Goal: Information Seeking & Learning: Check status

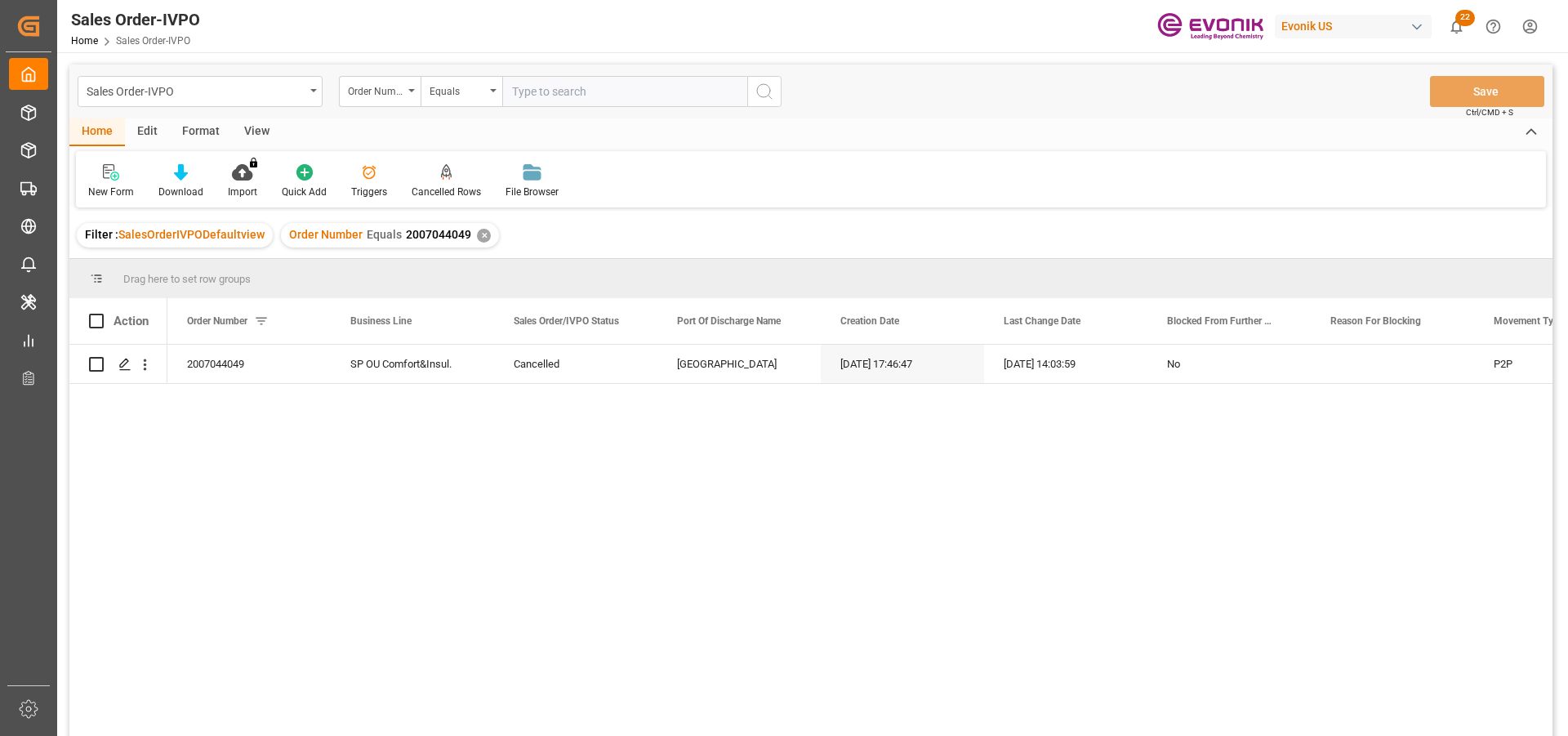
click at [482, 238] on div "✕" at bounding box center [483, 235] width 14 height 14
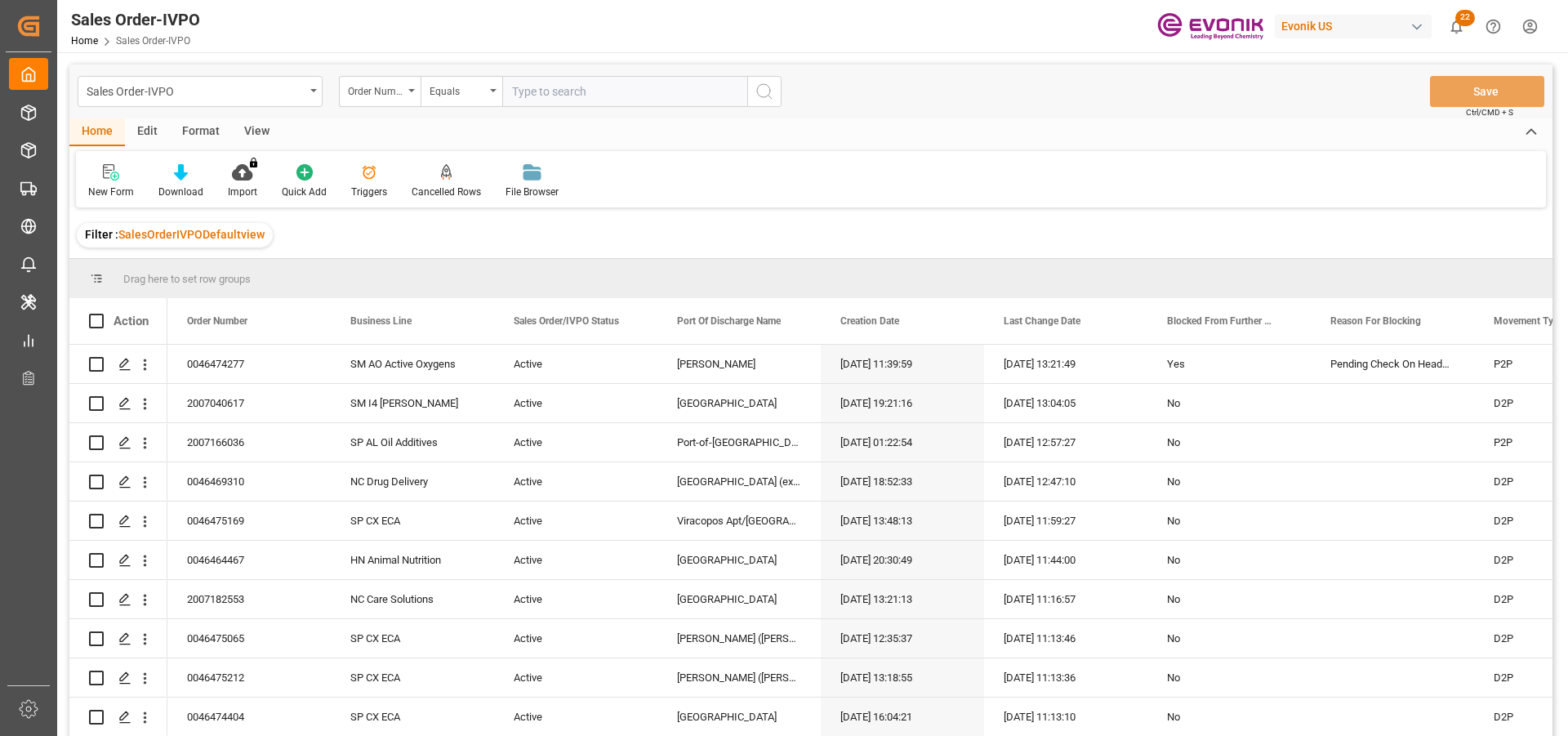
click at [565, 93] on input "text" at bounding box center [624, 92] width 245 height 31
type input "0046467143"
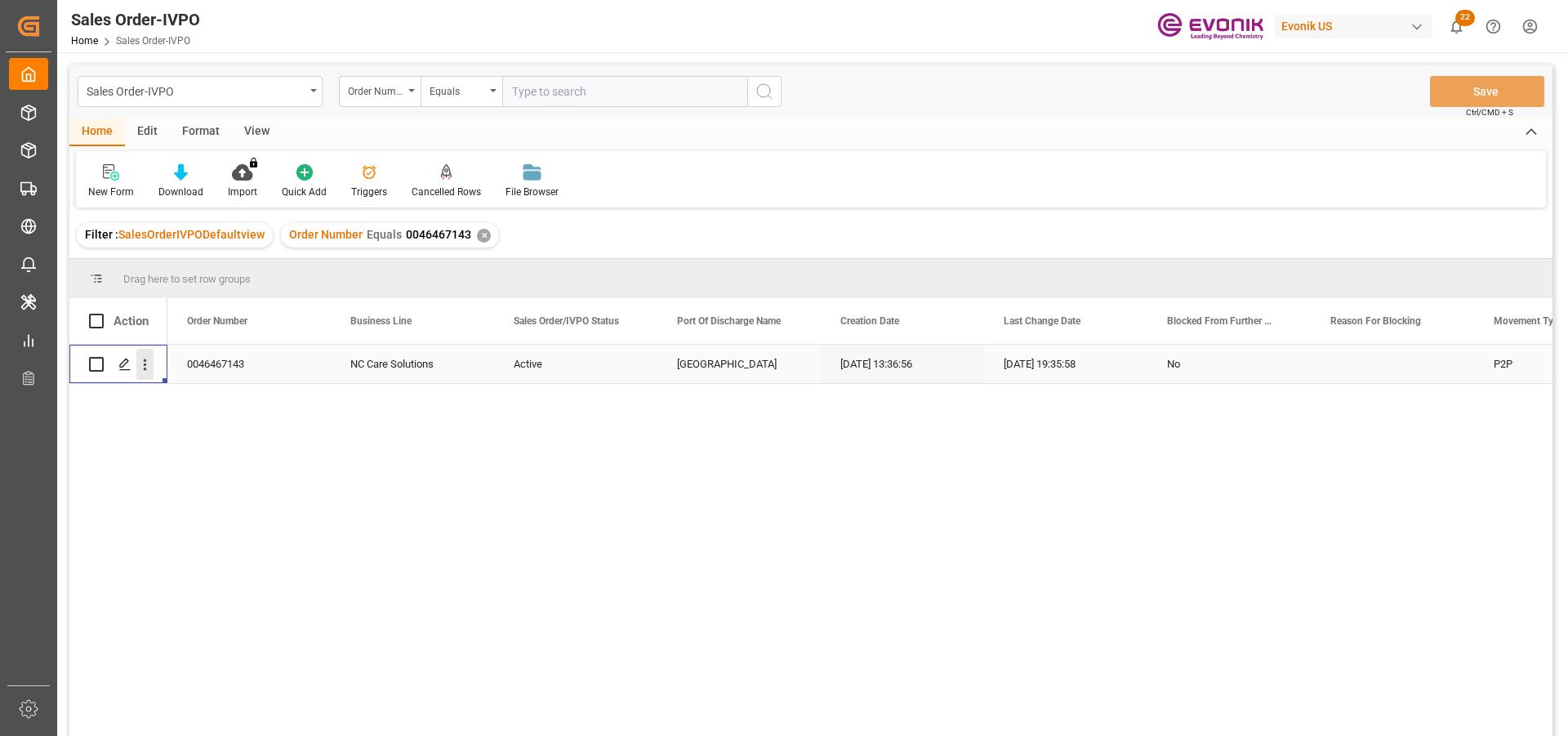
click at [149, 368] on icon "open menu" at bounding box center [145, 364] width 17 height 17
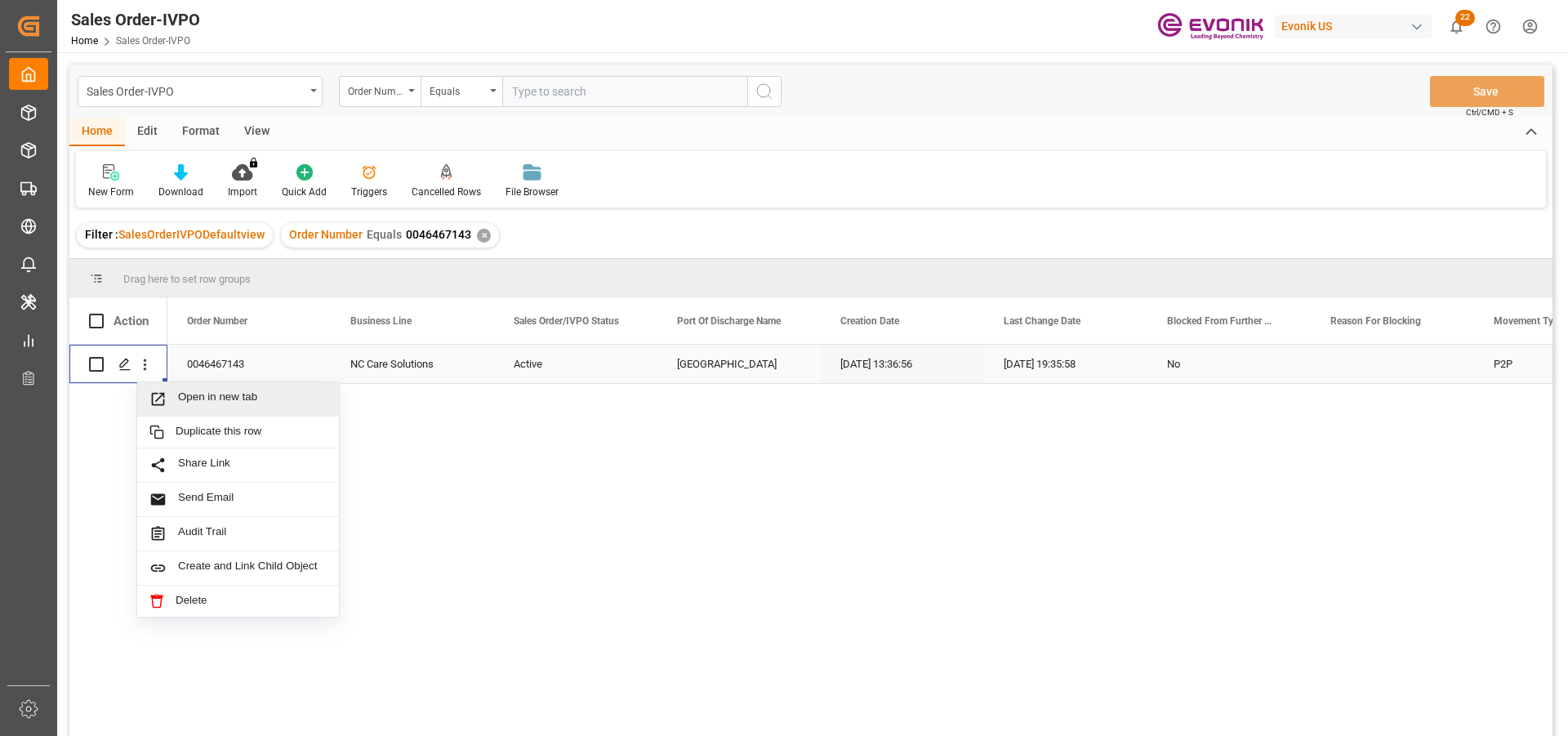
click at [223, 396] on span "Open in new tab" at bounding box center [252, 399] width 149 height 17
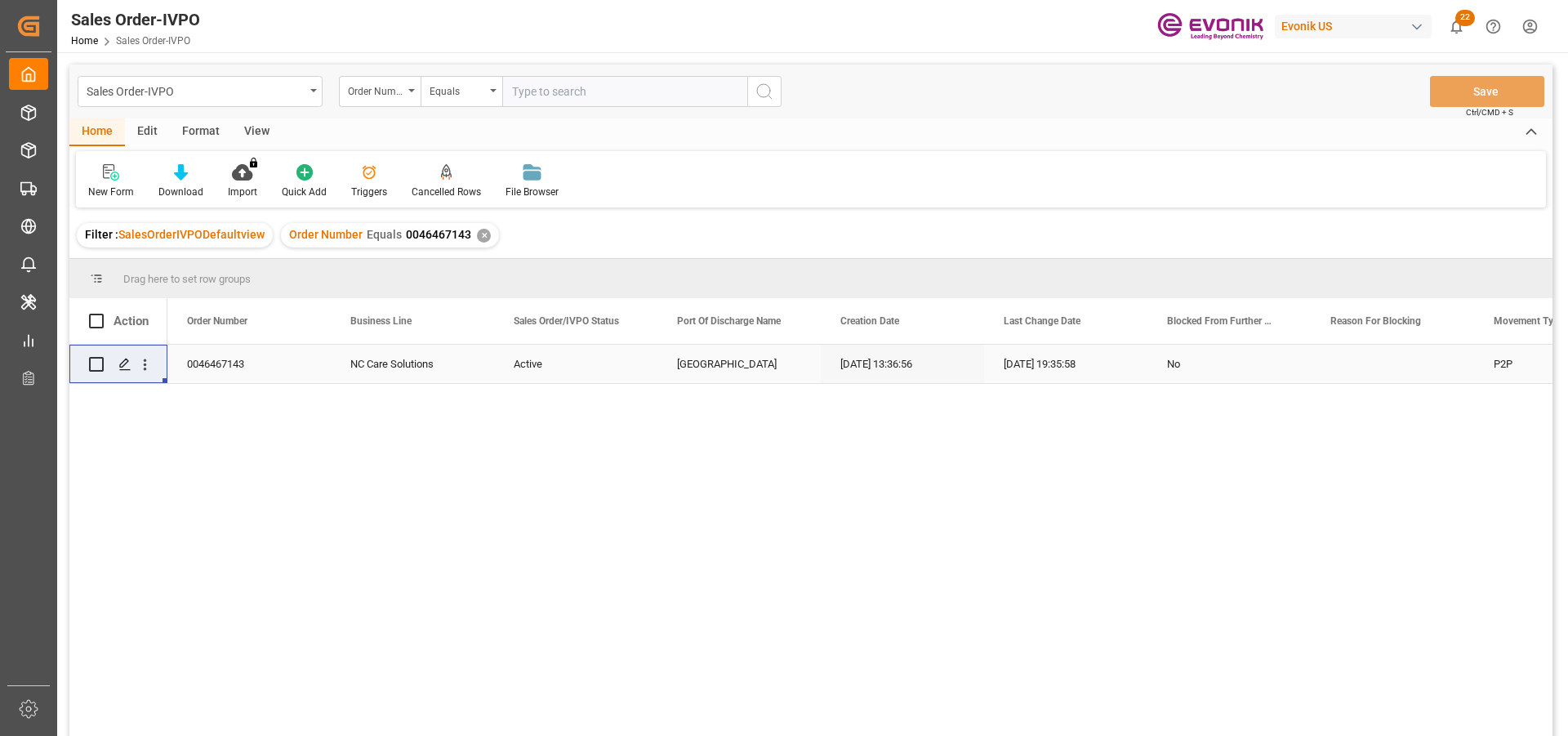
click at [480, 236] on div "✕" at bounding box center [483, 235] width 14 height 14
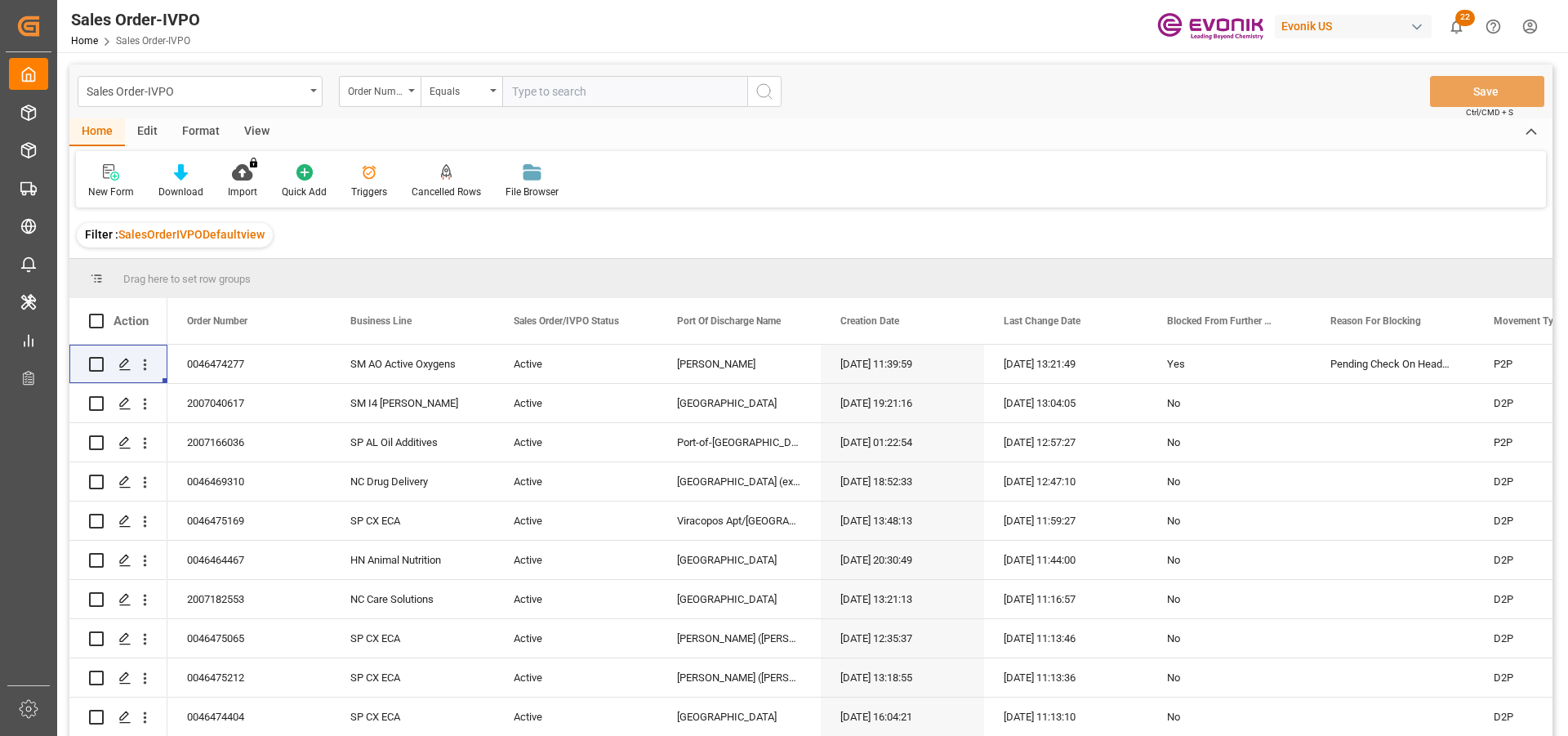
click at [569, 94] on input "text" at bounding box center [624, 92] width 245 height 31
paste input "46470287"
type input "0046470287"
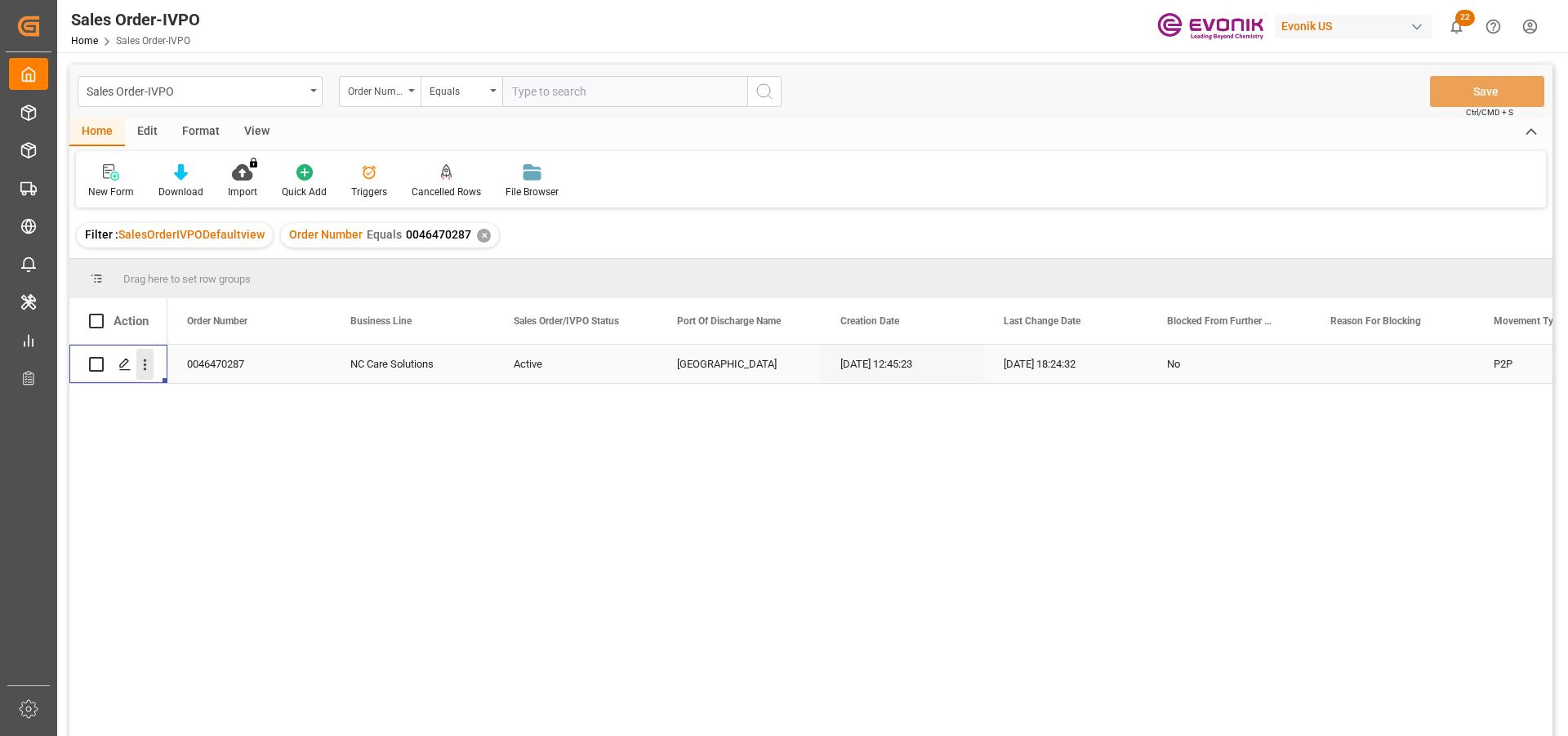
click at [141, 366] on icon "open menu" at bounding box center [145, 364] width 17 height 17
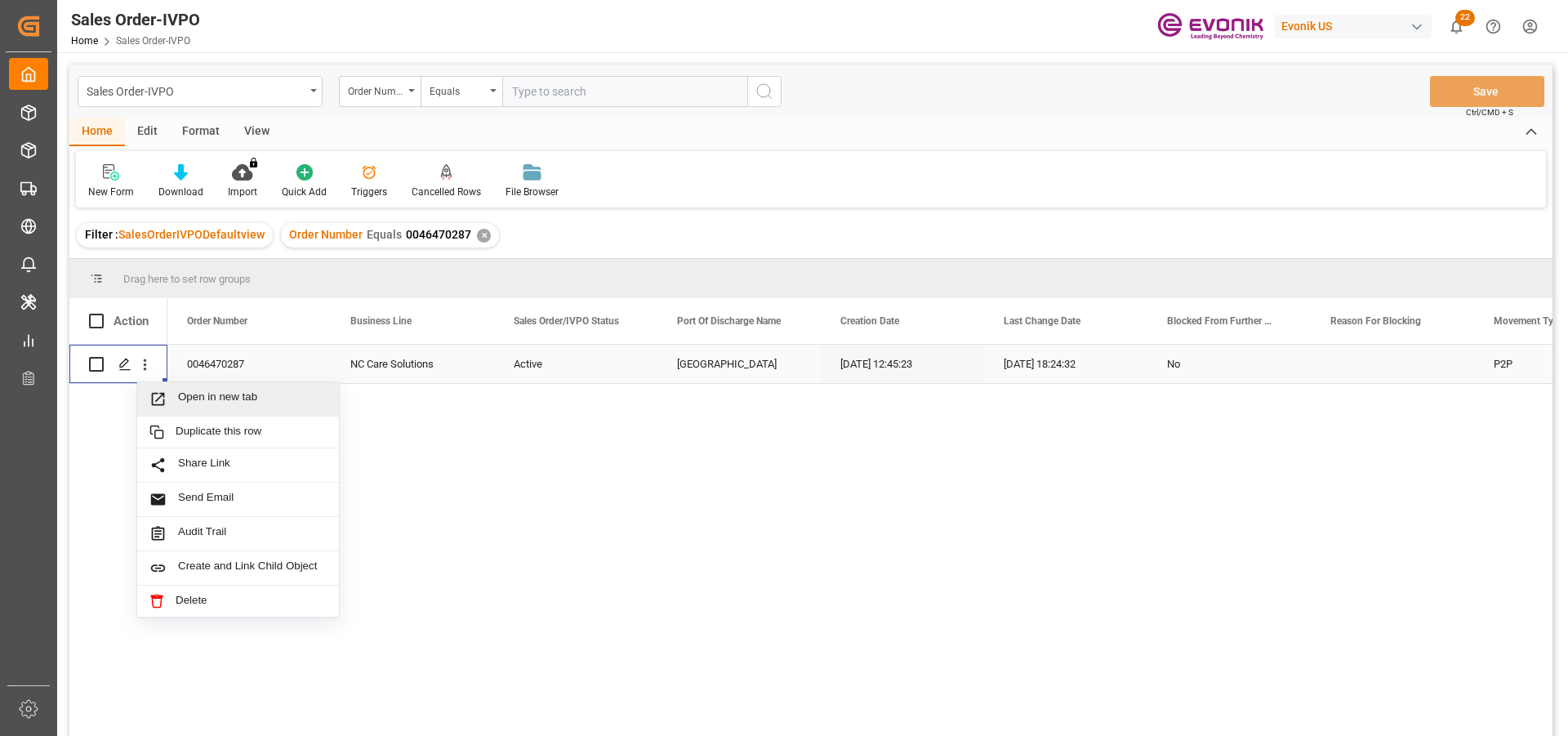
click at [250, 401] on span "Open in new tab" at bounding box center [252, 399] width 149 height 17
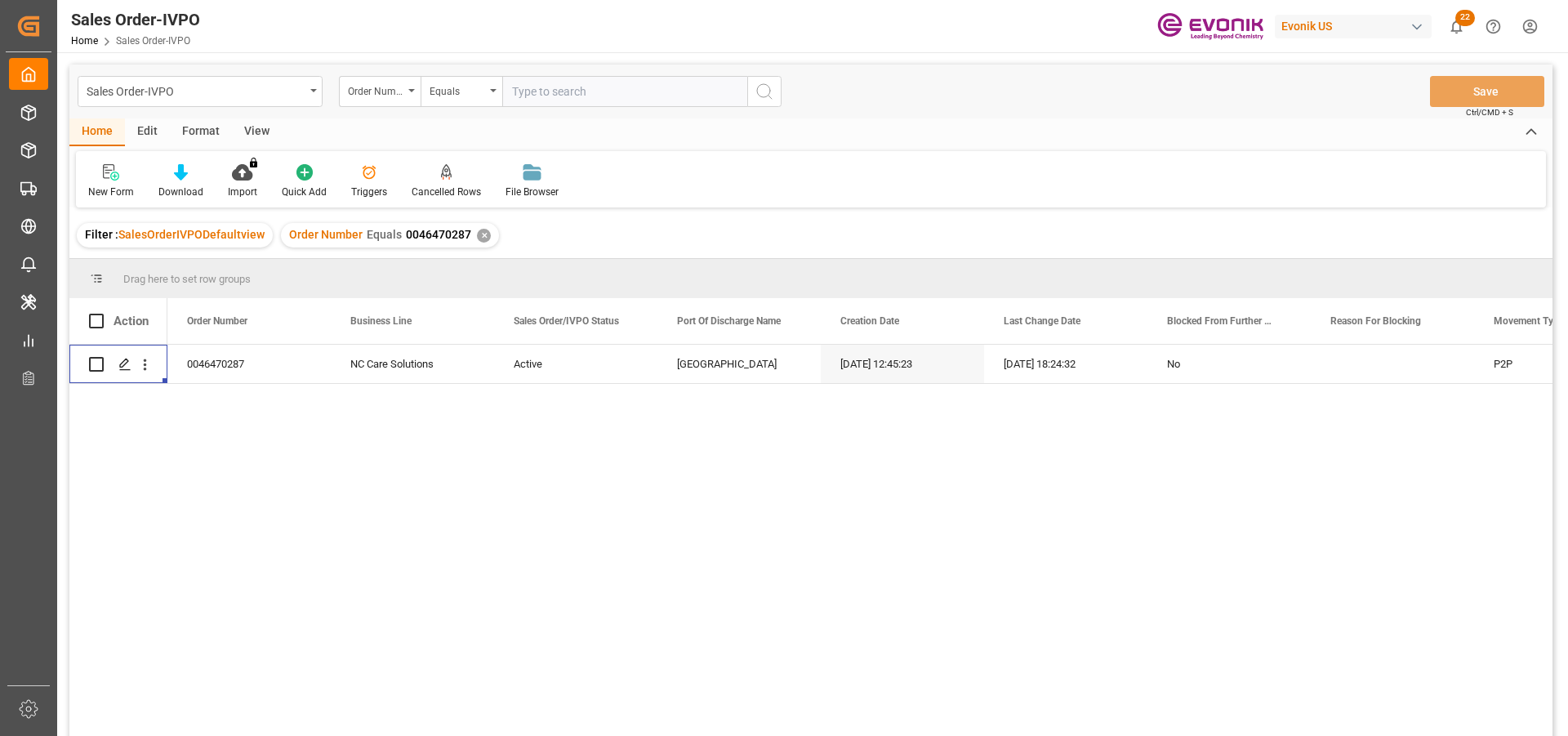
click at [601, 96] on input "text" at bounding box center [624, 92] width 245 height 31
paste input "0046463894"
type input "0046463894"
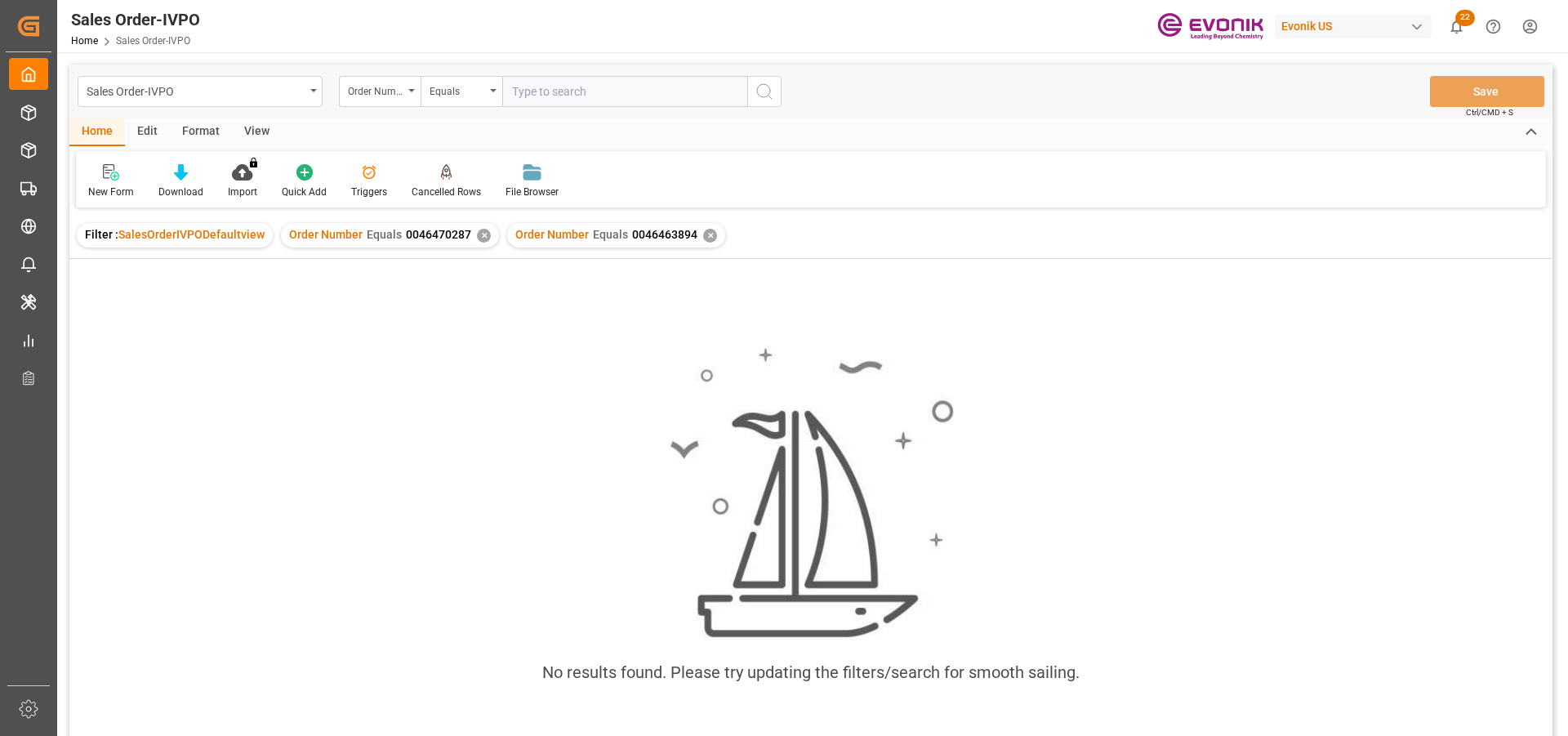
click at [467, 236] on div "Order Number Equals 0046470287 ✕" at bounding box center [390, 235] width 218 height 25
click at [488, 236] on div "Order Number Equals 0046470287 ✕" at bounding box center [390, 235] width 218 height 25
click at [481, 236] on div "✕" at bounding box center [483, 235] width 14 height 14
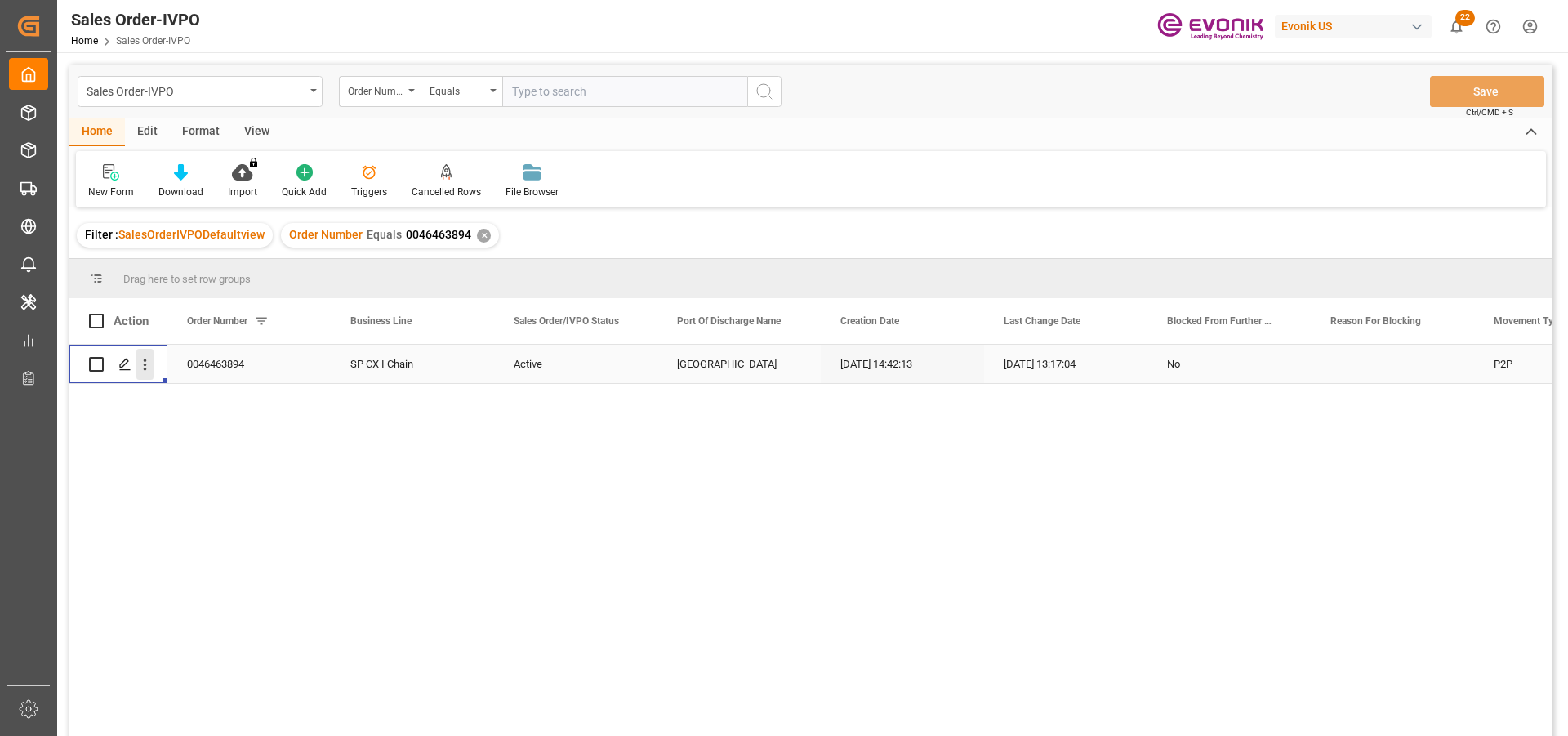
click at [138, 357] on icon "open menu" at bounding box center [145, 364] width 17 height 17
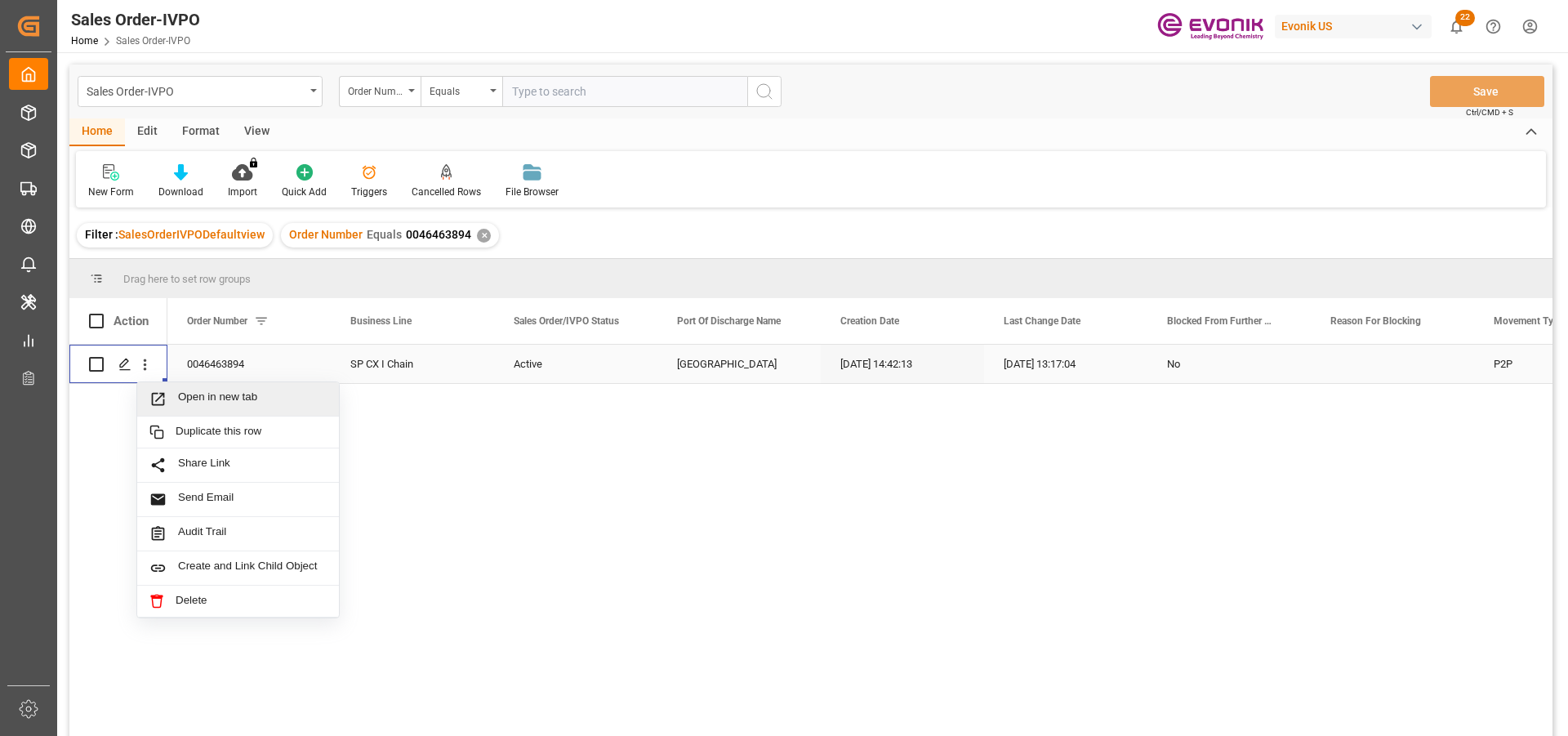
click at [225, 398] on span "Open in new tab" at bounding box center [252, 399] width 149 height 17
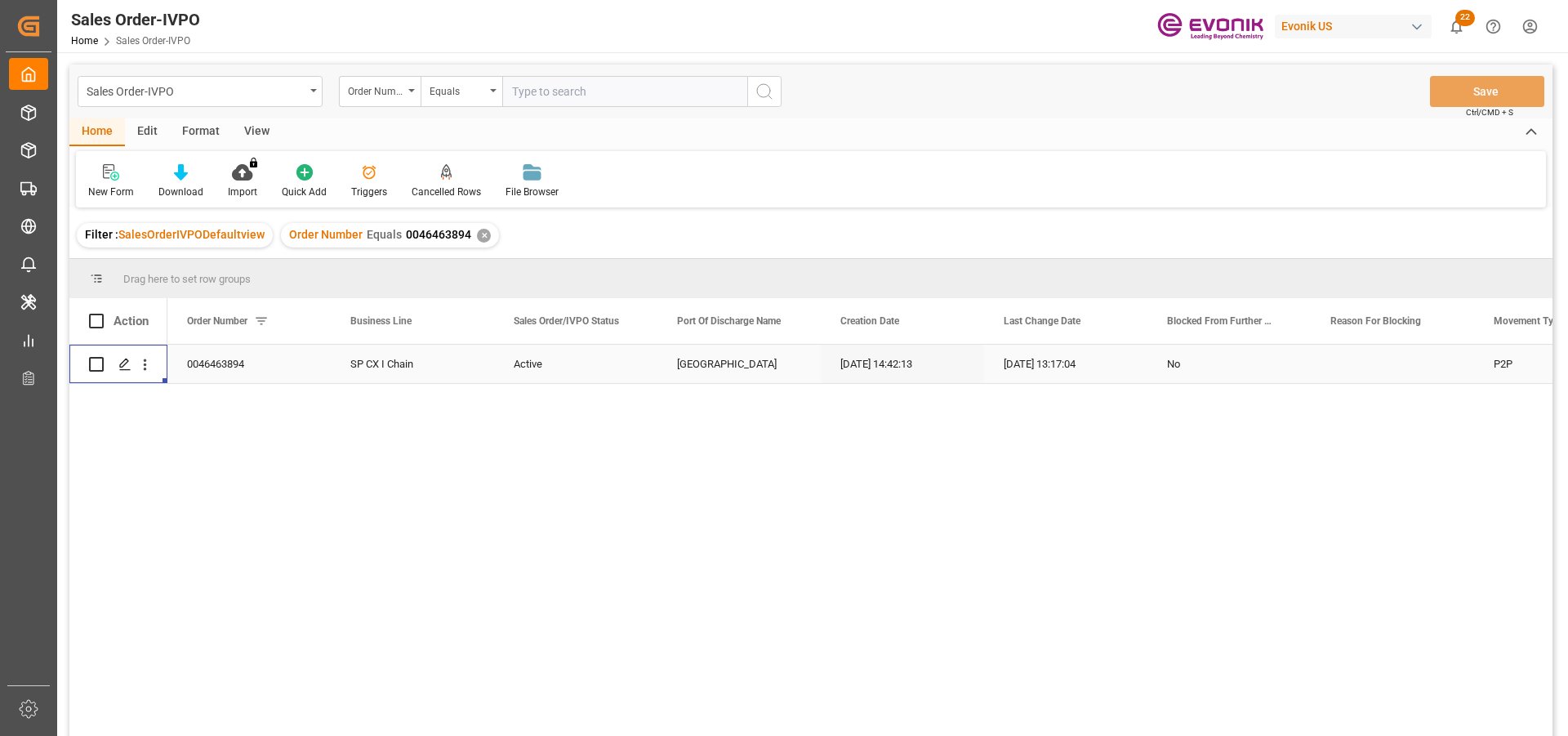
click at [478, 233] on div "✕" at bounding box center [483, 235] width 14 height 14
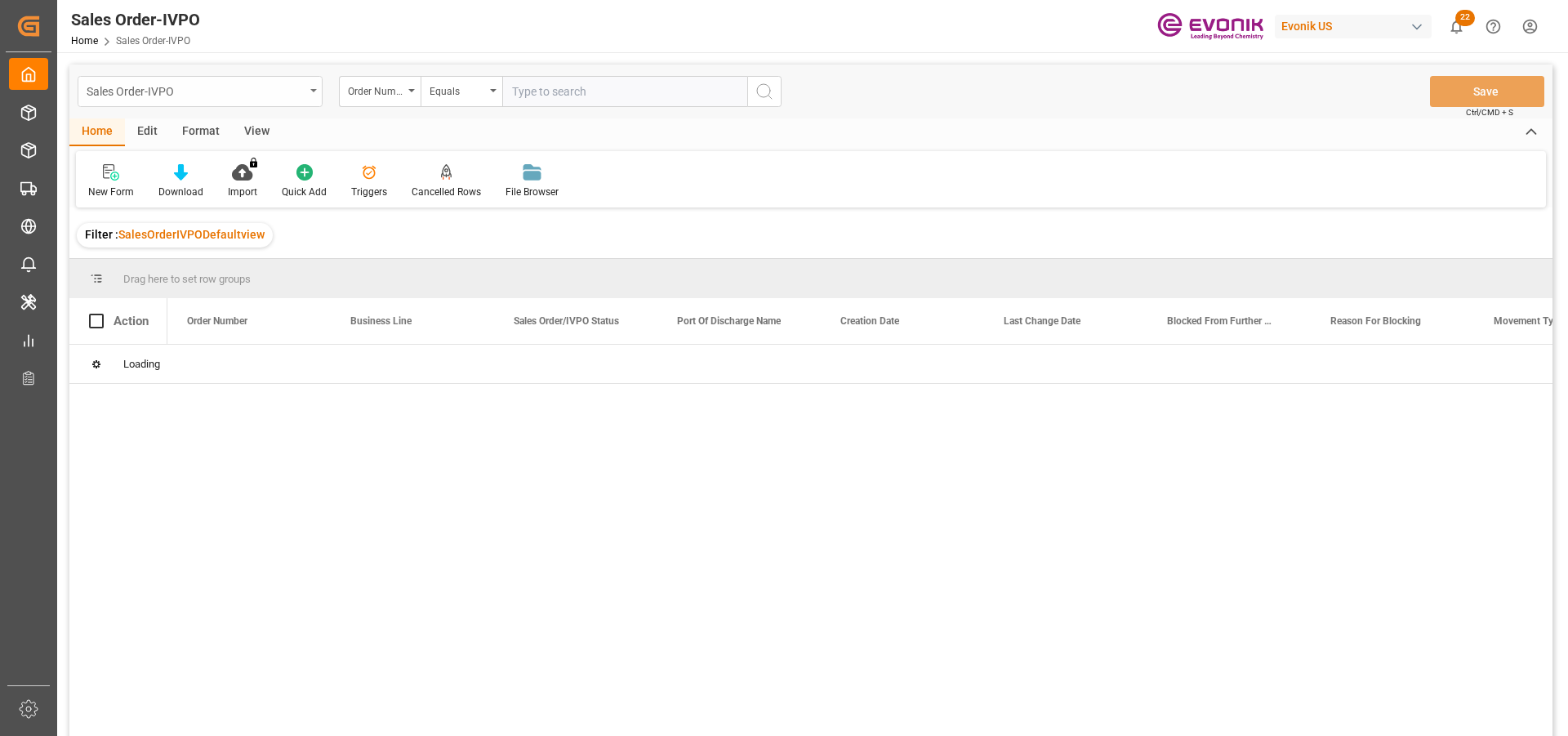
click at [311, 91] on icon "open menu" at bounding box center [314, 91] width 6 height 4
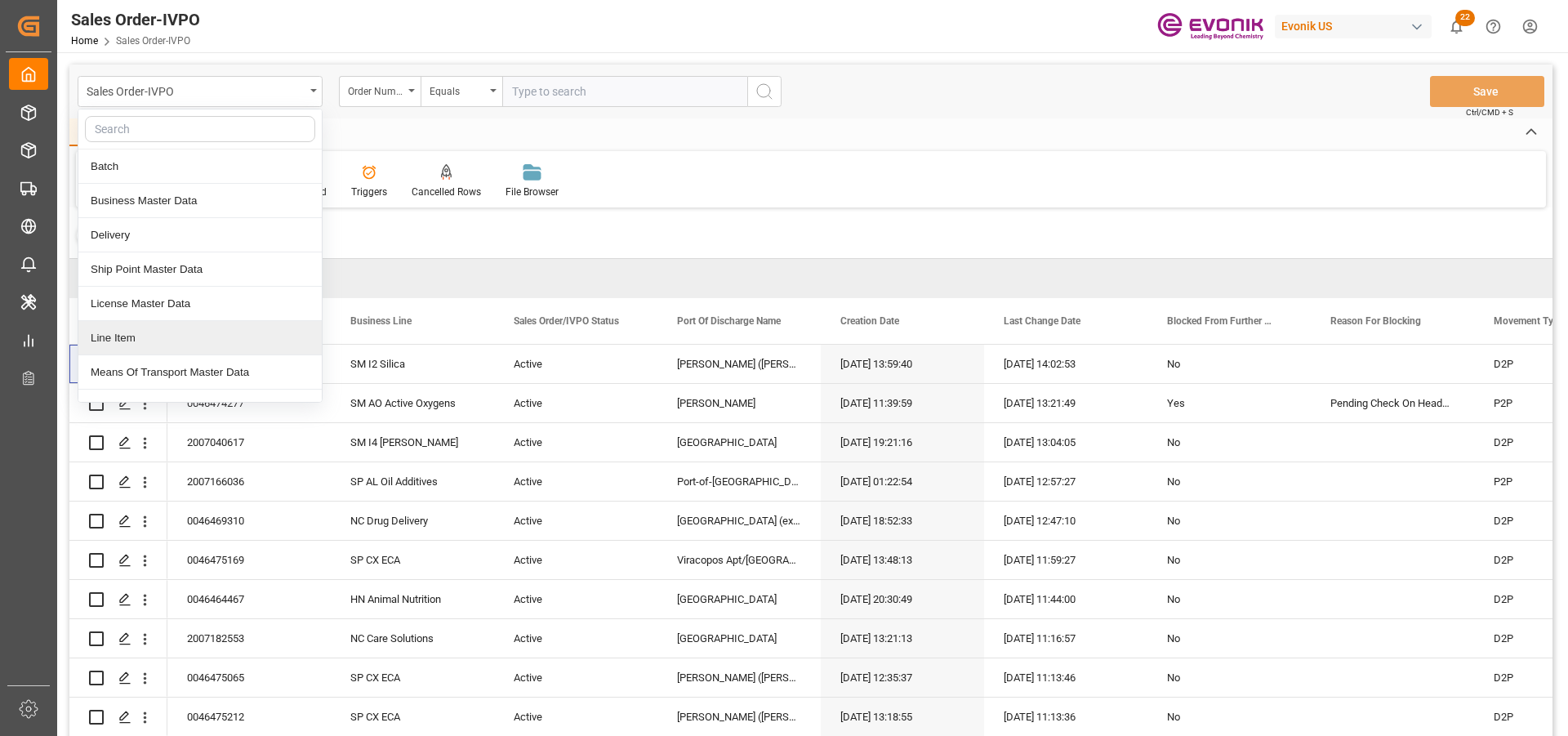
click at [128, 336] on div "Line Item" at bounding box center [200, 337] width 243 height 34
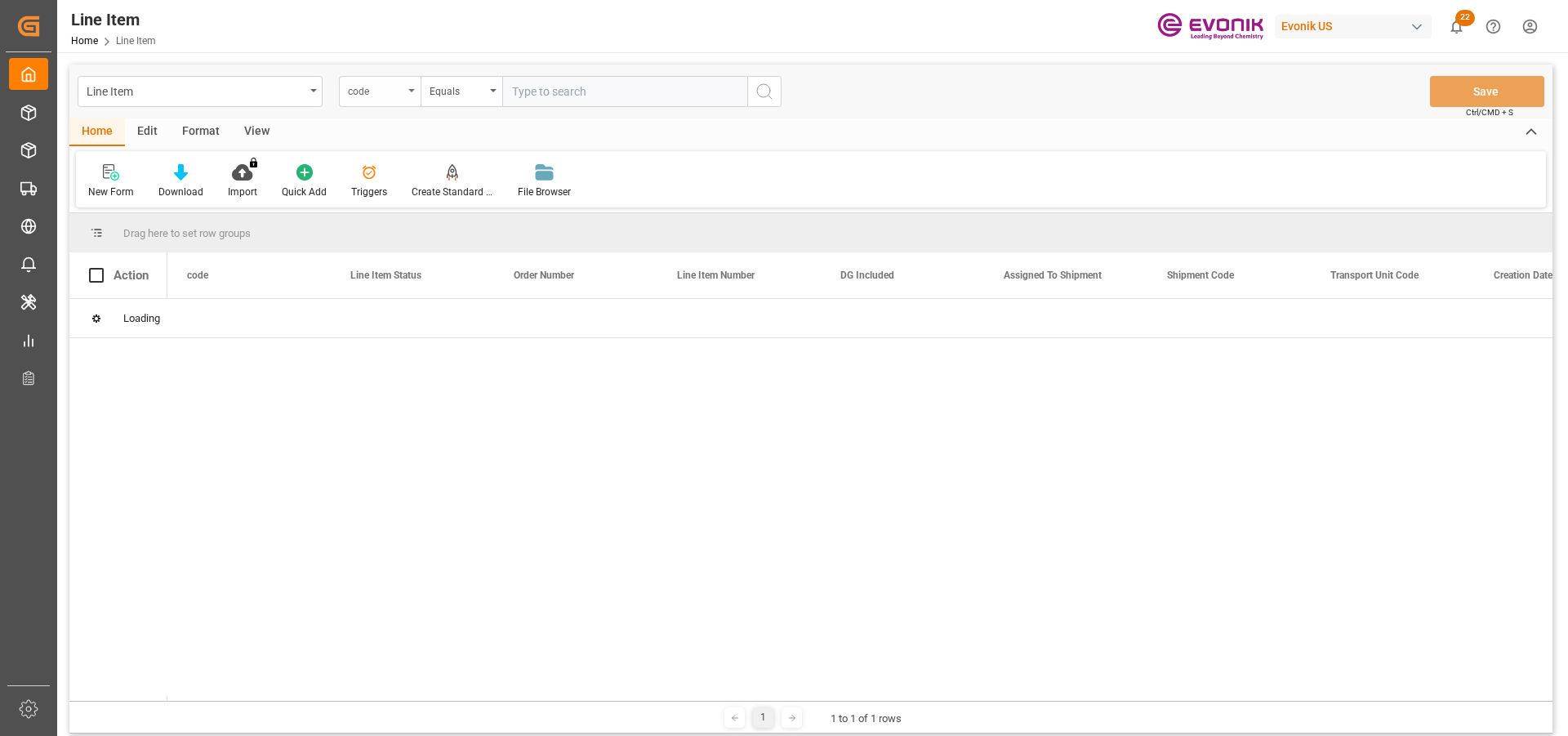
click at [400, 91] on div "code" at bounding box center [376, 89] width 56 height 18
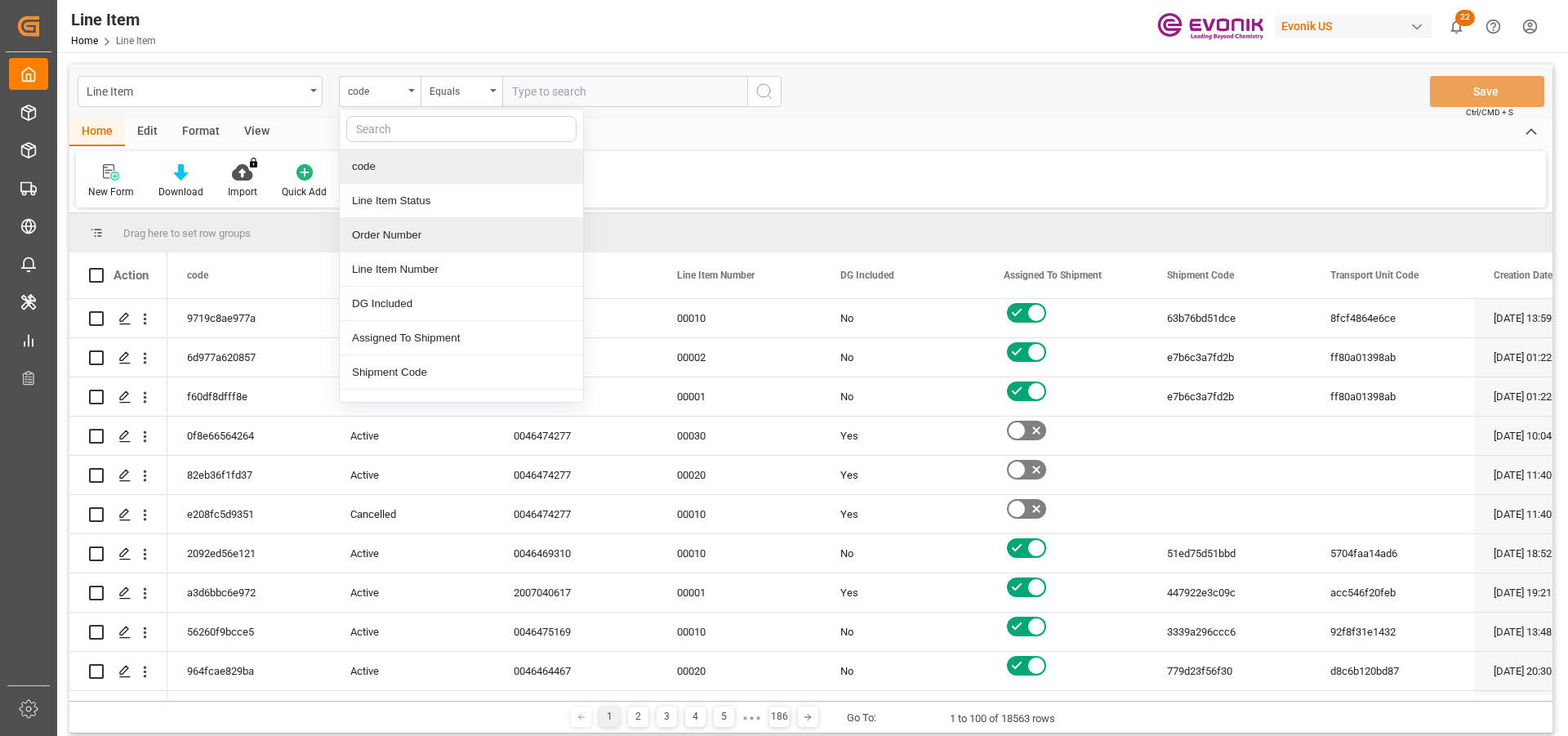
click at [419, 230] on div "Order Number" at bounding box center [461, 235] width 243 height 34
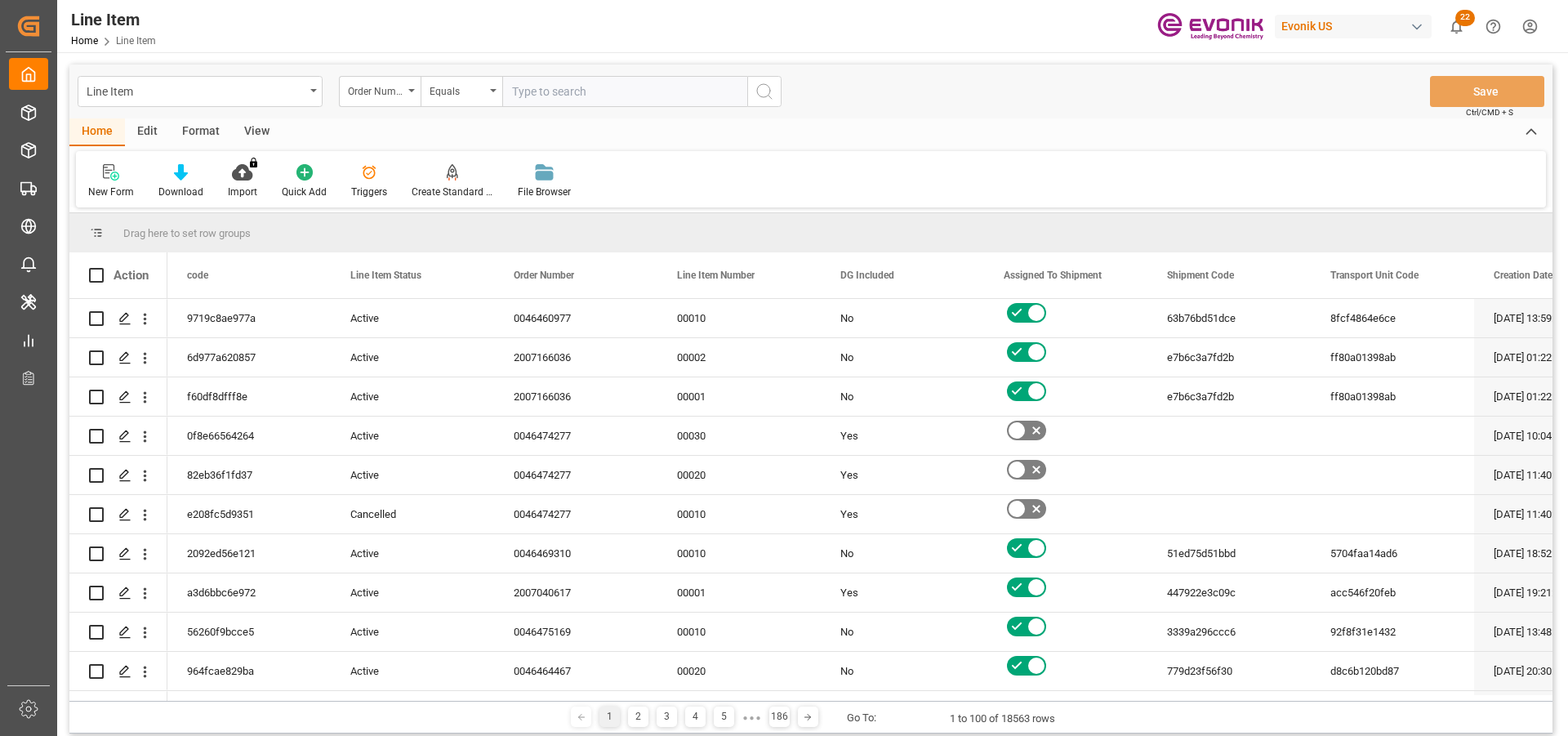
click at [546, 93] on input "text" at bounding box center [624, 92] width 245 height 31
paste input "0046464566"
type input "0046464566"
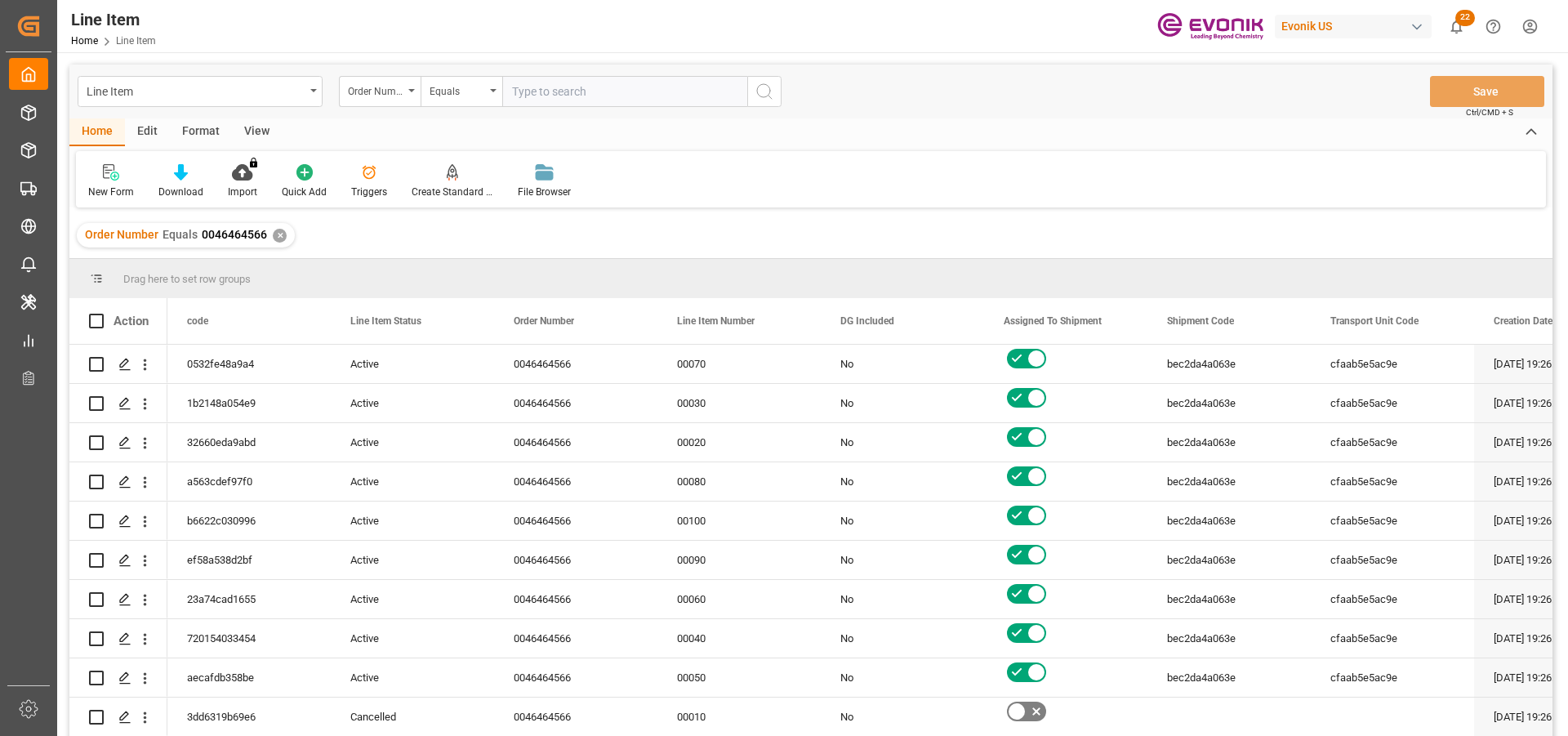
click at [243, 130] on div "View" at bounding box center [257, 132] width 50 height 27
click at [183, 175] on icon at bounding box center [185, 172] width 17 height 16
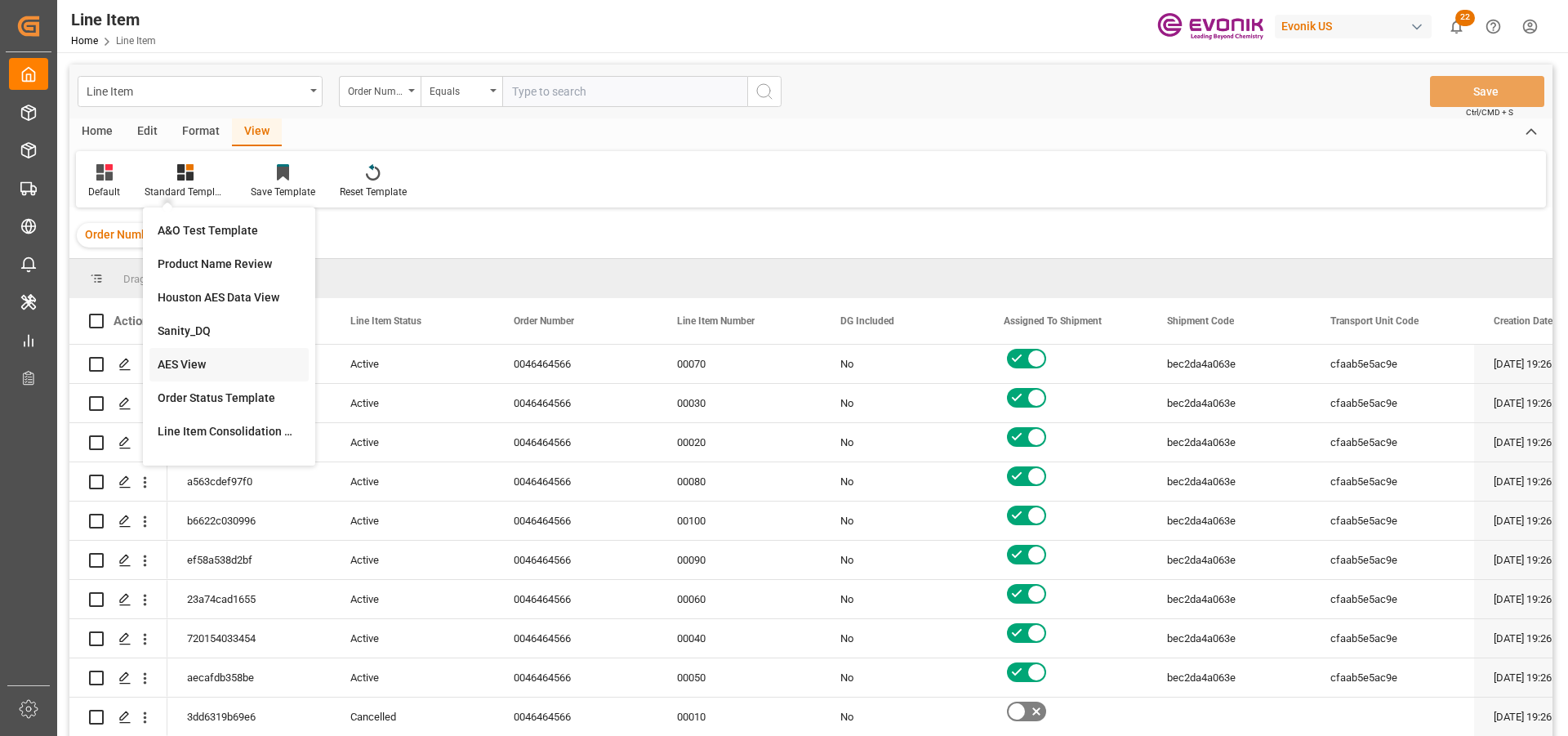
click at [234, 357] on div "AES View" at bounding box center [229, 364] width 143 height 17
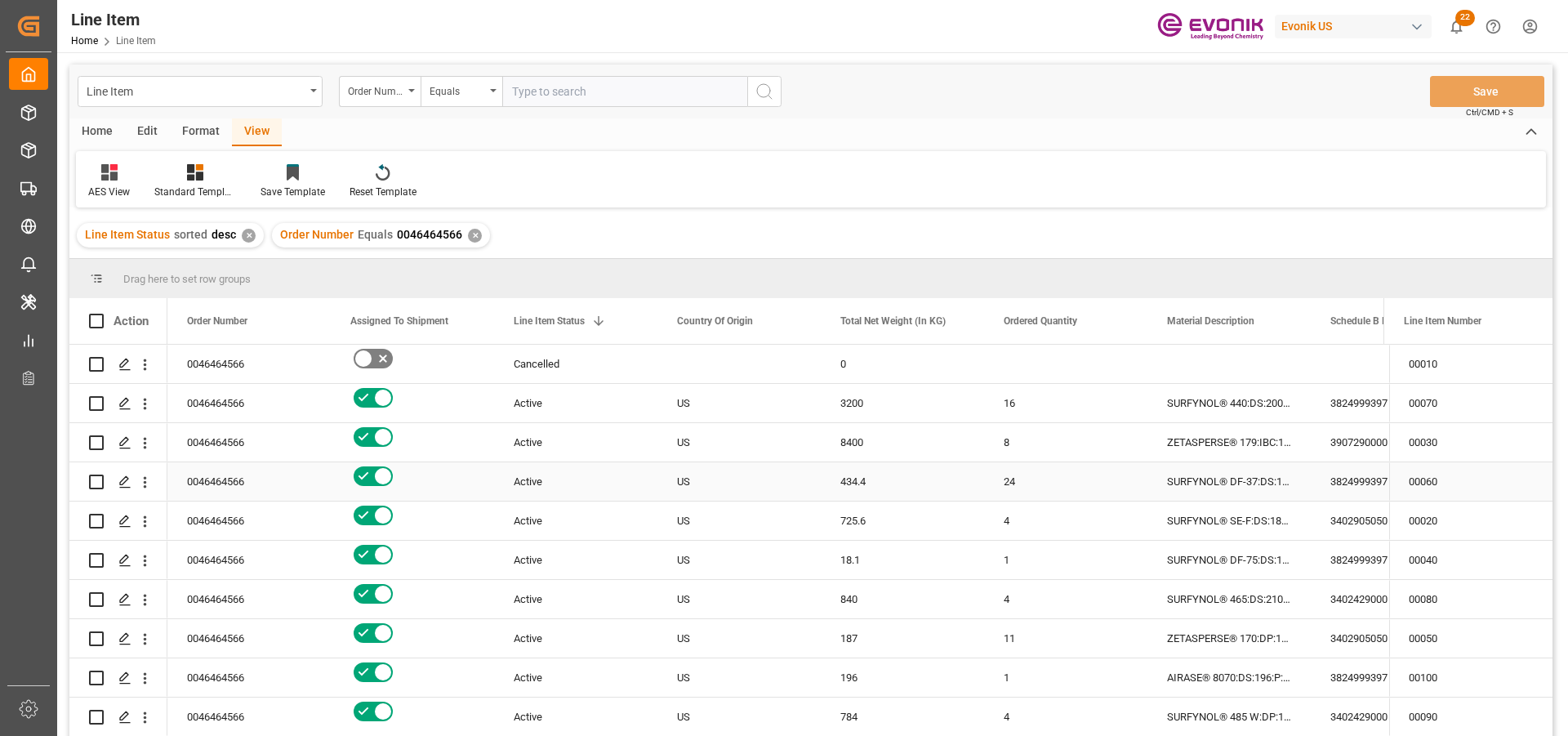
scroll to position [2, 0]
click at [468, 236] on div "✕" at bounding box center [474, 235] width 14 height 14
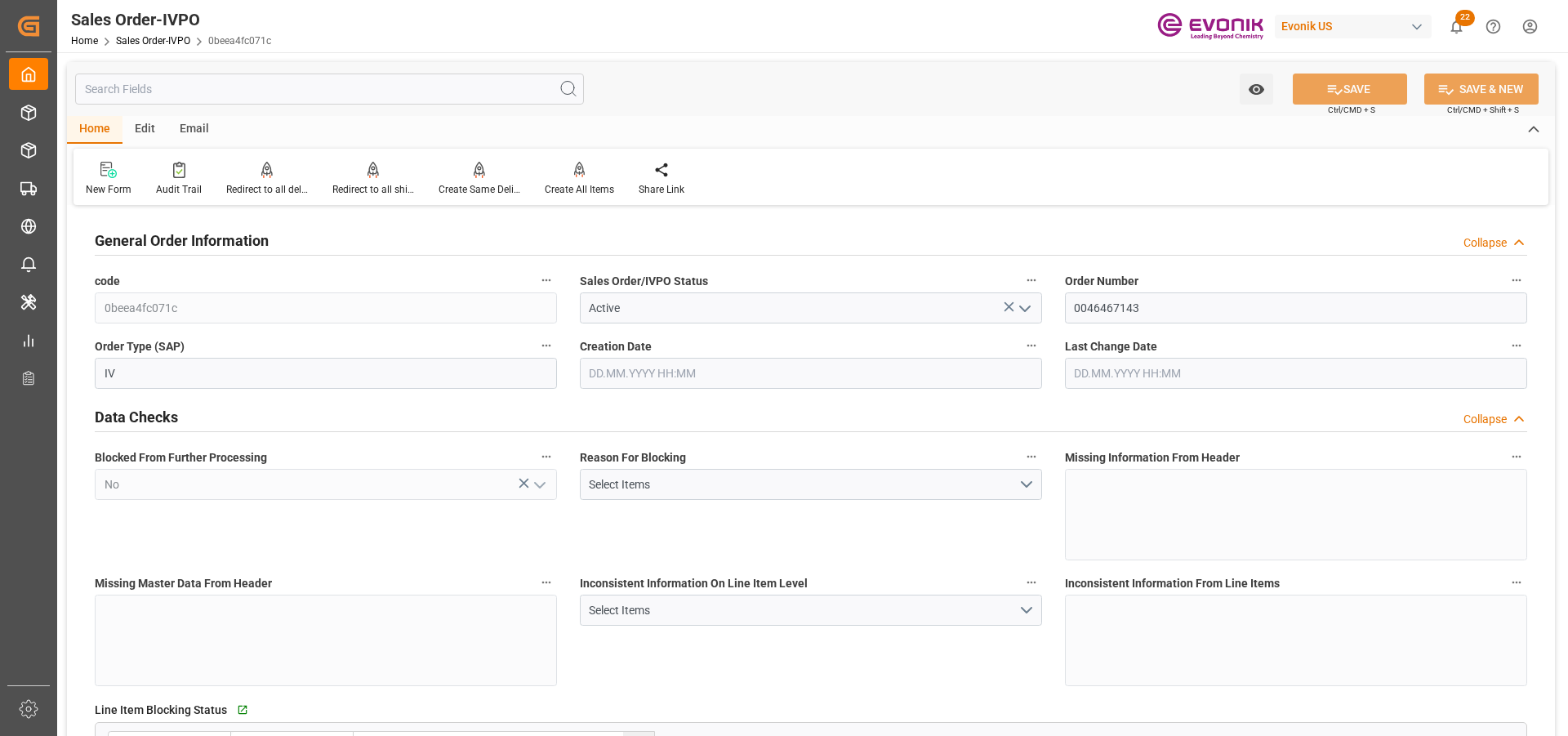
type input "CNSHA"
type input "0"
type input "1"
type input "2630.1"
type input "06.08.2025 13:36"
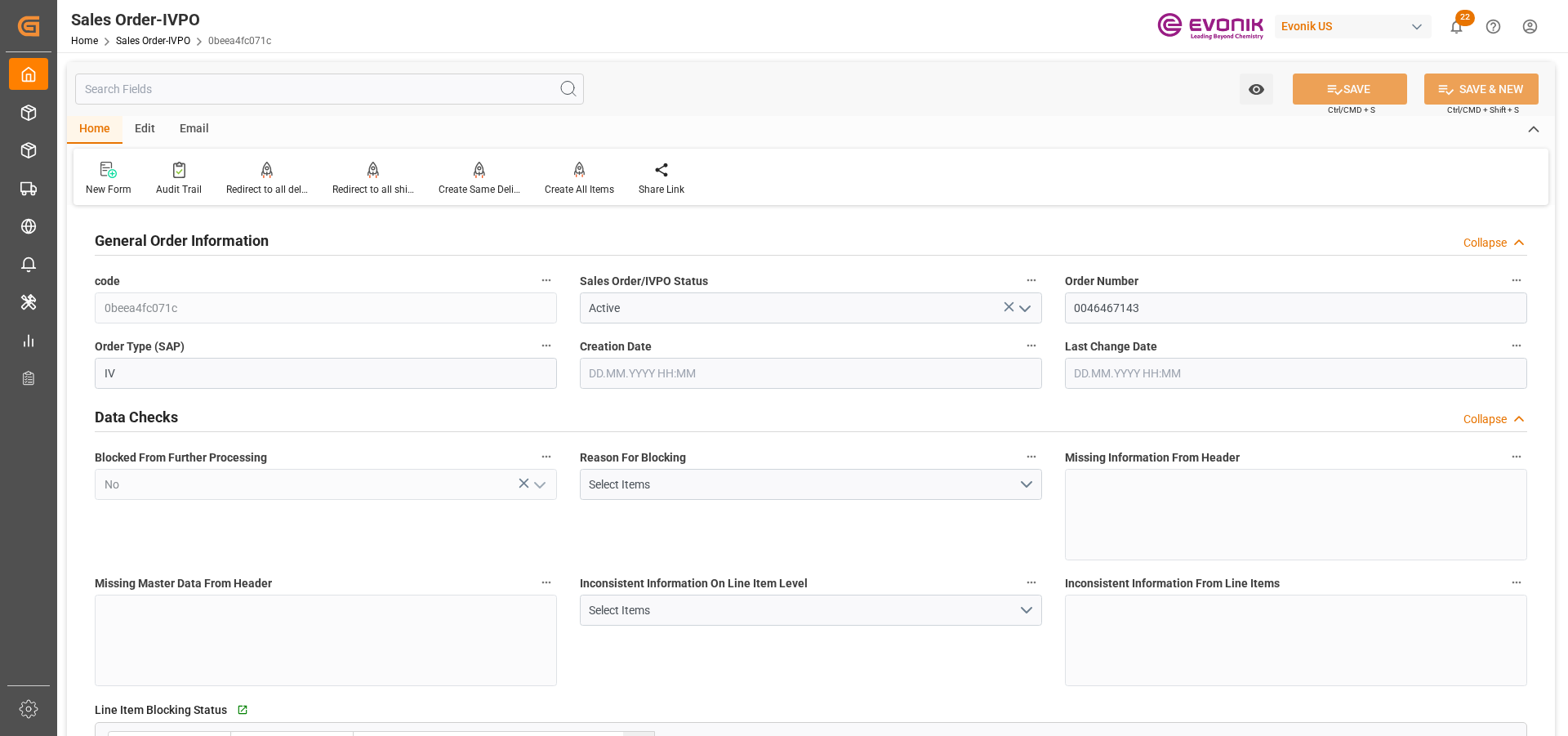
type input "19.08.2025 19:35"
click at [397, 184] on div "Redirect to all shipments" at bounding box center [373, 190] width 82 height 15
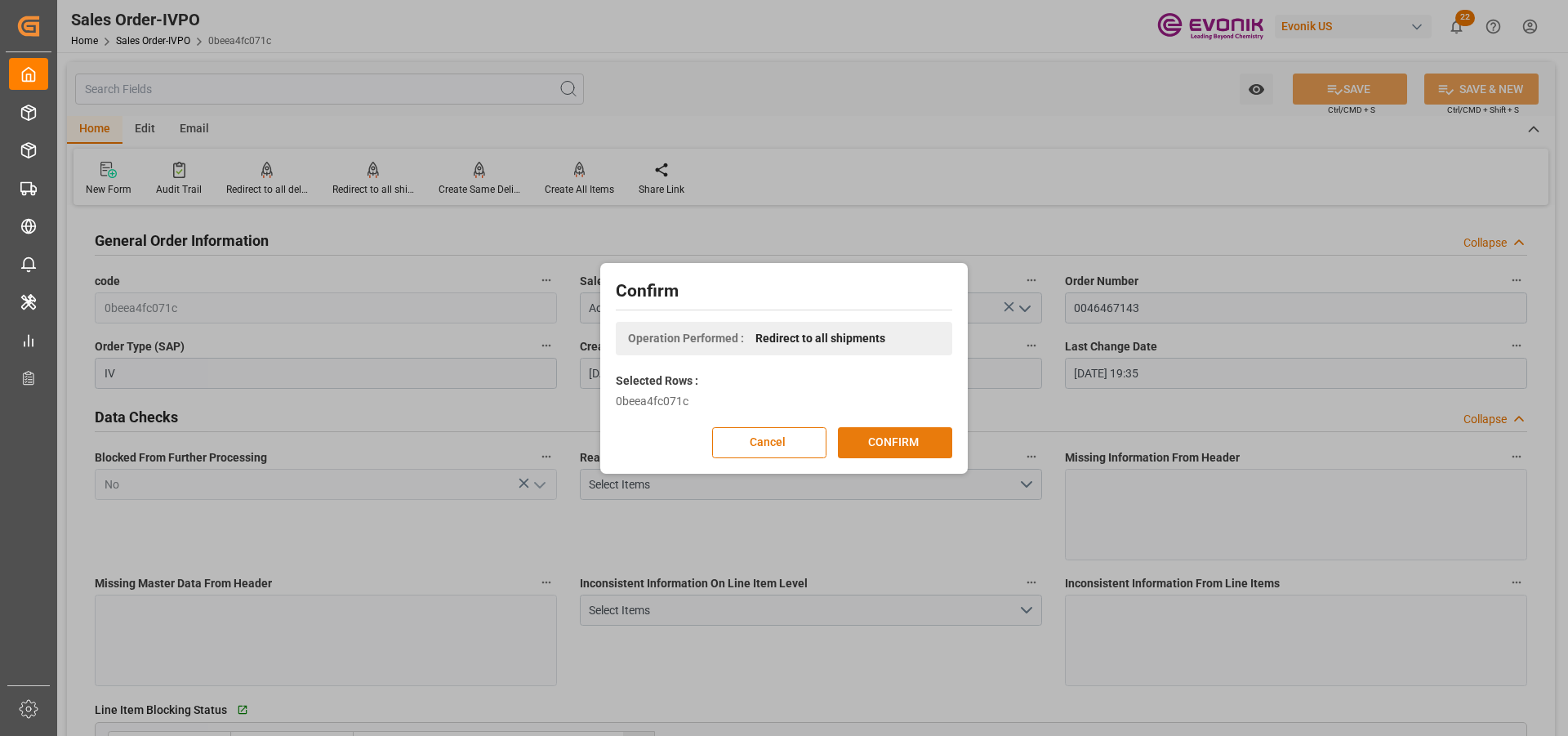
click at [911, 445] on button "CONFIRM" at bounding box center [895, 443] width 115 height 31
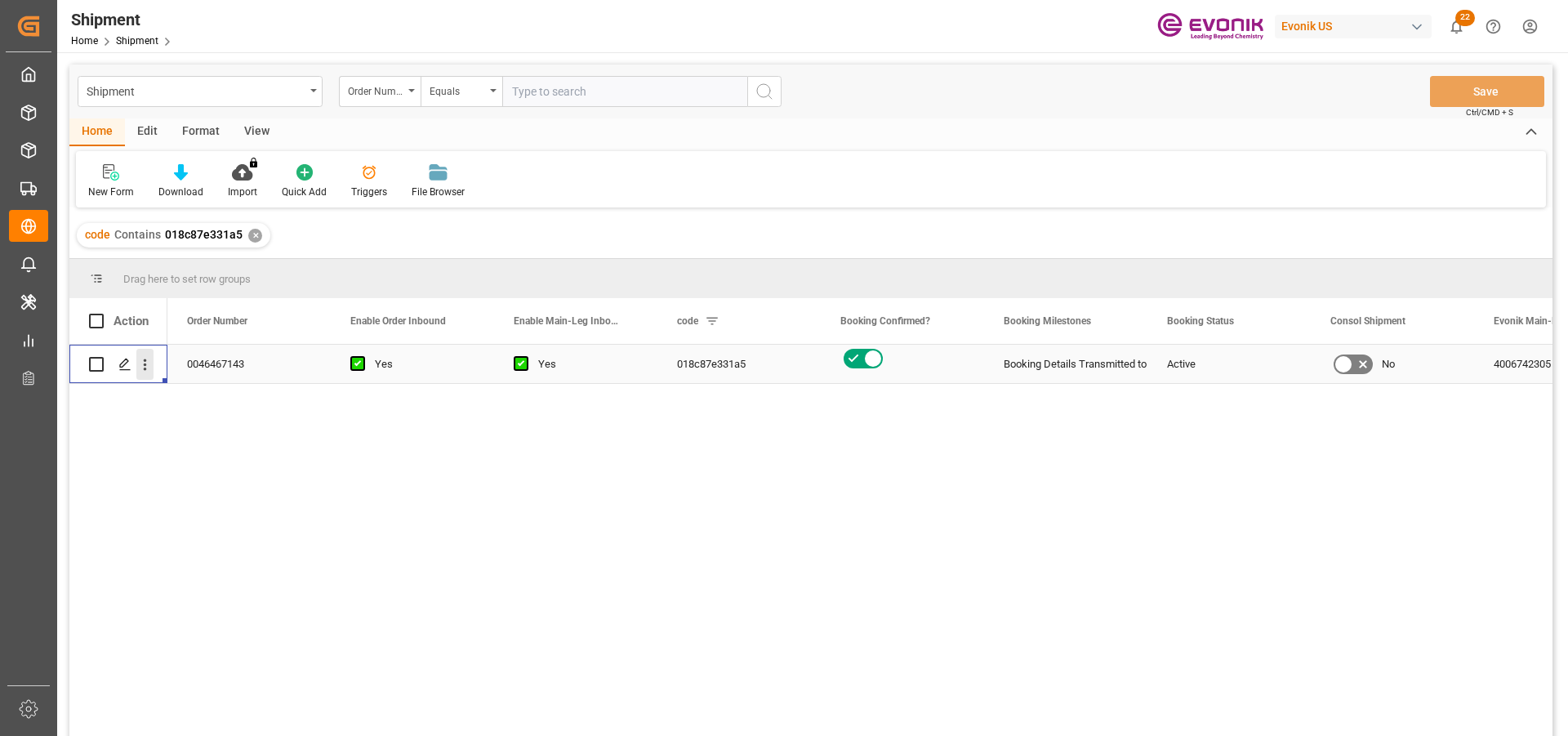
click at [149, 367] on icon "open menu" at bounding box center [145, 364] width 17 height 17
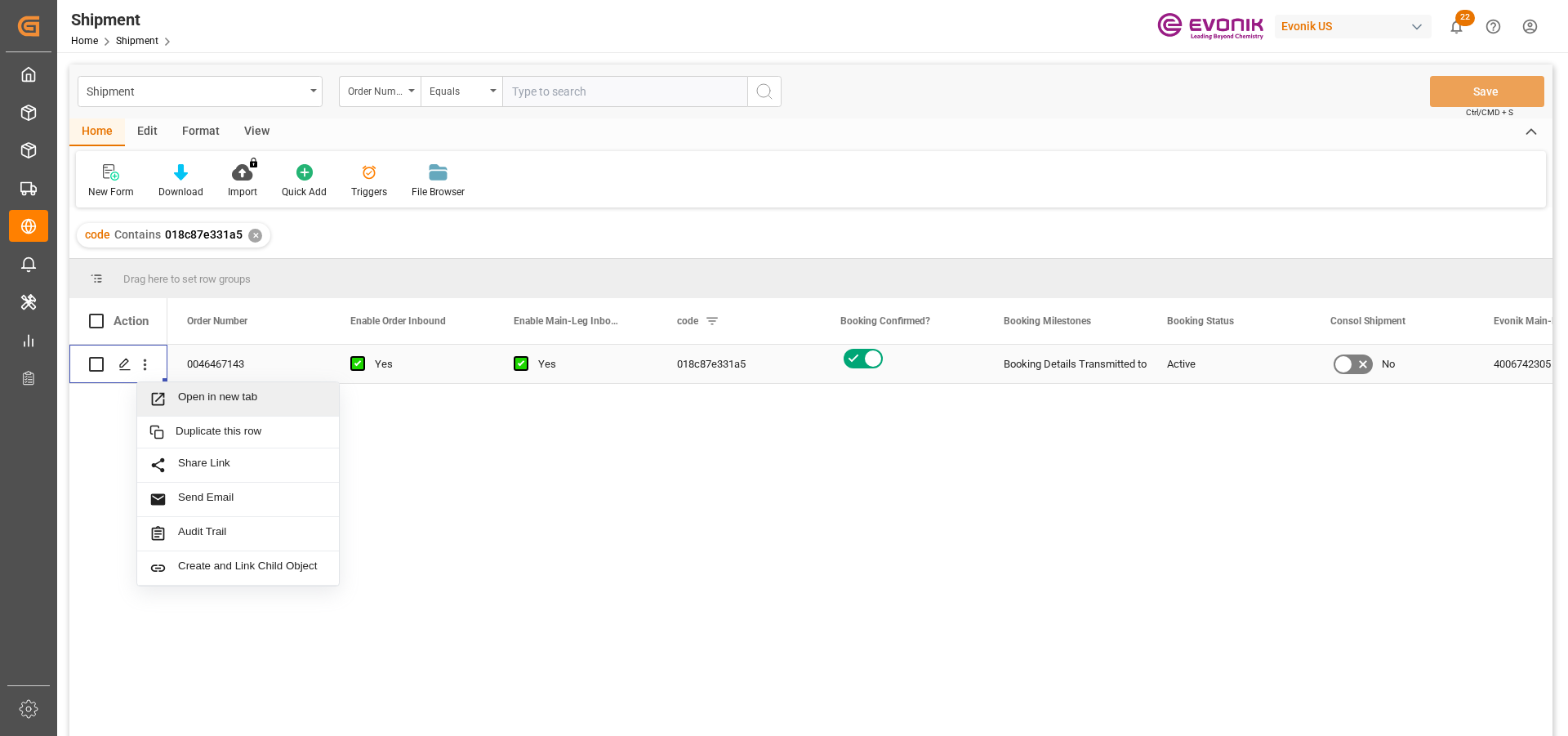
click at [250, 402] on span "Open in new tab" at bounding box center [252, 399] width 149 height 17
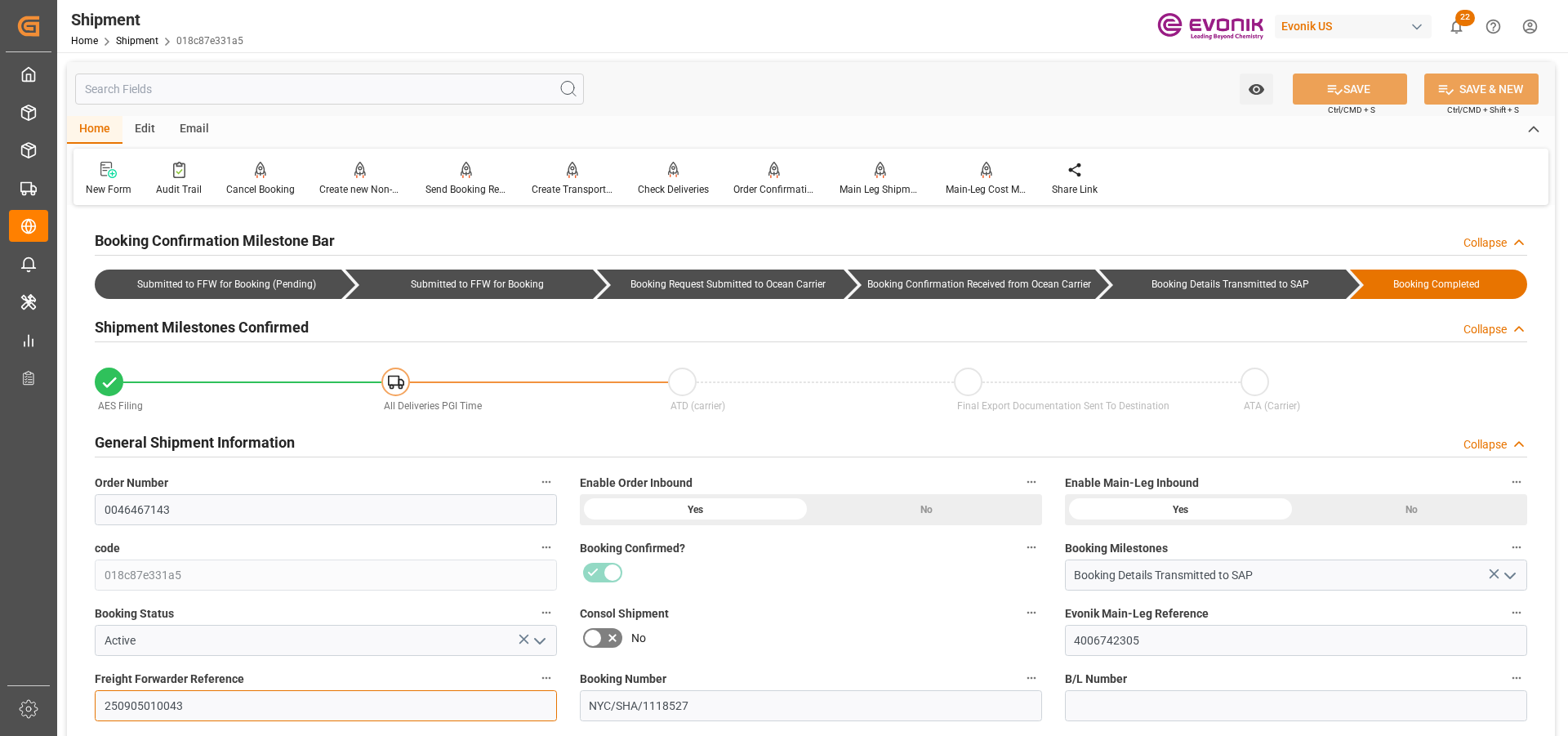
click at [149, 694] on input "250905010043" at bounding box center [326, 706] width 462 height 31
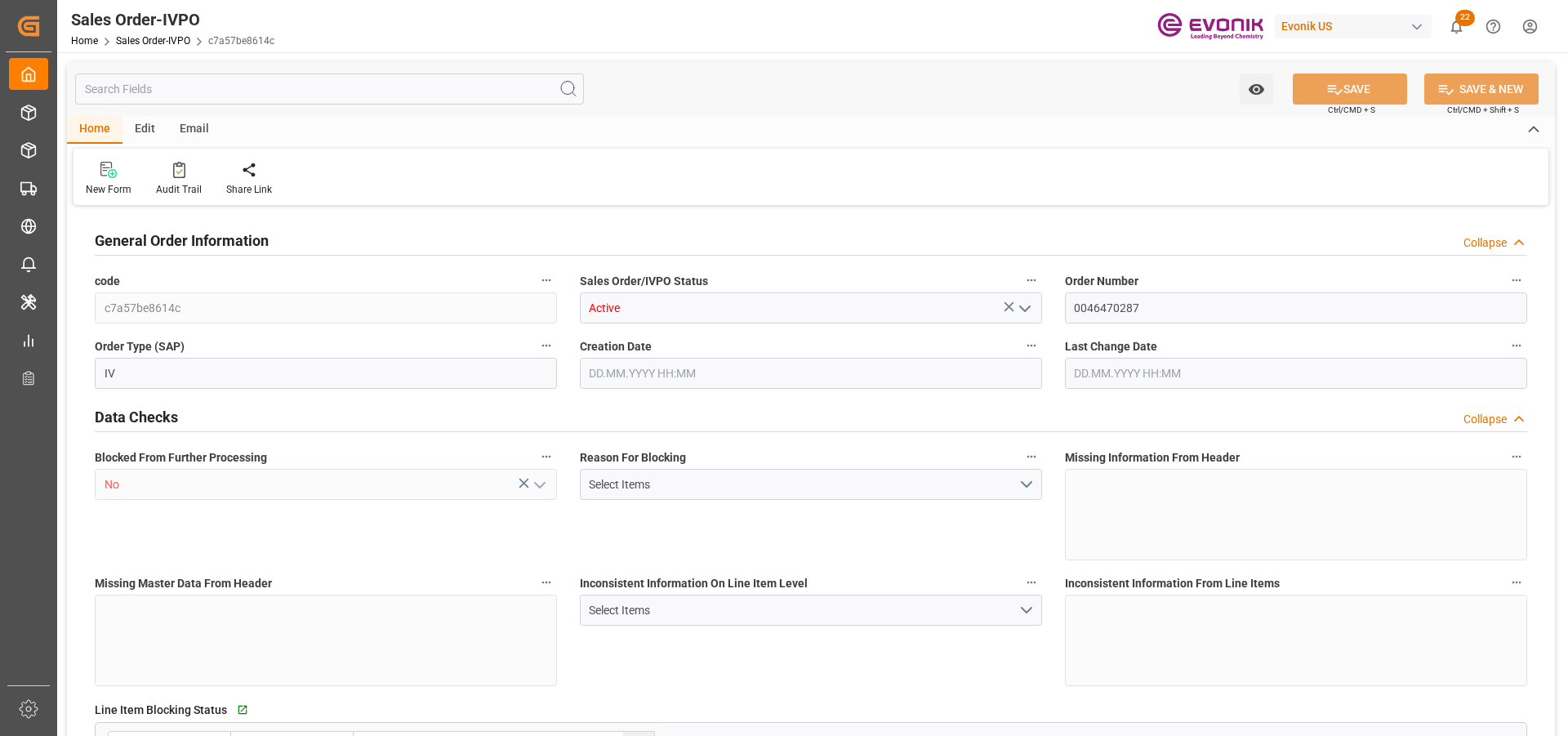
type input "CNSHA"
type input "0"
type input "1"
type input "3508.208"
type input "[DATE] 12:45"
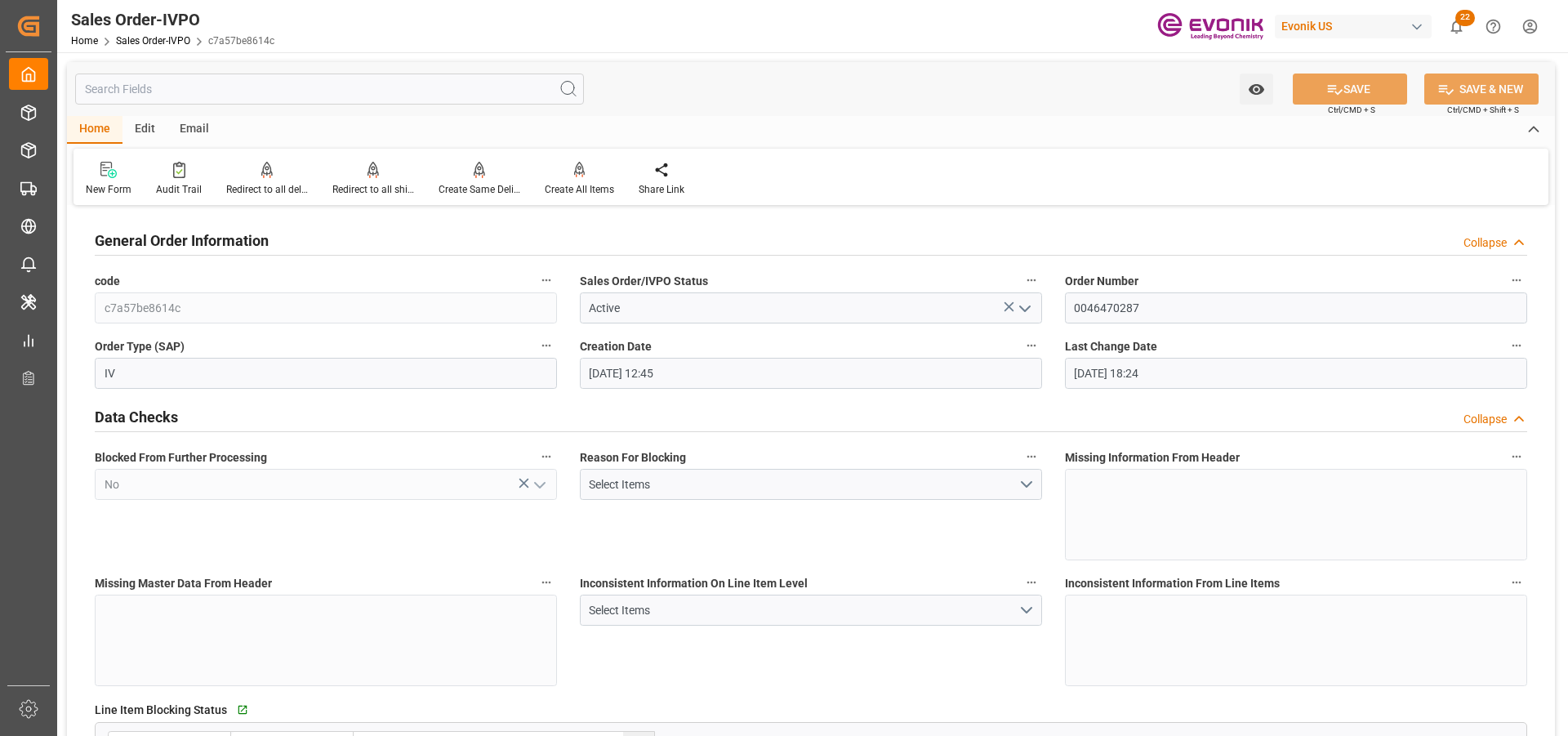
type input "[DATE] 18:24"
click at [374, 183] on div "Redirect to all shipments" at bounding box center [373, 190] width 82 height 15
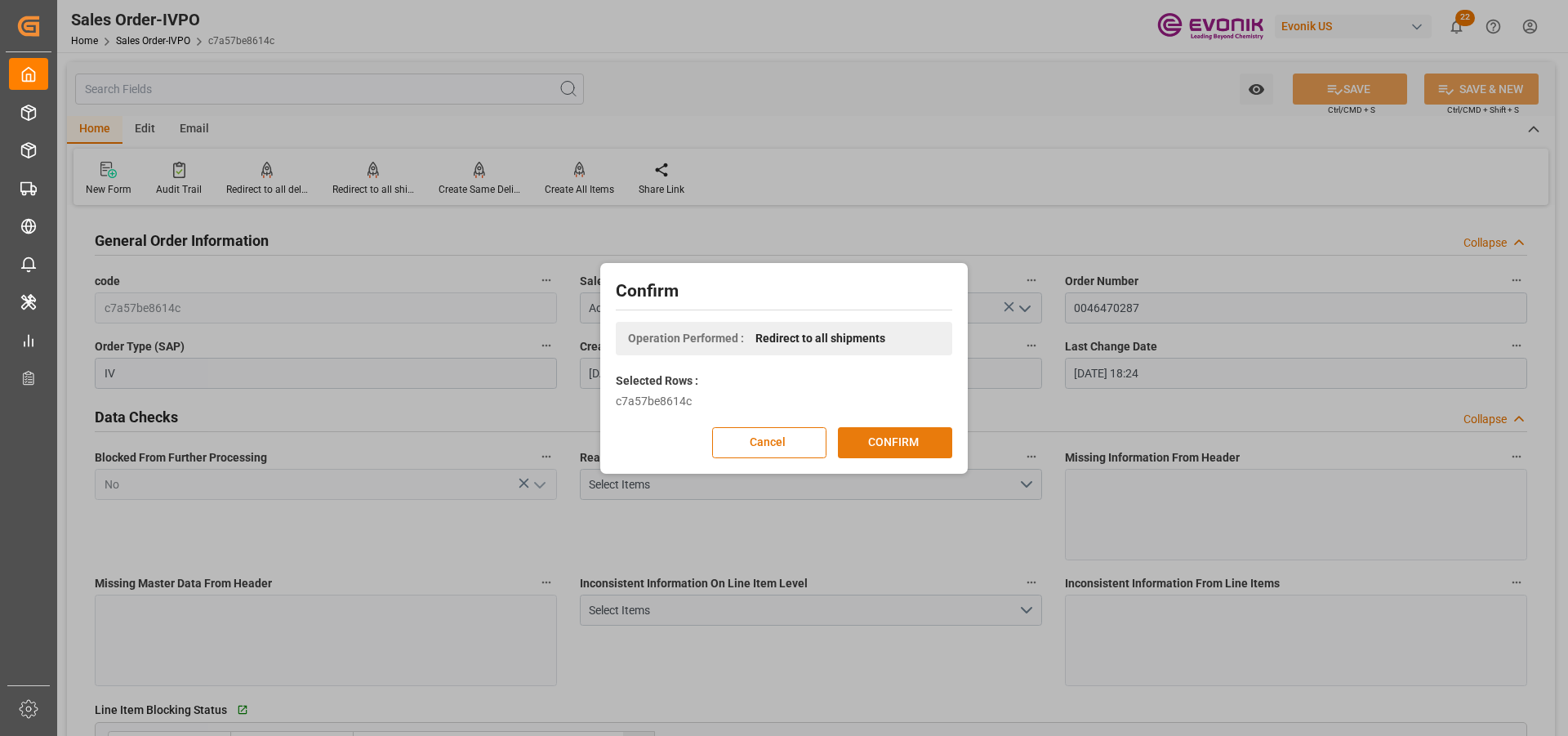
click at [925, 437] on button "CONFIRM" at bounding box center [895, 443] width 115 height 31
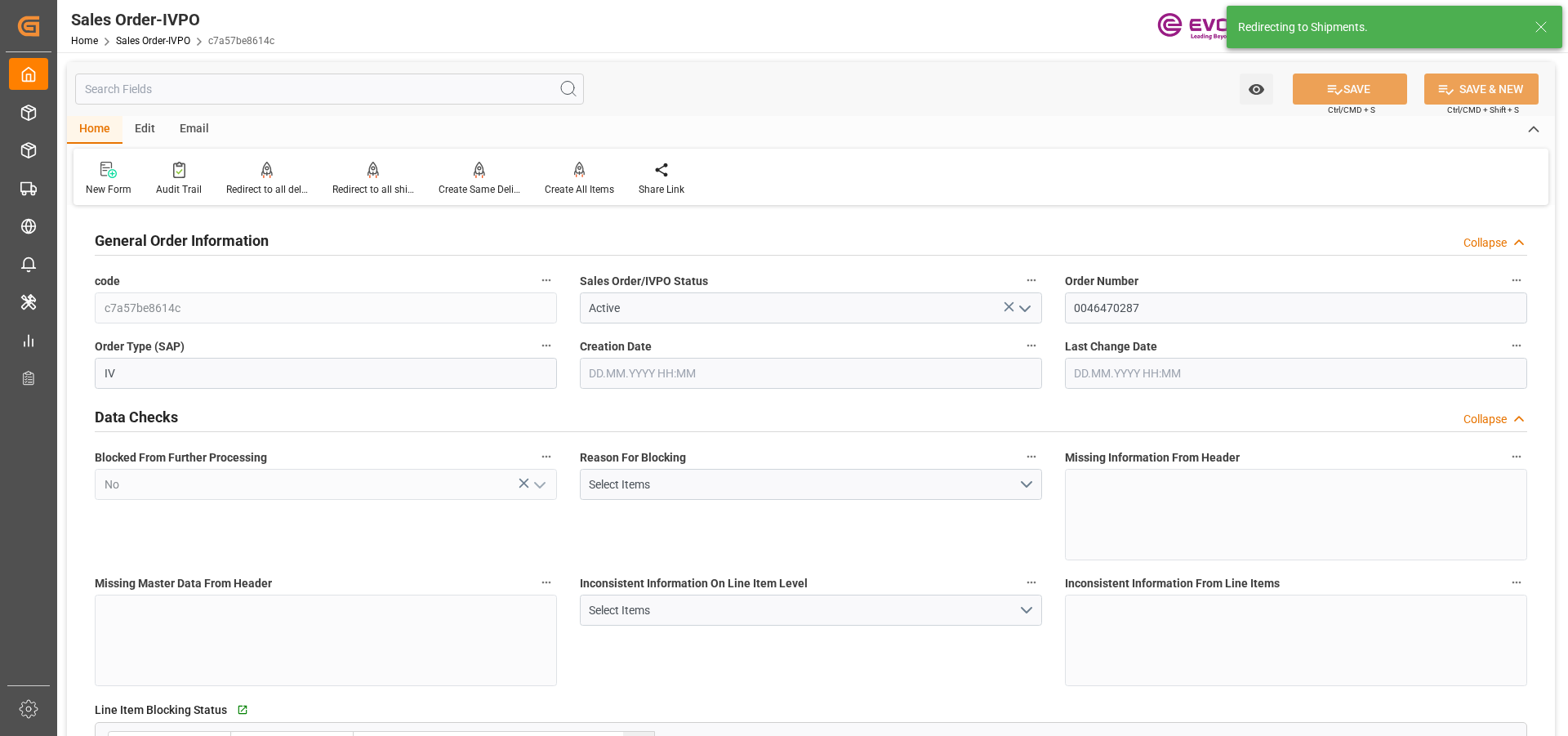
type input "26.08.2025 12:45"
type input "25.09.2025 18:24"
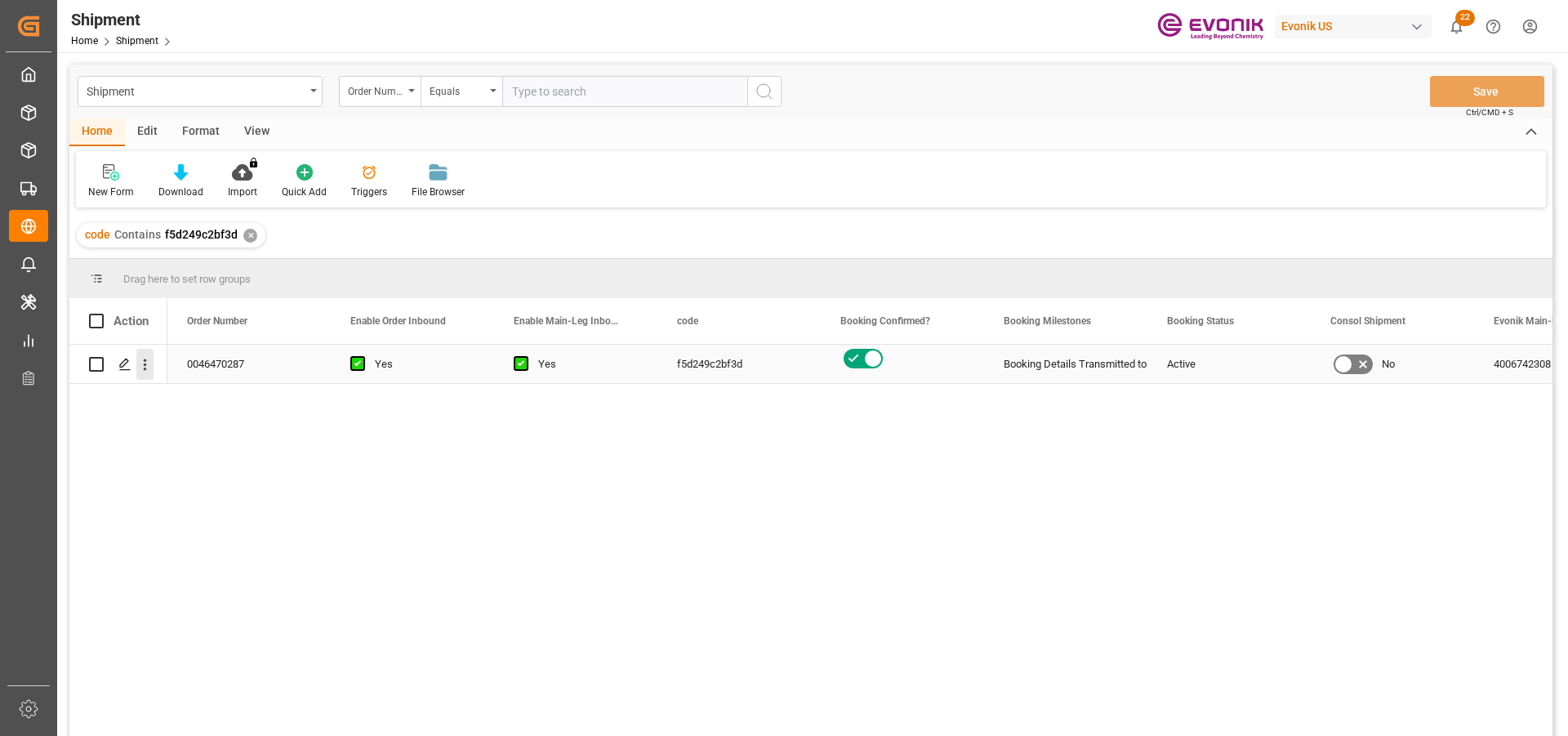
click at [141, 364] on icon "open menu" at bounding box center [145, 364] width 17 height 17
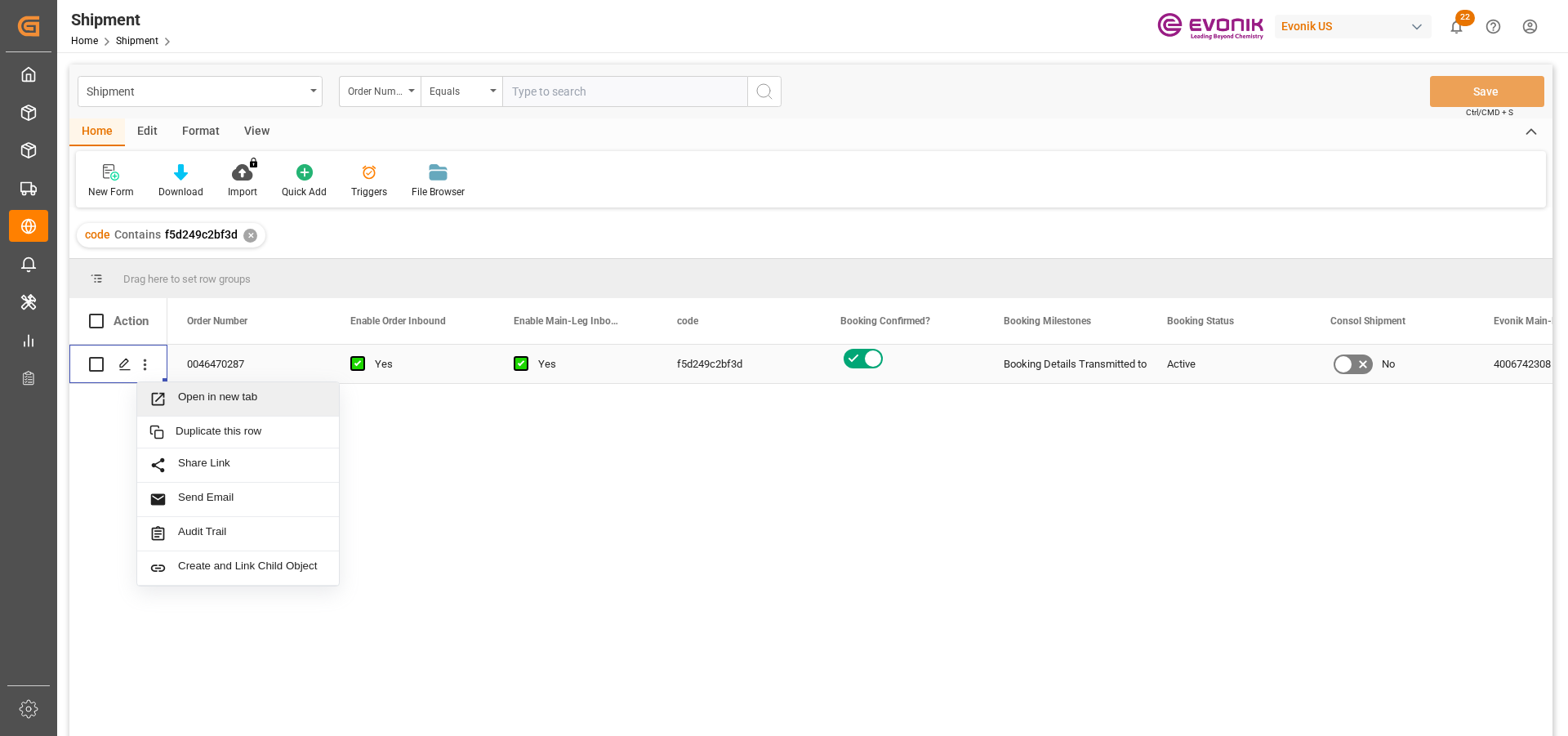
click at [221, 390] on div "Open in new tab" at bounding box center [238, 399] width 202 height 34
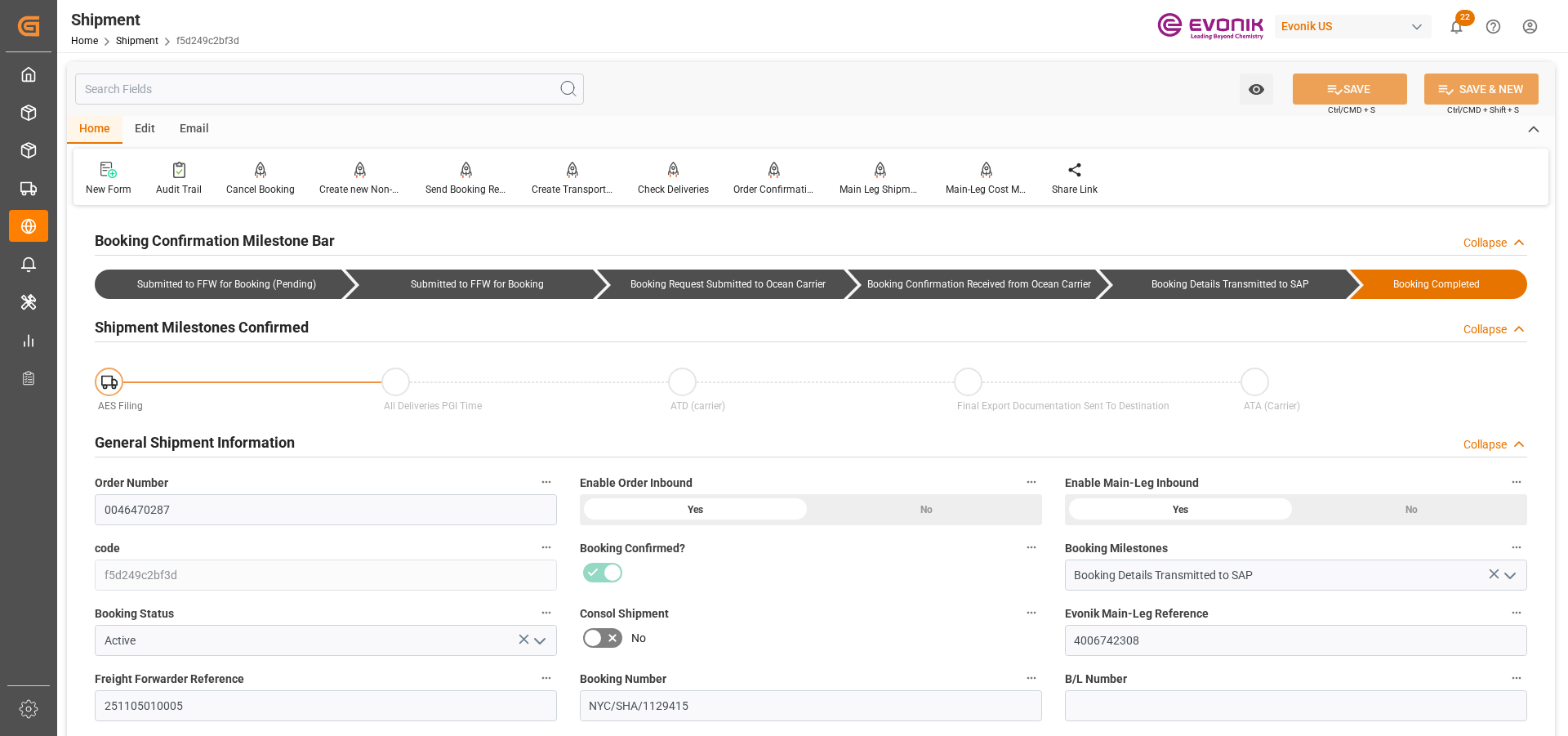
scroll to position [326, 0]
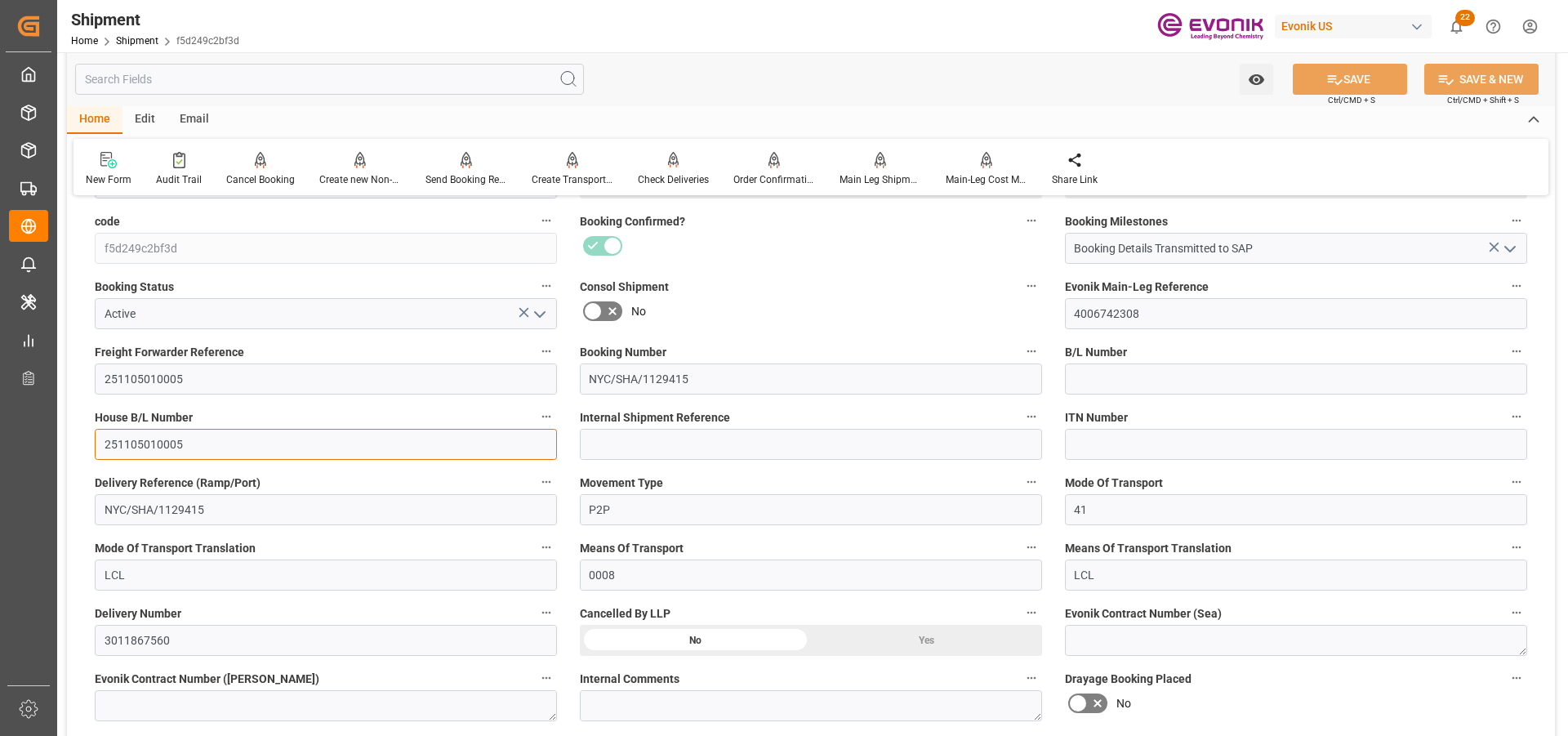
drag, startPoint x: 200, startPoint y: 448, endPoint x: -10, endPoint y: 425, distance: 211.3
click at [0, 425] on html "Created by potrace 1.15, written by Peter Selinger 2001-2017 Created by potrace…" at bounding box center [784, 368] width 1568 height 736
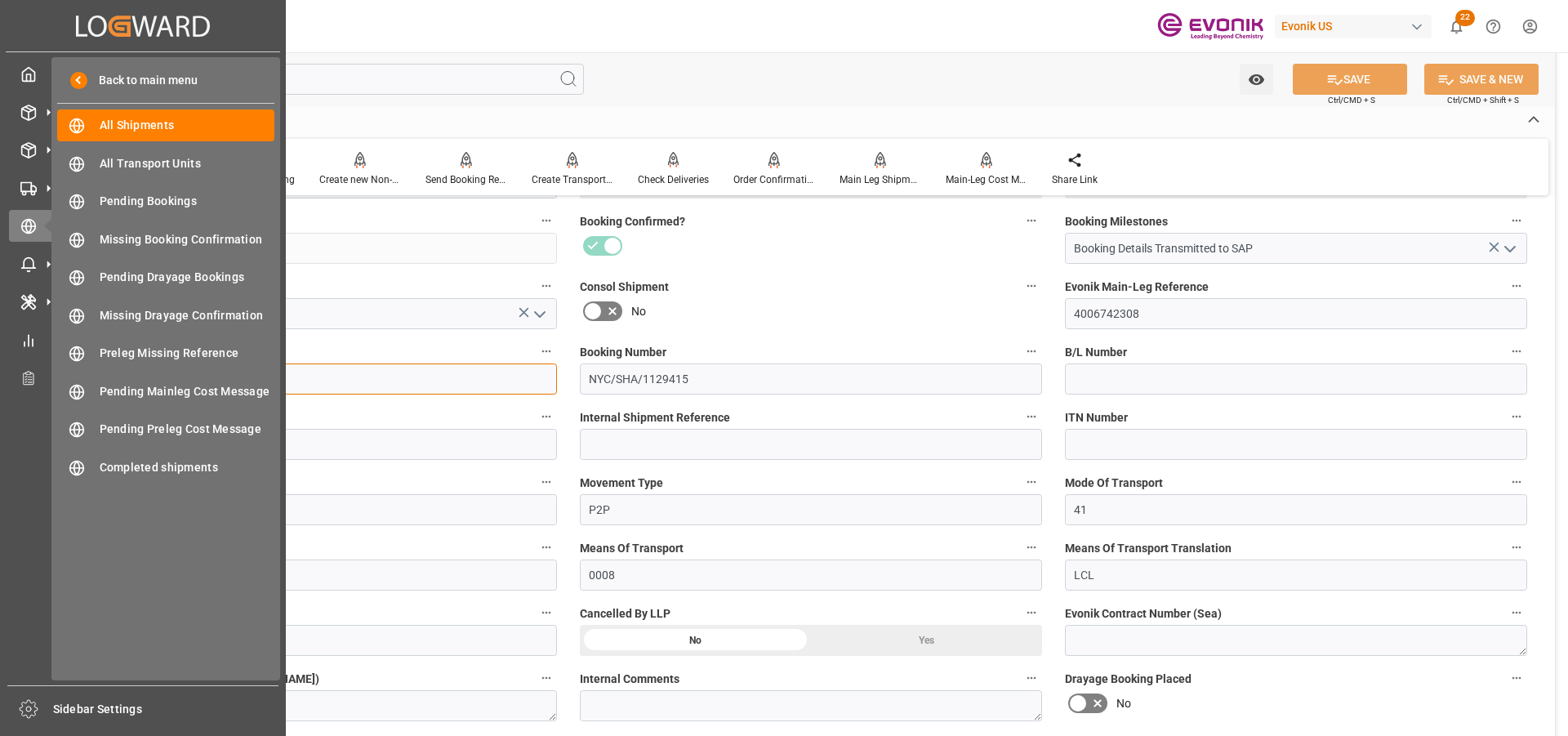
drag, startPoint x: 344, startPoint y: 384, endPoint x: 47, endPoint y: 399, distance: 297.4
click at [27, 367] on div "Created by potrace 1.15, written by Peter Selinger 2001-2017 Created by potrace…" at bounding box center [784, 368] width 1568 height 736
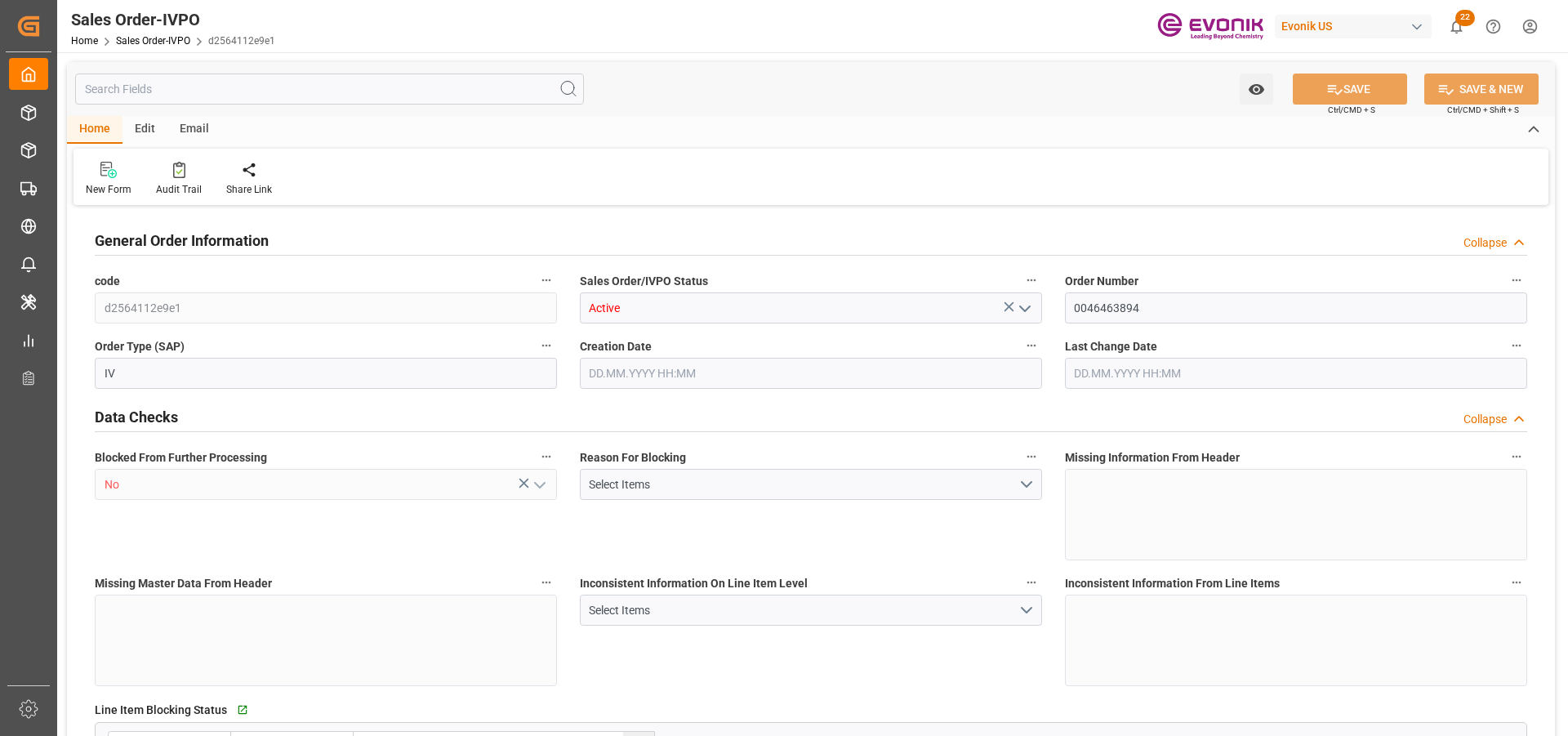
type input "JPYOK"
type input "0"
type input "1"
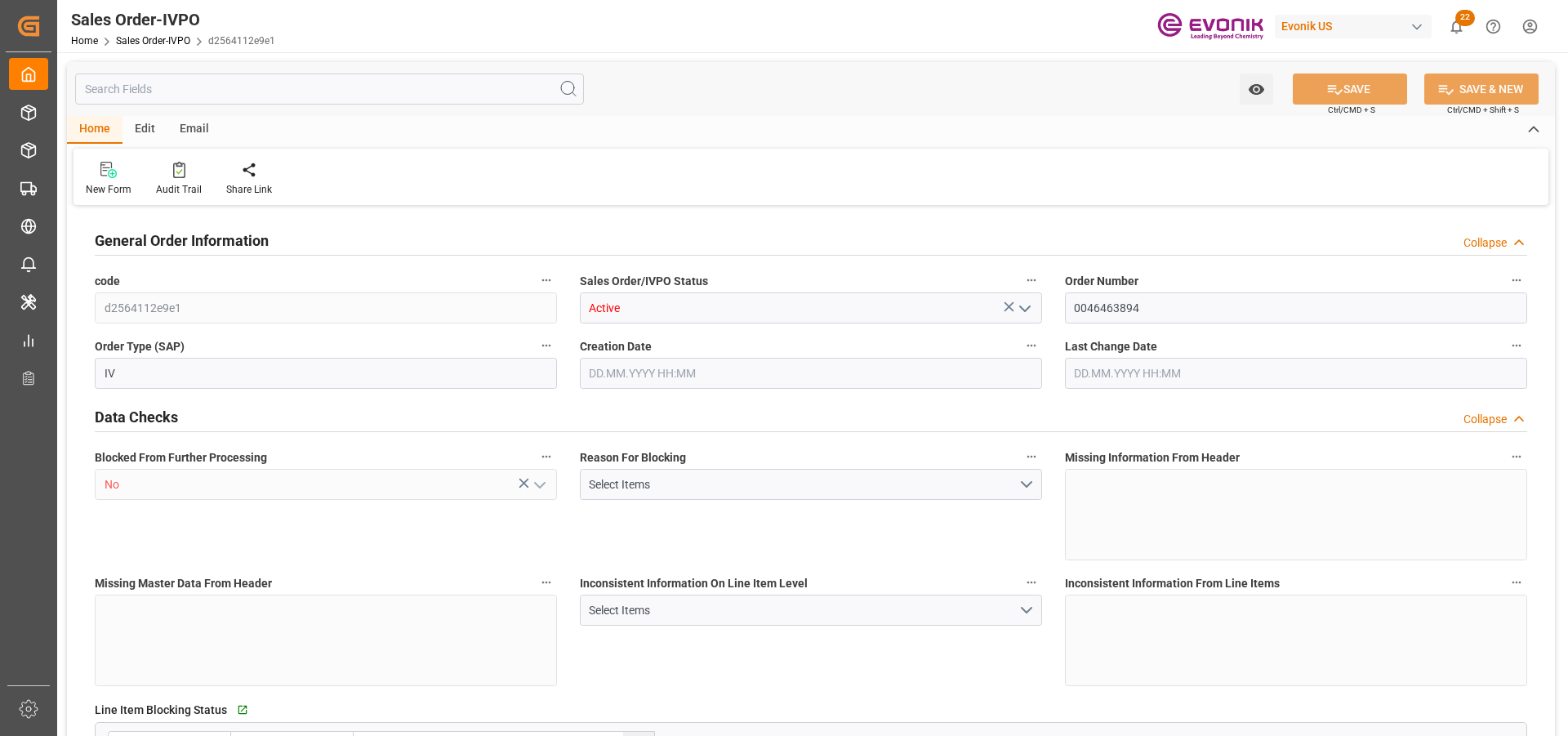
type input "11888"
type input "23.1069"
type input "17000"
type input "30"
type input "[DATE] 14:42"
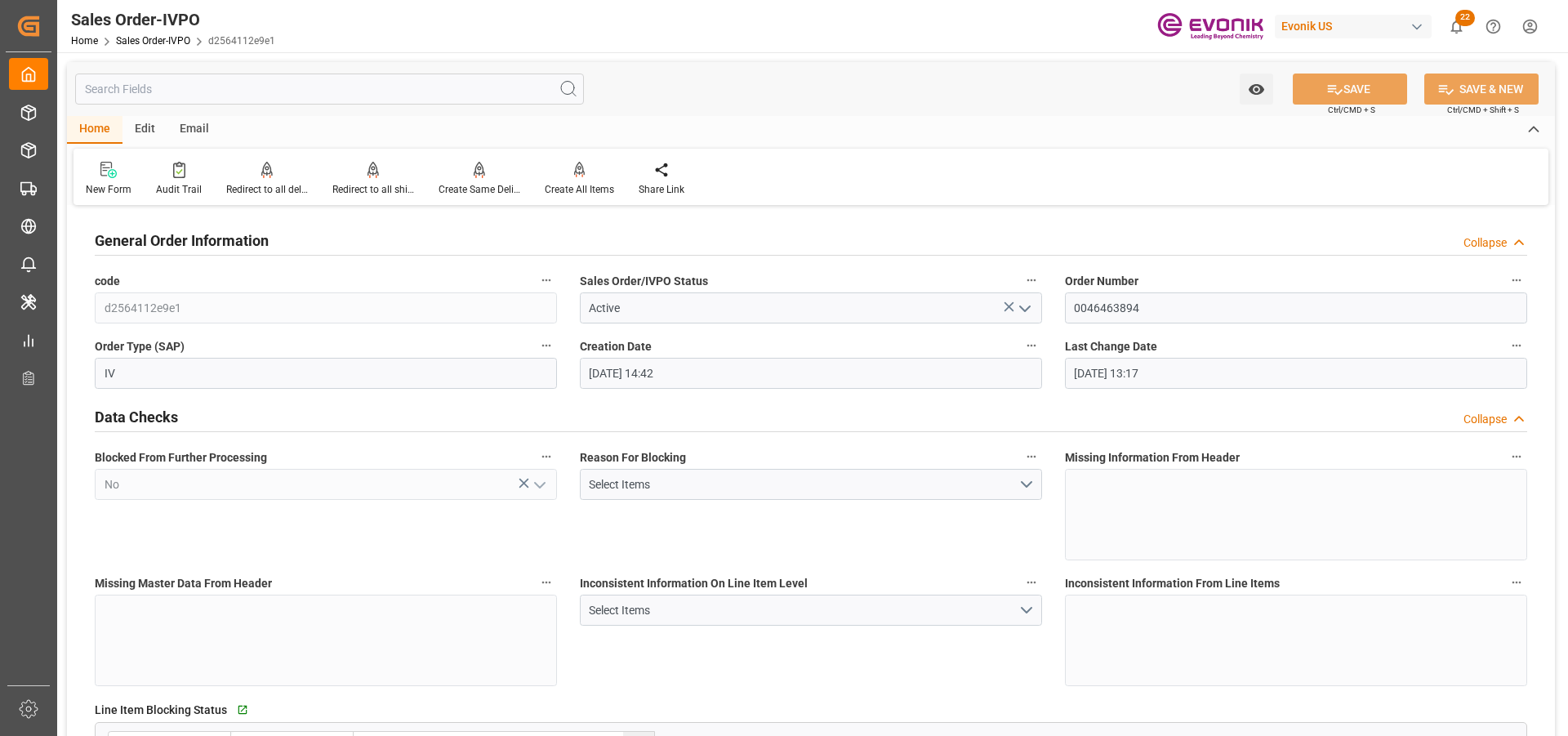
type input "[DATE] 13:17"
click at [381, 183] on div "Redirect to all shipments" at bounding box center [373, 190] width 82 height 15
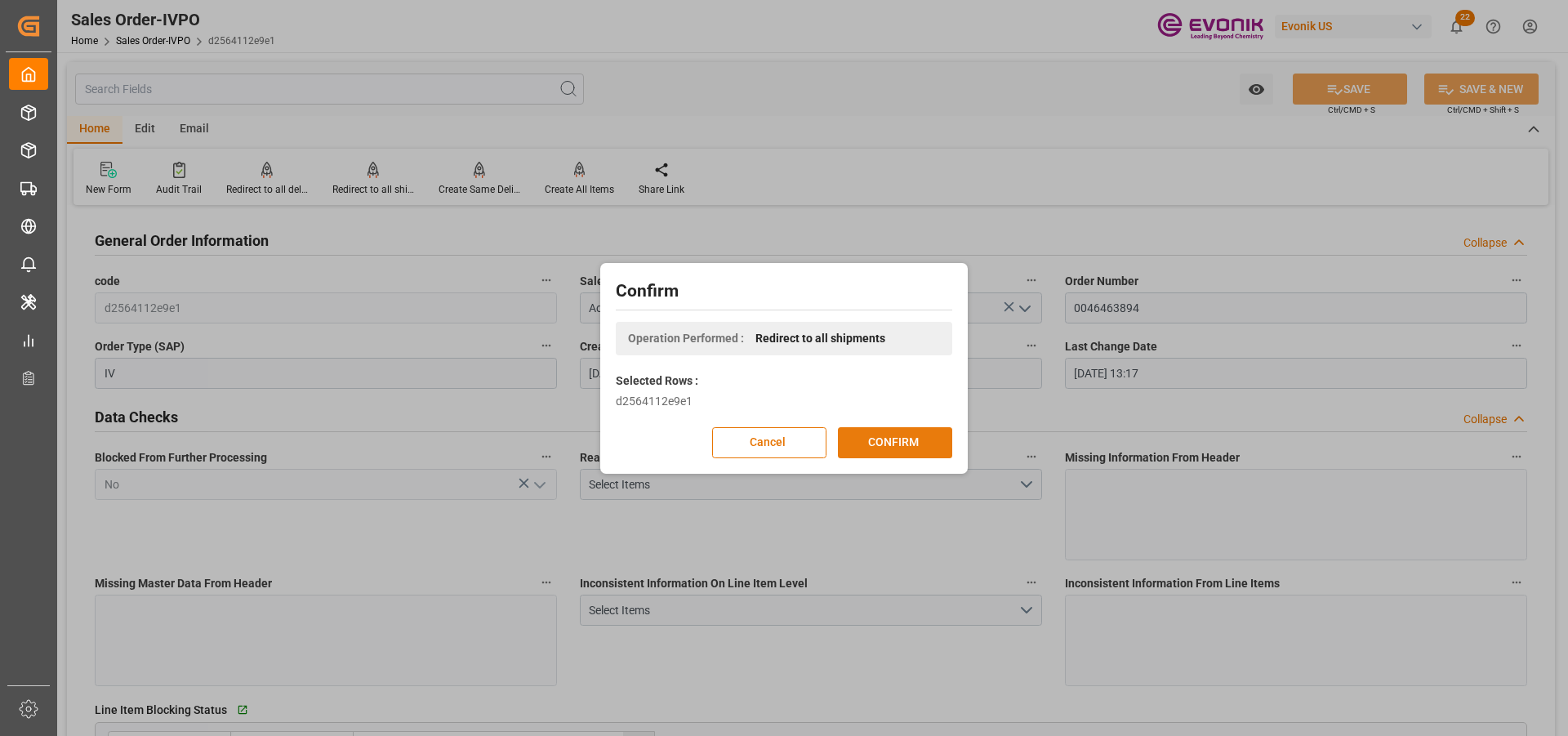
click at [932, 446] on button "CONFIRM" at bounding box center [895, 443] width 115 height 31
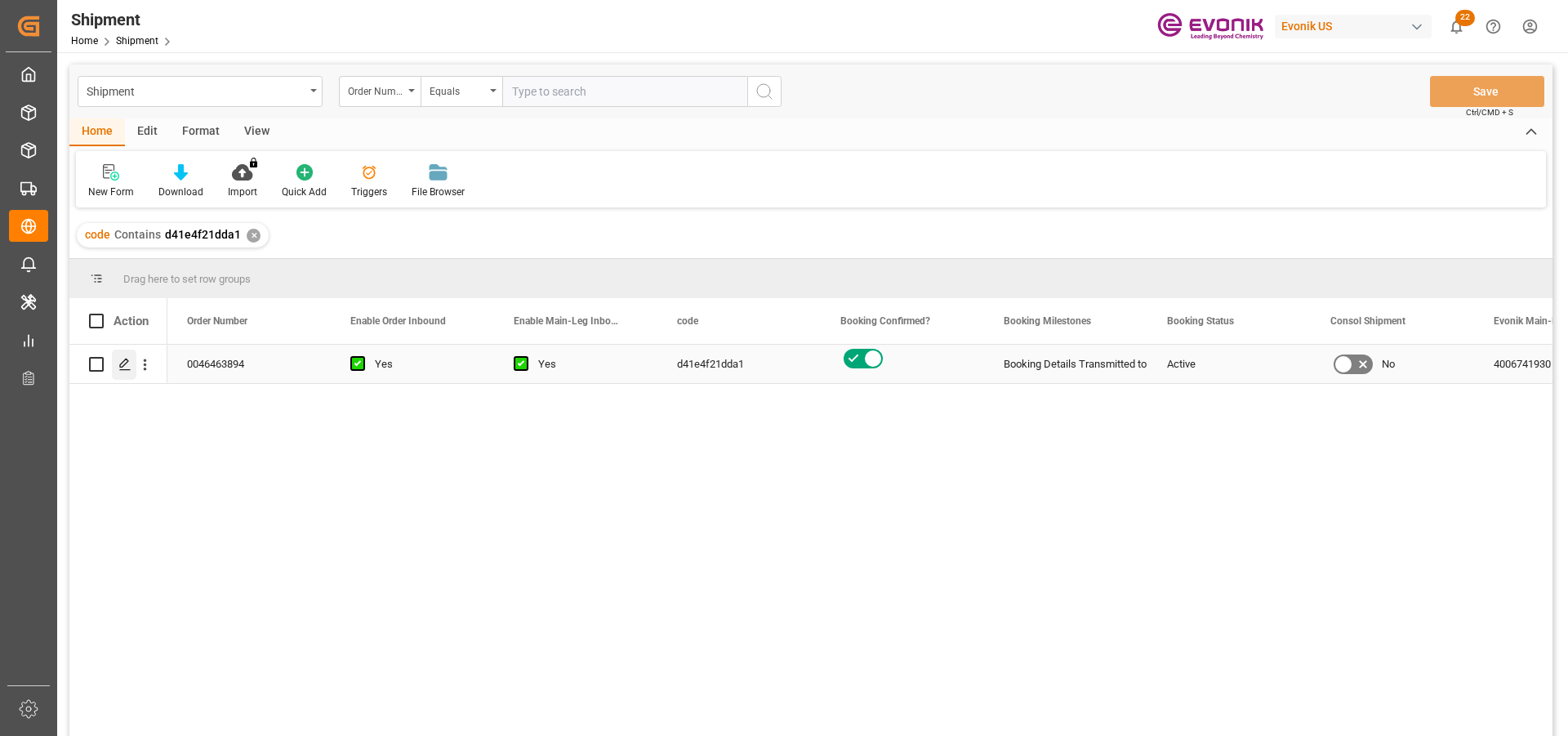
click at [124, 364] on icon "Press SPACE to select this row." at bounding box center [125, 364] width 13 height 13
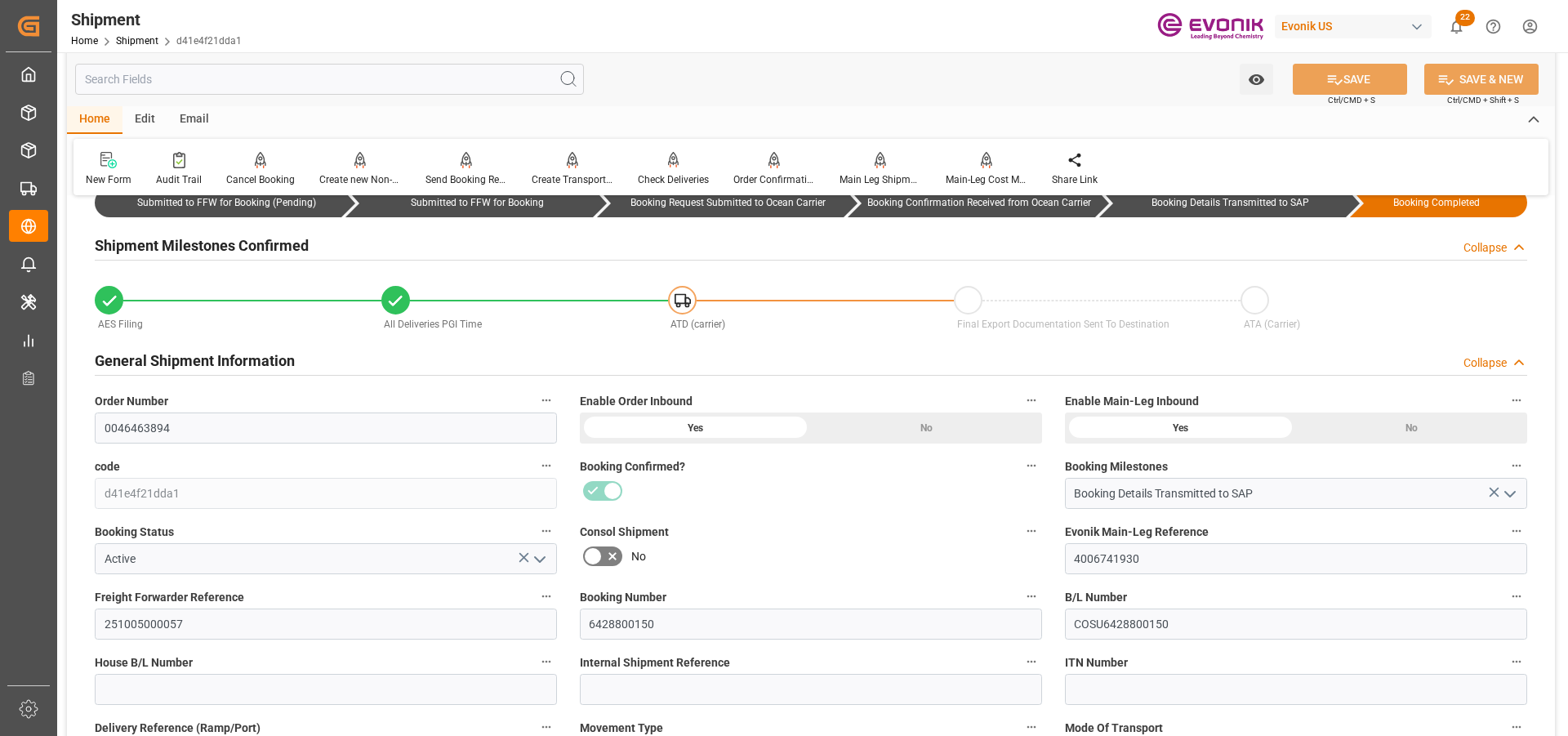
scroll to position [163, 0]
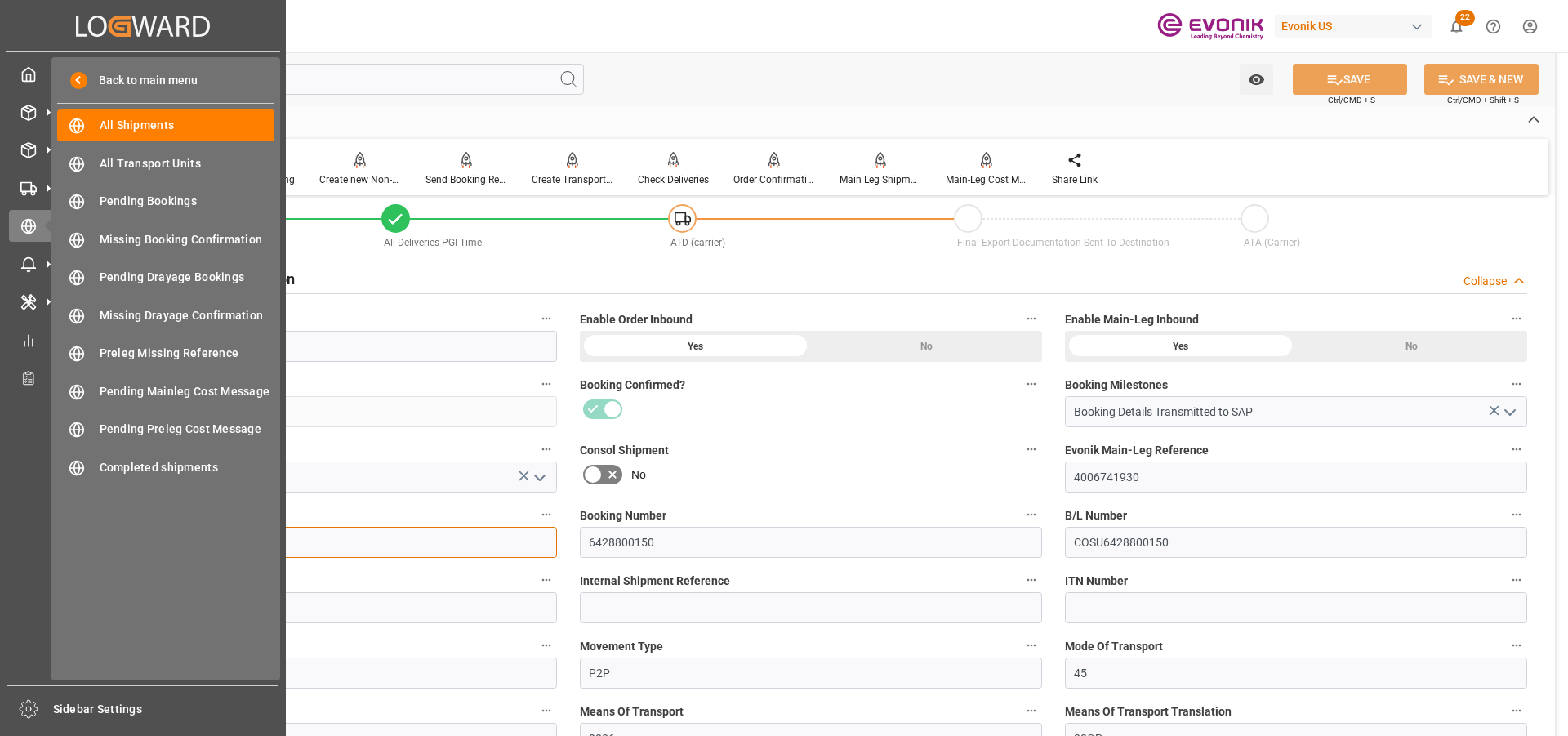
drag, startPoint x: 198, startPoint y: 537, endPoint x: 17, endPoint y: 527, distance: 181.3
click at [17, 527] on div "Created by potrace 1.15, written by Peter Selinger 2001-2017 Created by potrace…" at bounding box center [784, 368] width 1568 height 736
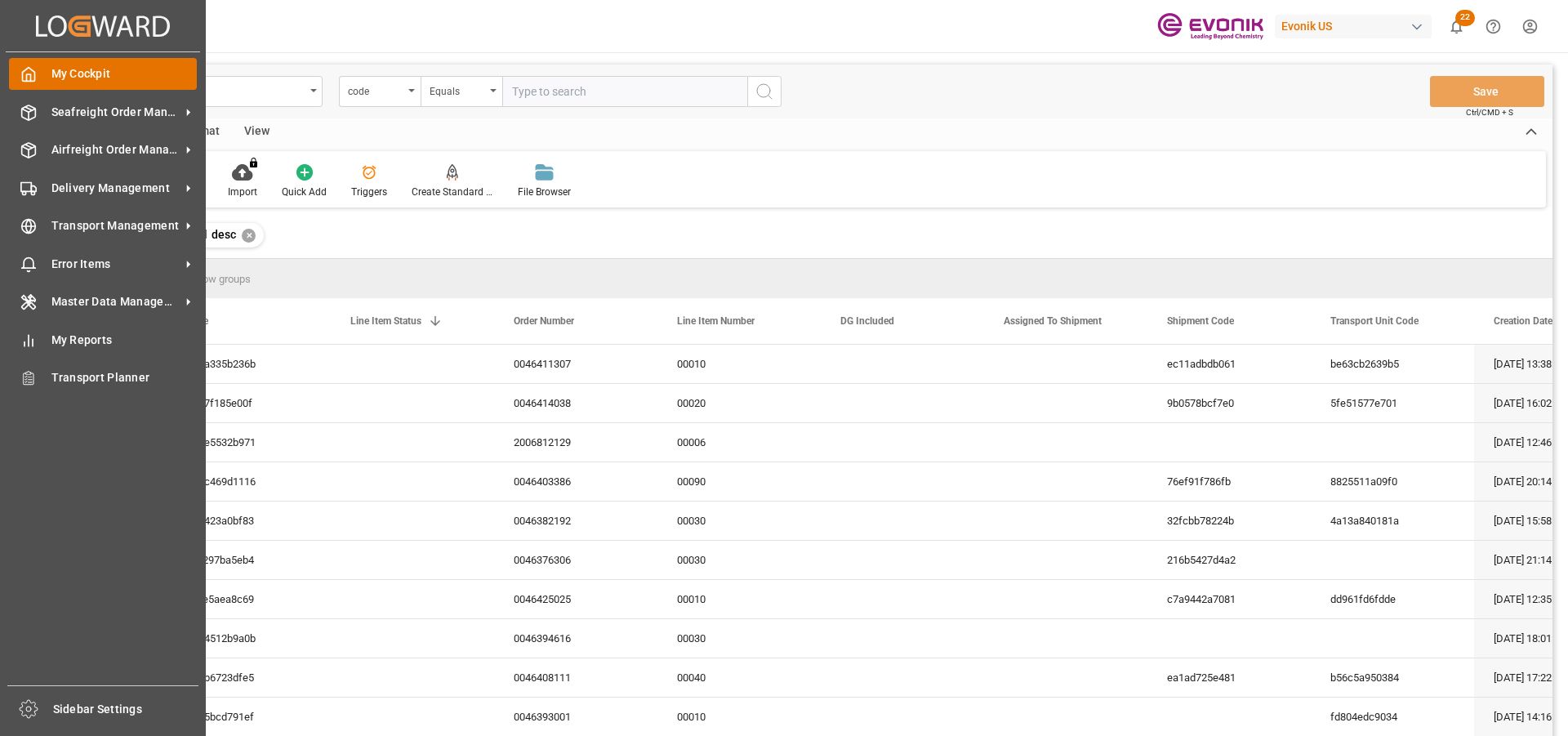
click at [59, 69] on span "My Cockpit" at bounding box center [124, 73] width 146 height 17
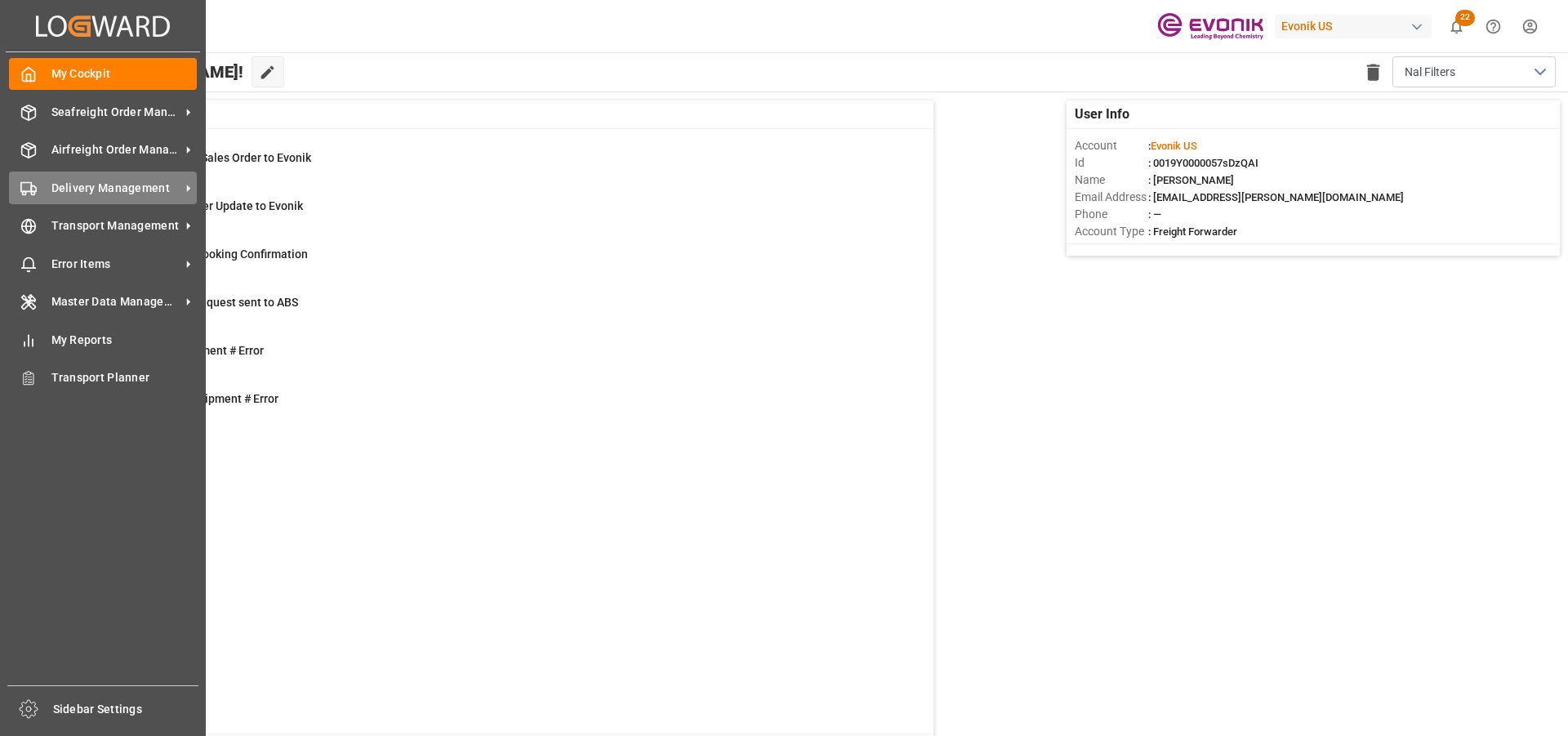
click at [57, 184] on span "Delivery Management" at bounding box center [116, 188] width 129 height 17
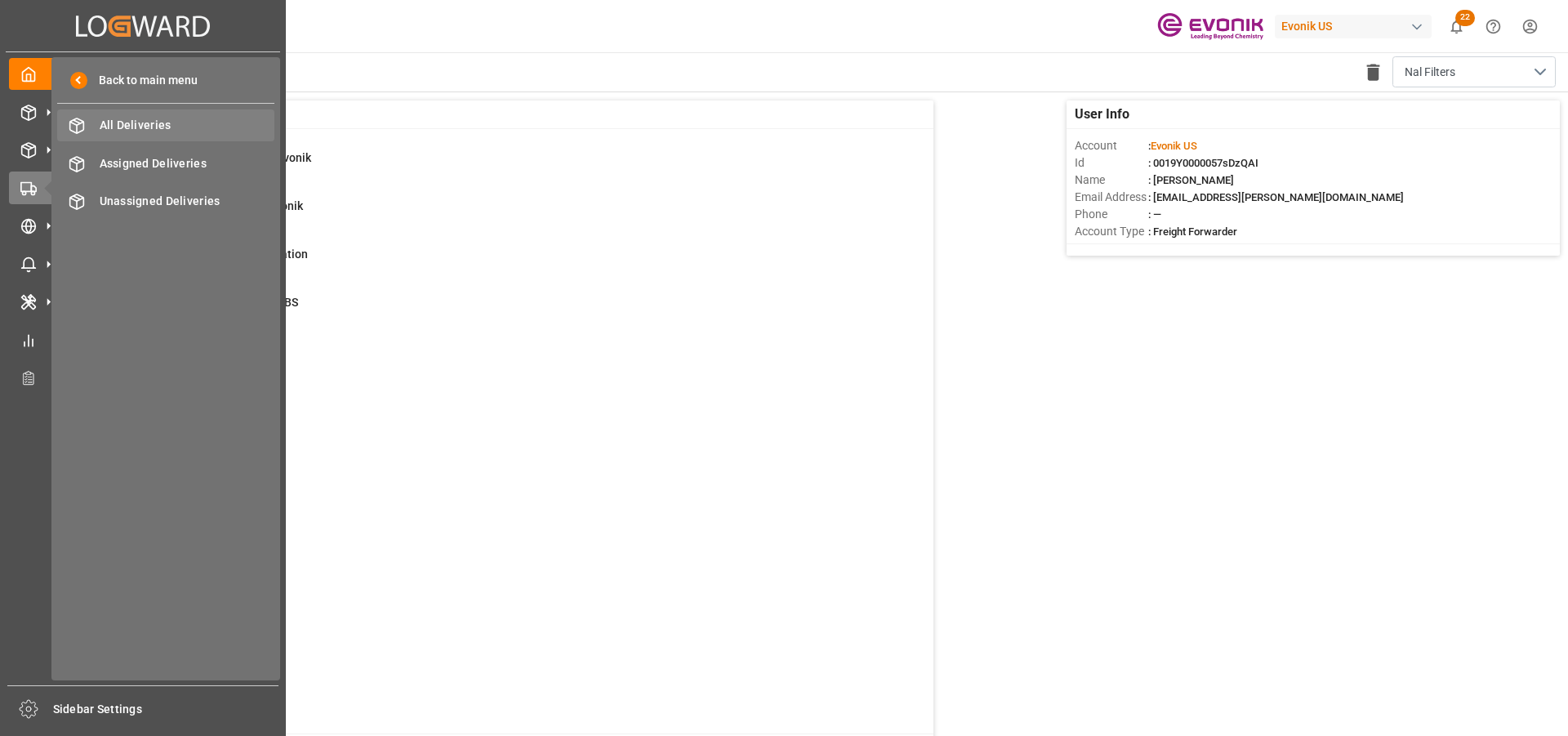
click at [153, 114] on div "All Deliveries All Deliveries" at bounding box center [165, 125] width 217 height 32
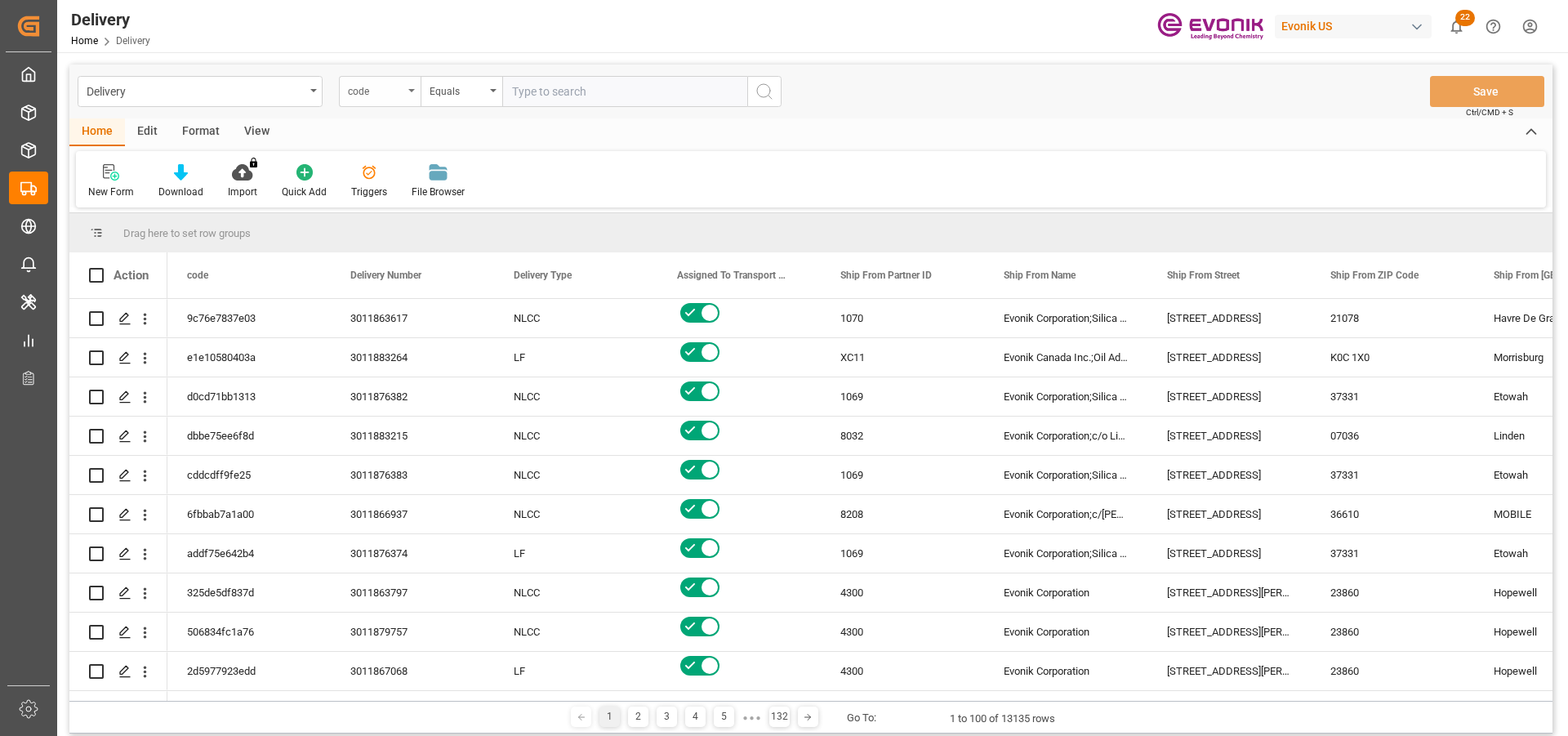
click at [385, 99] on div "code" at bounding box center [380, 92] width 82 height 31
type input "pgi"
click at [397, 166] on div "PGI Timestamp" at bounding box center [461, 166] width 243 height 34
click at [484, 89] on div "Equals" at bounding box center [458, 89] width 56 height 18
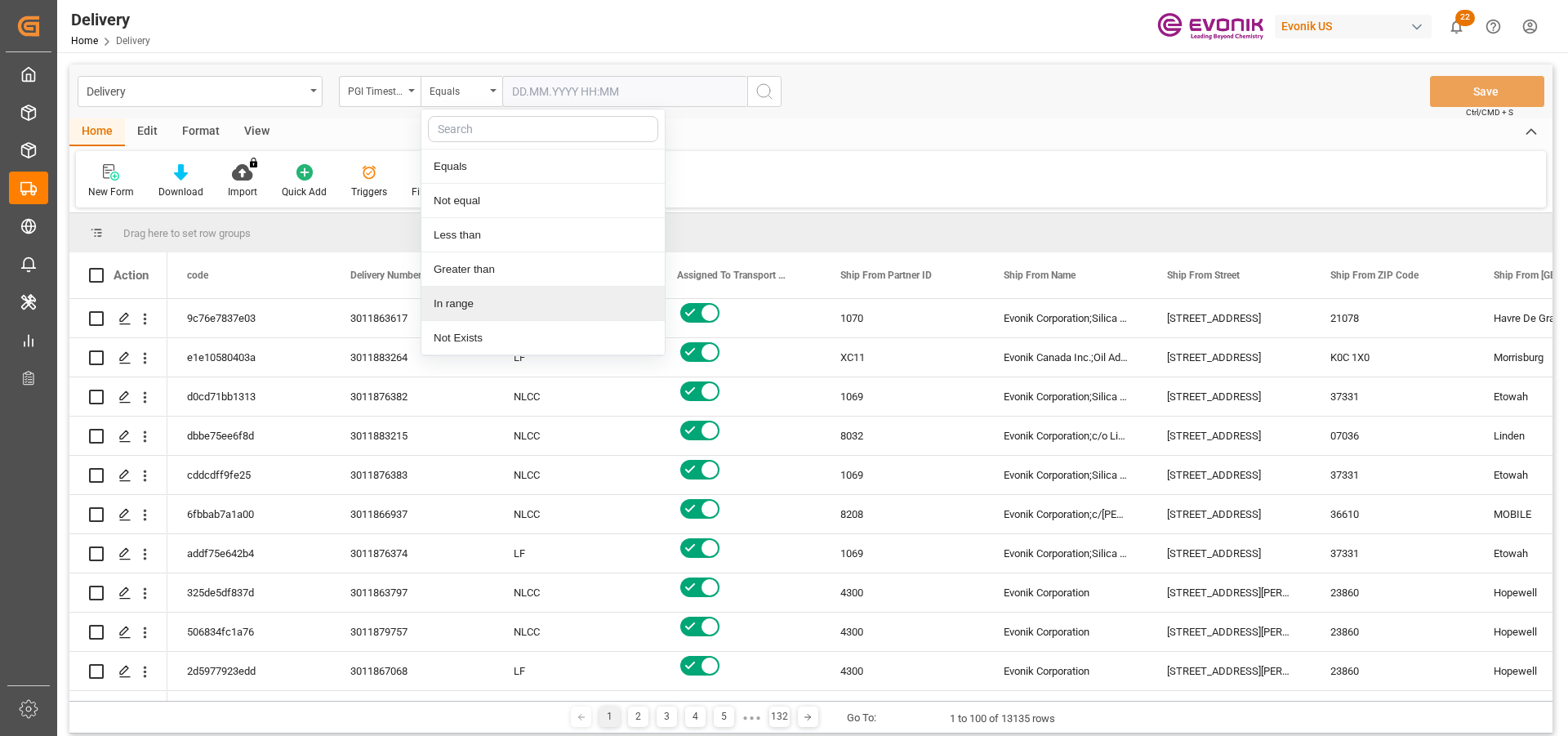
click at [488, 298] on div "In range" at bounding box center [543, 303] width 243 height 34
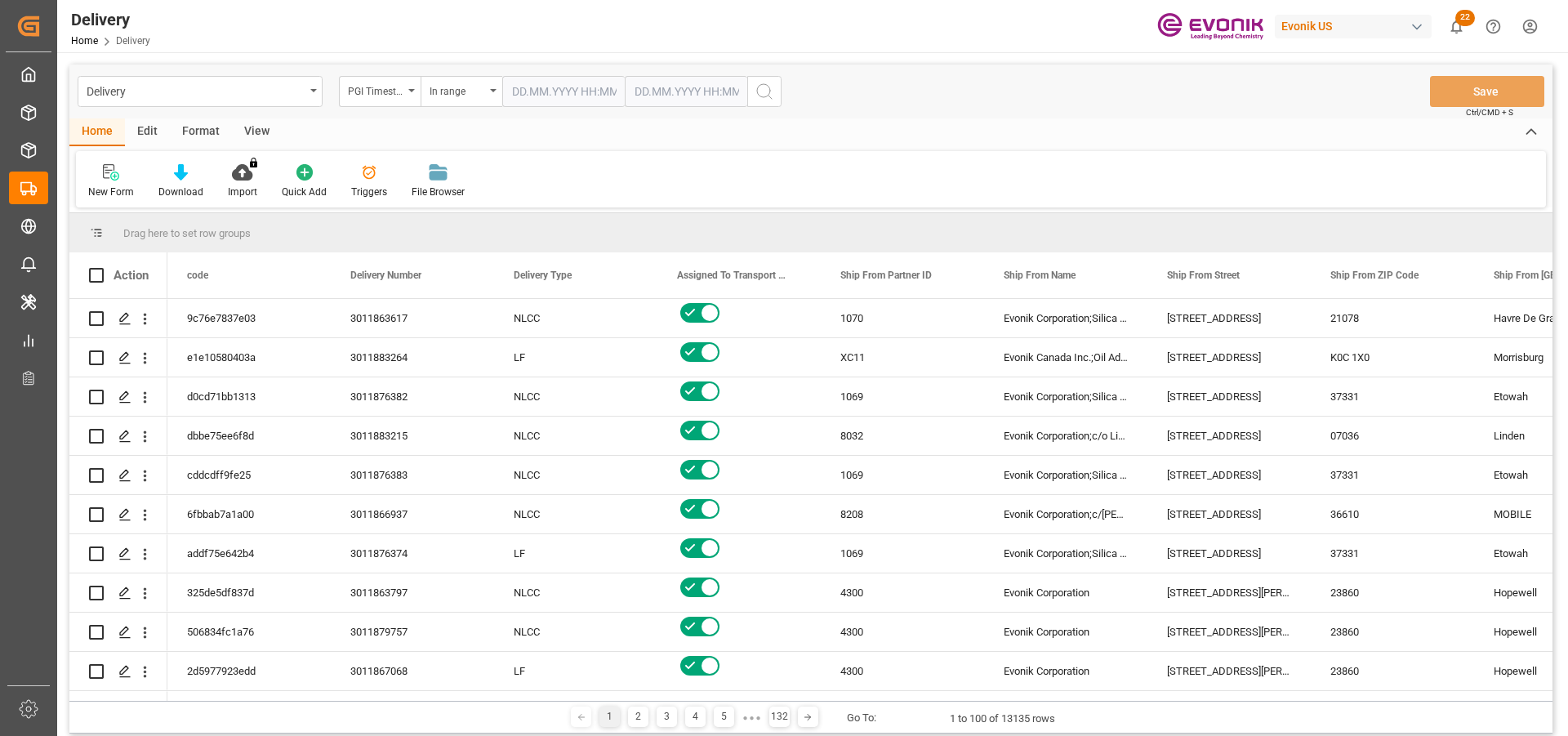
click at [595, 92] on input "text" at bounding box center [564, 92] width 123 height 31
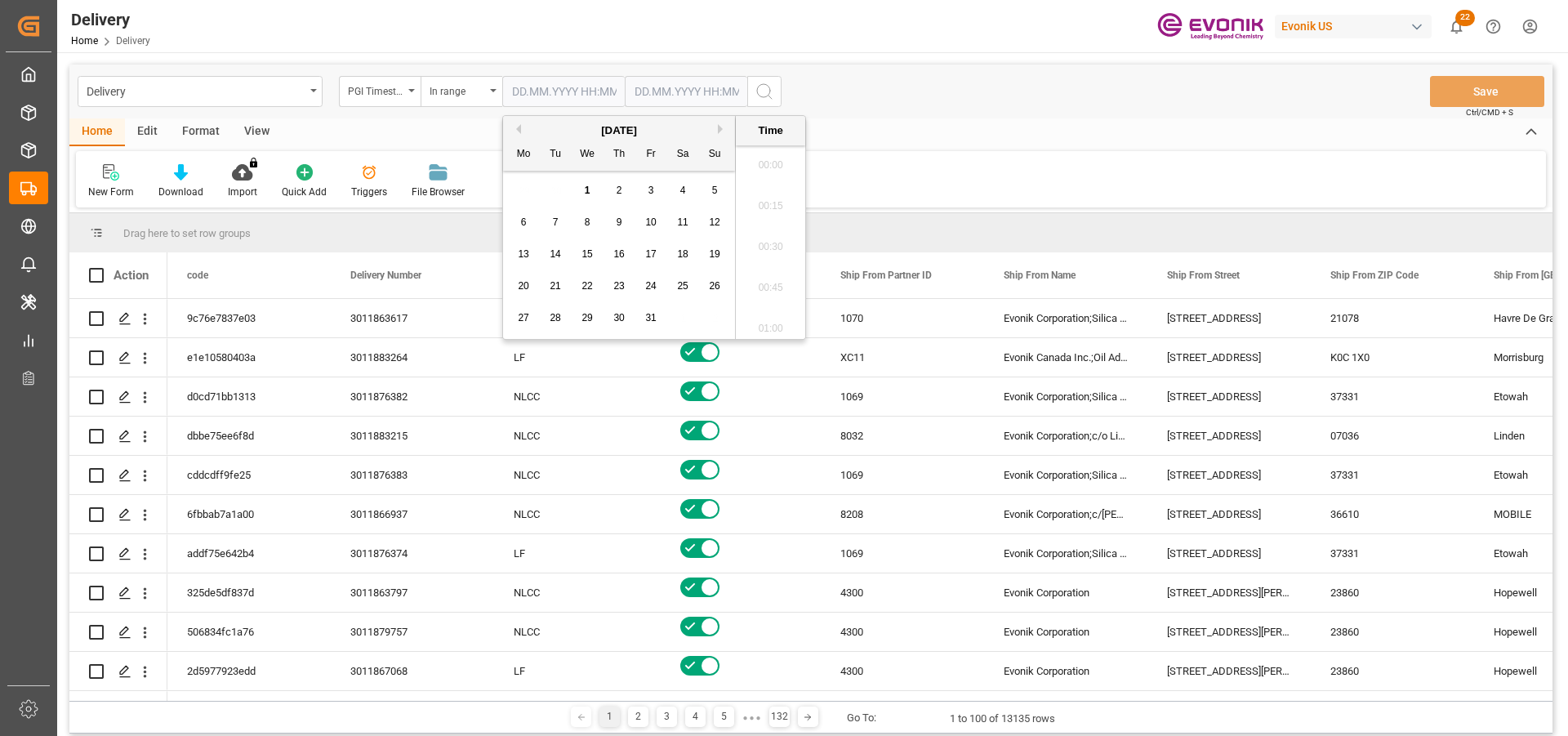
scroll to position [1598, 0]
click at [519, 136] on div "October 2025" at bounding box center [619, 131] width 232 height 16
click at [519, 130] on button "Previous Month" at bounding box center [516, 128] width 10 height 10
click at [555, 315] on span "30" at bounding box center [556, 317] width 11 height 11
type input "30.09.2025 00:00"
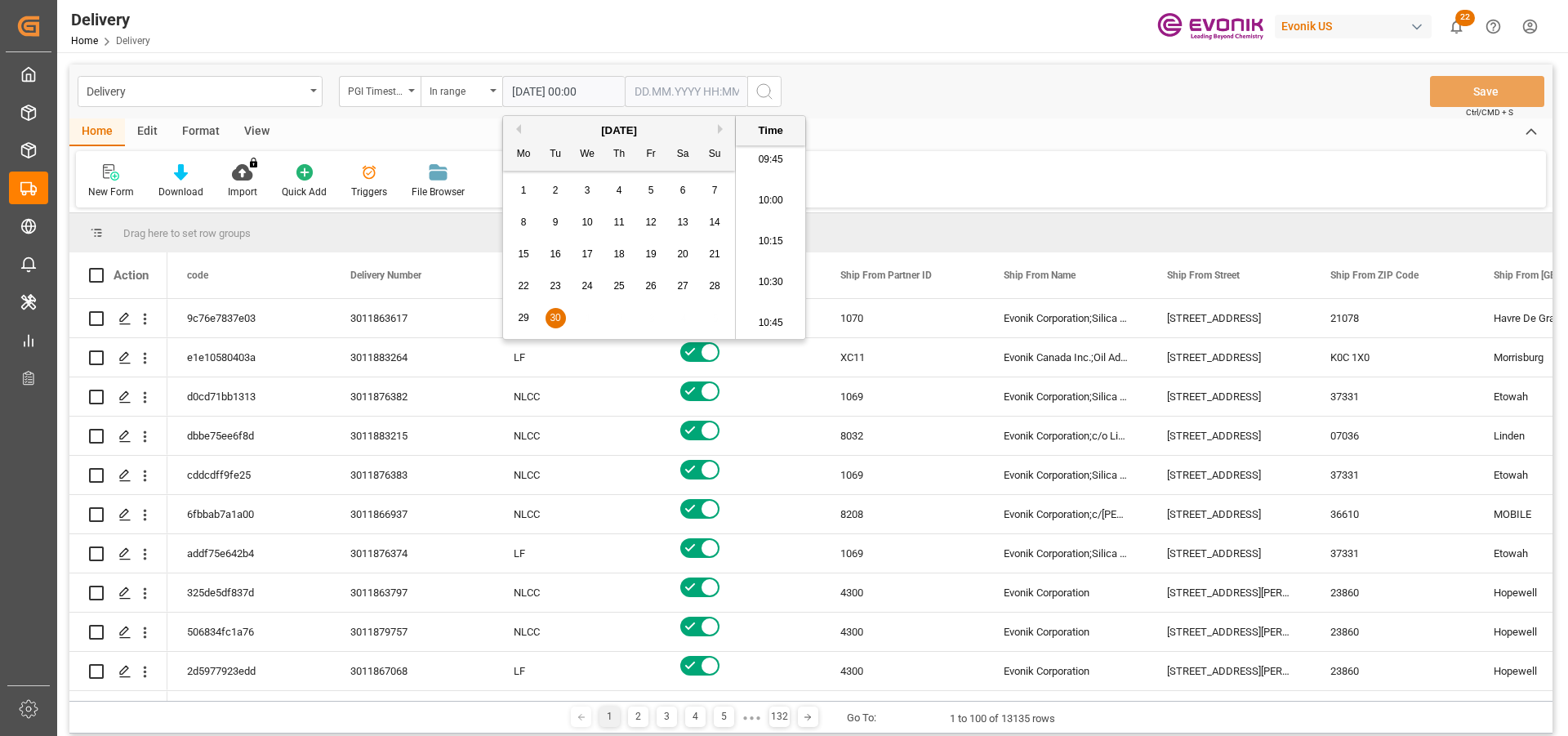
click at [644, 93] on input "text" at bounding box center [687, 92] width 123 height 31
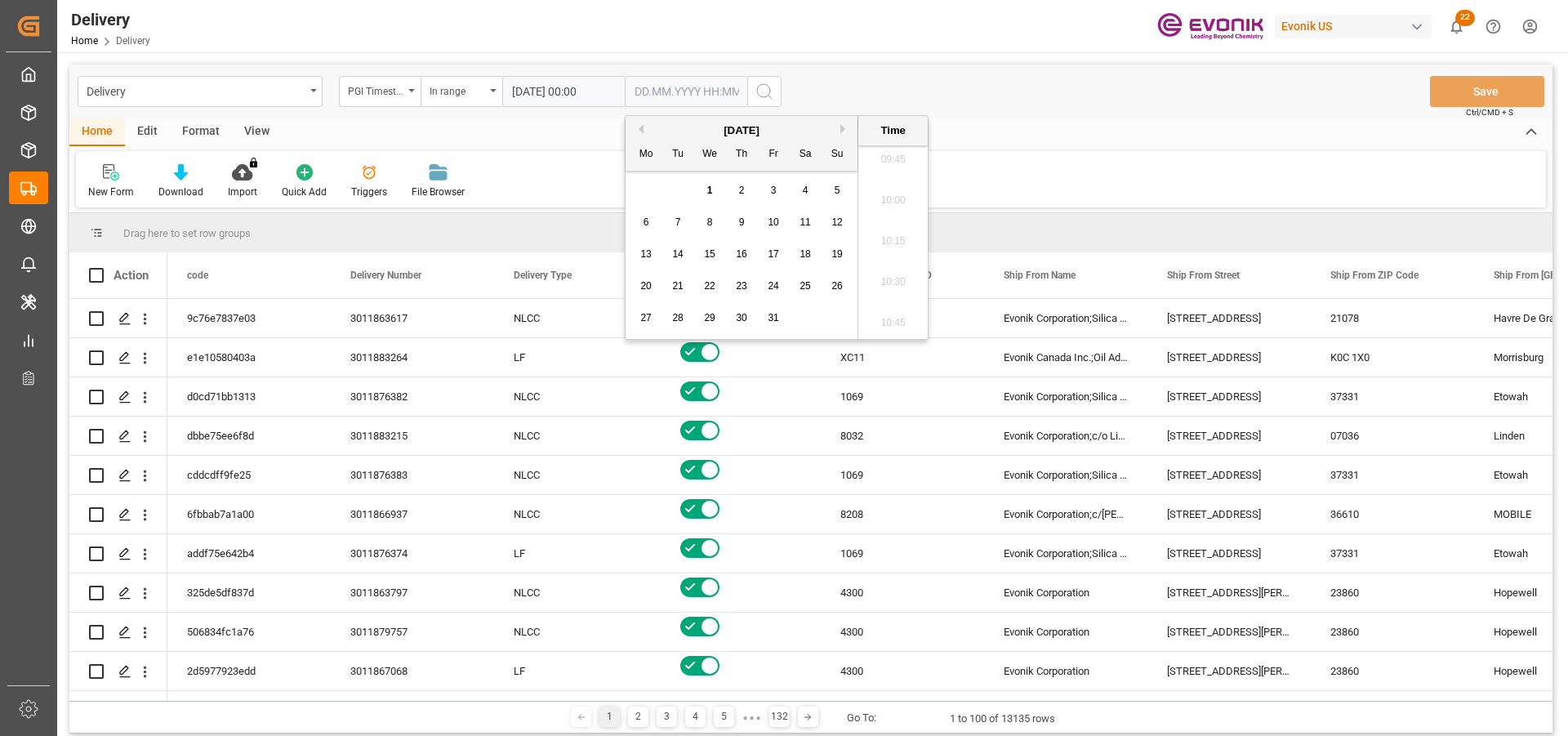
click at [710, 192] on span "1" at bounding box center [710, 190] width 6 height 11
type input "01.10.2025 00:00"
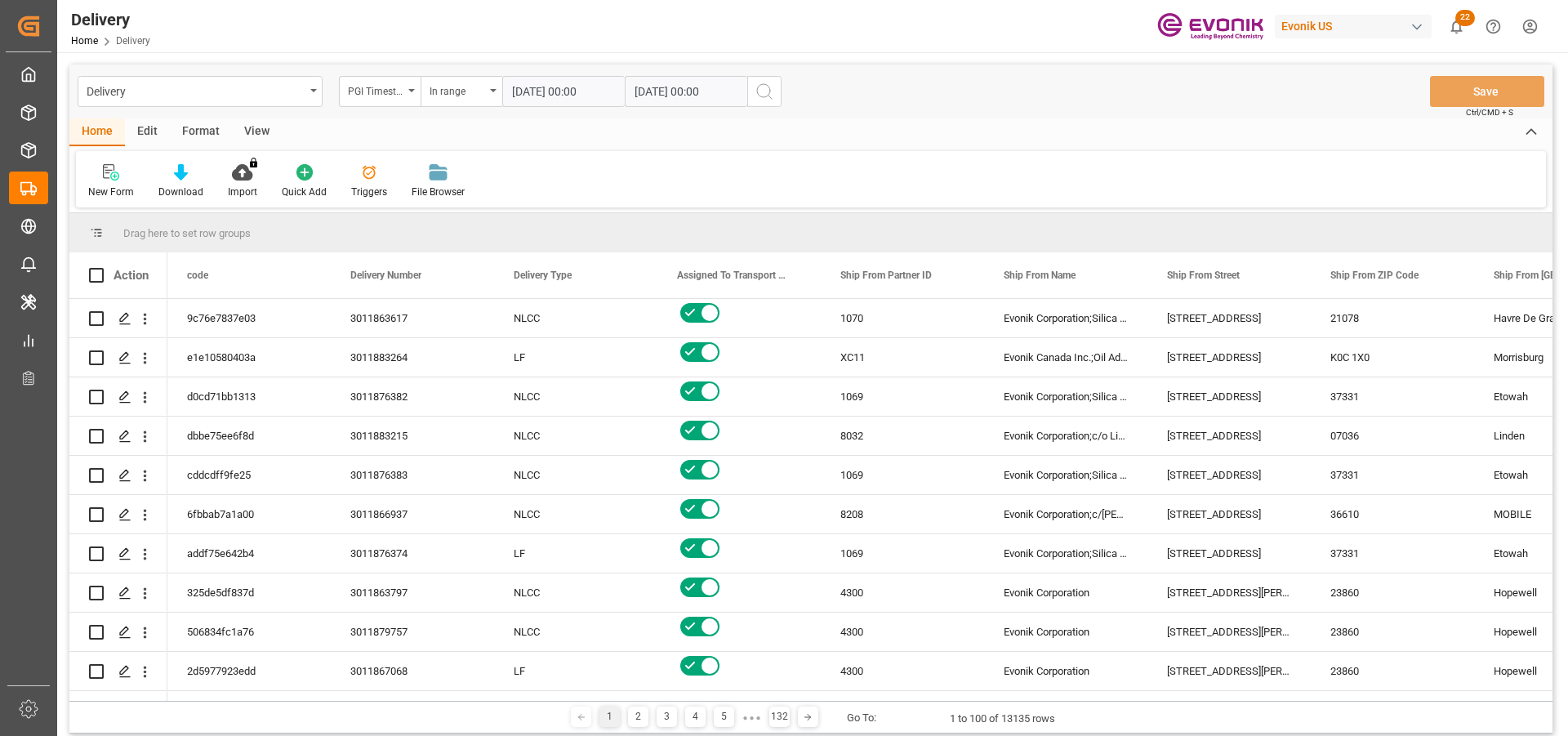
click at [760, 92] on icon "search button" at bounding box center [764, 91] width 19 height 19
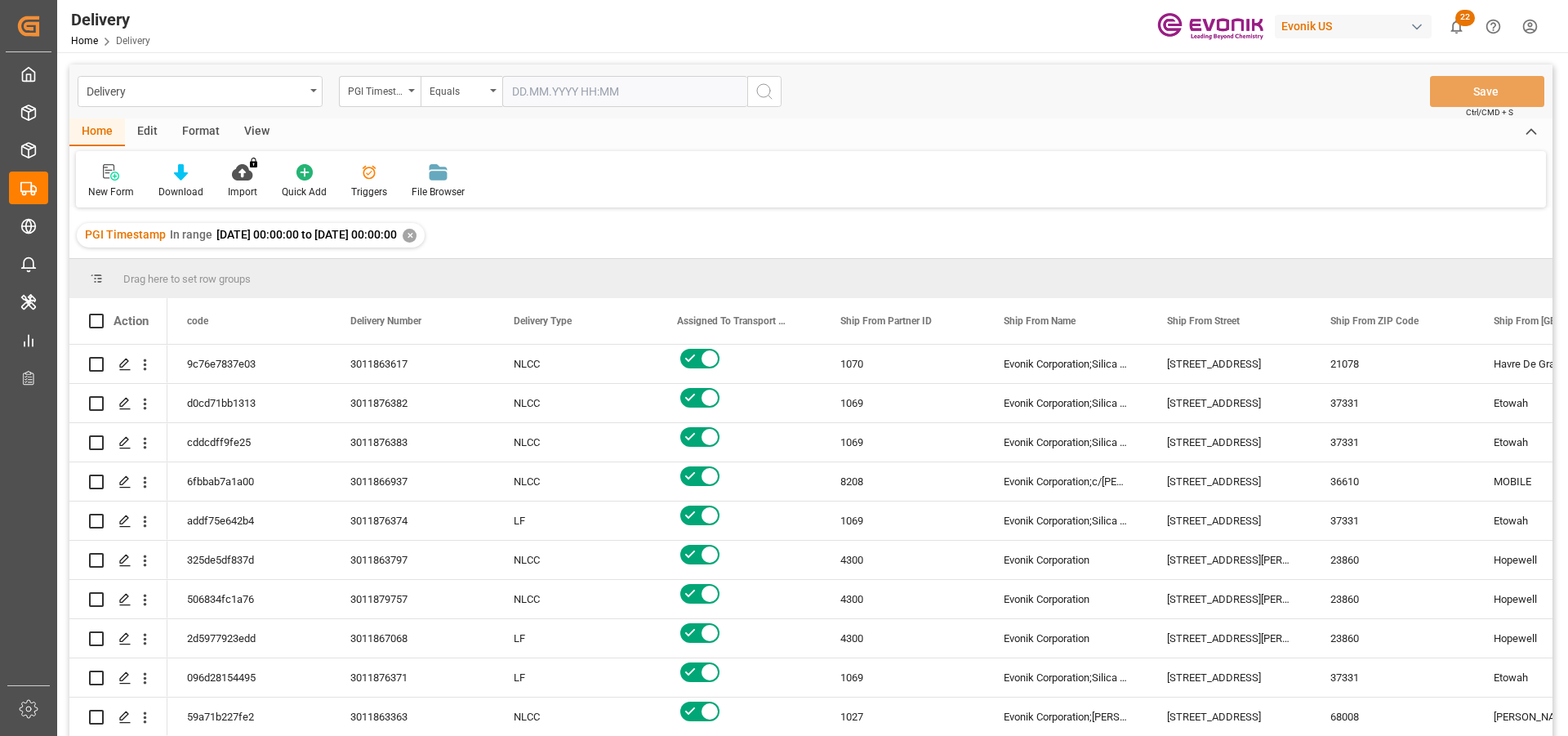
click at [262, 137] on div "View" at bounding box center [257, 132] width 50 height 27
click at [188, 167] on icon at bounding box center [190, 167] width 7 height 6
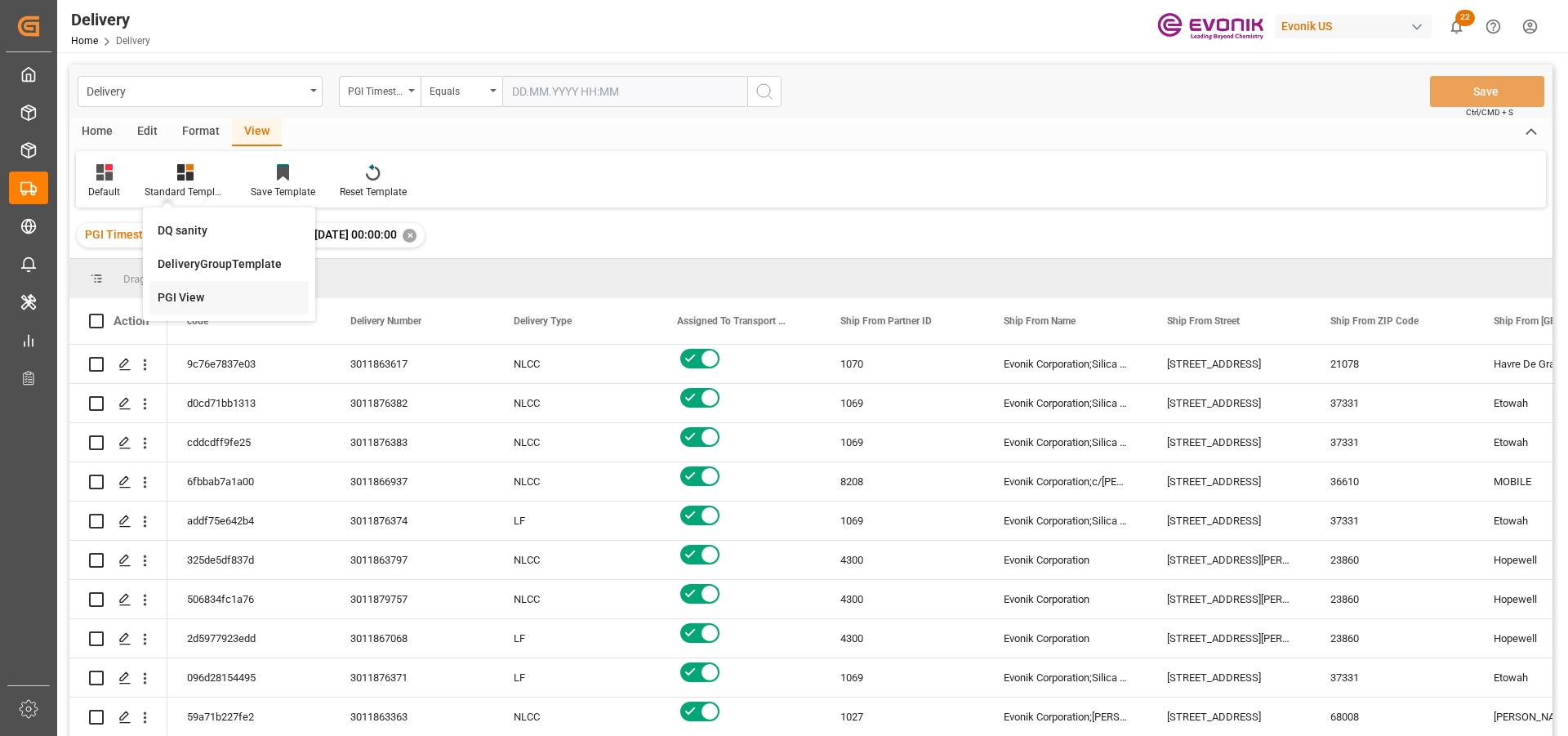
click at [159, 296] on div "PGI View" at bounding box center [229, 297] width 143 height 17
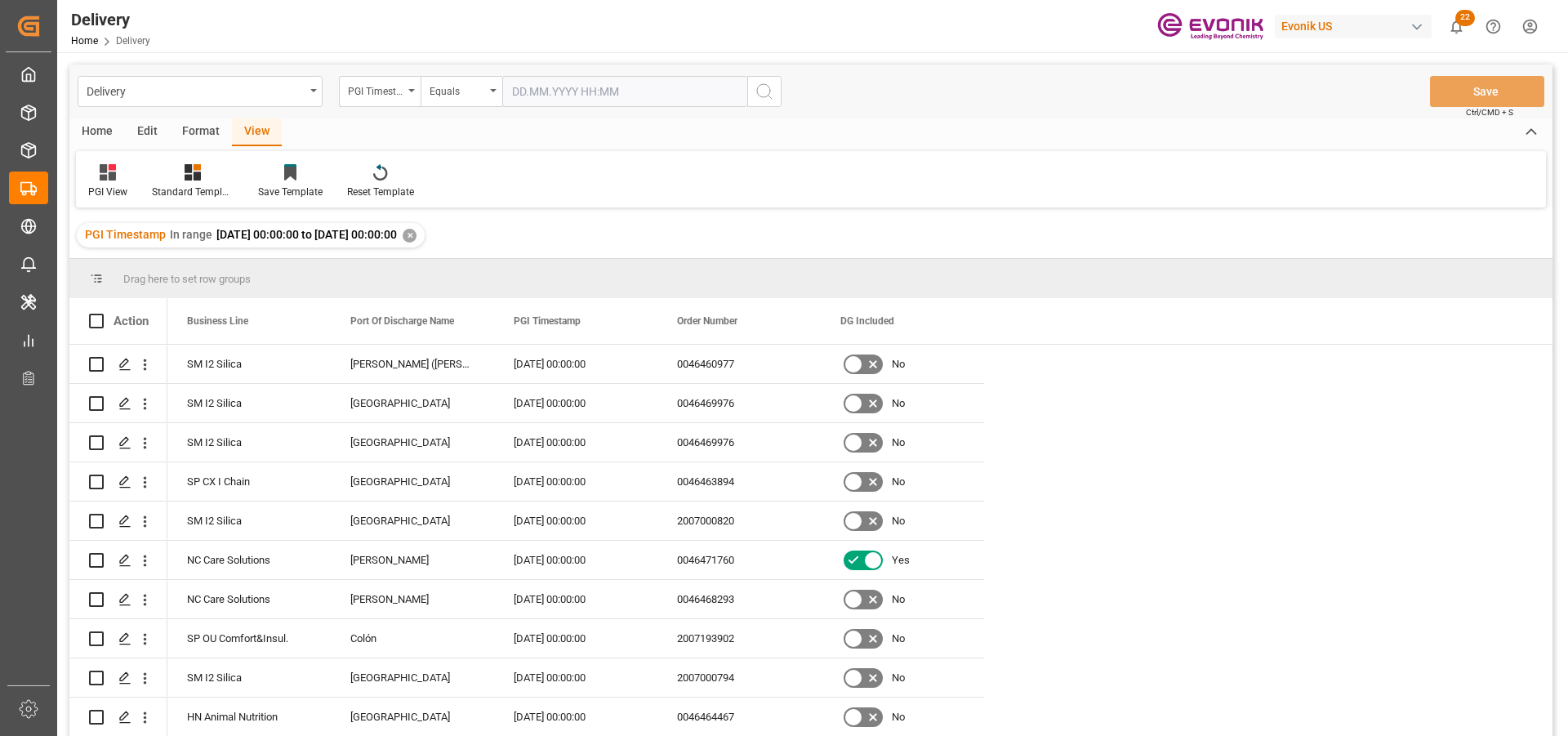
click at [85, 126] on div "Home" at bounding box center [97, 132] width 56 height 27
click at [184, 167] on icon at bounding box center [181, 172] width 14 height 16
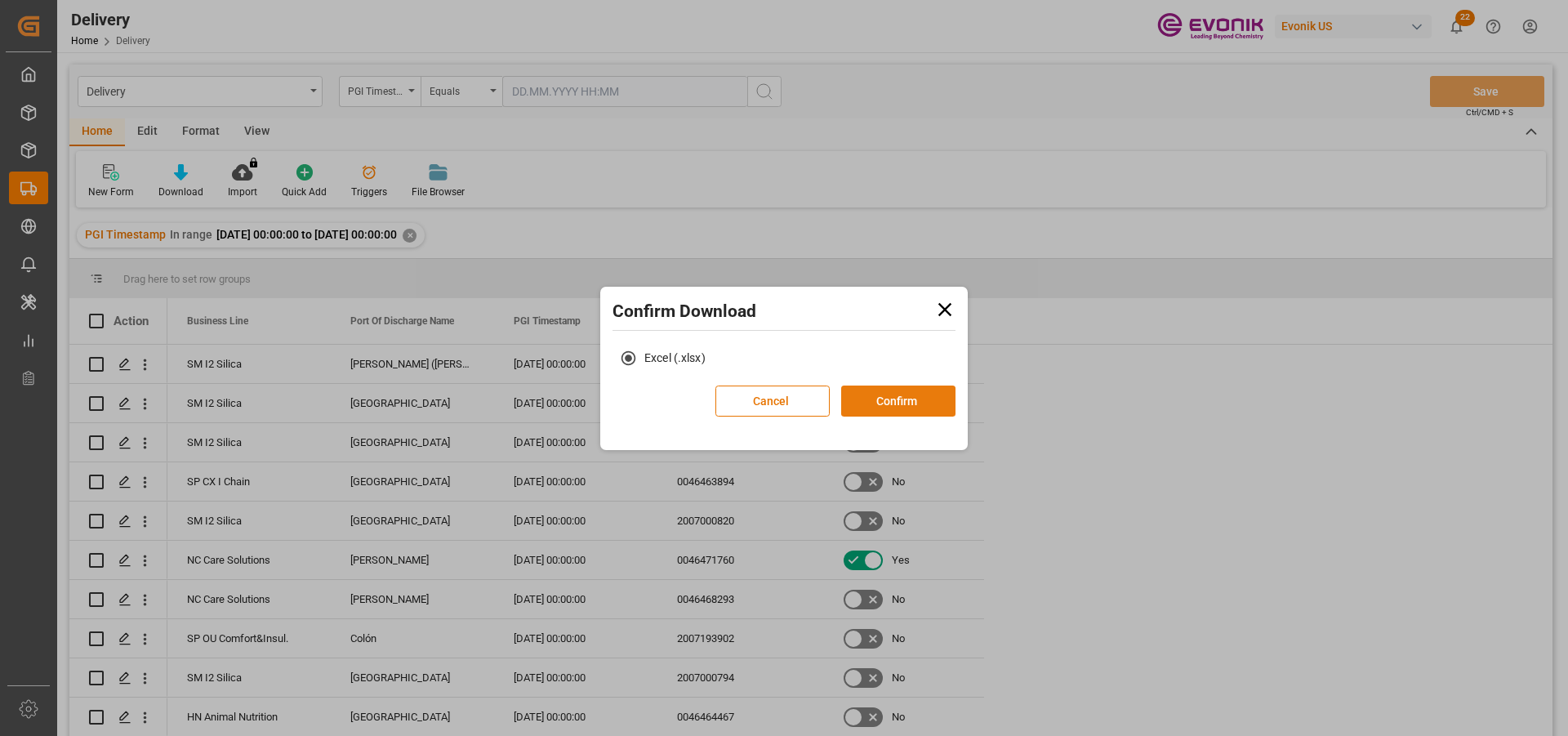
click at [916, 402] on button "Confirm" at bounding box center [899, 401] width 115 height 31
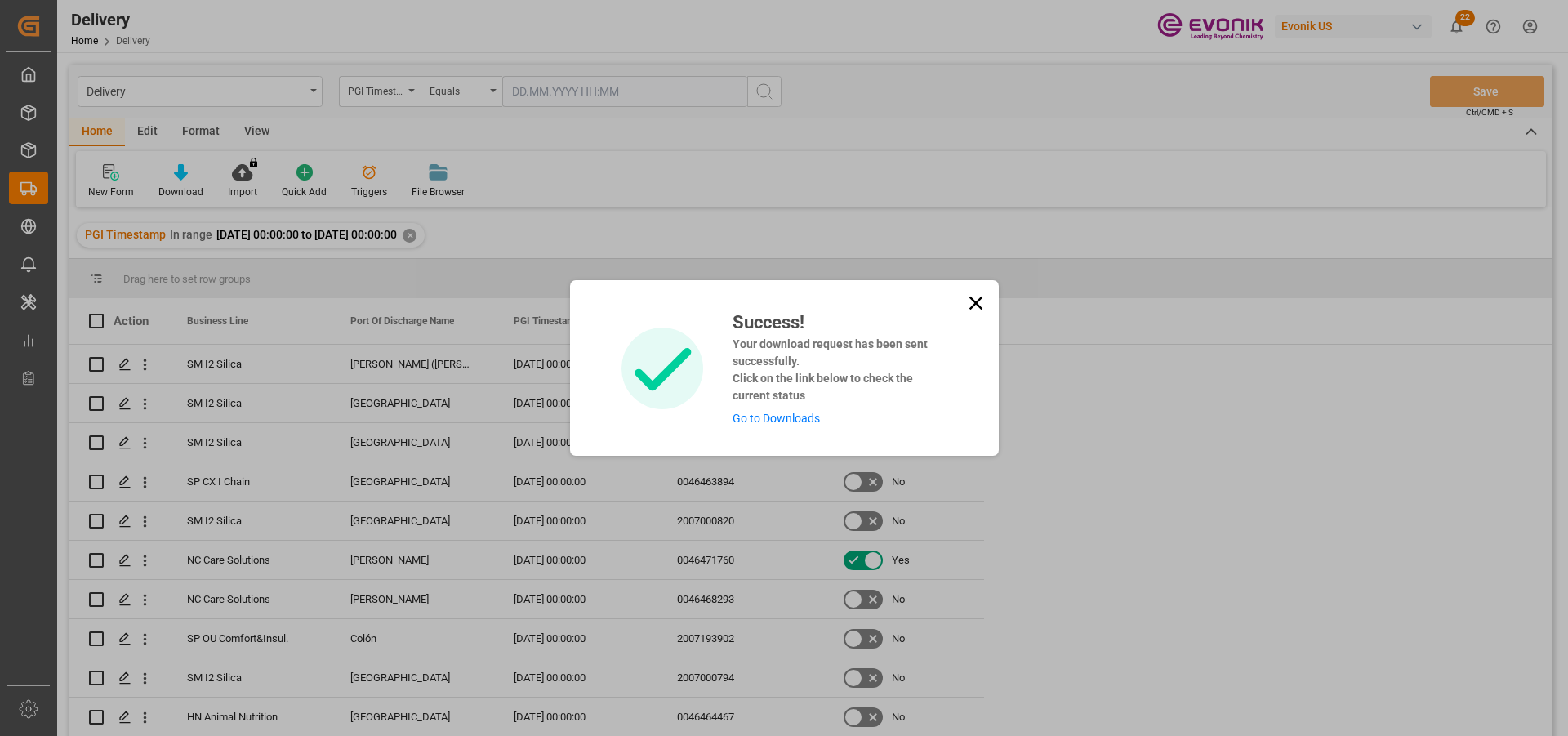
click at [746, 421] on link "Go to Downloads" at bounding box center [776, 418] width 87 height 13
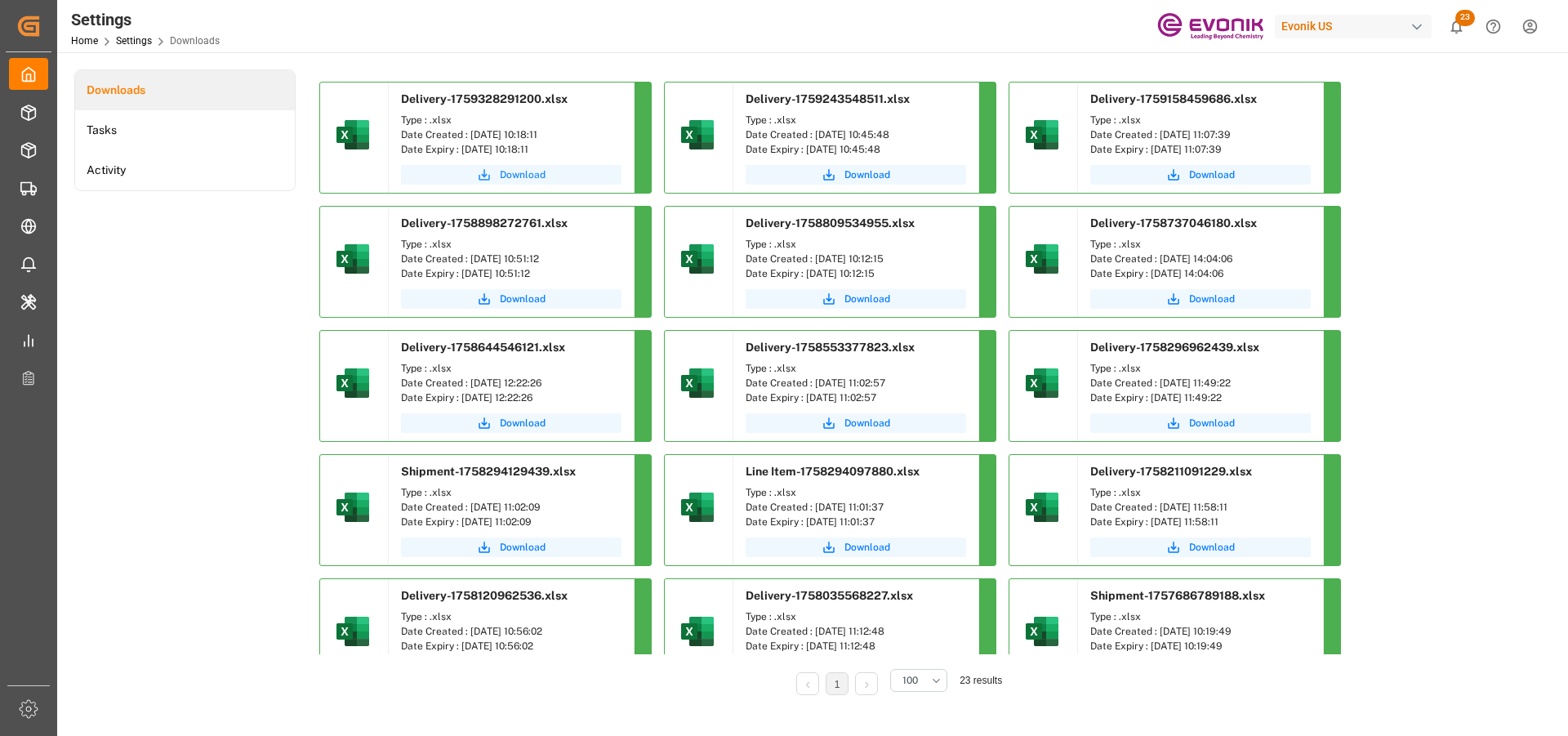
click at [503, 175] on span "Download" at bounding box center [523, 175] width 46 height 15
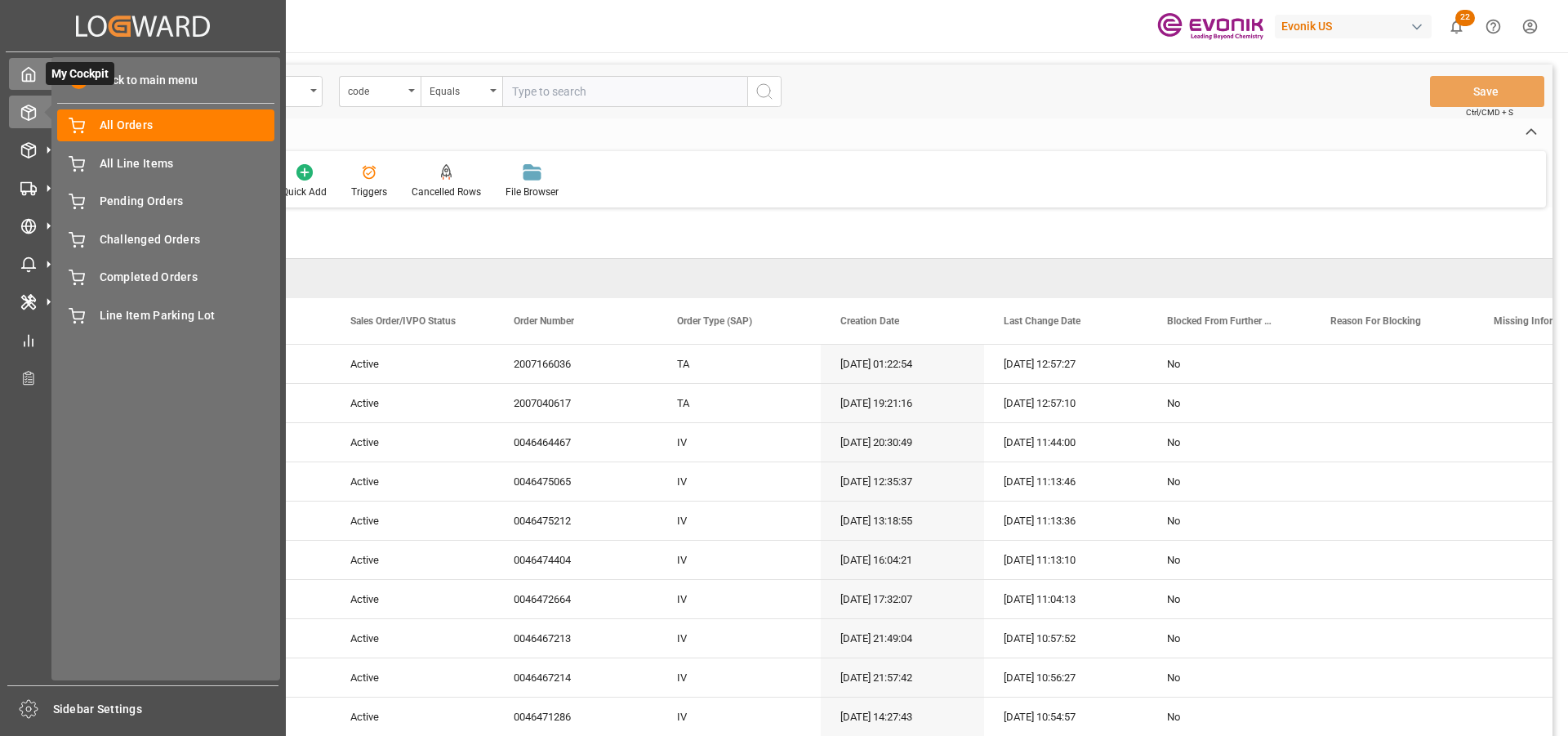
click at [34, 78] on icon at bounding box center [28, 74] width 12 height 14
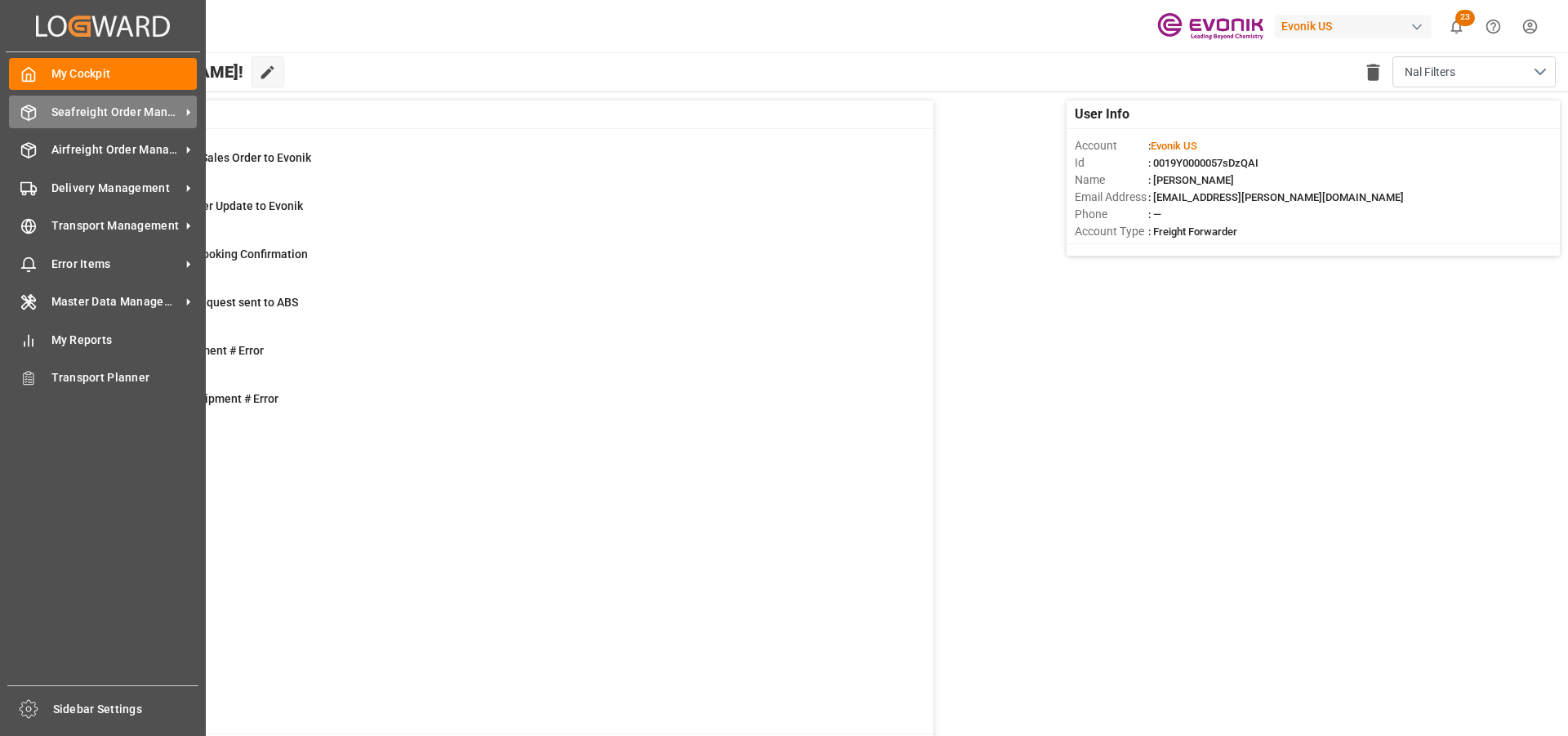
click at [137, 112] on span "Seafreight Order Management" at bounding box center [116, 112] width 129 height 17
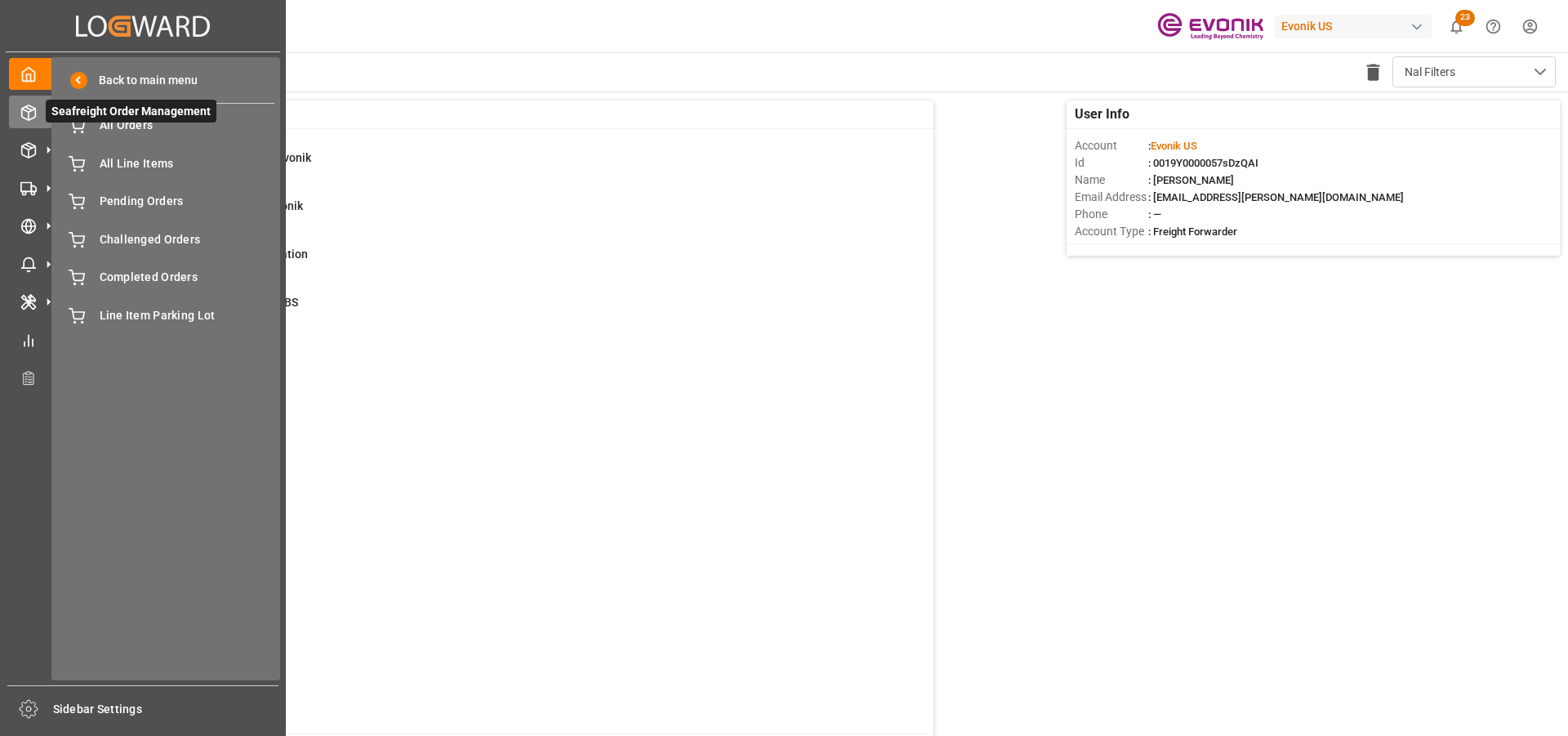
click at [137, 123] on span "Seafreight Order Management" at bounding box center [131, 111] width 171 height 23
click at [152, 124] on span "All Orders" at bounding box center [188, 125] width 176 height 17
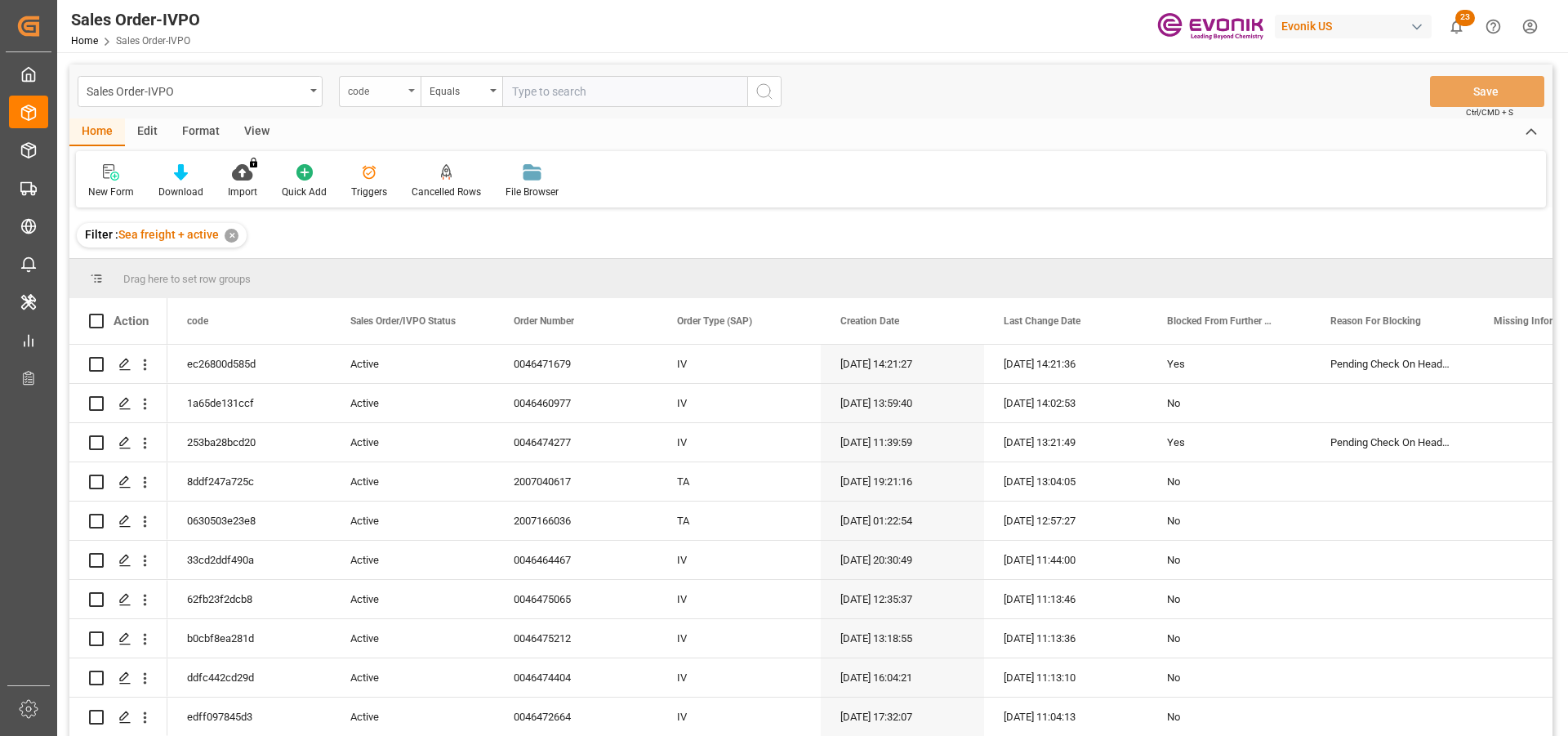
click at [381, 87] on div "code" at bounding box center [376, 89] width 56 height 18
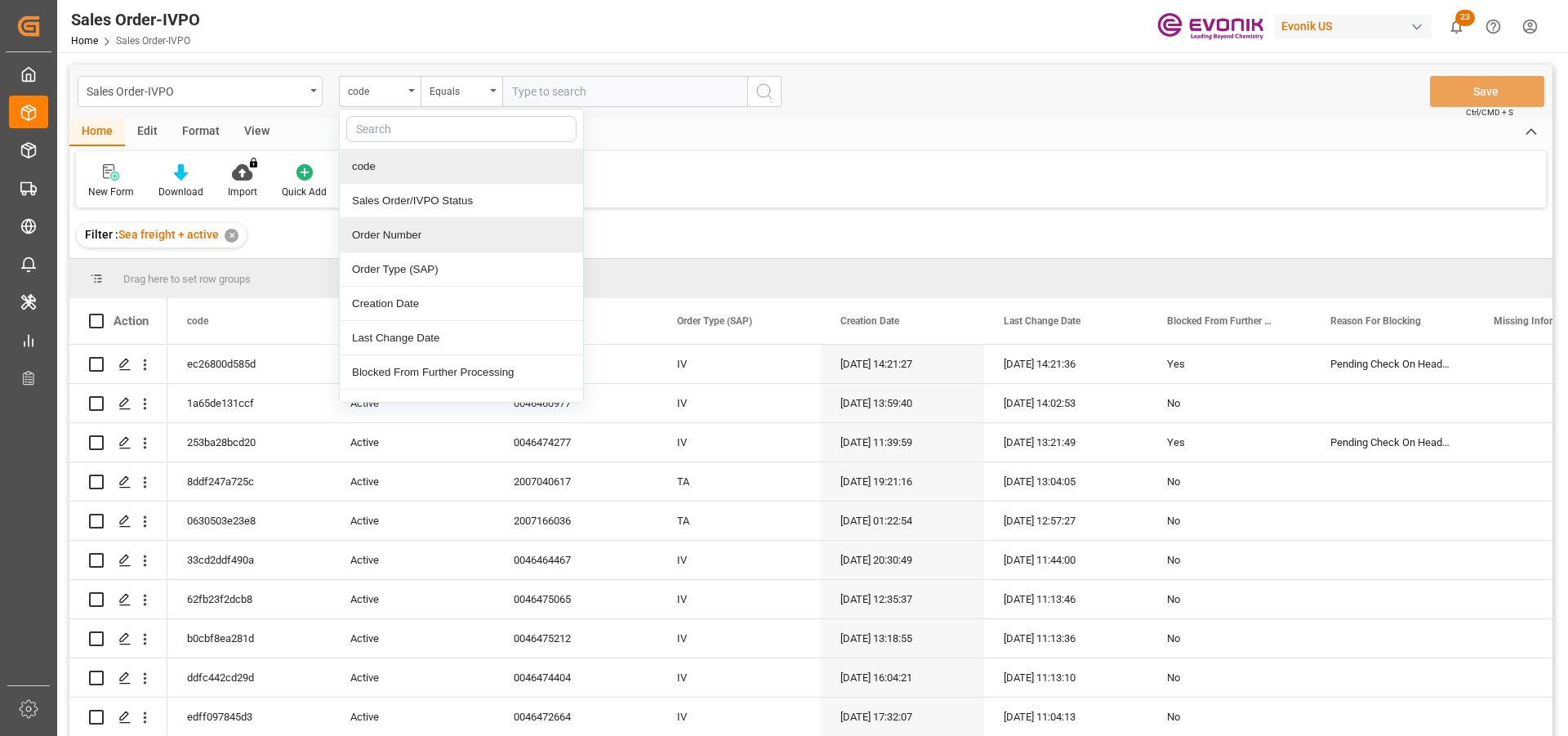
click at [378, 229] on div "Order Number" at bounding box center [461, 235] width 243 height 34
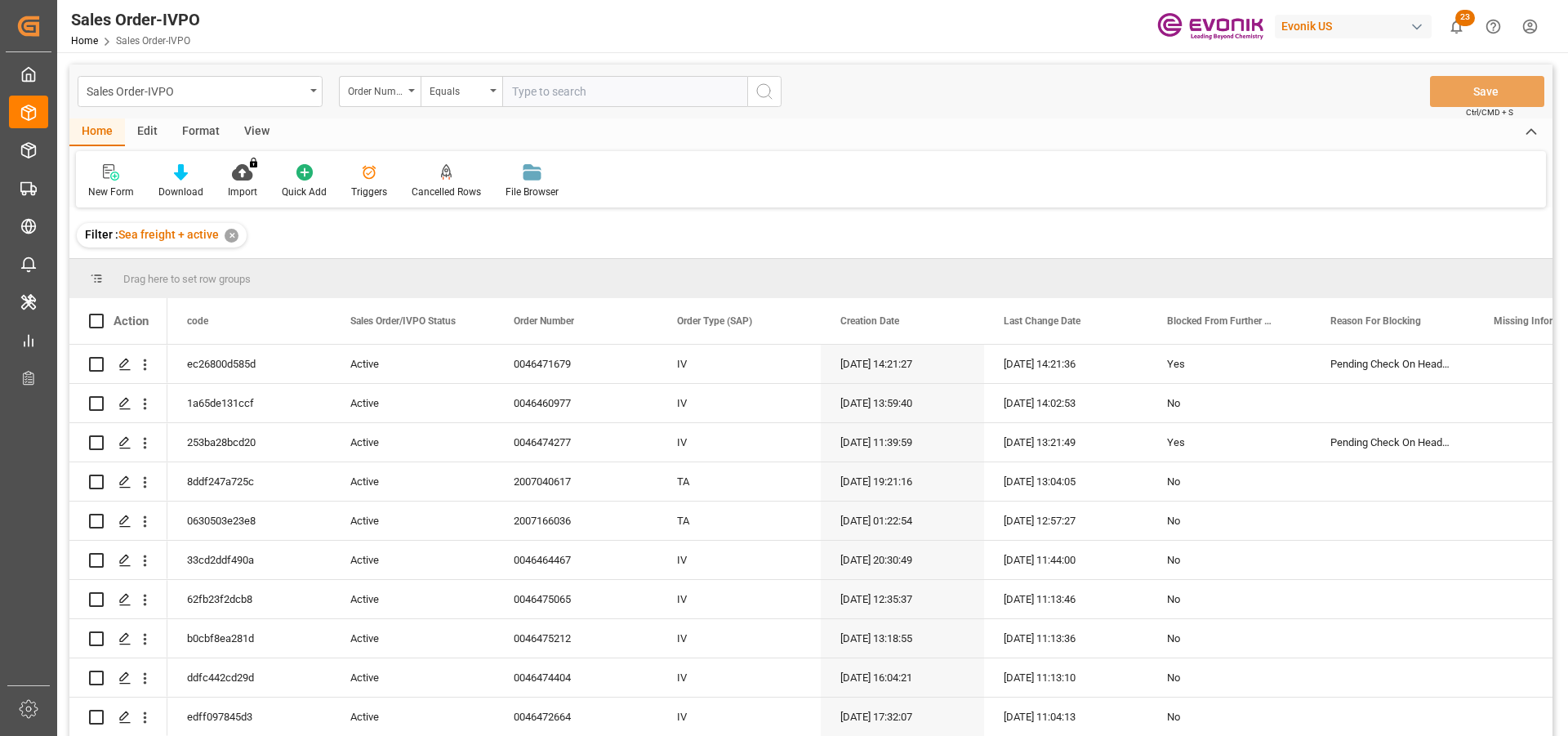
click at [589, 94] on input "text" at bounding box center [624, 92] width 245 height 31
paste input "2007182403"
type input "2007182403"
click at [588, 93] on input "2007182403" at bounding box center [624, 92] width 245 height 31
click at [671, 102] on input "2007182403" at bounding box center [624, 92] width 245 height 31
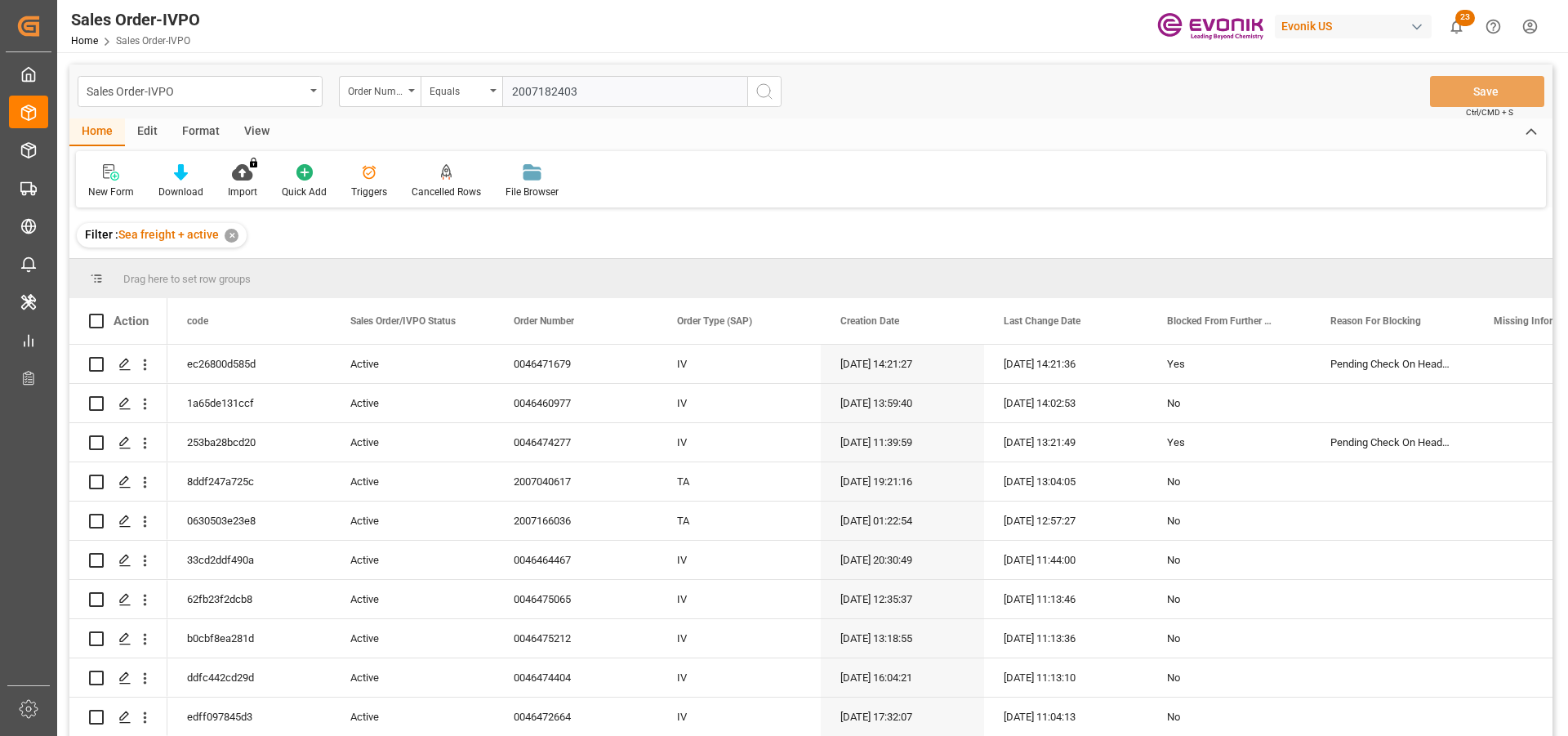
click at [757, 92] on circle "search button" at bounding box center [764, 91] width 13 height 13
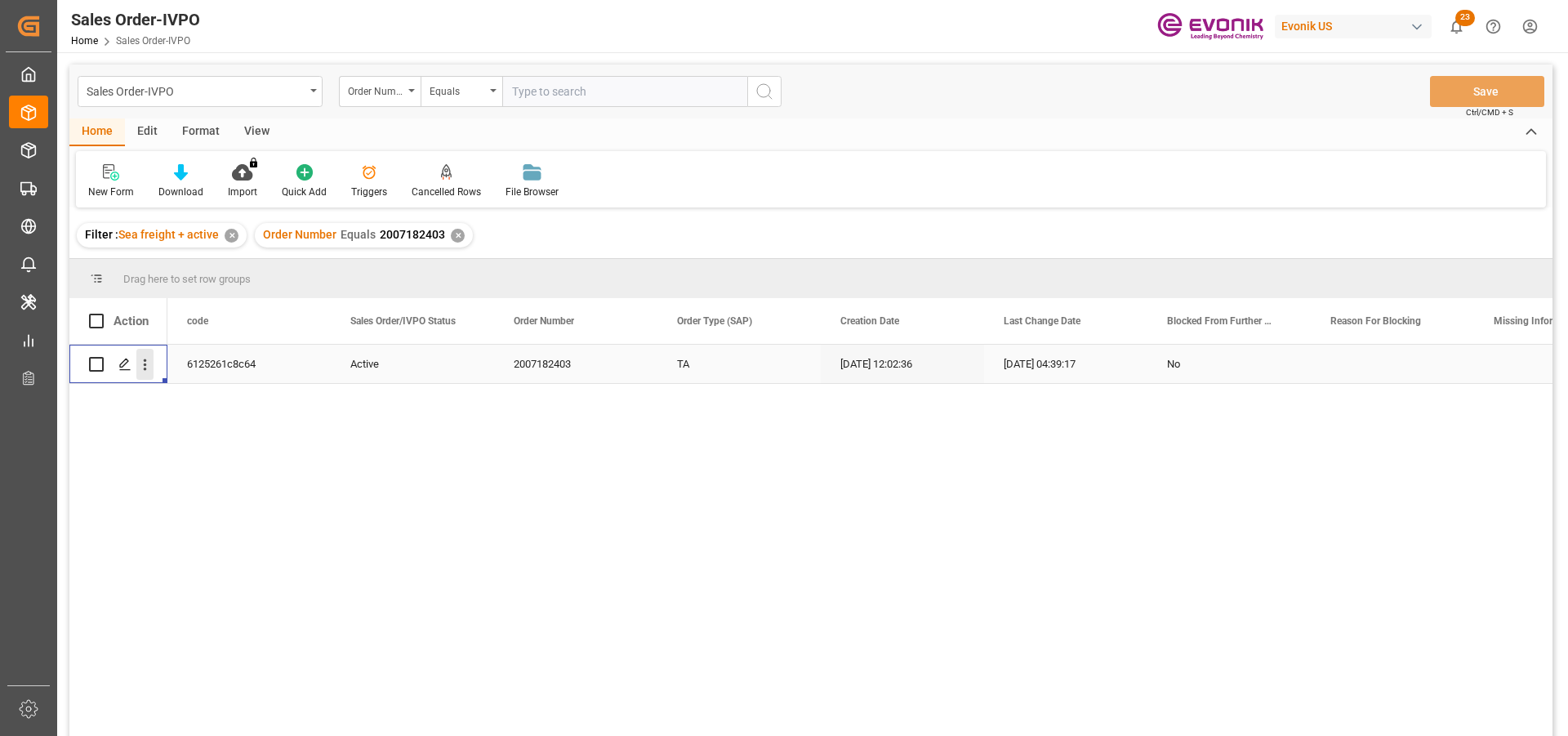
click at [146, 365] on icon "open menu" at bounding box center [146, 365] width 4 height 11
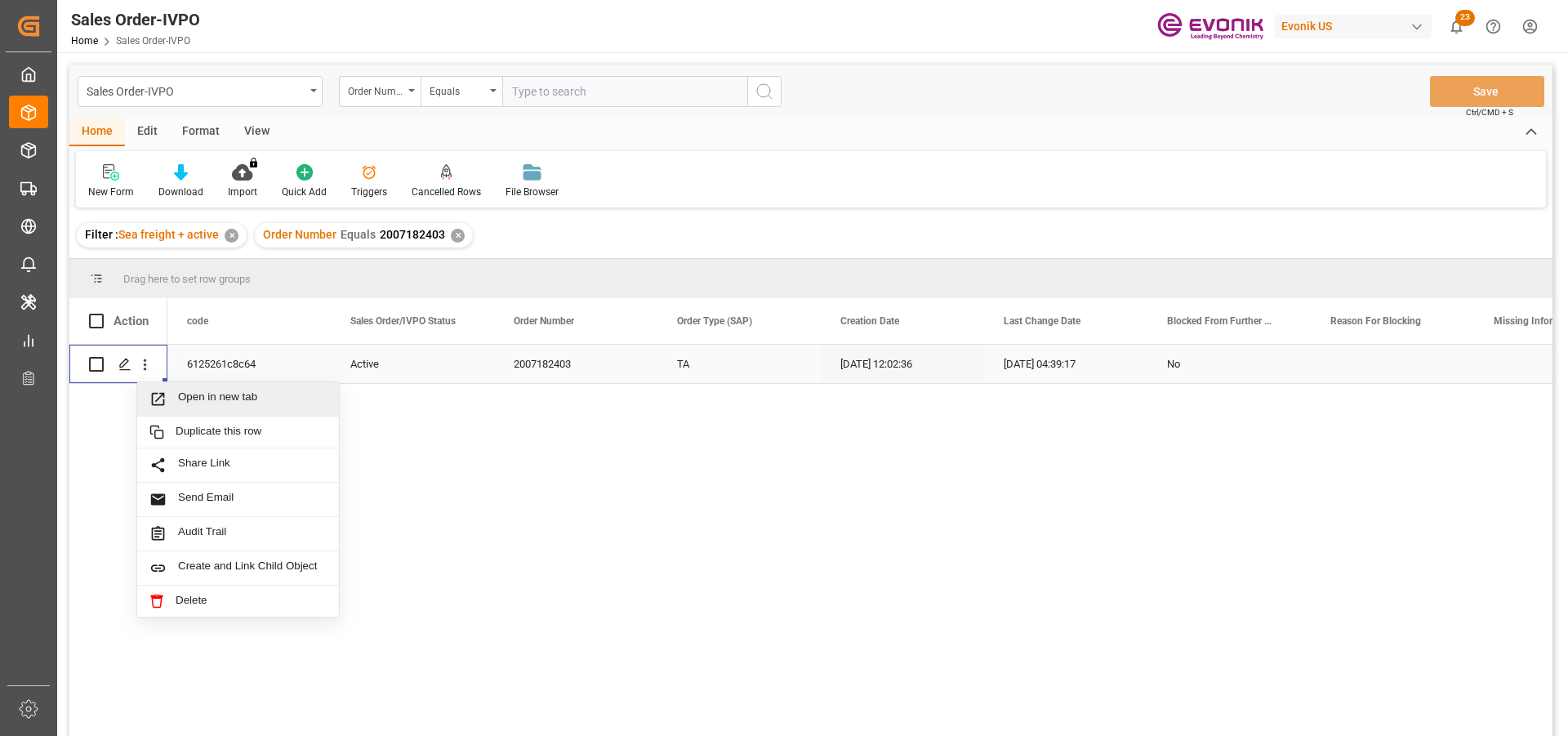
click at [245, 402] on span "Open in new tab" at bounding box center [252, 399] width 149 height 17
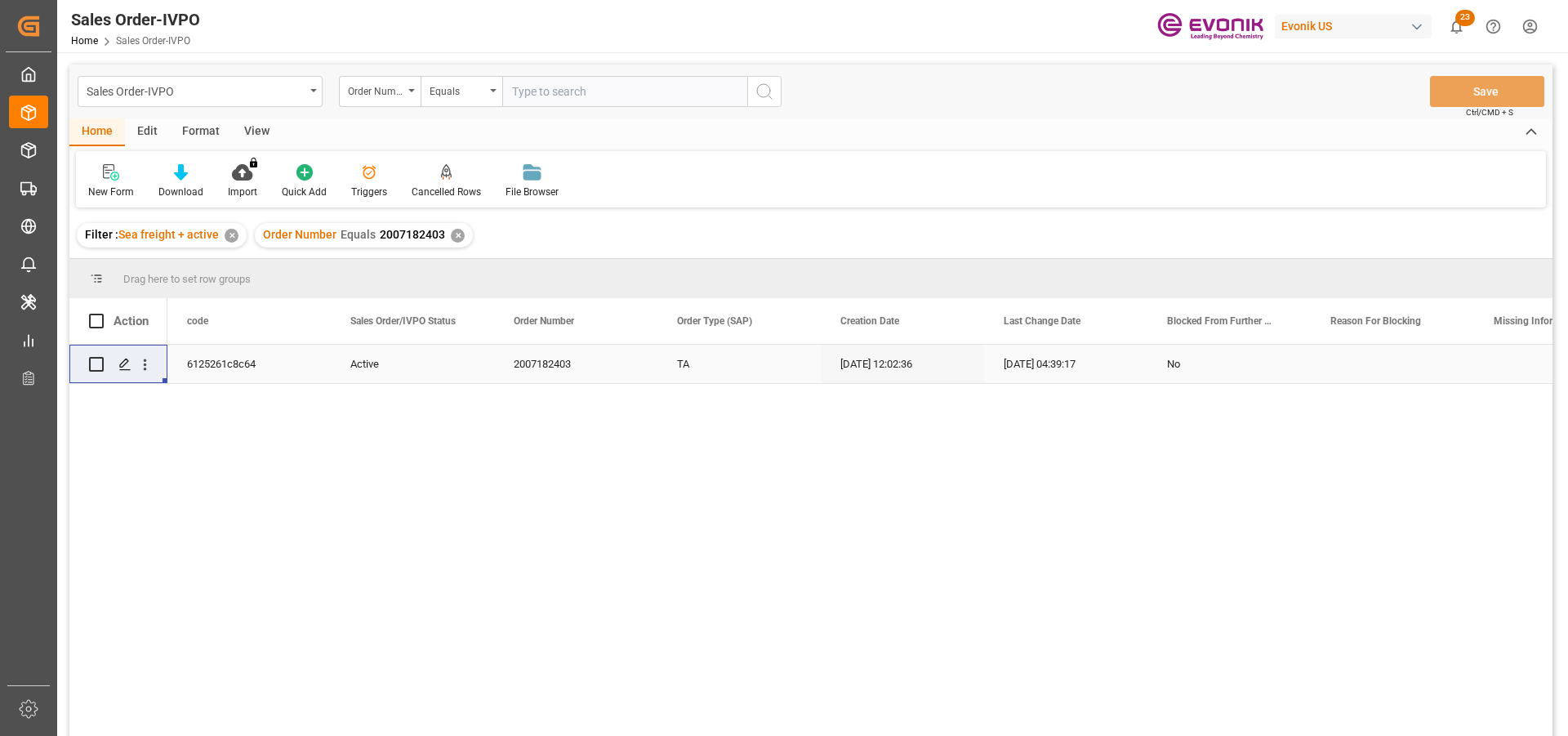
click at [451, 238] on div "✕" at bounding box center [458, 235] width 14 height 14
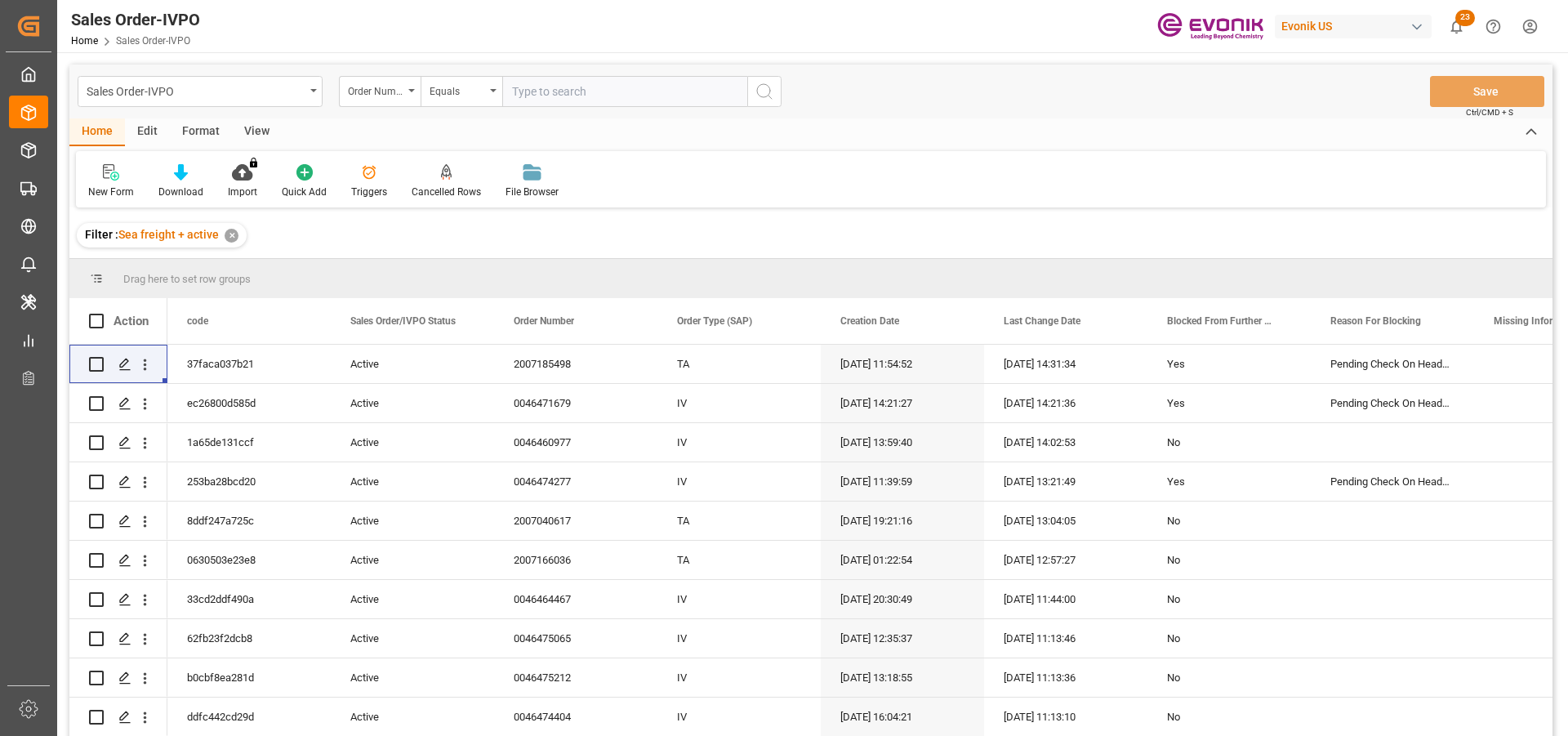
click at [605, 93] on input "text" at bounding box center [624, 92] width 245 height 31
paste input "0046472390"
type input "0046472390"
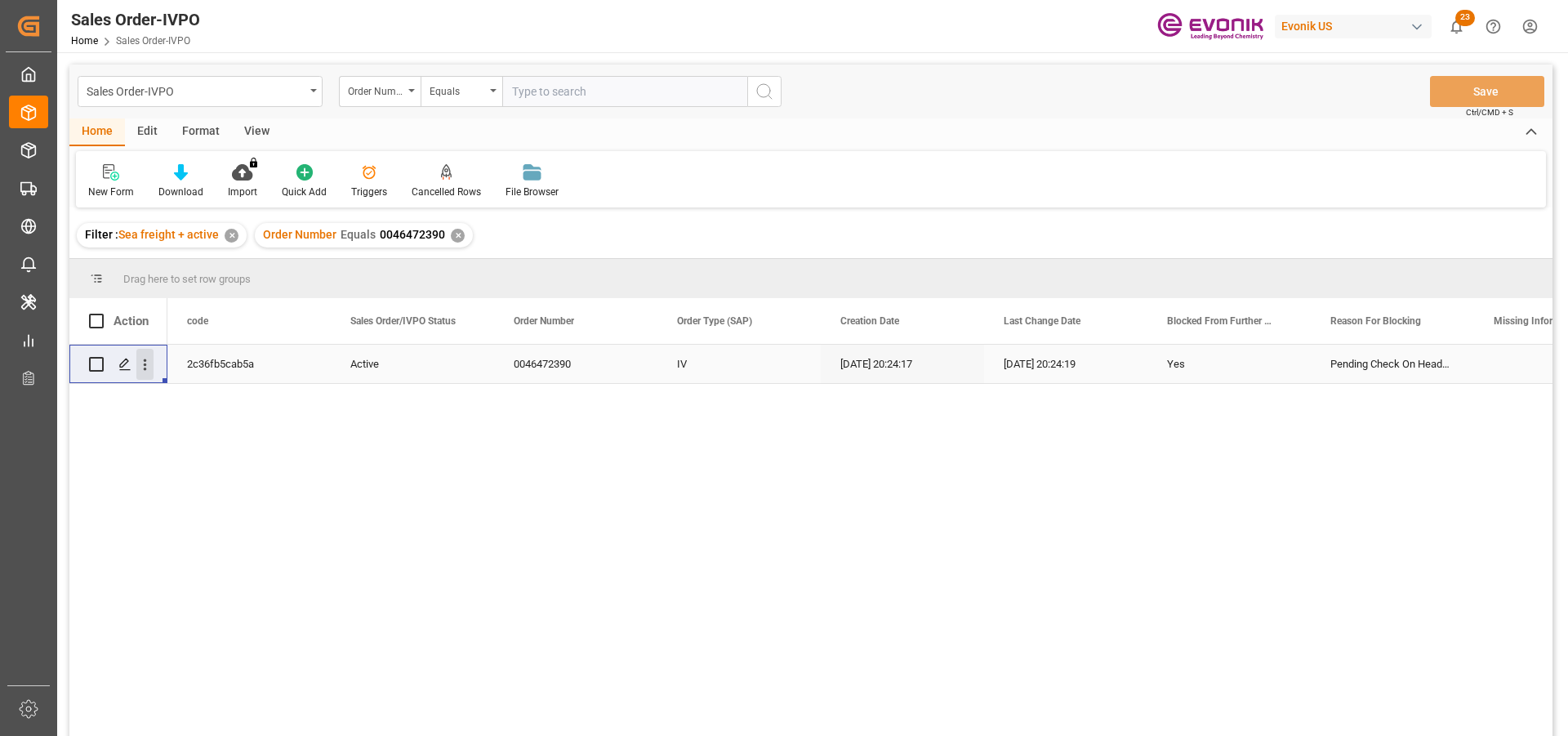
click at [149, 369] on icon "open menu" at bounding box center [145, 364] width 17 height 17
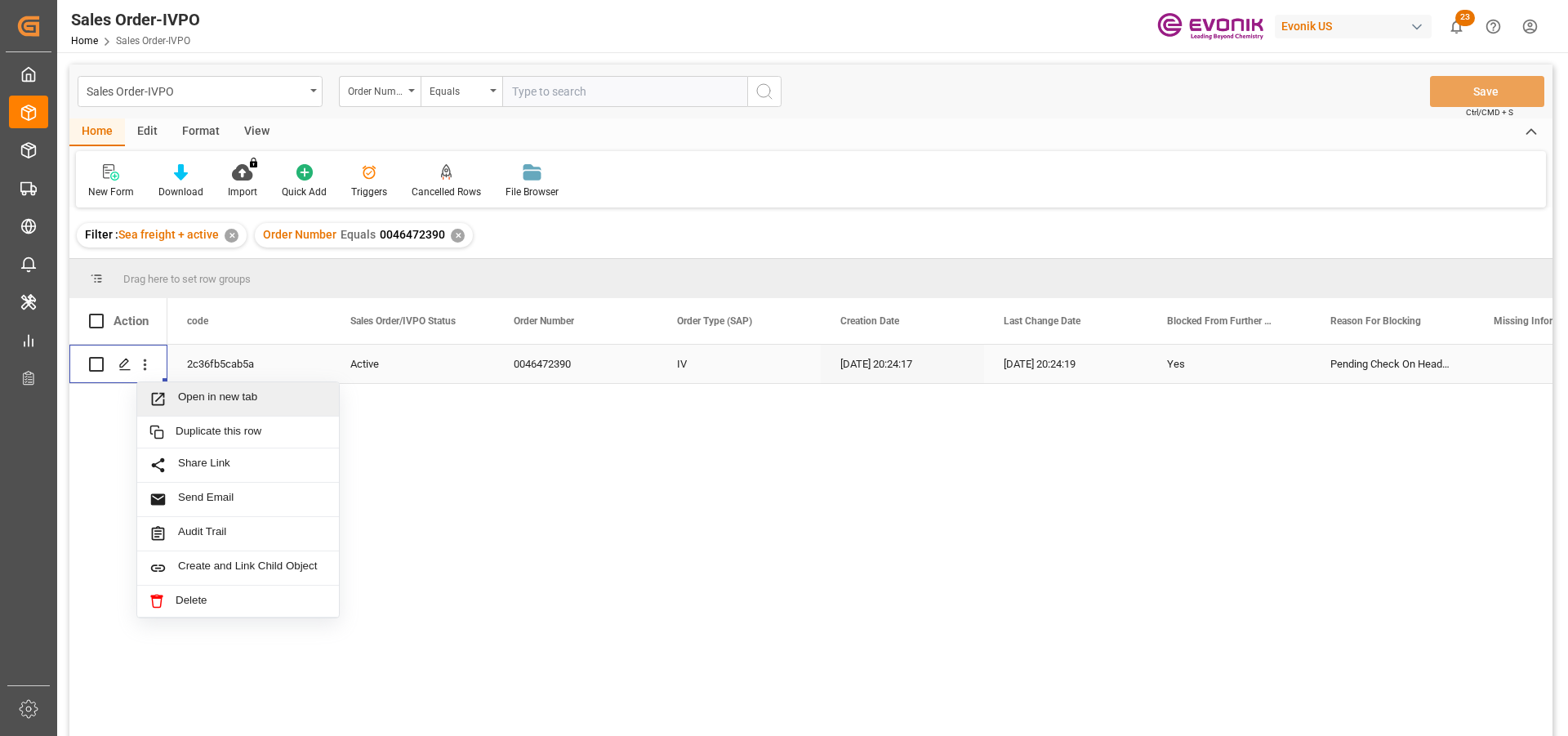
click at [237, 390] on div "Open in new tab" at bounding box center [238, 399] width 202 height 34
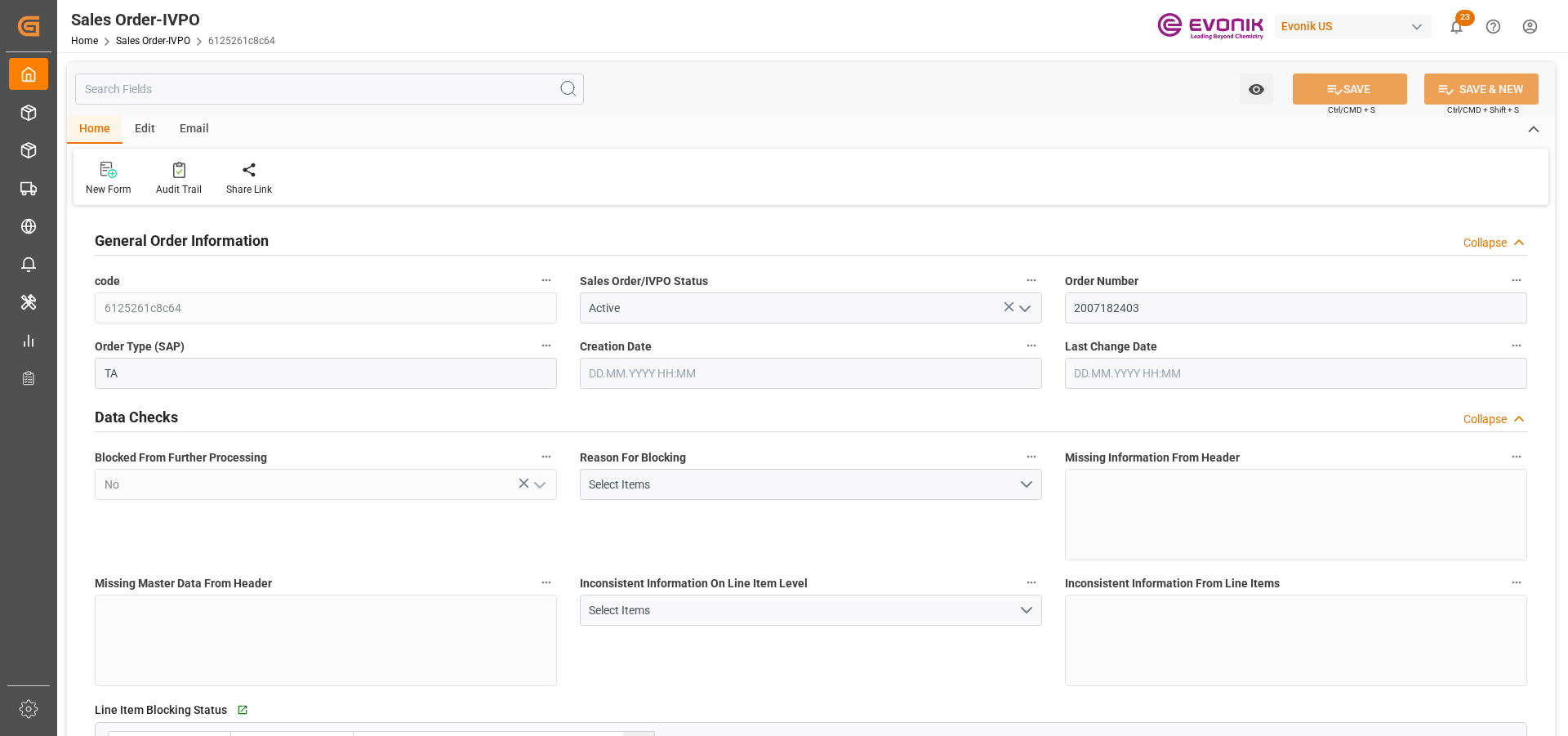
type input "UYMVD"
type input "0"
type input "1"
type input "1123.2"
type input "16.09.2025 12:02"
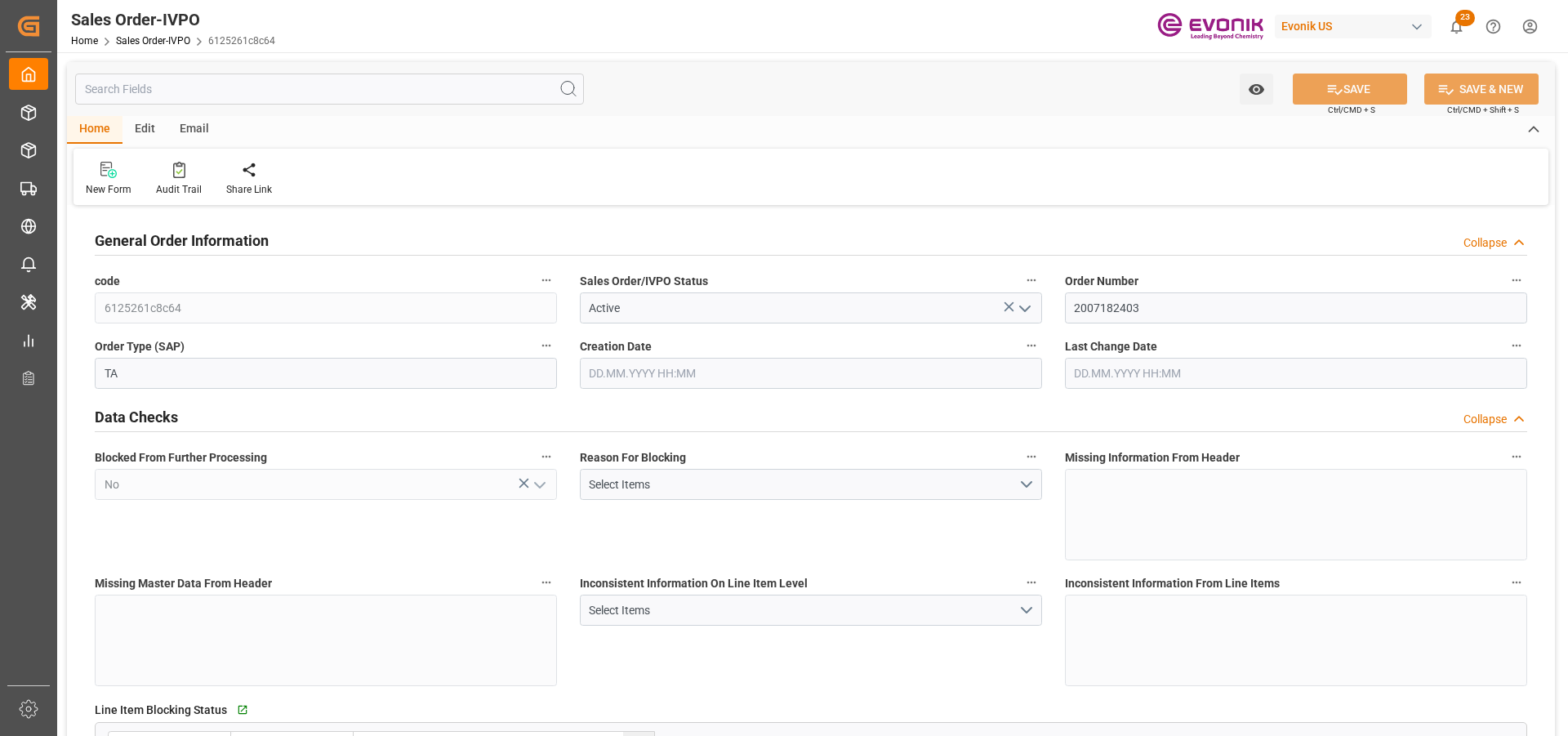
type input "29.09.2025 04:39"
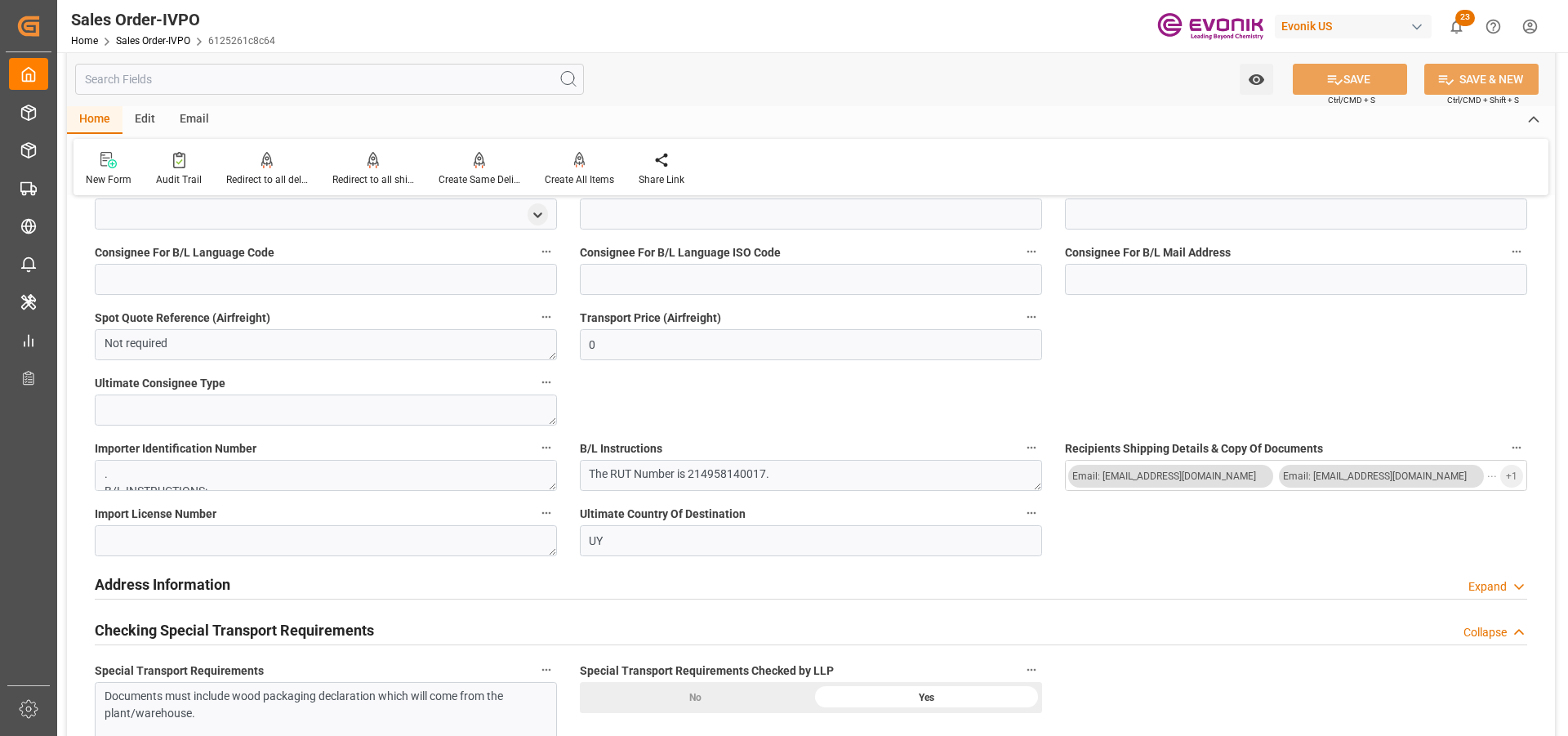
scroll to position [1488, 0]
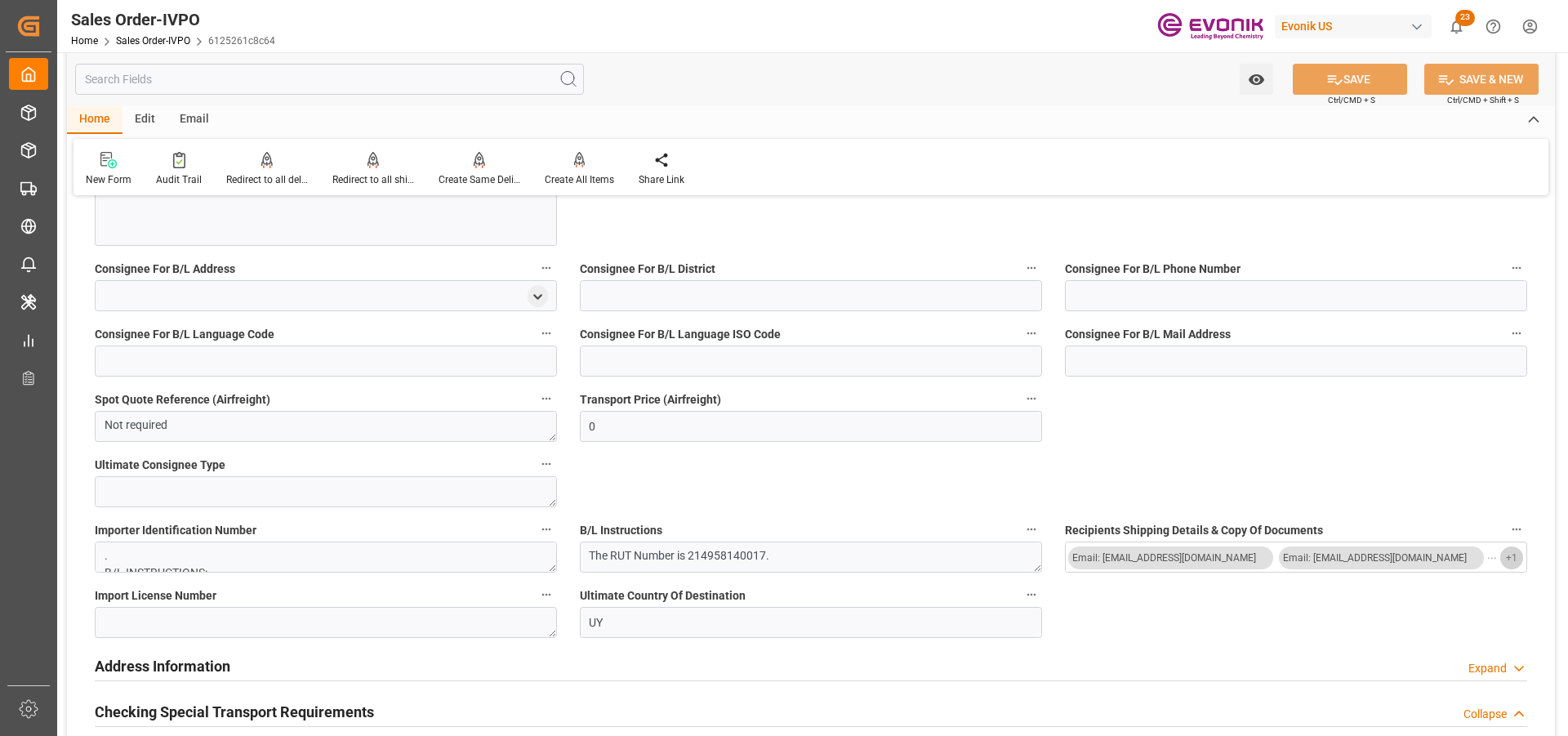
click at [1508, 559] on span "+ 1" at bounding box center [1512, 557] width 11 height 27
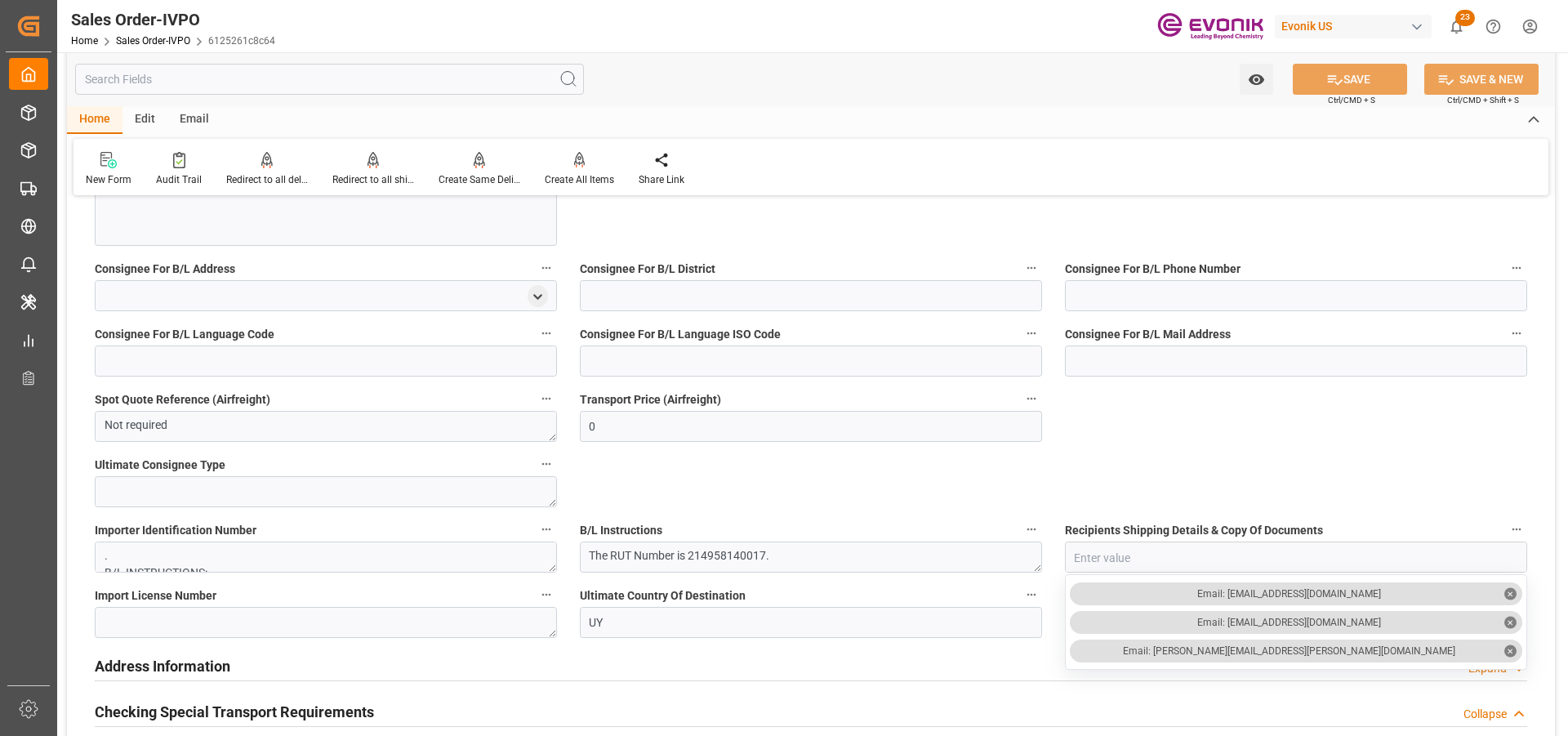
click at [322, 79] on input "text" at bounding box center [329, 79] width 509 height 31
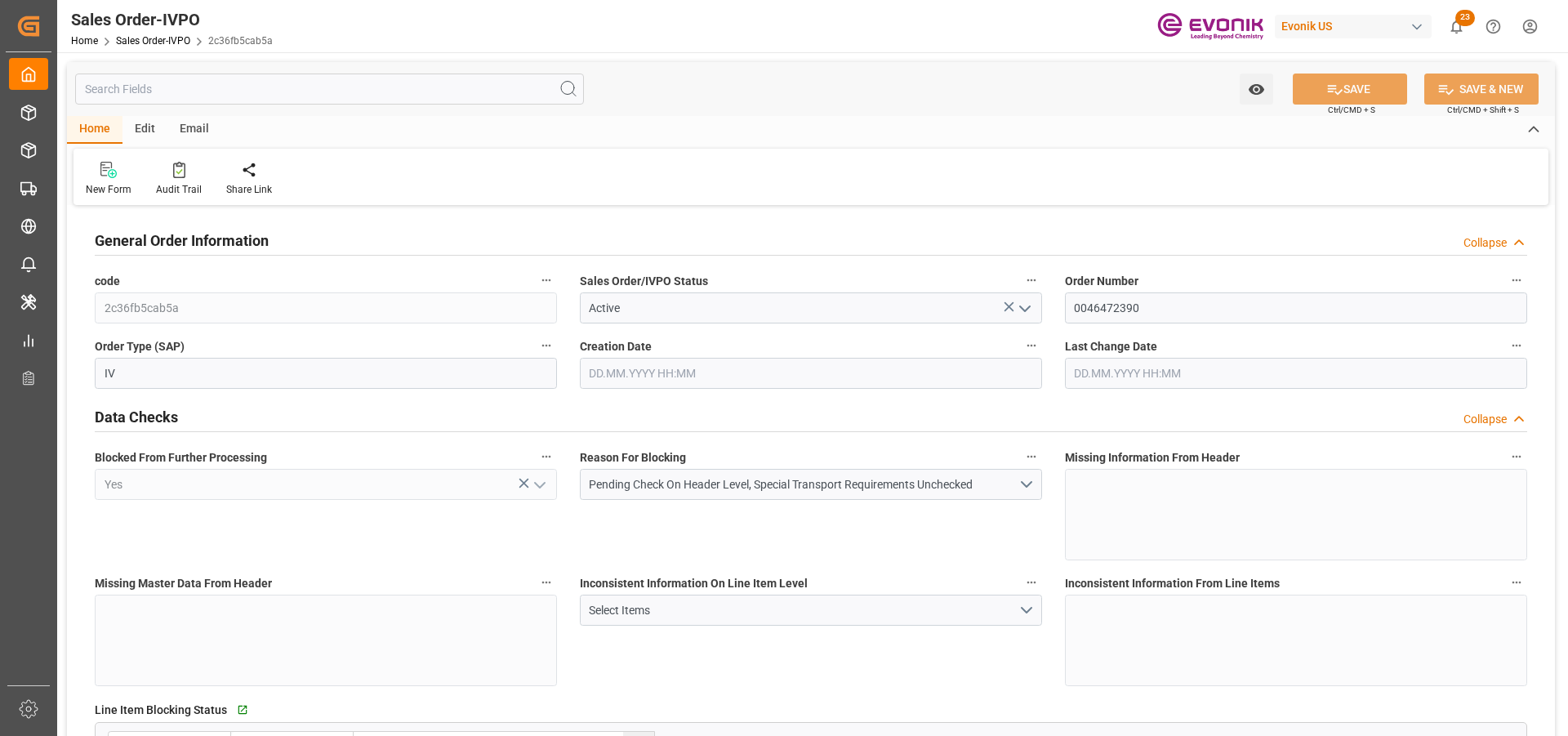
type input "JPNGO"
type input "0"
type input "1"
type input "1770.16"
type input "[DATE] 20:24"
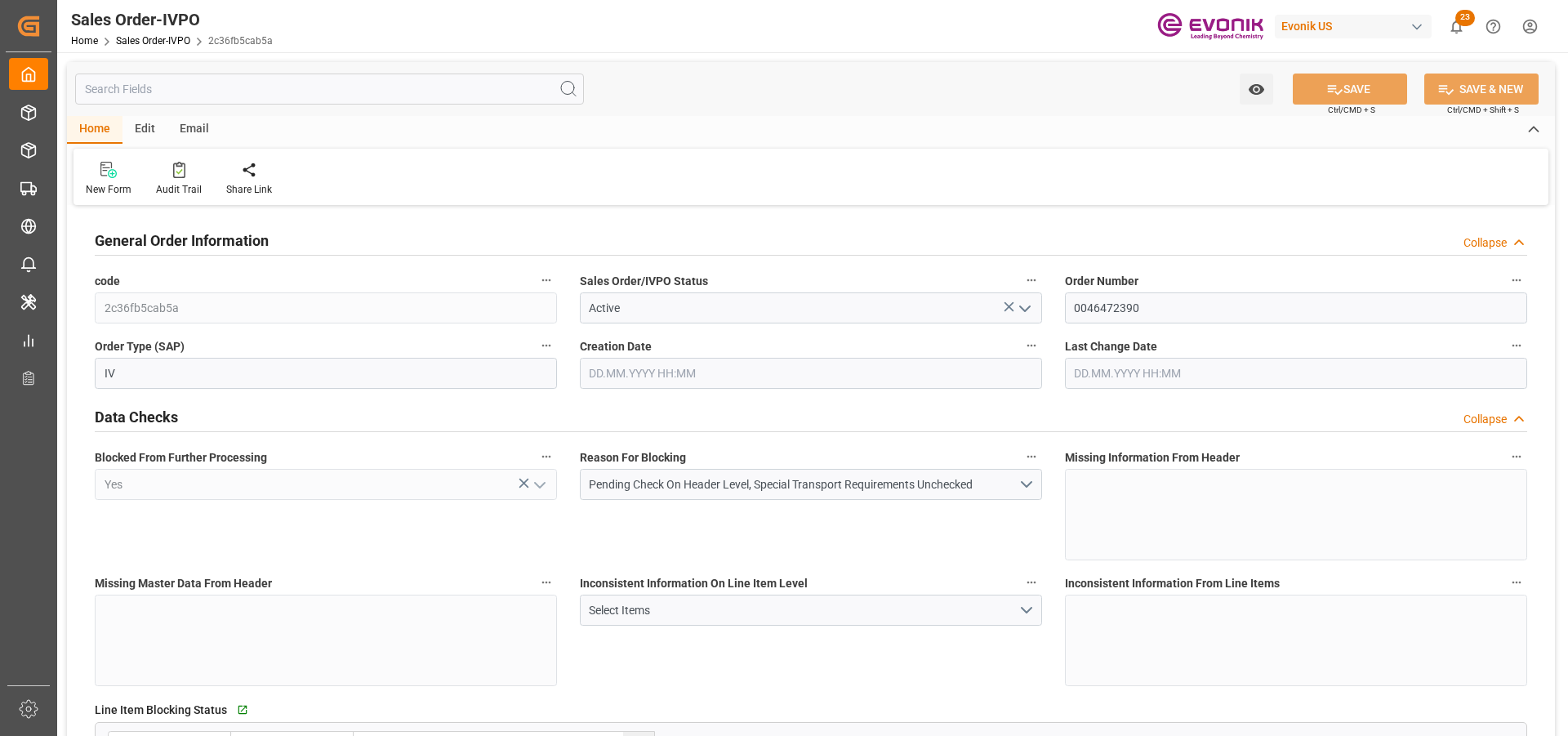
type input "[DATE] 20:24"
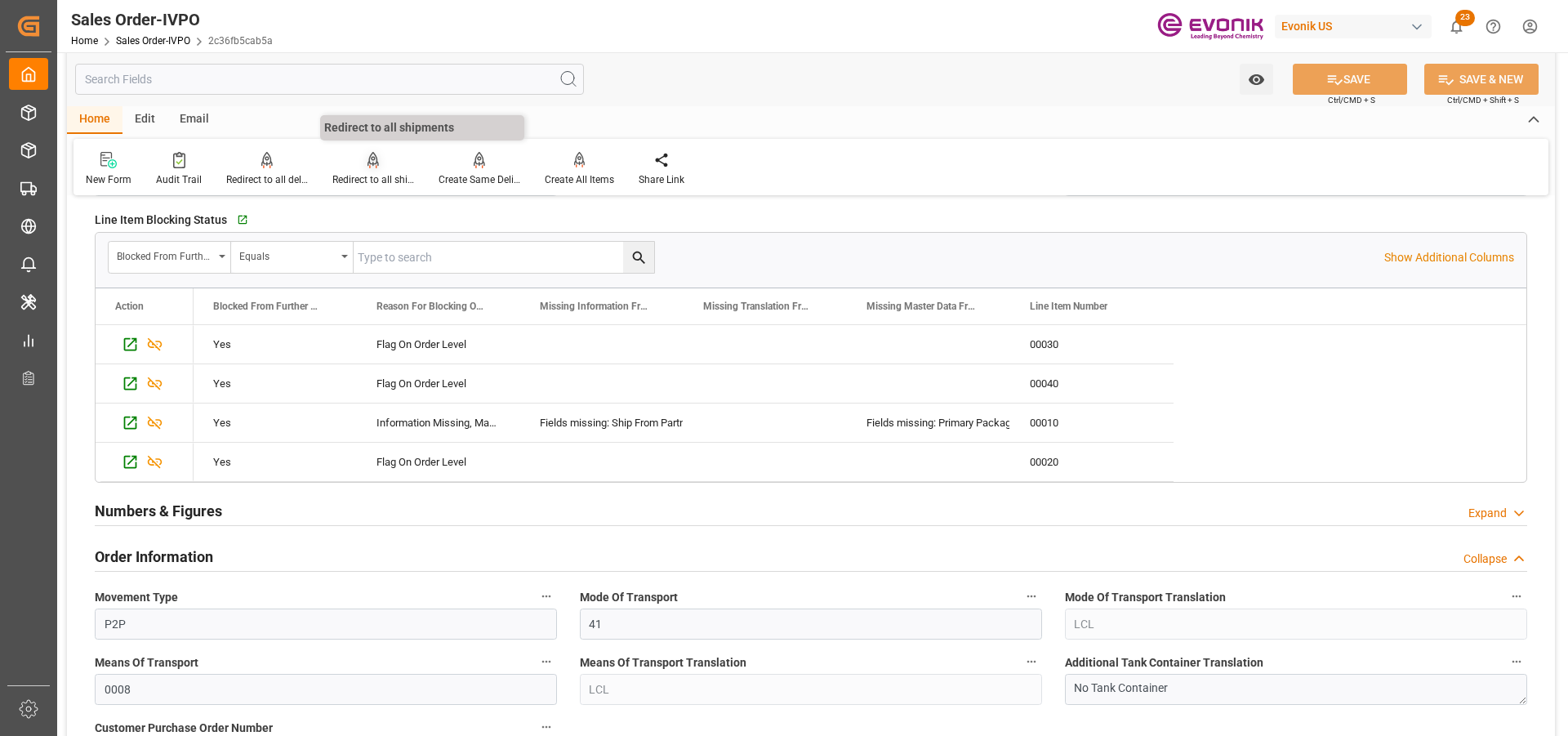
scroll to position [163, 0]
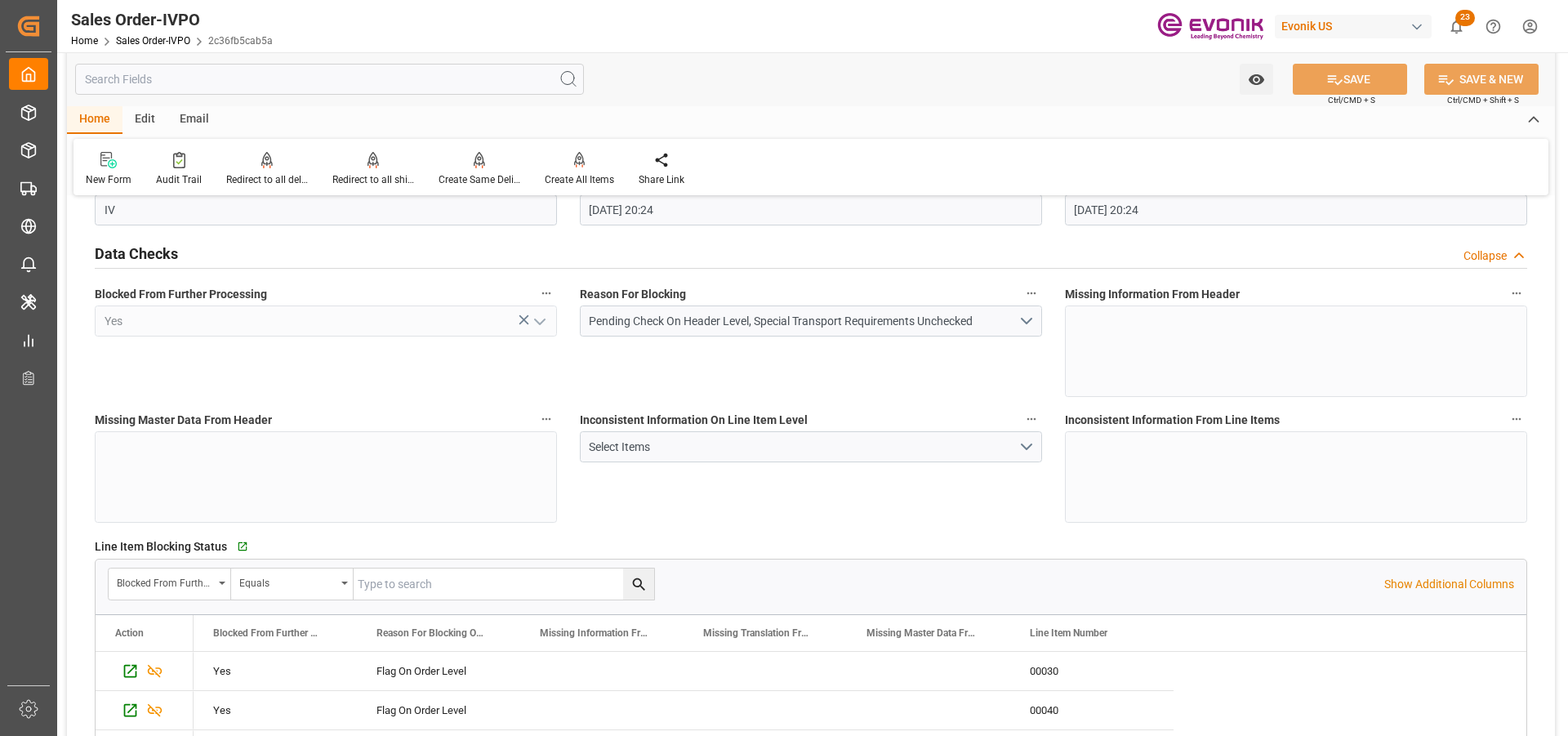
click at [264, 75] on input "text" at bounding box center [329, 79] width 509 height 31
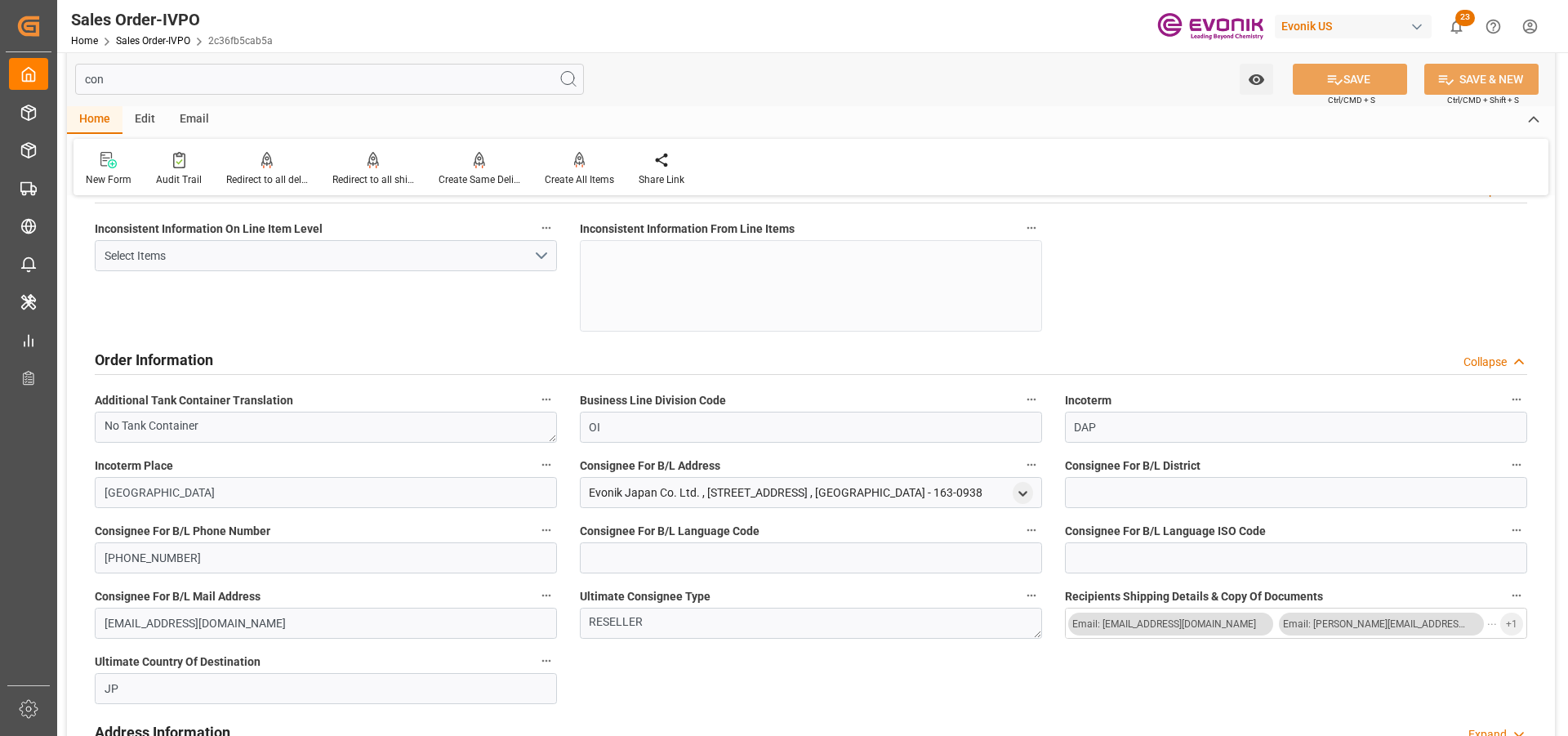
scroll to position [52, 0]
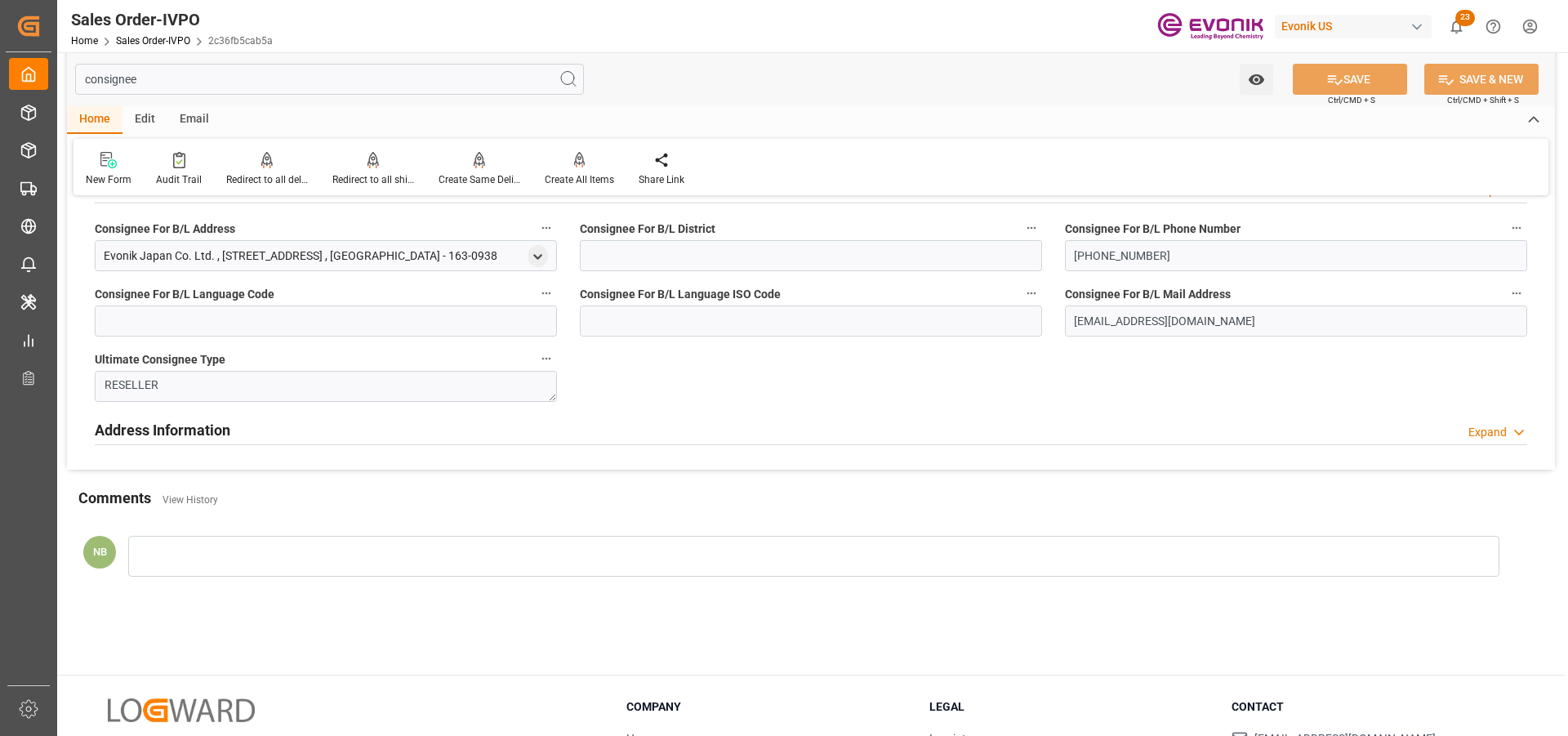
type input "consignee"
click at [541, 262] on icon "open menu" at bounding box center [537, 257] width 14 height 14
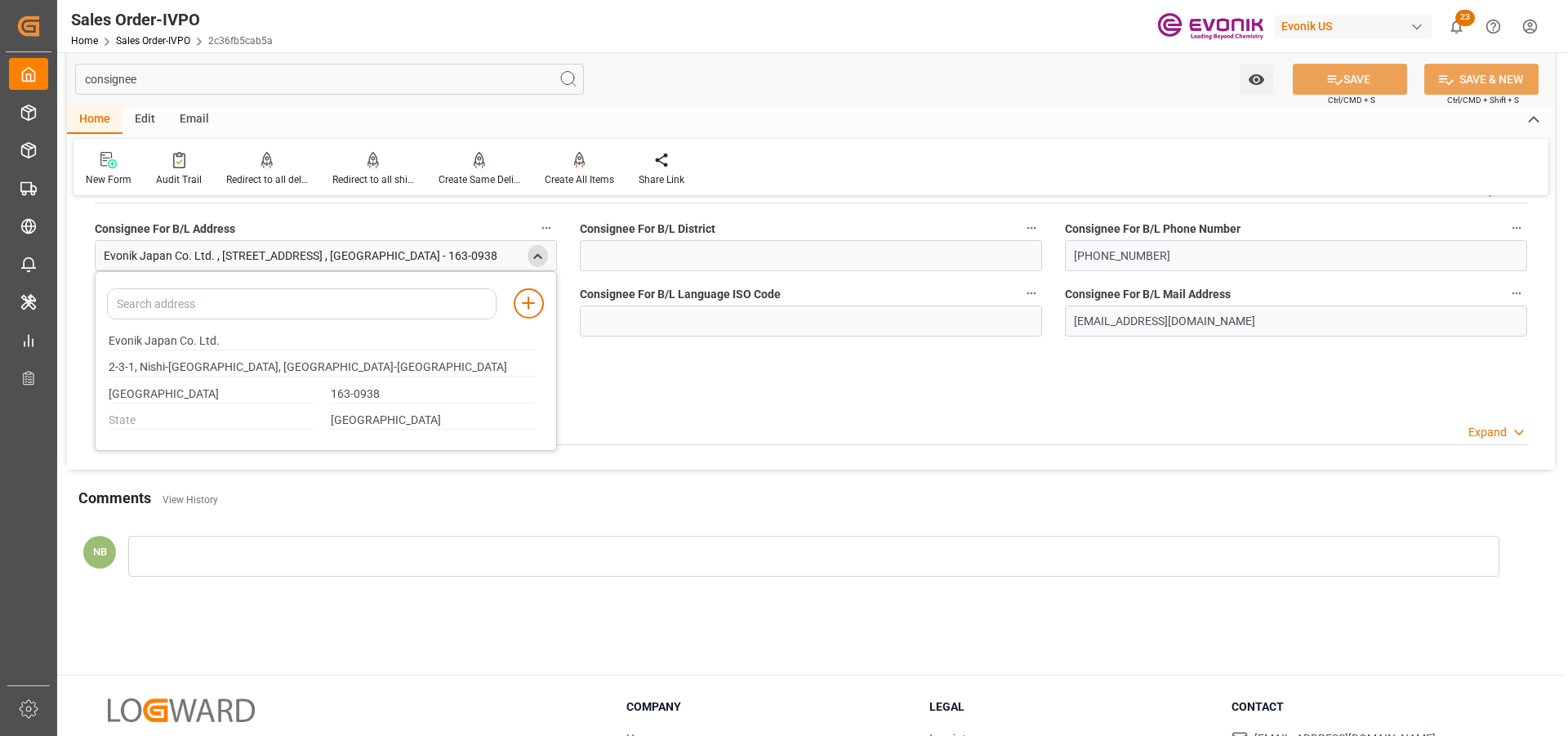
click at [1121, 379] on div "Order Information Collapse Consignee For B/L Address Evonik Japan Co. Ltd. , [S…" at bounding box center [811, 313] width 1488 height 312
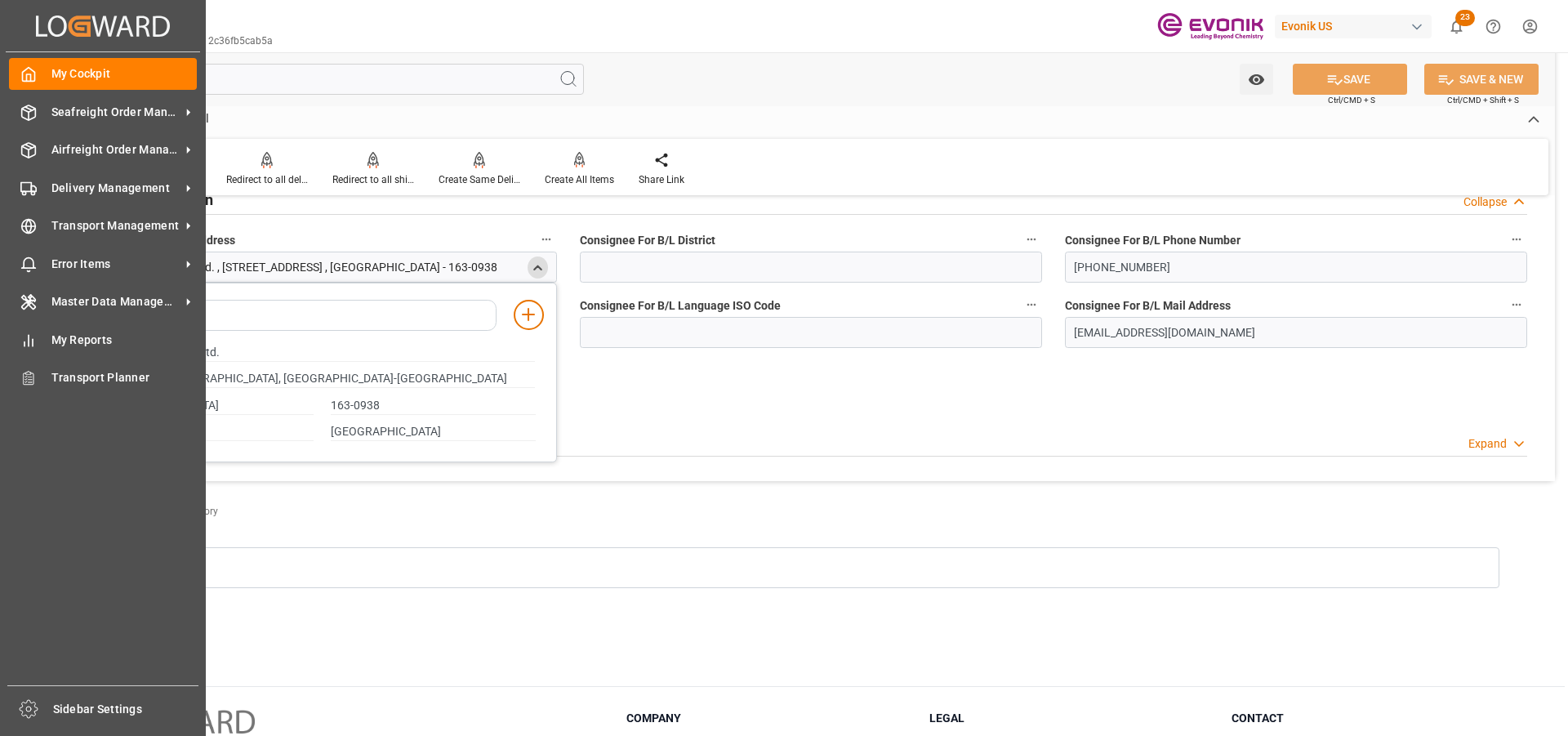
drag, startPoint x: 237, startPoint y: 75, endPoint x: 26, endPoint y: 31, distance: 215.5
click at [3, 66] on div "Created by potrace 1.15, written by [PERSON_NAME] [DATE]-[DATE] Created by potr…" at bounding box center [784, 368] width 1568 height 736
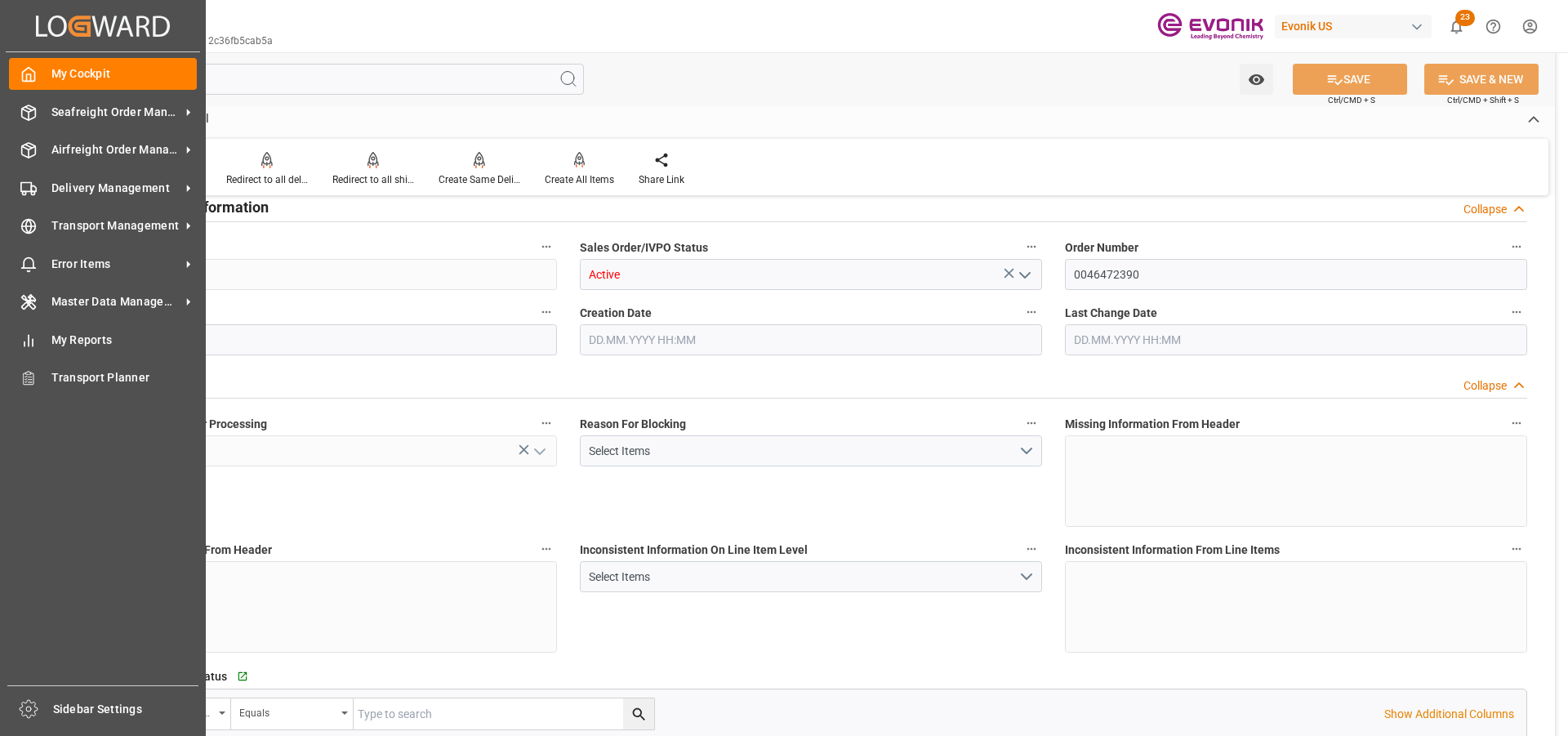
type input "2c36fb5cab5a"
type input "Active"
type input "0046472390"
type input "IV"
type input "Yes"
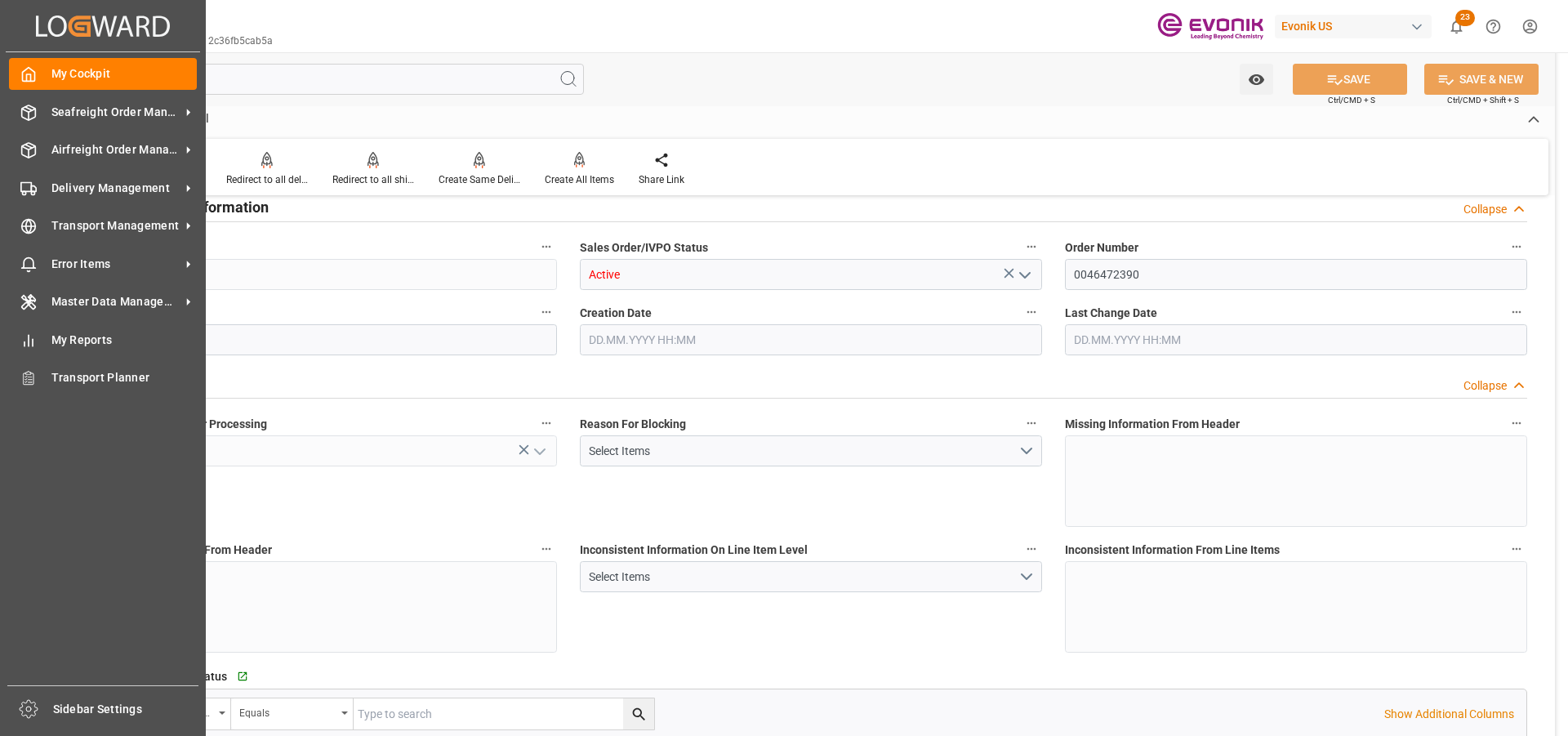
type input "P2P"
type input "41"
type input "LCL"
type input "0008"
type input "LCL"
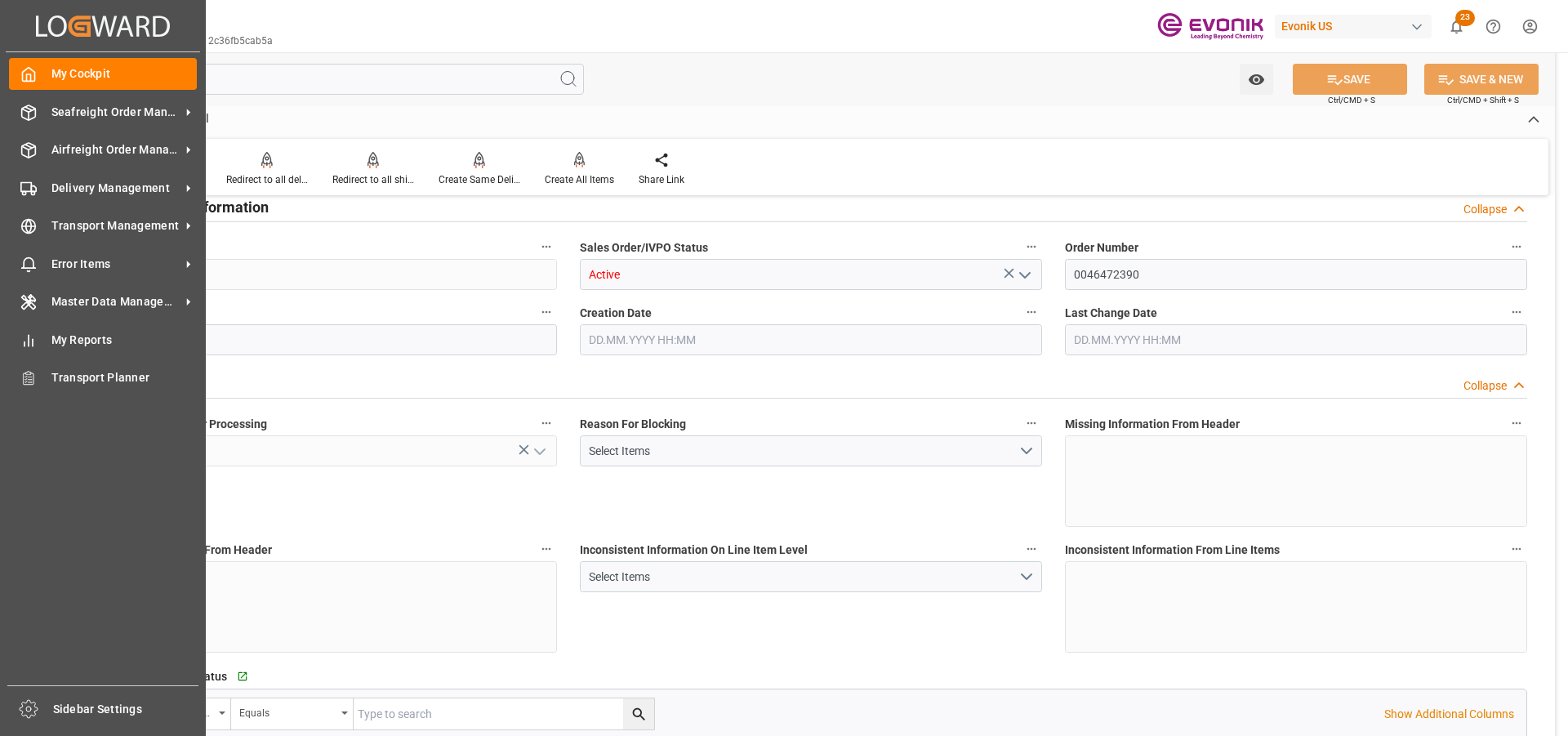
type textarea "No Tank Container"
type input "0046472390"
type input "OI"
type input "SP OI Interf.&Perf."
type input "Specialty Additives"
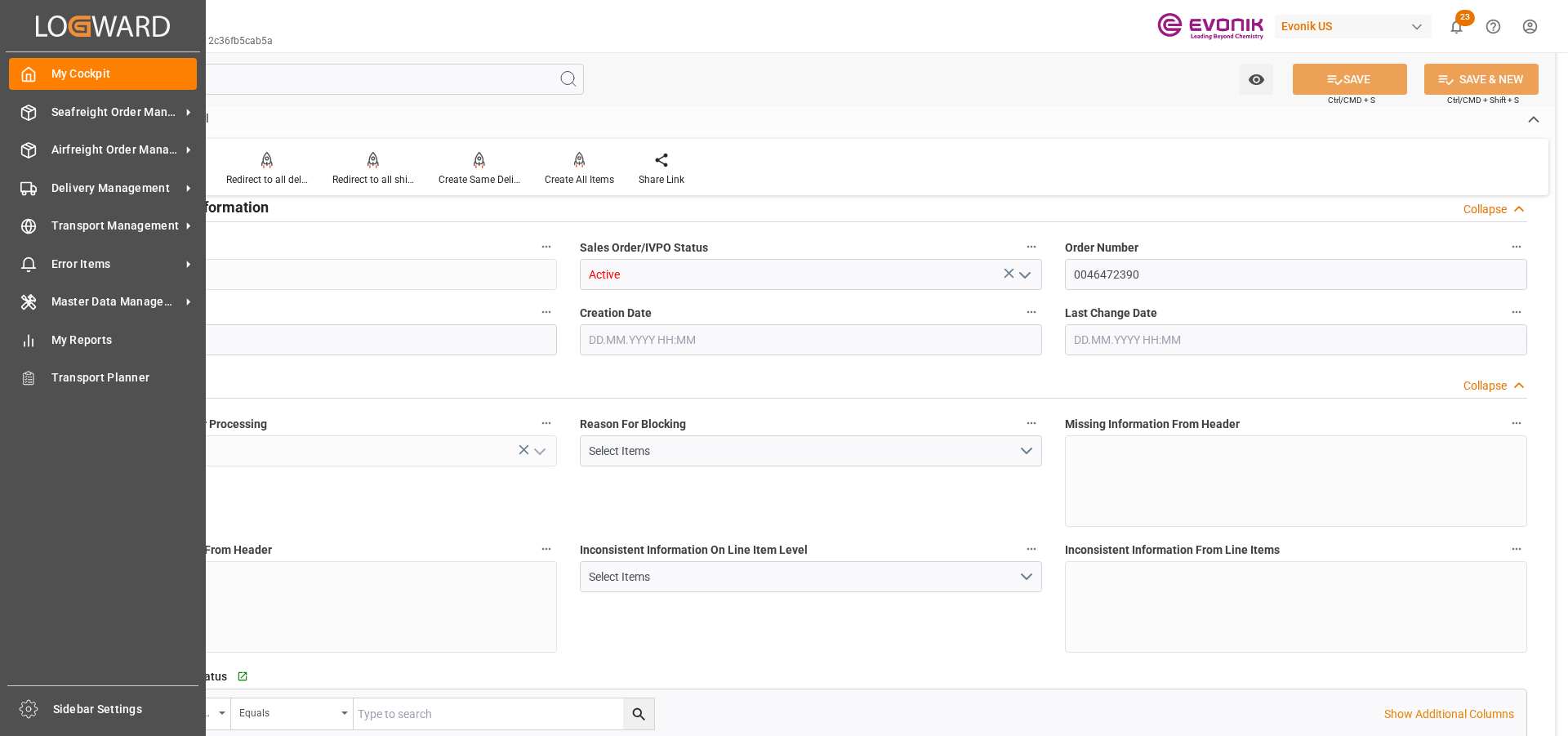
type input "DAP"
type input "YOKOHAMA"
type input "Nagoya, Aichi"
type textarea "Not required"
type input "JP"
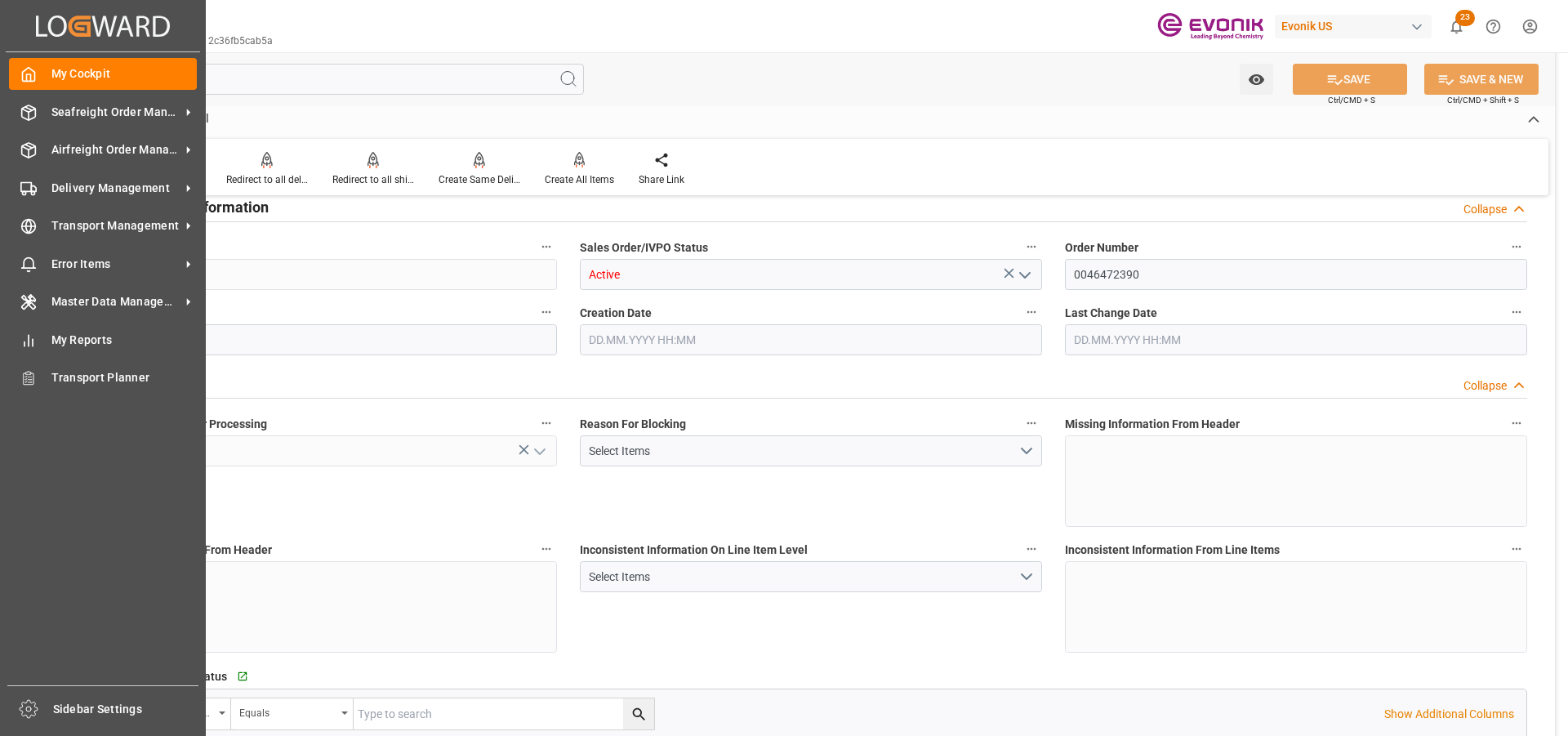
type input "Pending"
type input "LCL"
type input "Pending"
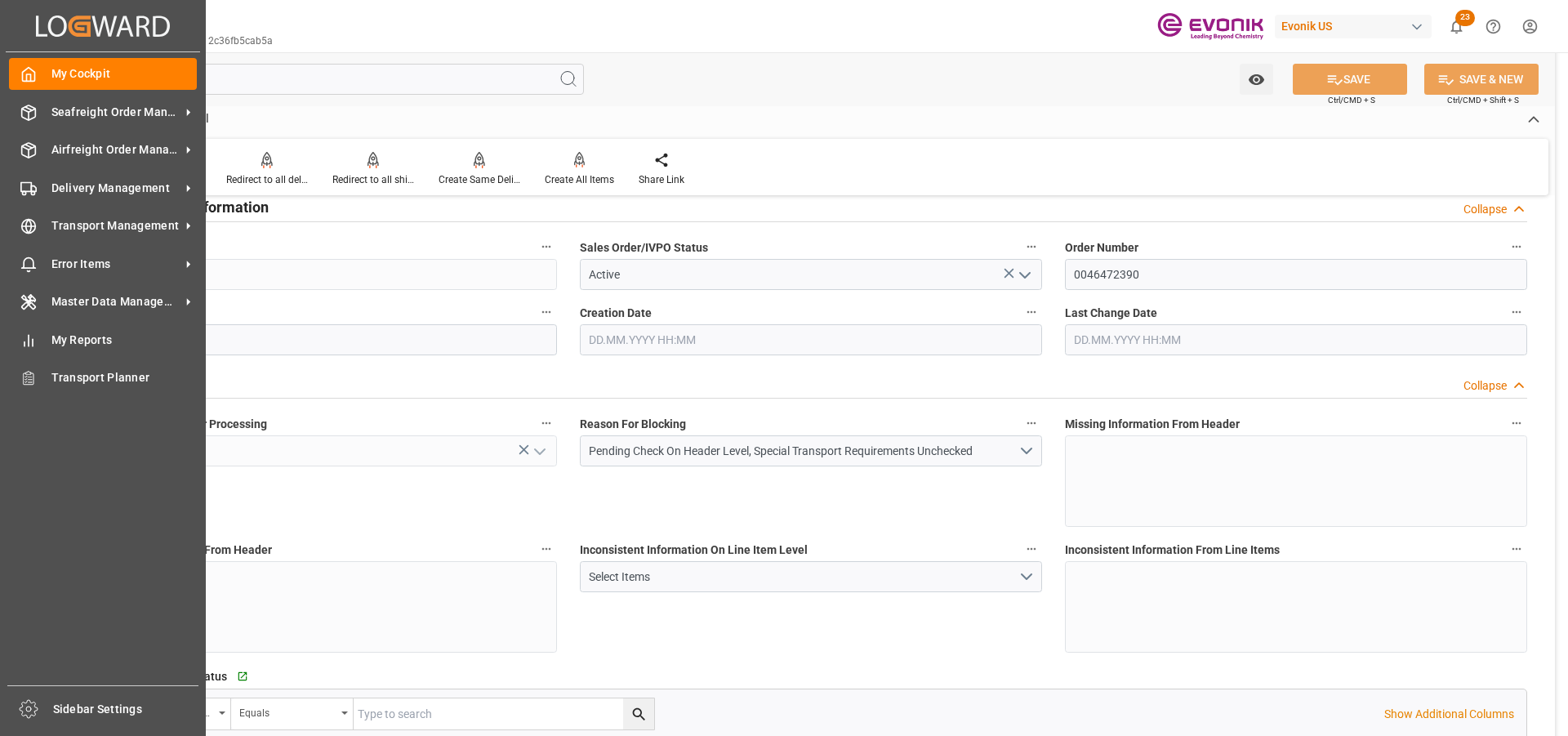
type input "JPNGO"
type input "0"
type input "1"
type input "1770.16"
type input "30.09.2025 20:24"
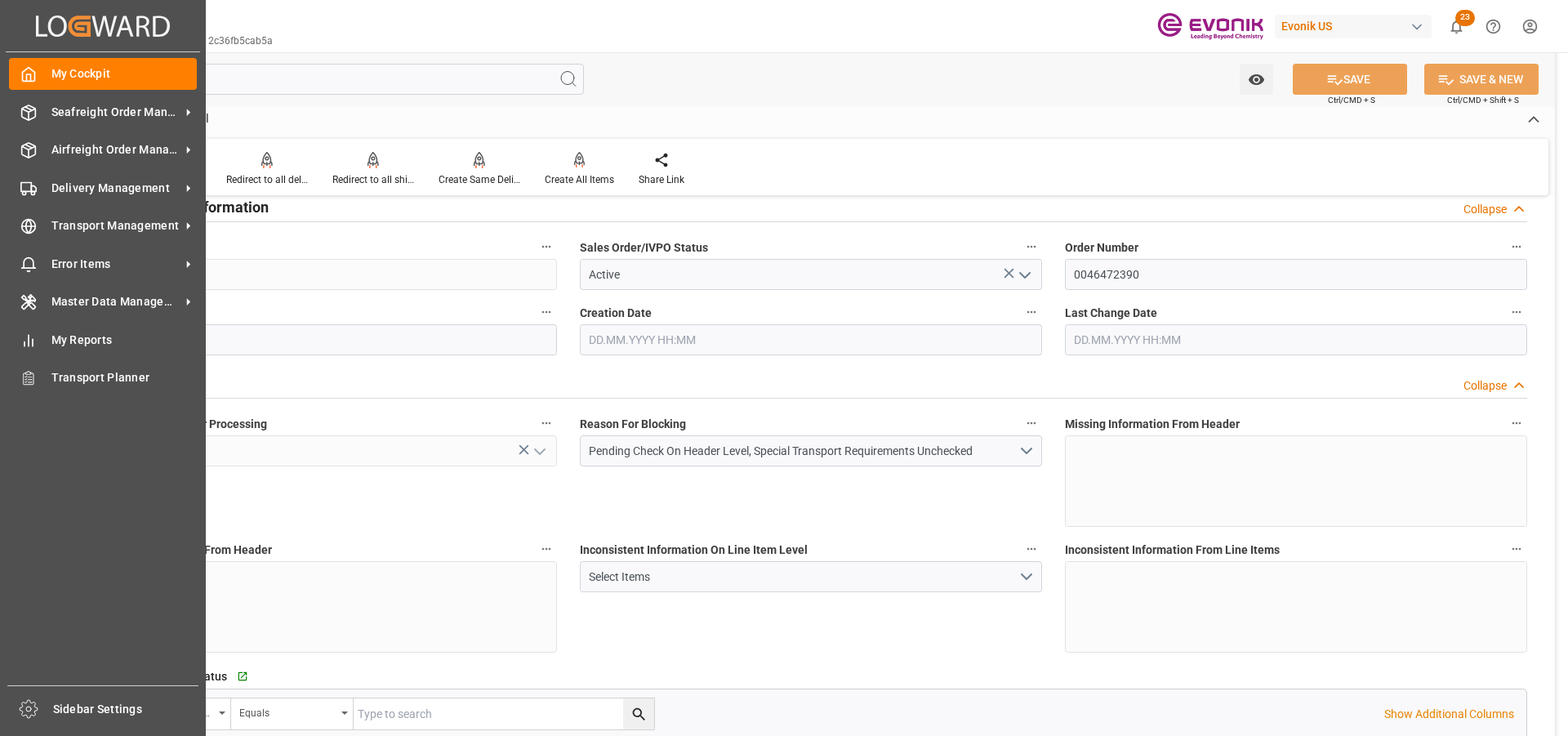
type input "30.09.2025 20:24"
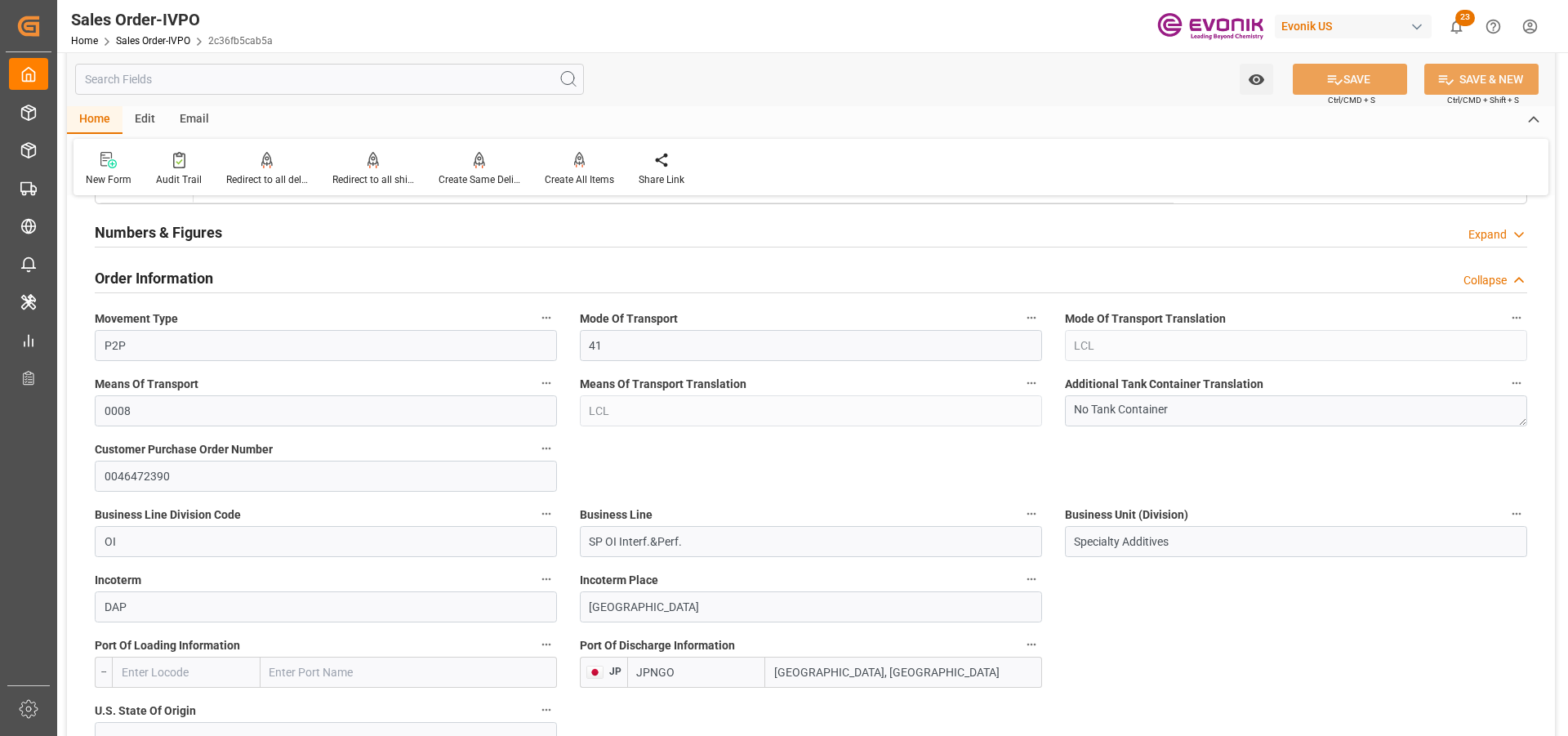
scroll to position [1014, 0]
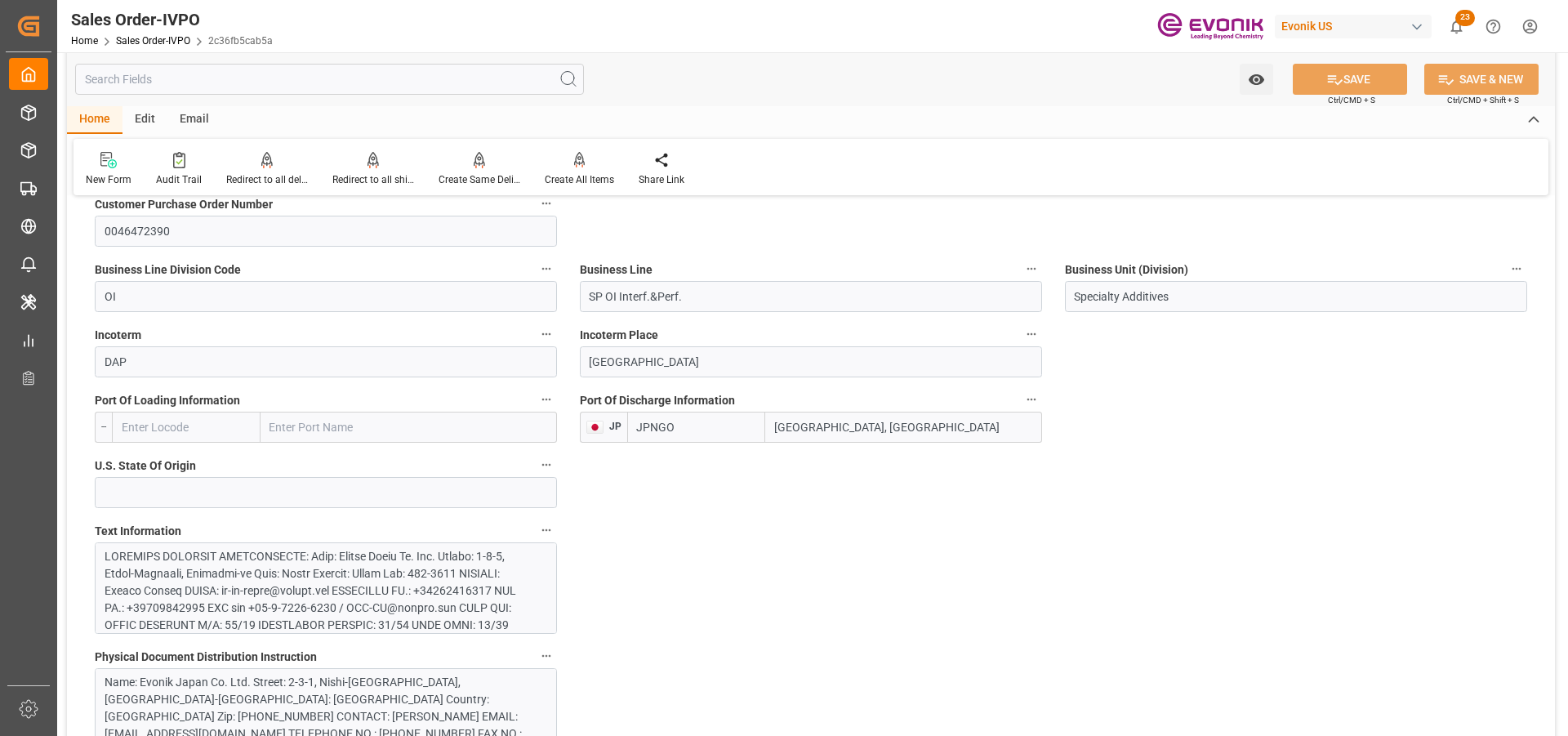
click at [375, 575] on div at bounding box center [319, 720] width 430 height 343
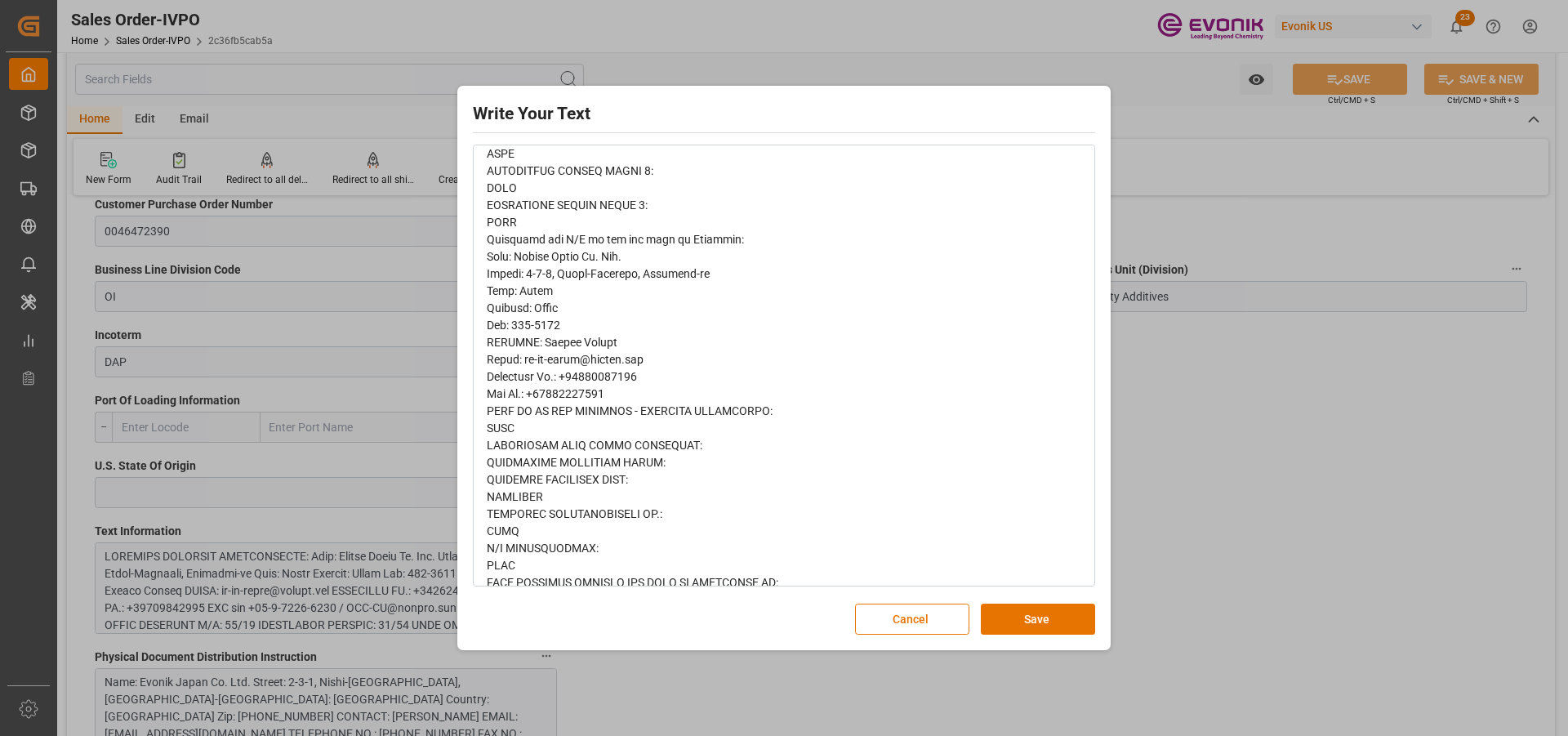
scroll to position [645, 0]
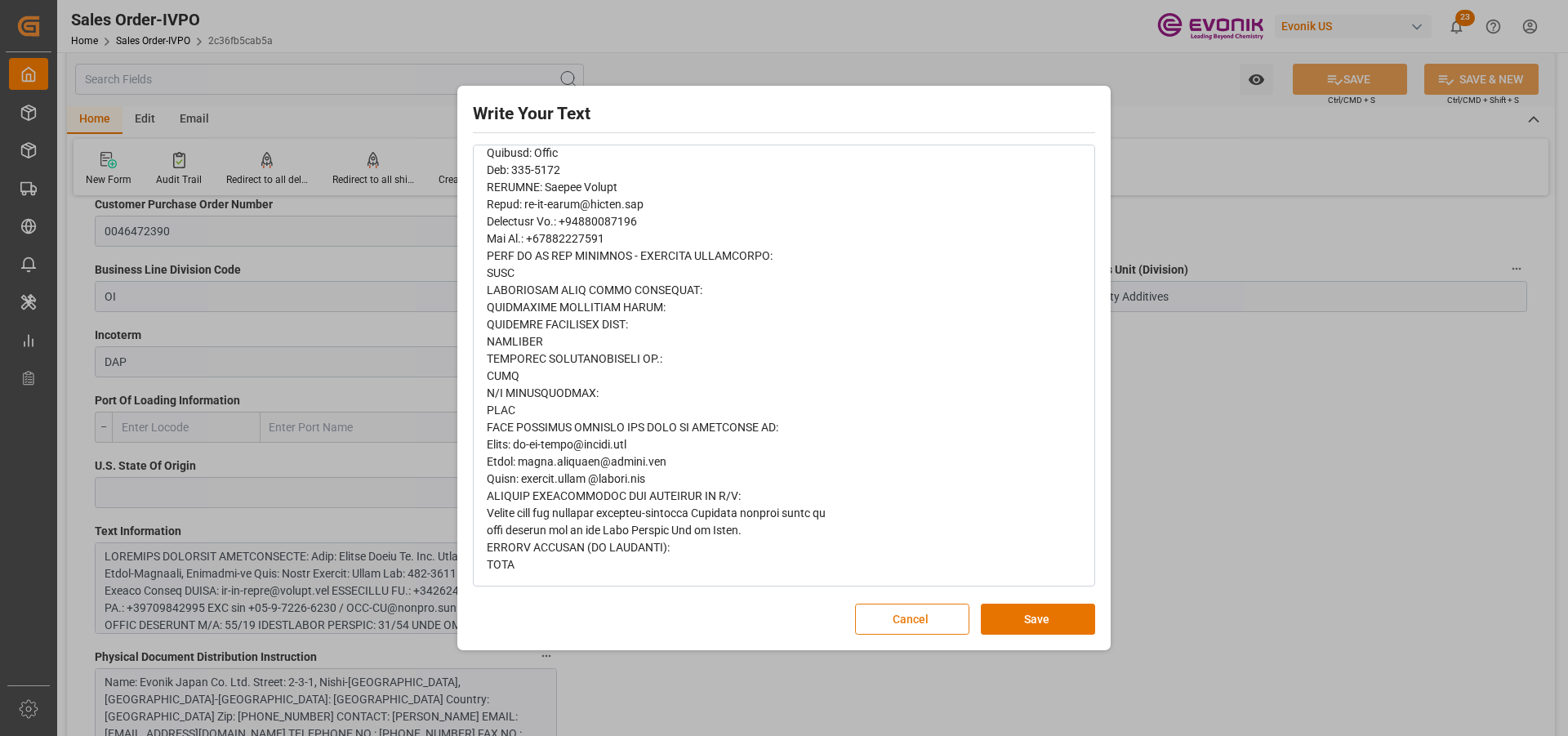
click at [885, 611] on button "Cancel" at bounding box center [912, 619] width 115 height 31
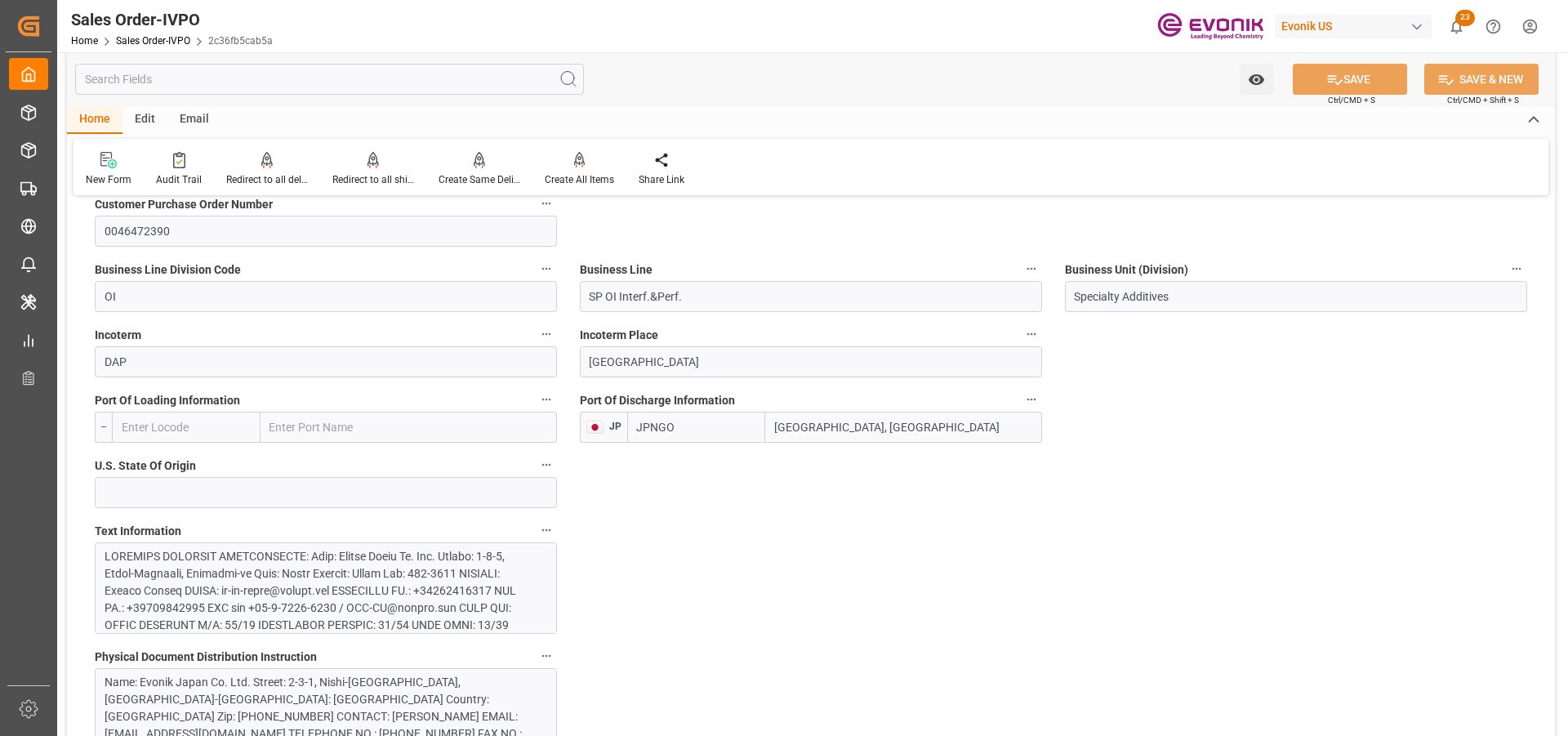
scroll to position [1258, 0]
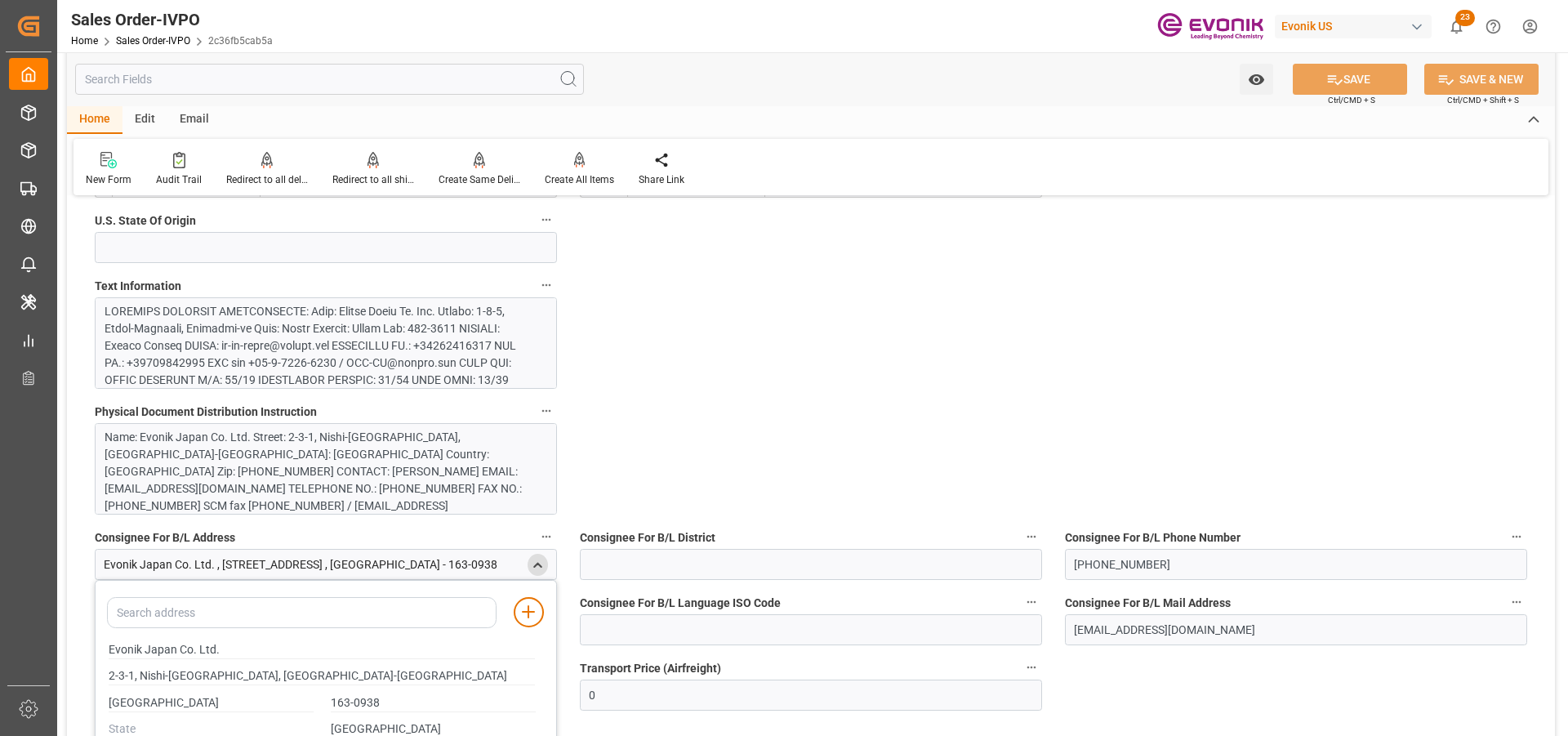
click at [445, 500] on div "Name: Evonik Japan Co. Ltd. Street: 2-3-1, Nishi-Shinjuku, Shinjuku-ku City: To…" at bounding box center [319, 498] width 430 height 137
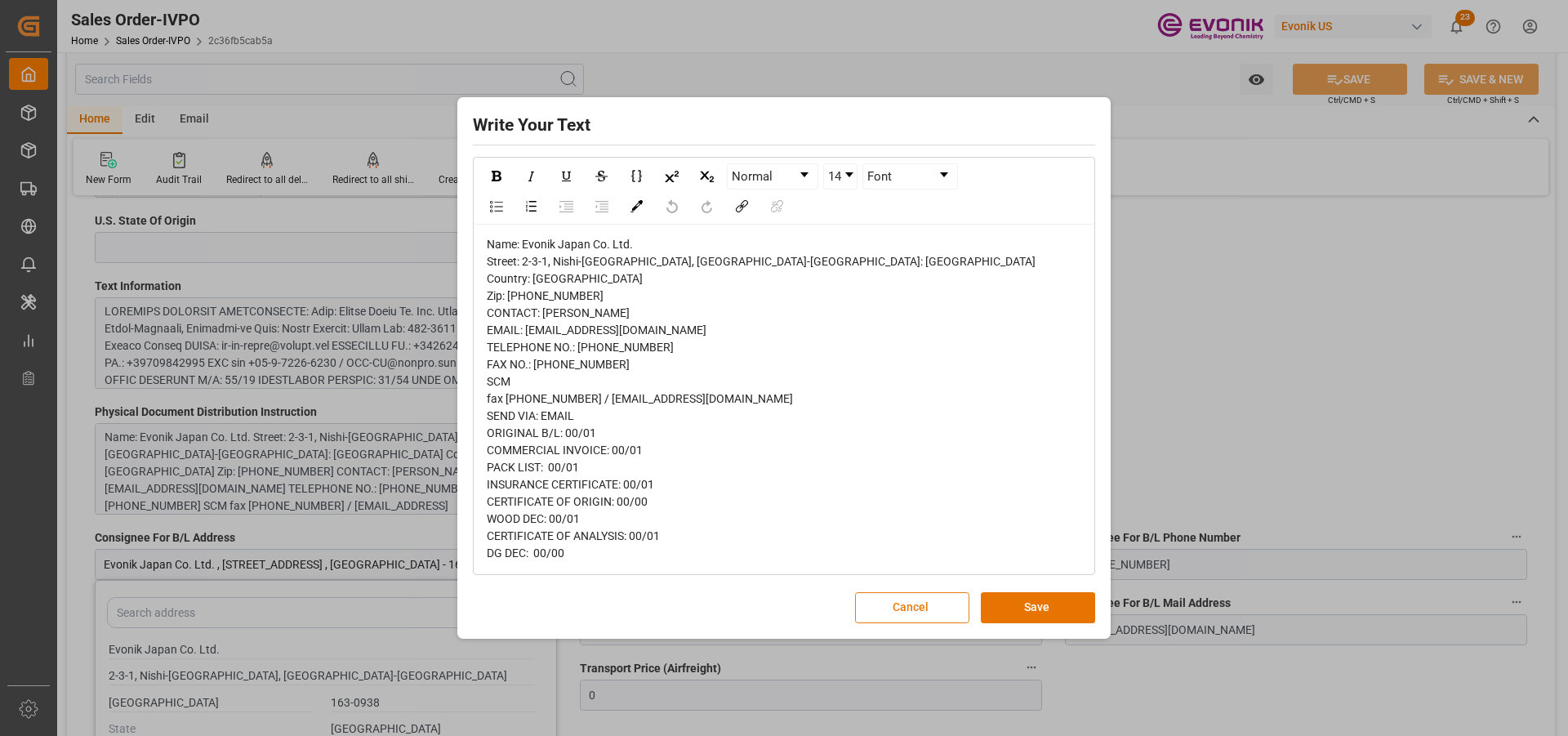
click at [883, 614] on button "Cancel" at bounding box center [912, 608] width 115 height 31
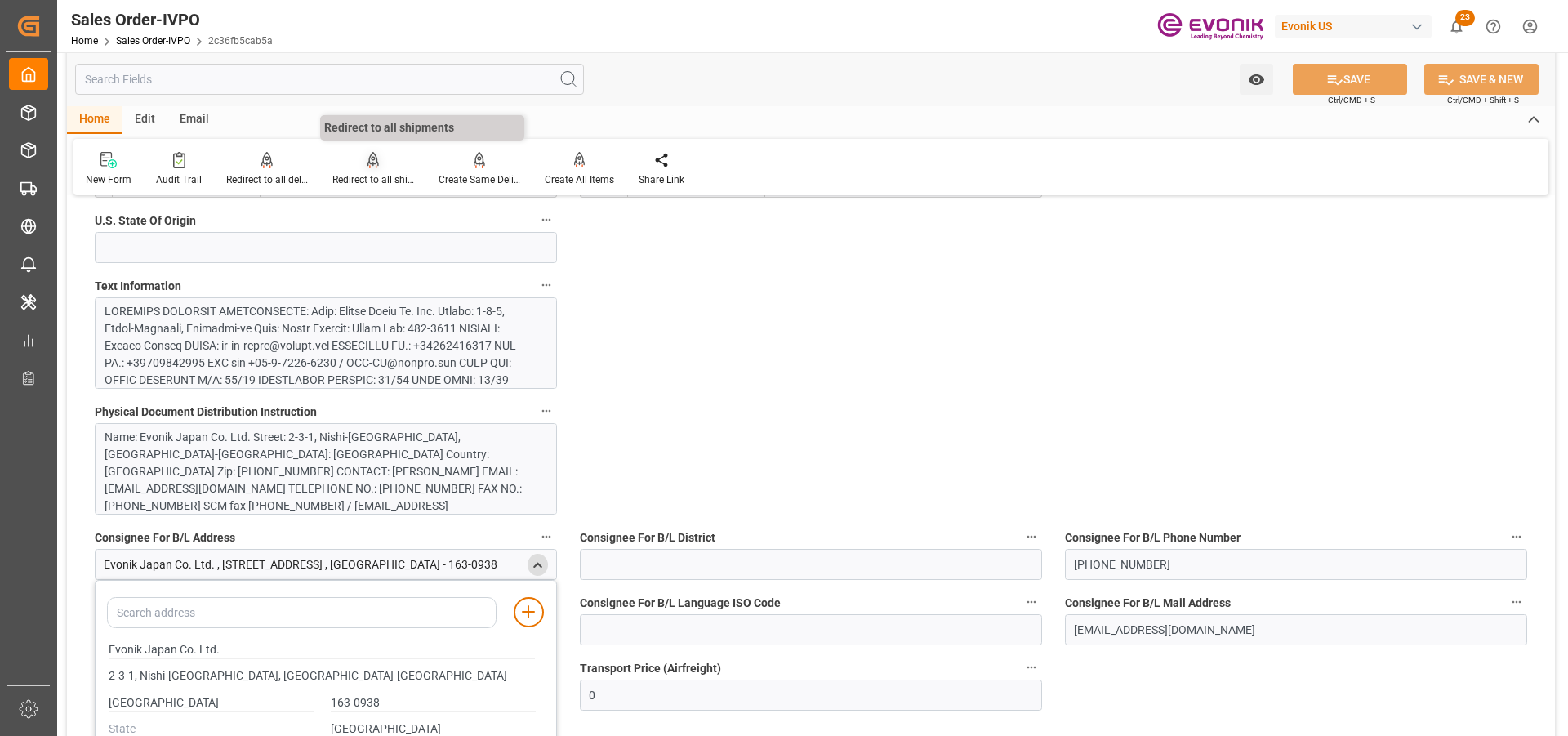
click at [358, 159] on div at bounding box center [373, 159] width 82 height 17
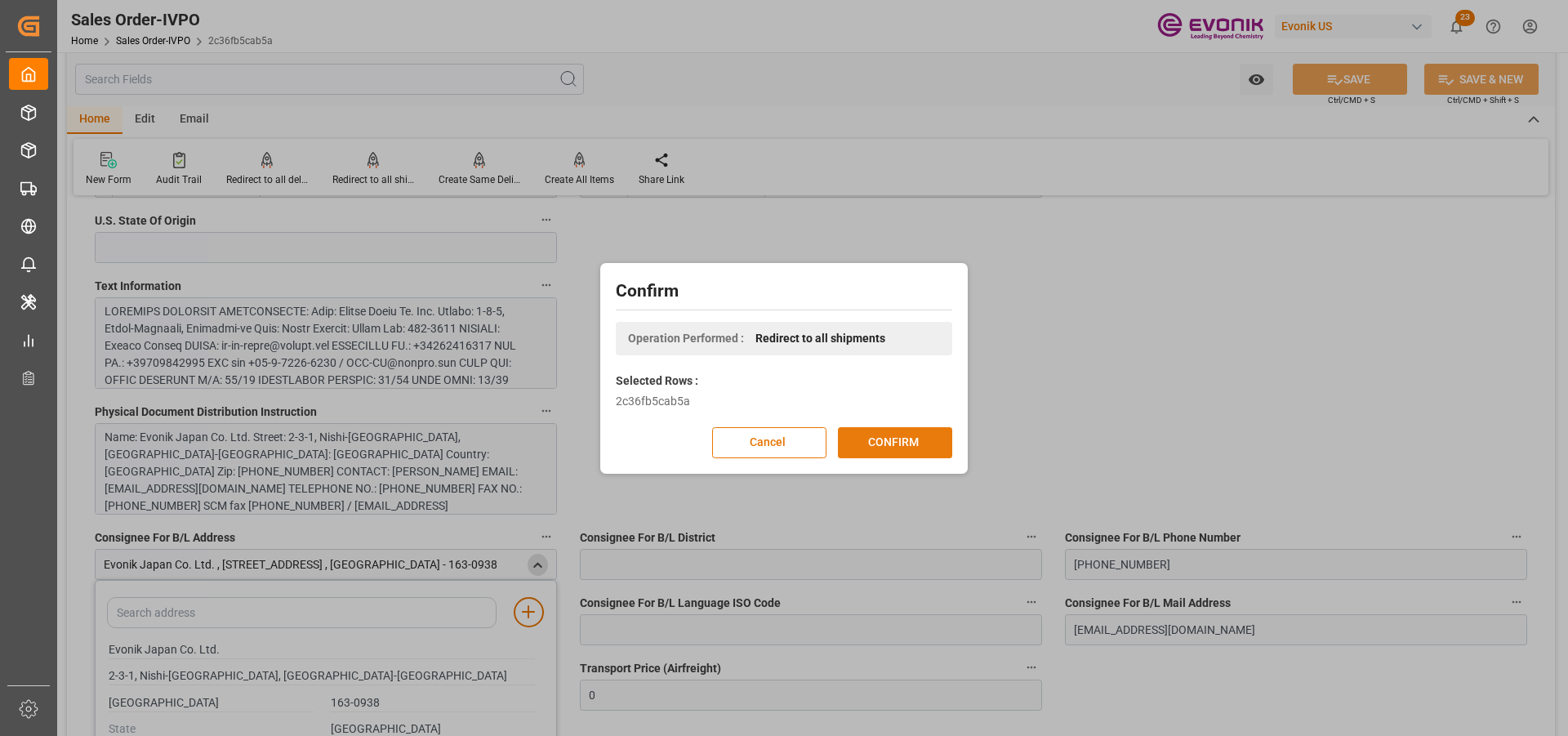
click at [941, 446] on button "CONFIRM" at bounding box center [895, 443] width 115 height 31
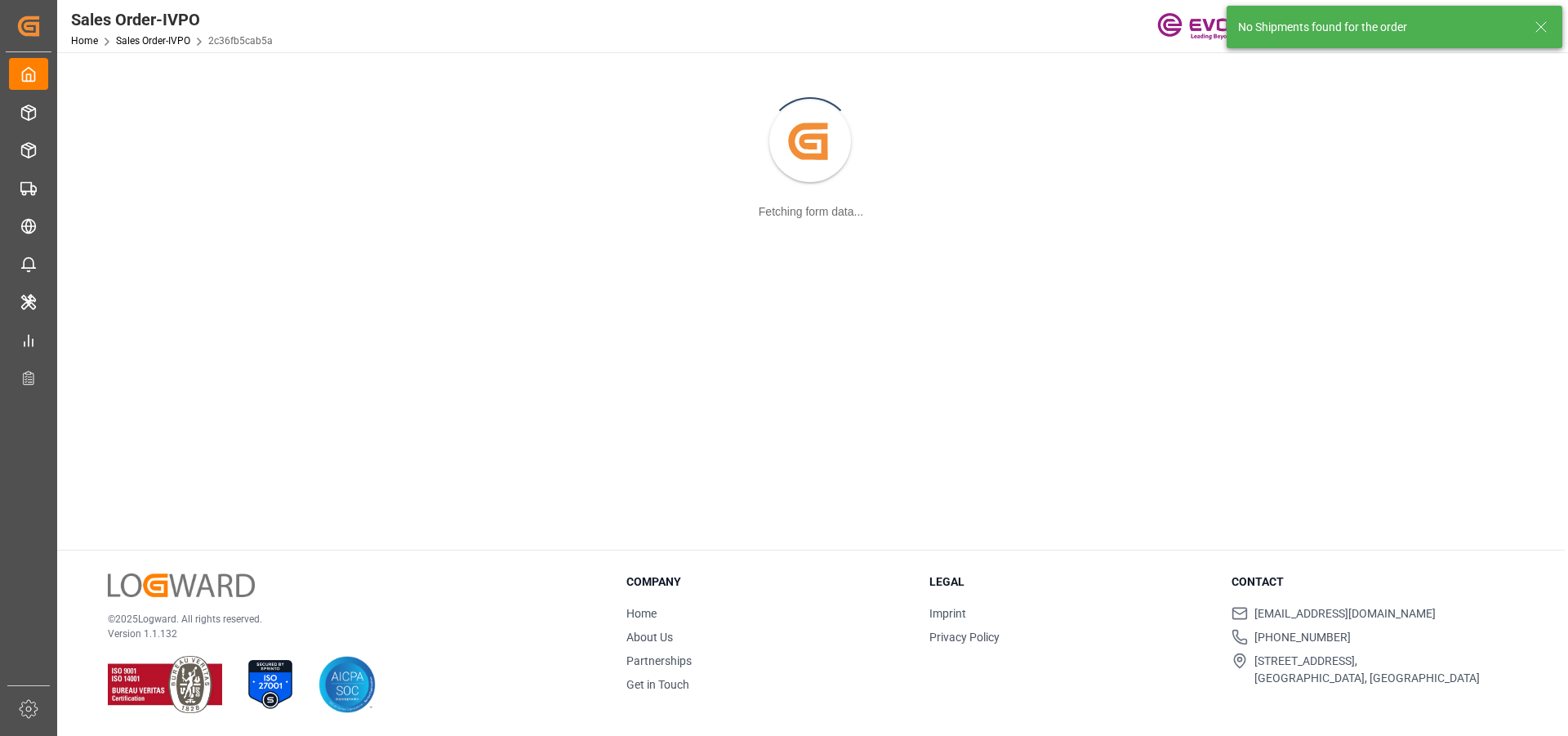
scroll to position [177, 0]
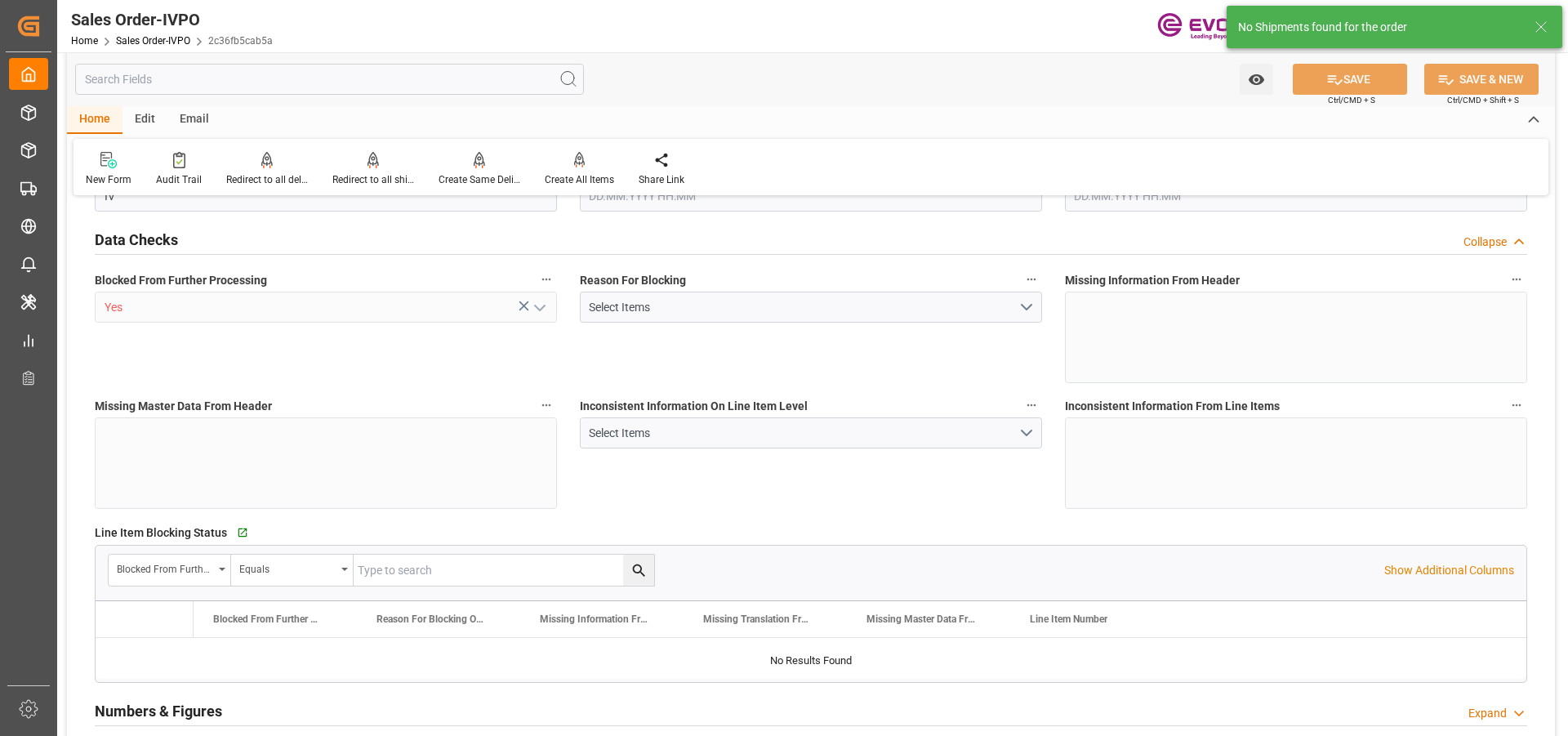
type input "JPNGO"
type input "0"
type input "1"
type input "1770.16"
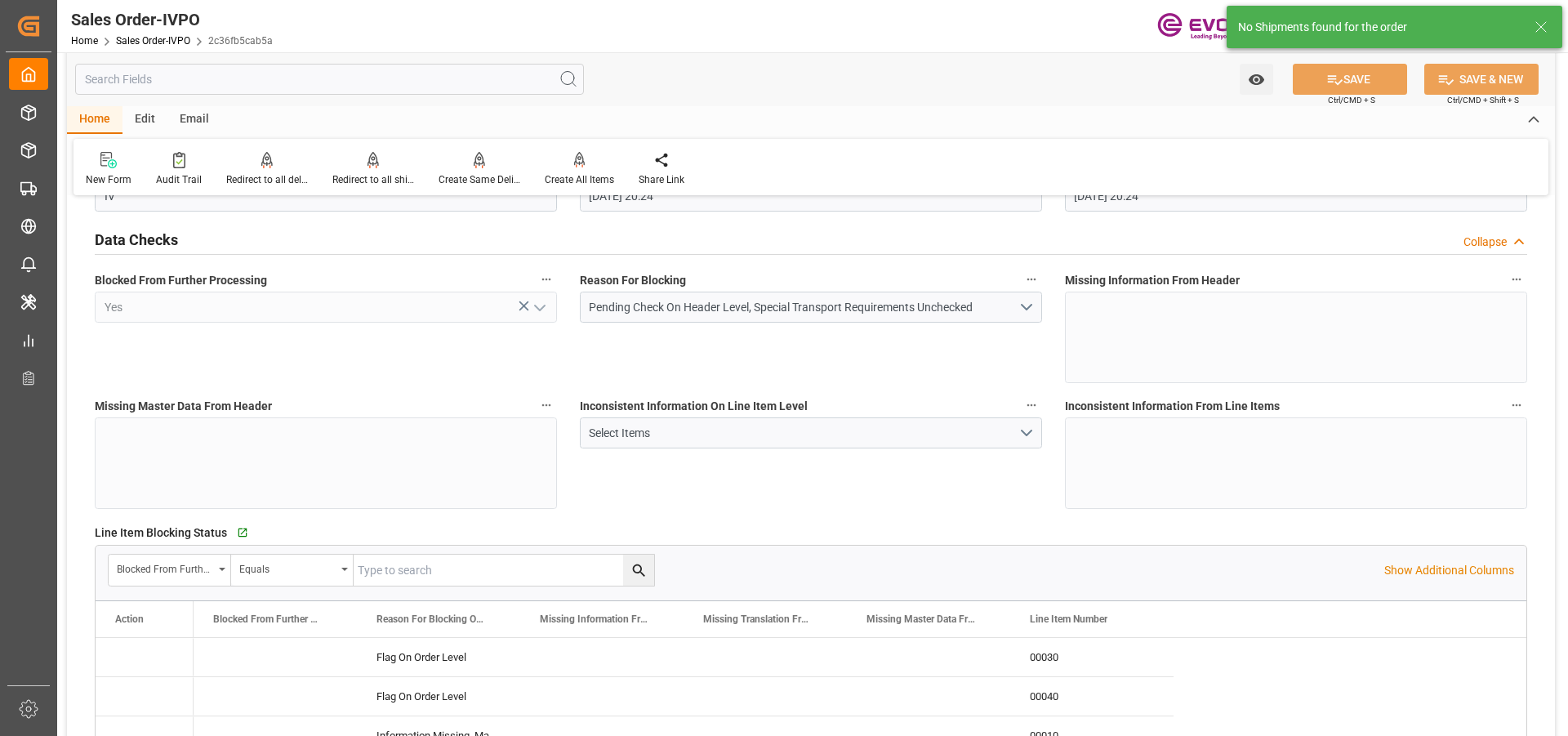
type input "30.09.2025 20:24"
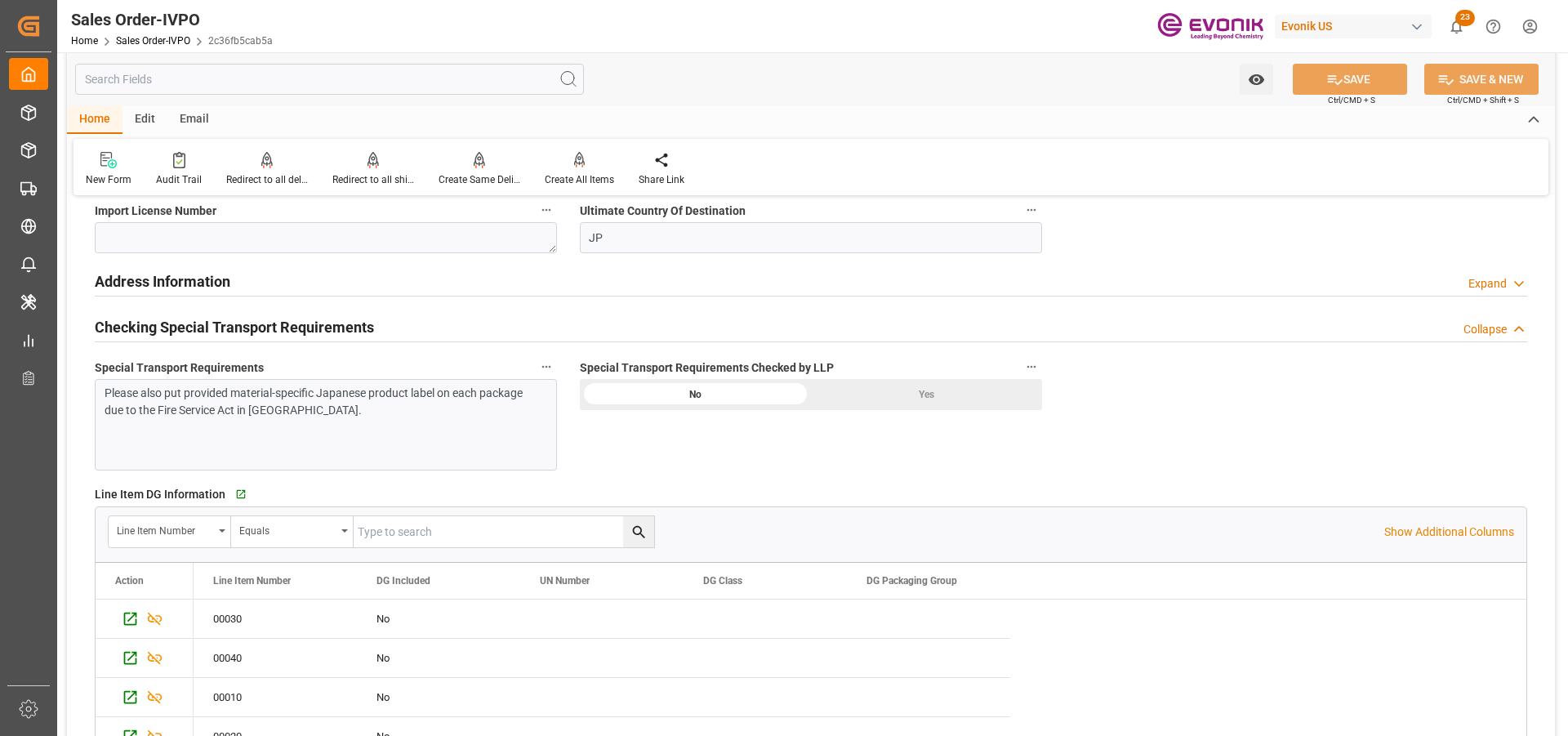
scroll to position [1585, 0]
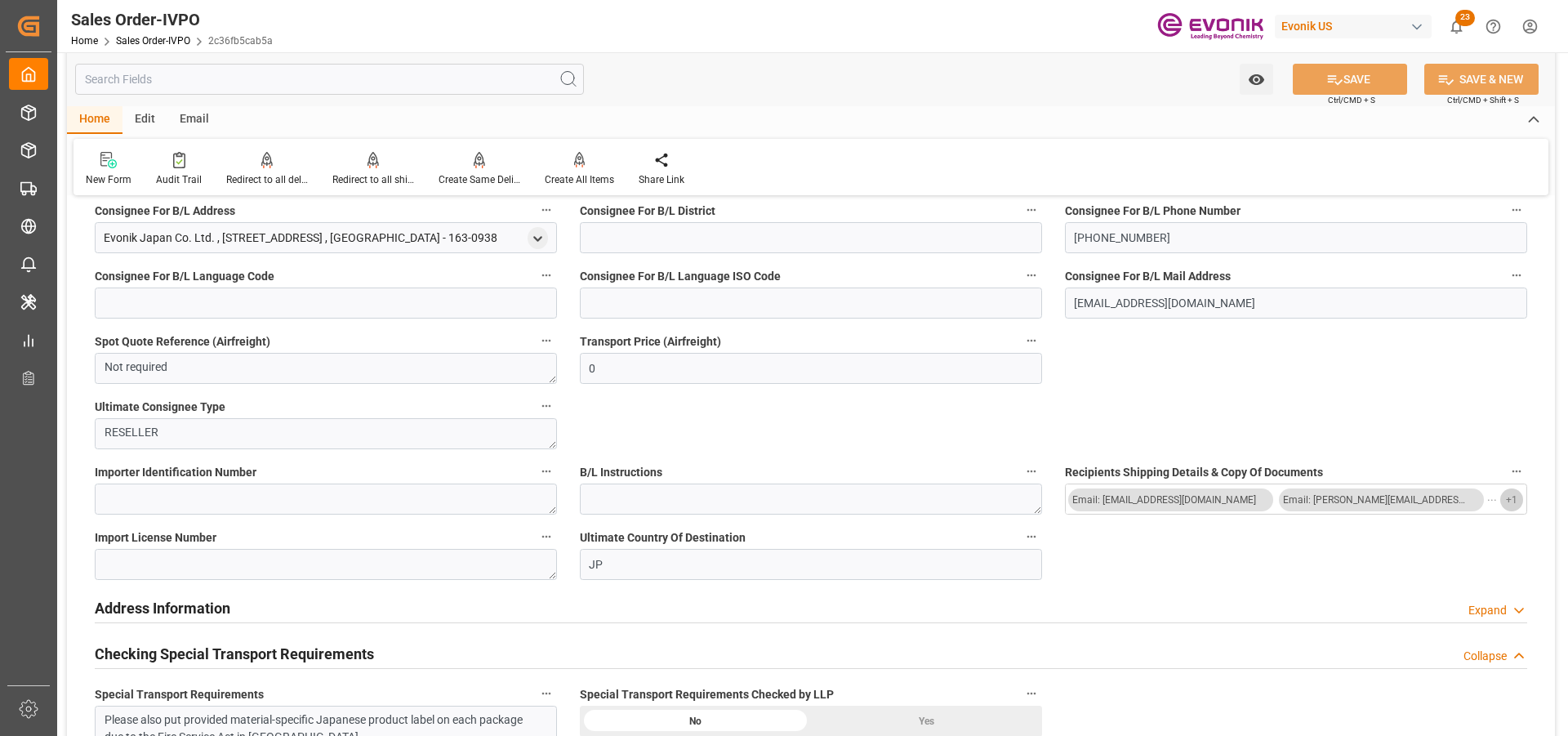
click at [1518, 500] on button "+ 1" at bounding box center [1511, 500] width 23 height 23
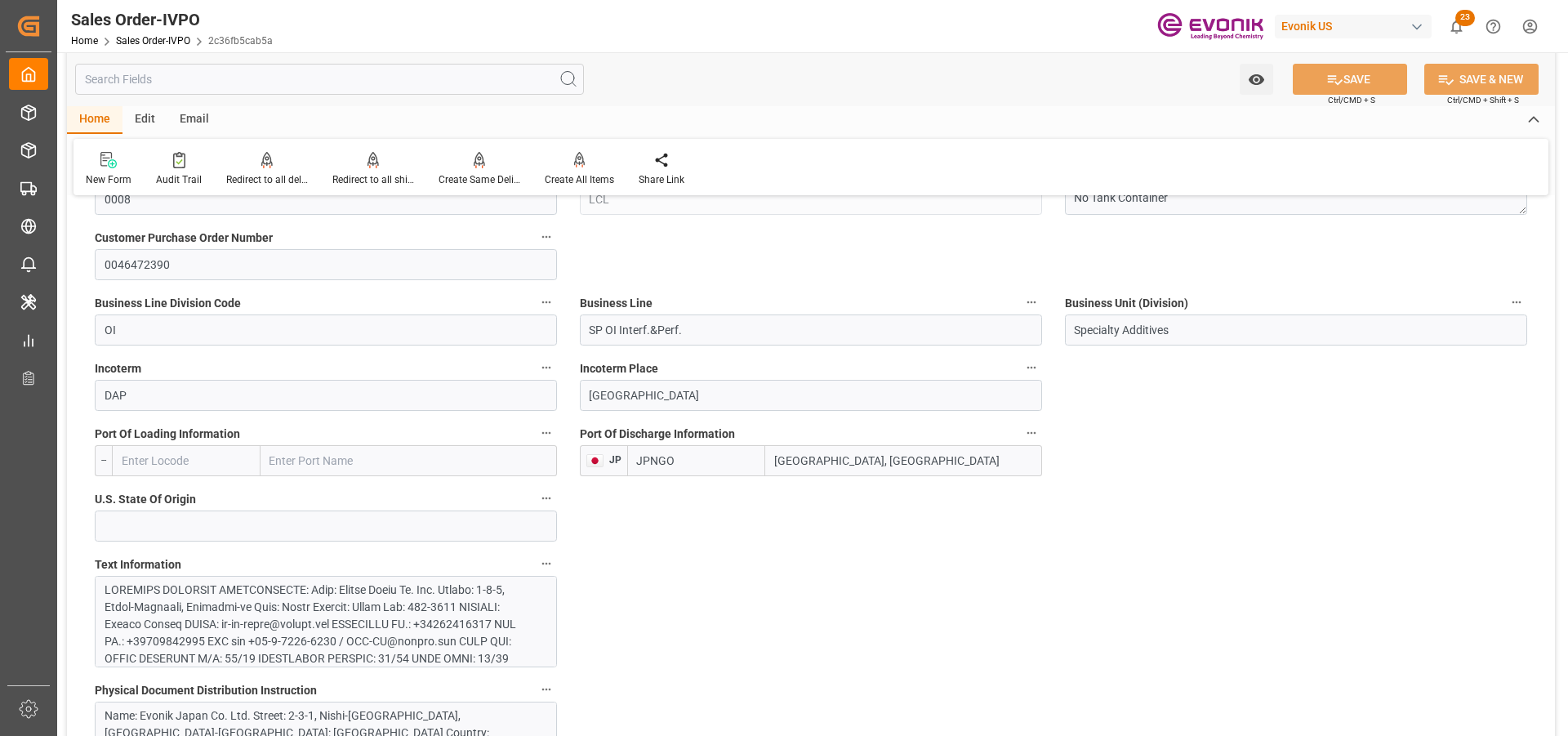
scroll to position [1061, 0]
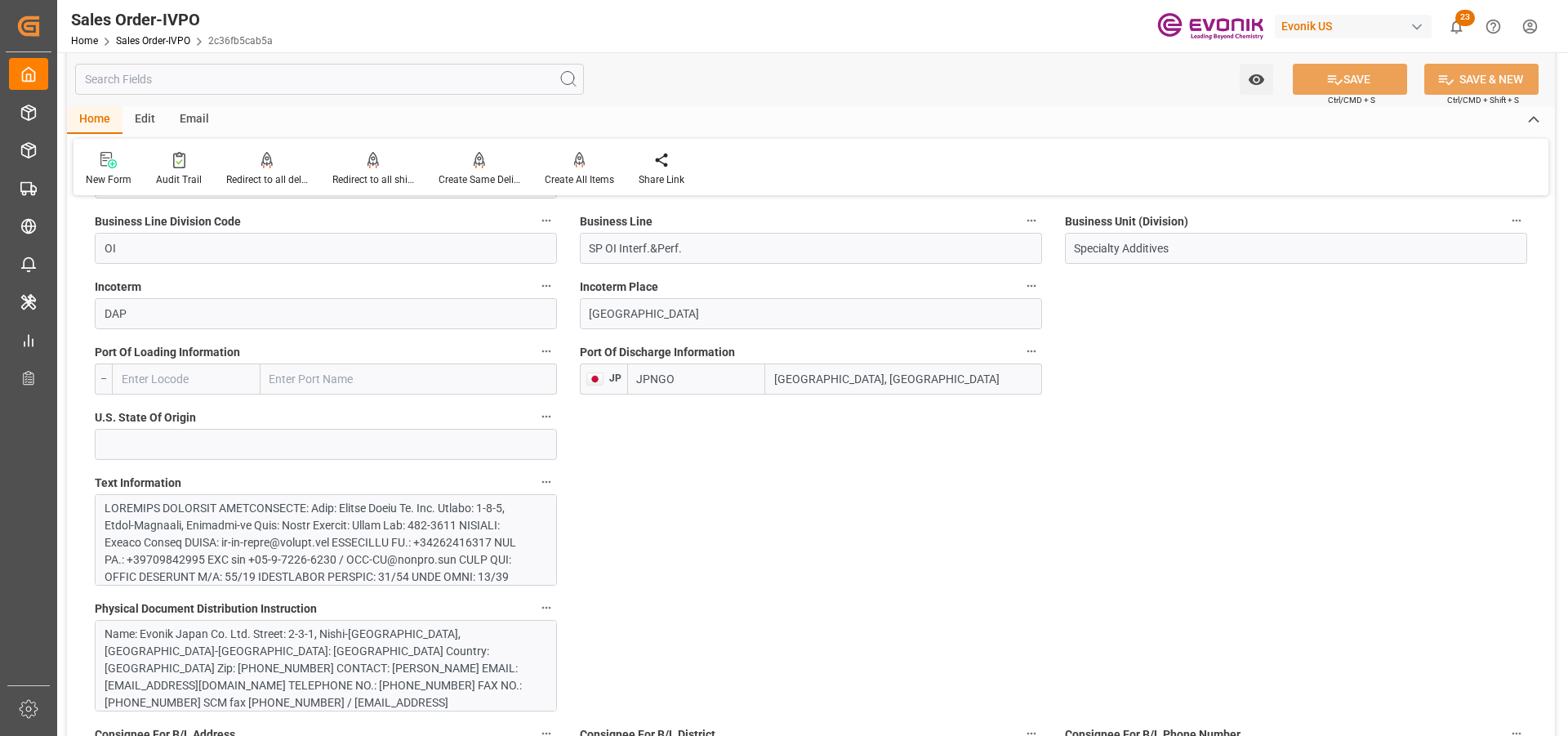
click at [284, 557] on div at bounding box center [319, 671] width 430 height 343
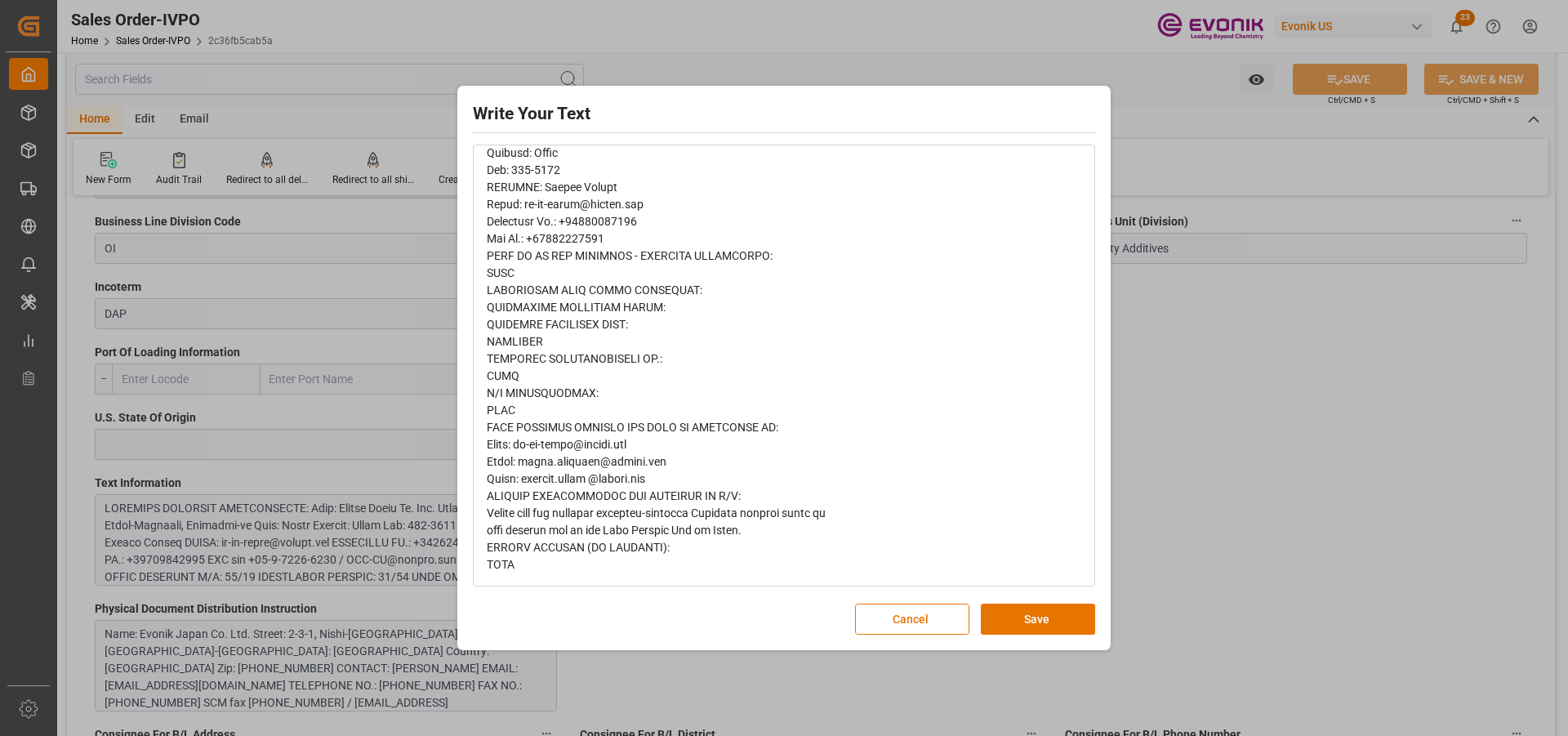
scroll to position [482, 0]
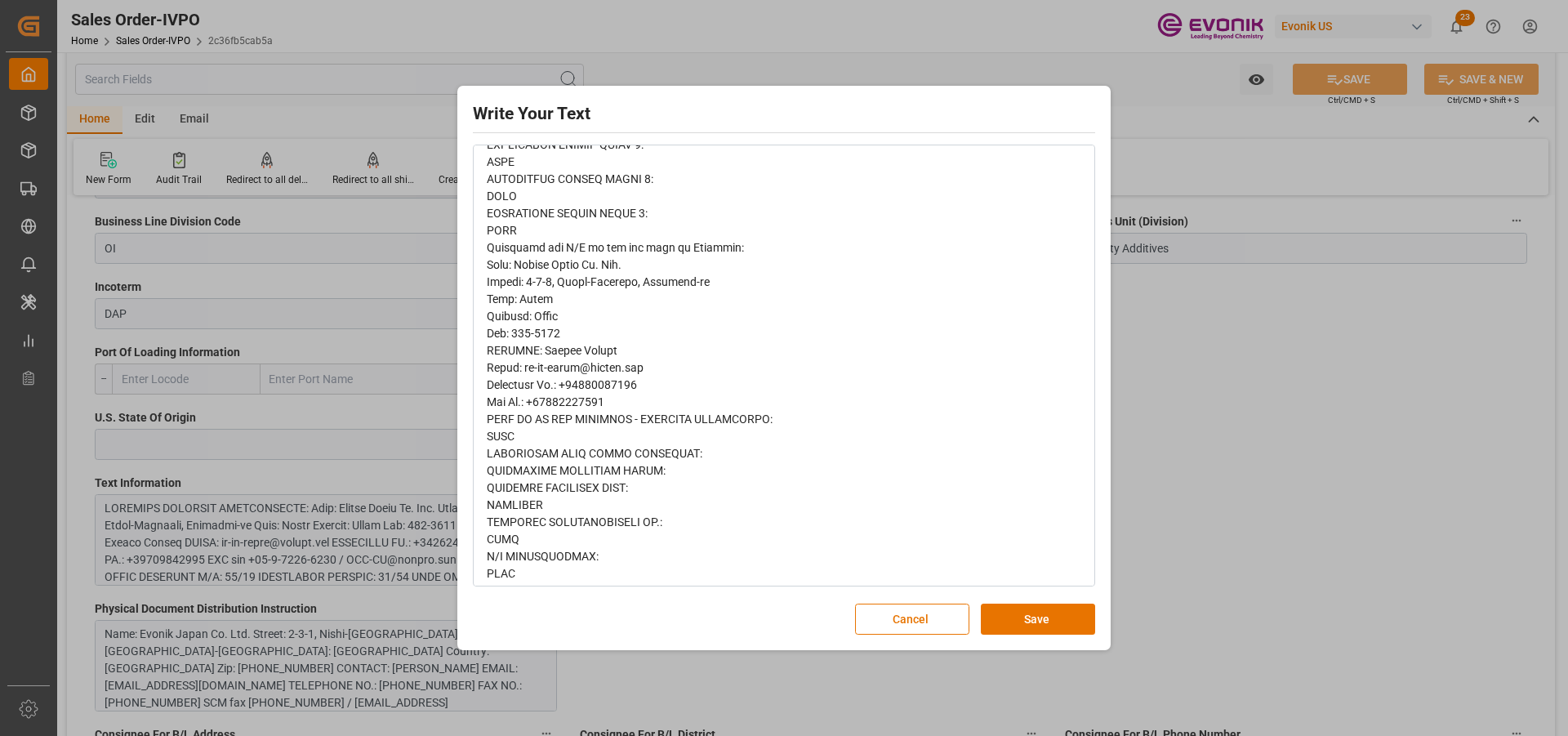
click at [925, 602] on div "Write Your Text Normal 14 Font Cancel Save" at bounding box center [784, 368] width 646 height 556
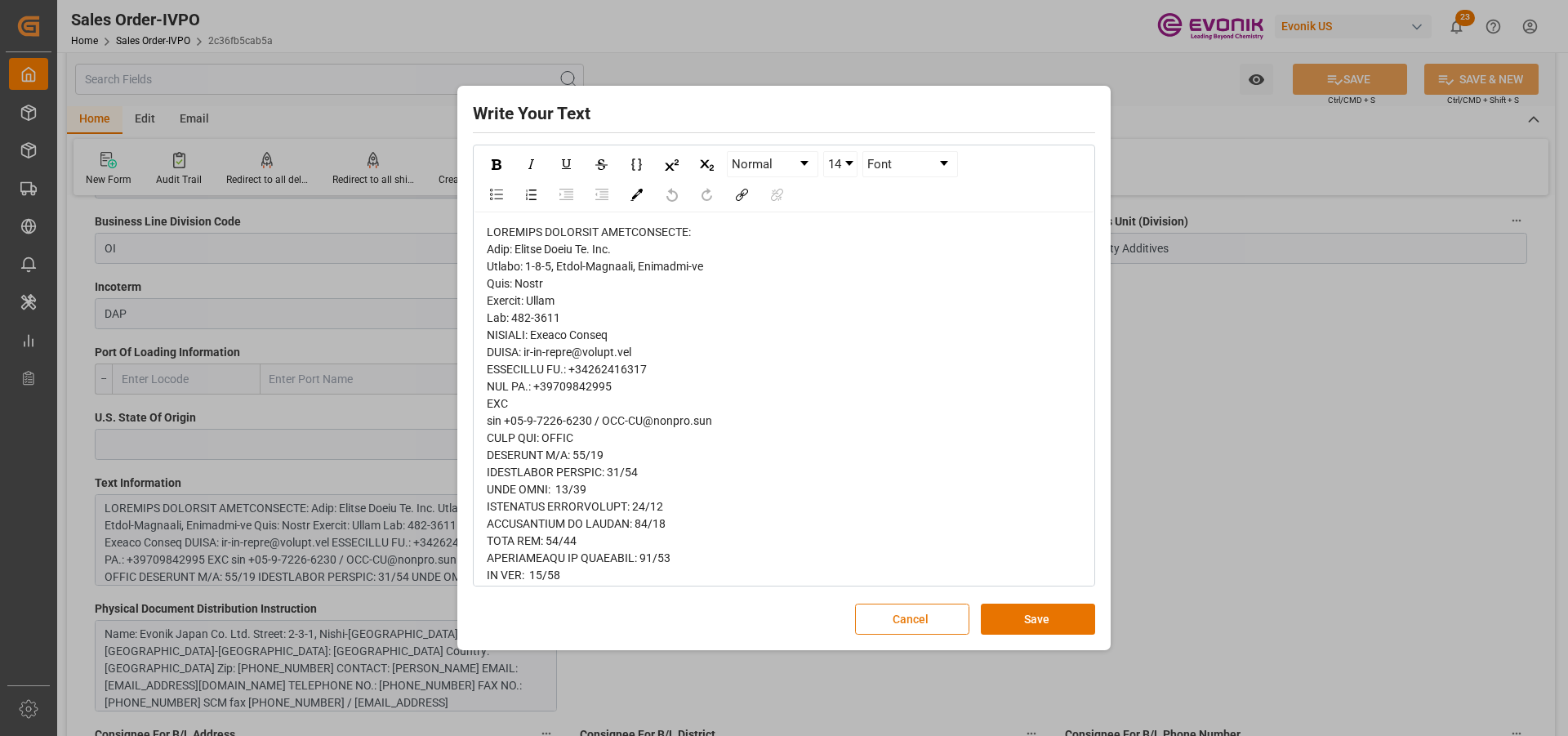
click at [925, 616] on button "Cancel" at bounding box center [912, 619] width 115 height 31
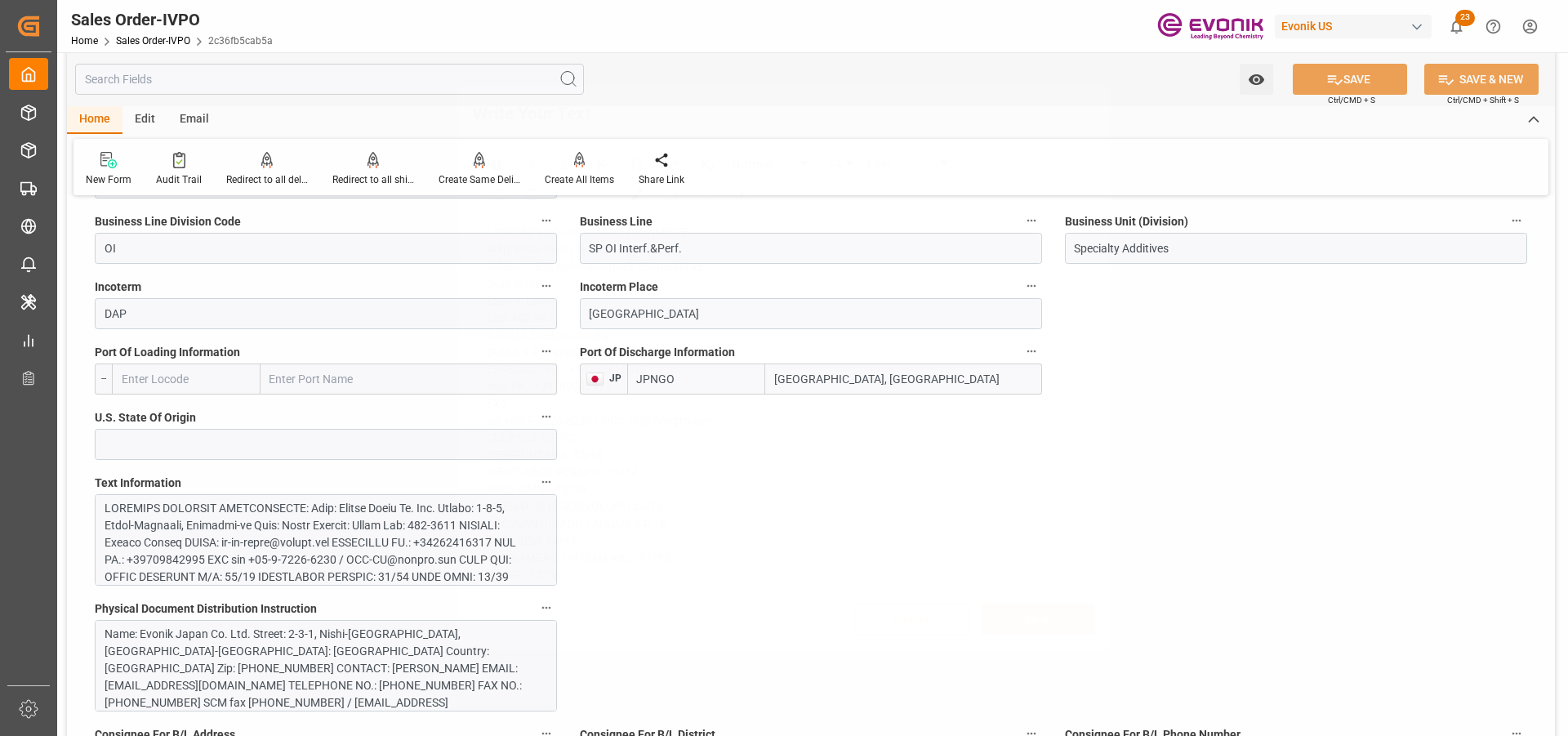
scroll to position [1143, 0]
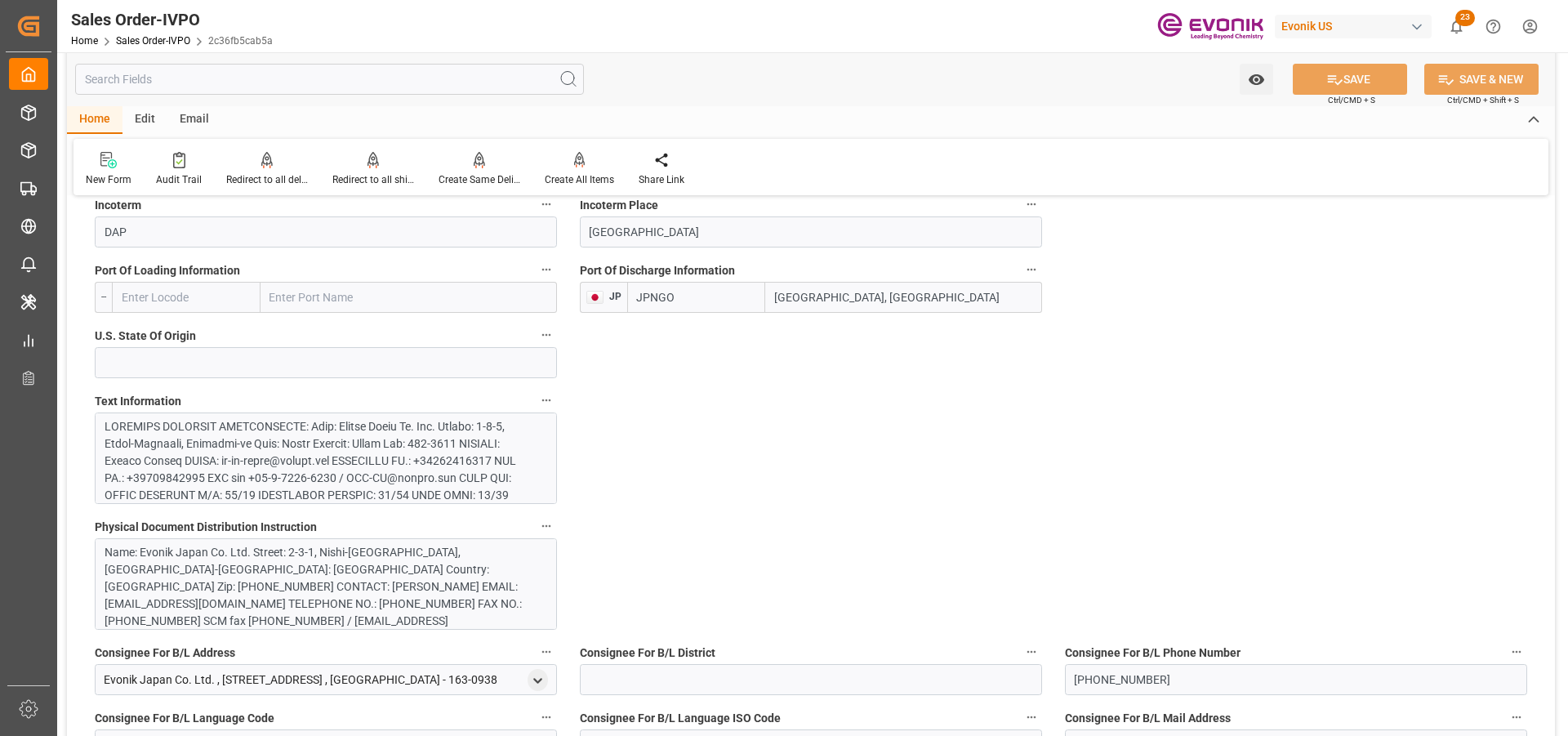
click at [346, 576] on div "Name: Evonik Japan Co. Ltd. Street: 2-3-1, Nishi-Shinjuku, Shinjuku-ku City: To…" at bounding box center [319, 612] width 430 height 137
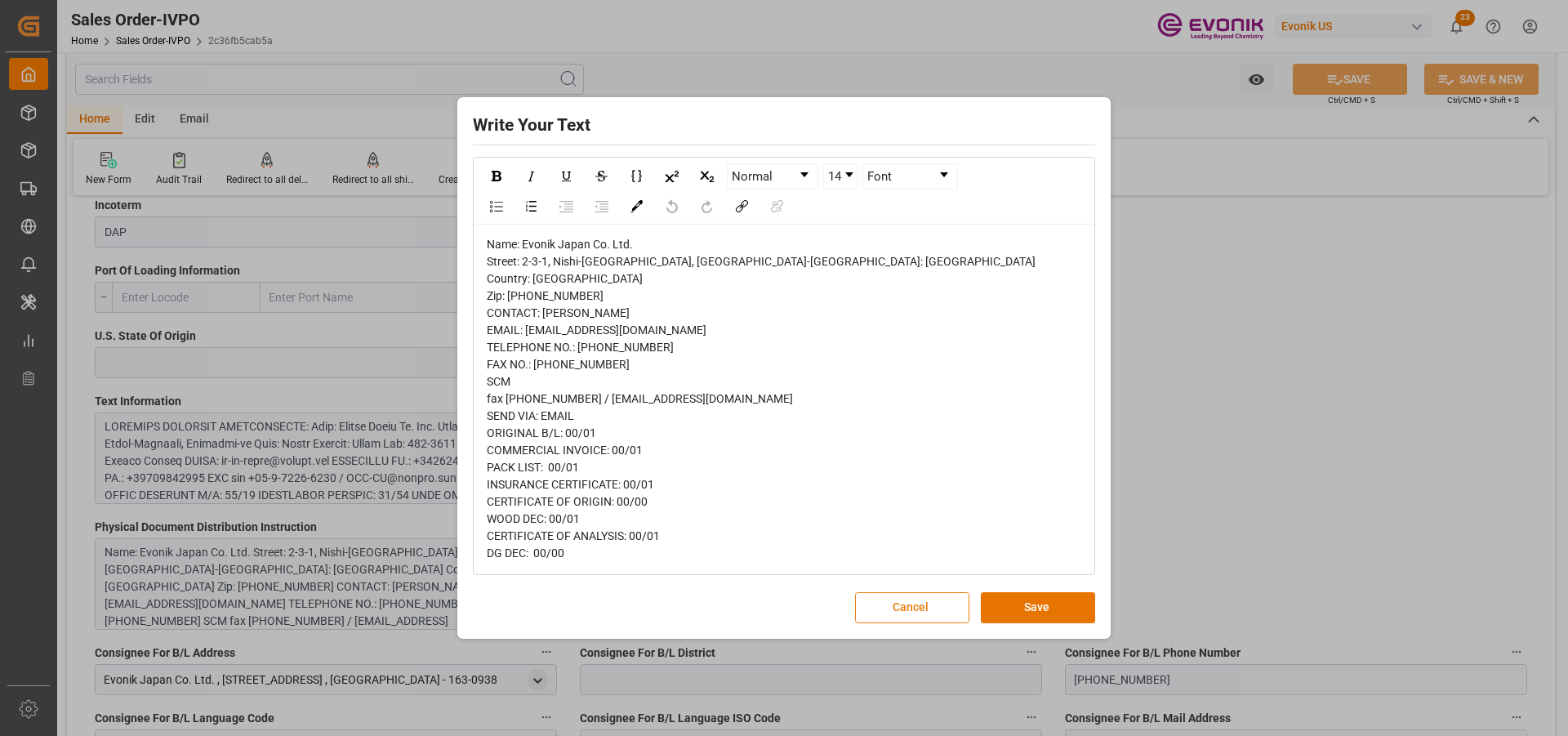
click at [901, 612] on button "Cancel" at bounding box center [912, 608] width 115 height 31
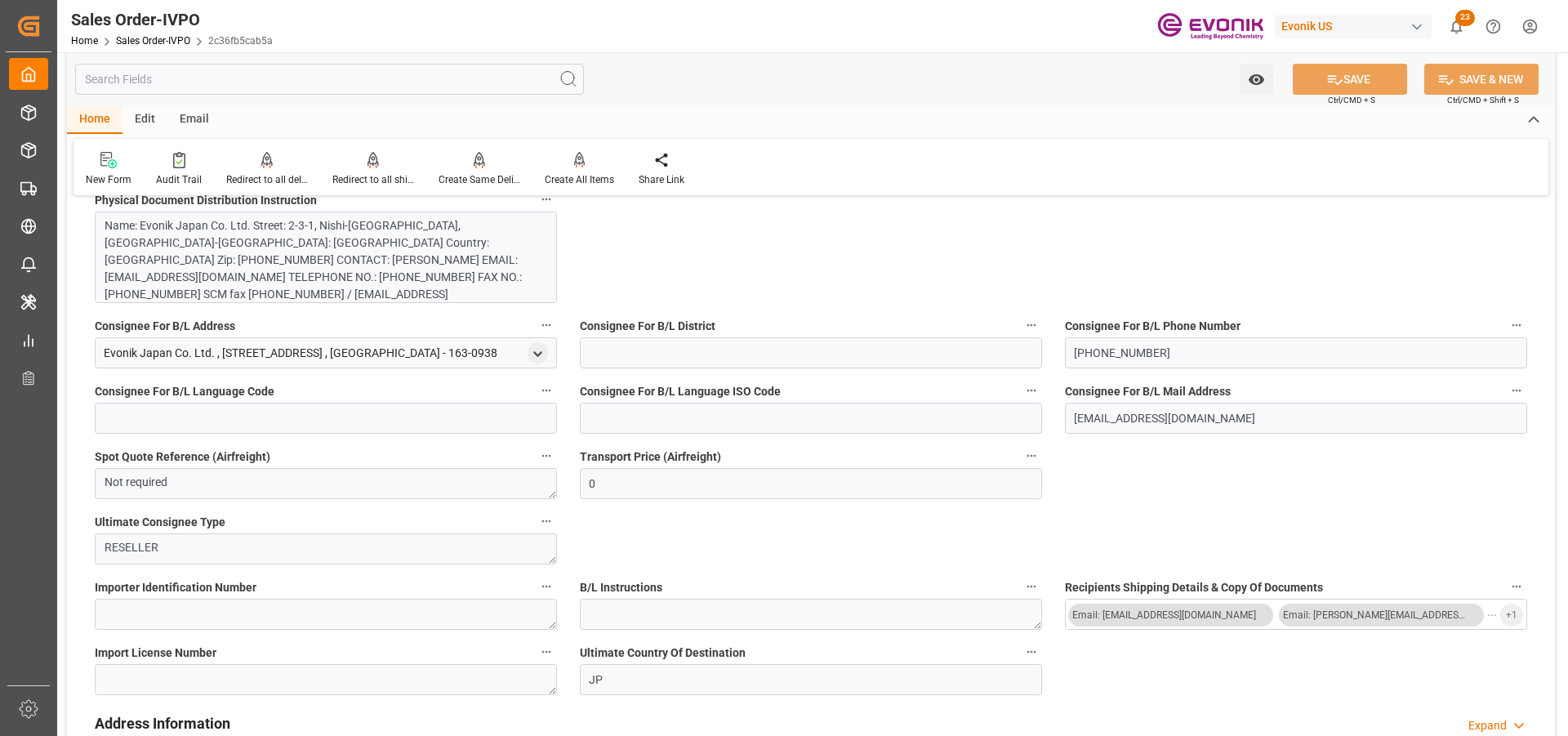
scroll to position [1878, 0]
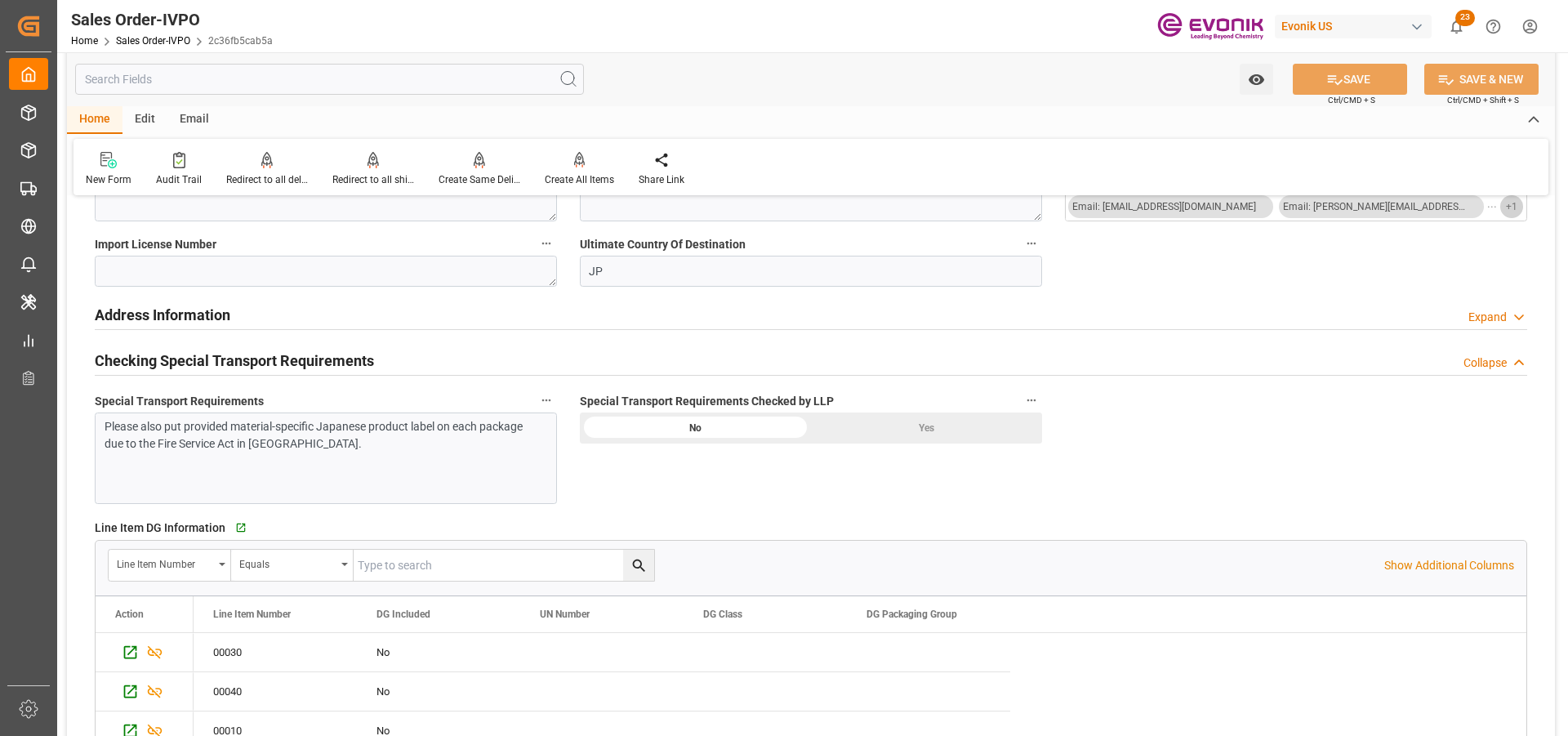
click at [1513, 208] on span "+ 1" at bounding box center [1512, 206] width 11 height 27
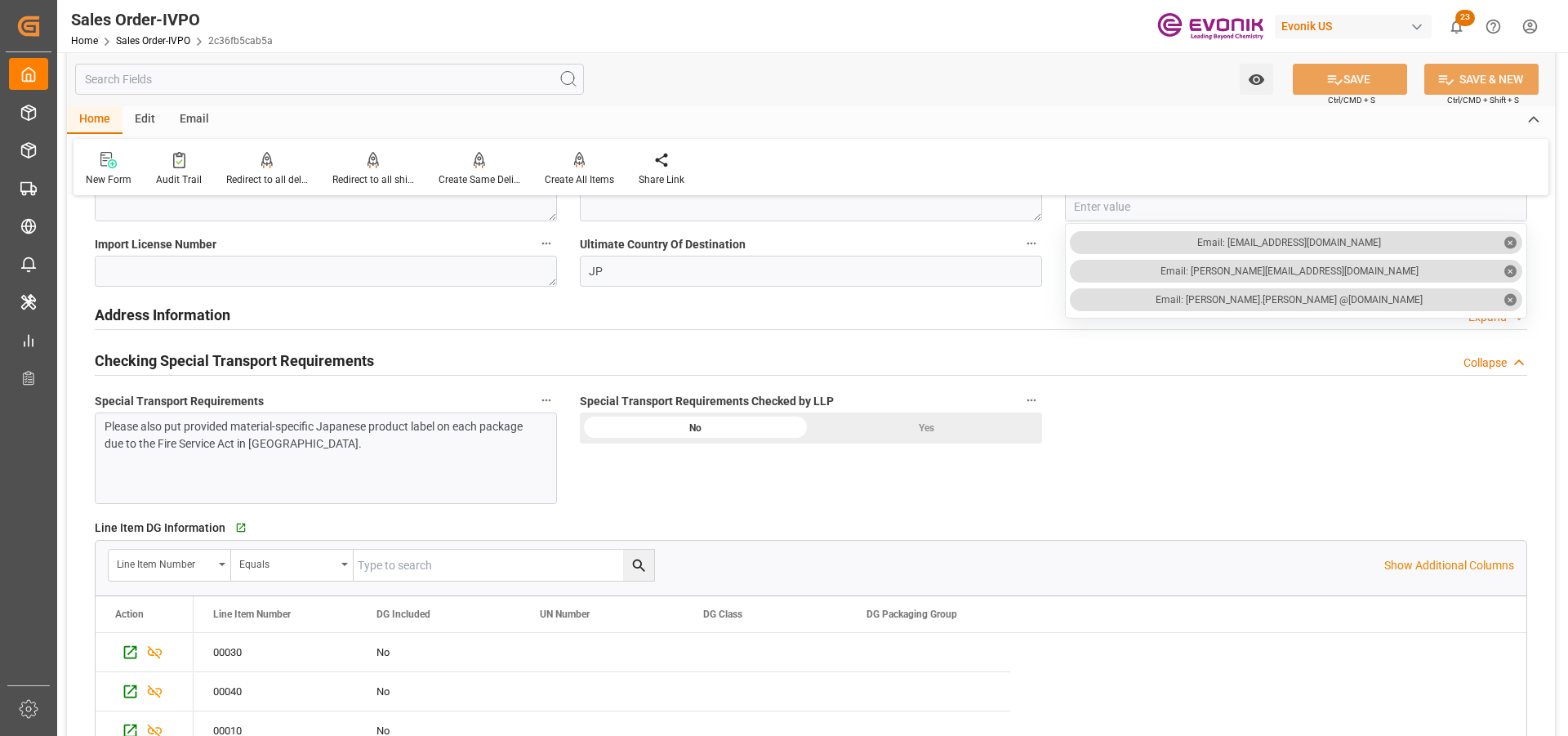
click at [408, 73] on input "text" at bounding box center [329, 79] width 509 height 31
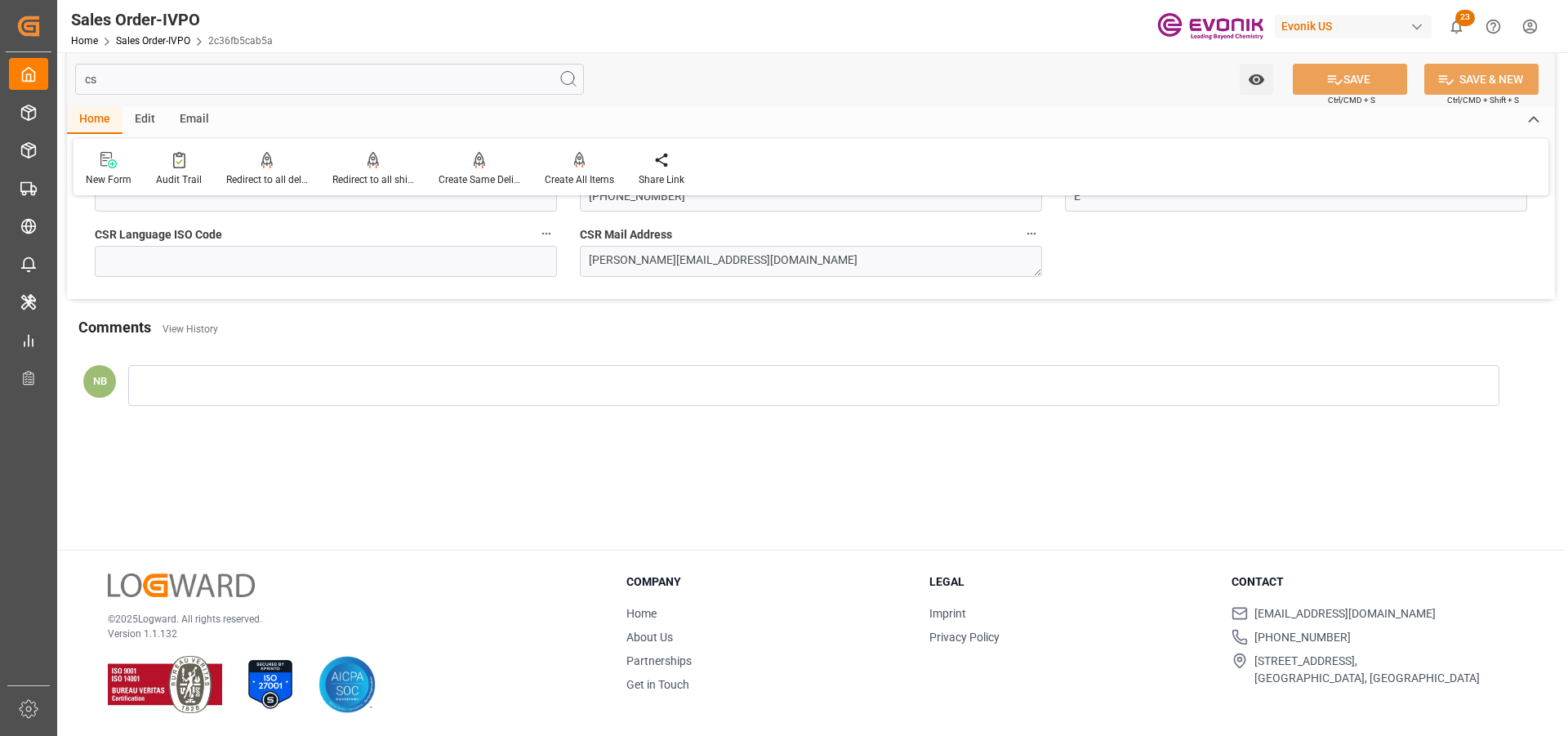
scroll to position [0, 0]
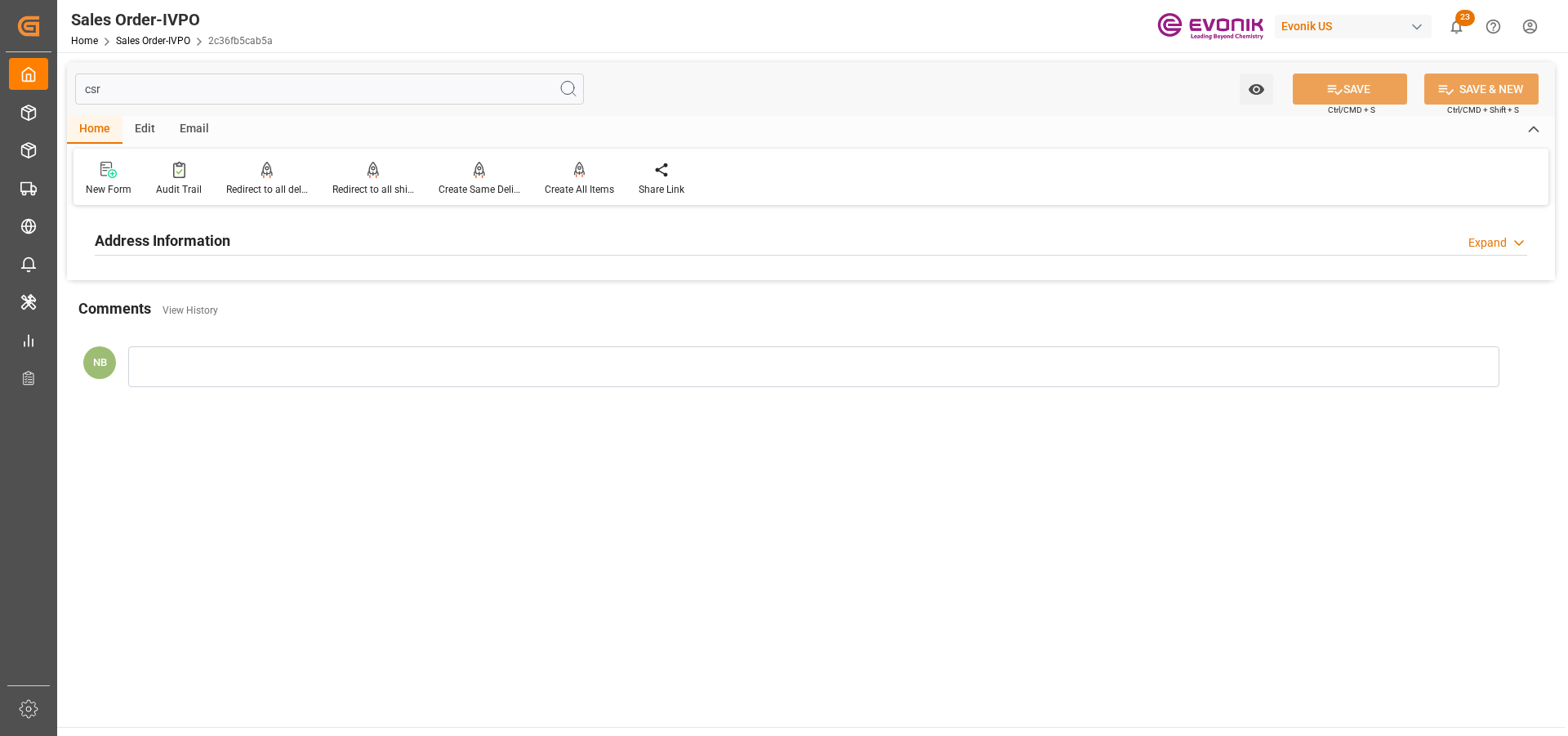
click at [1491, 241] on div "Expand" at bounding box center [1488, 243] width 39 height 17
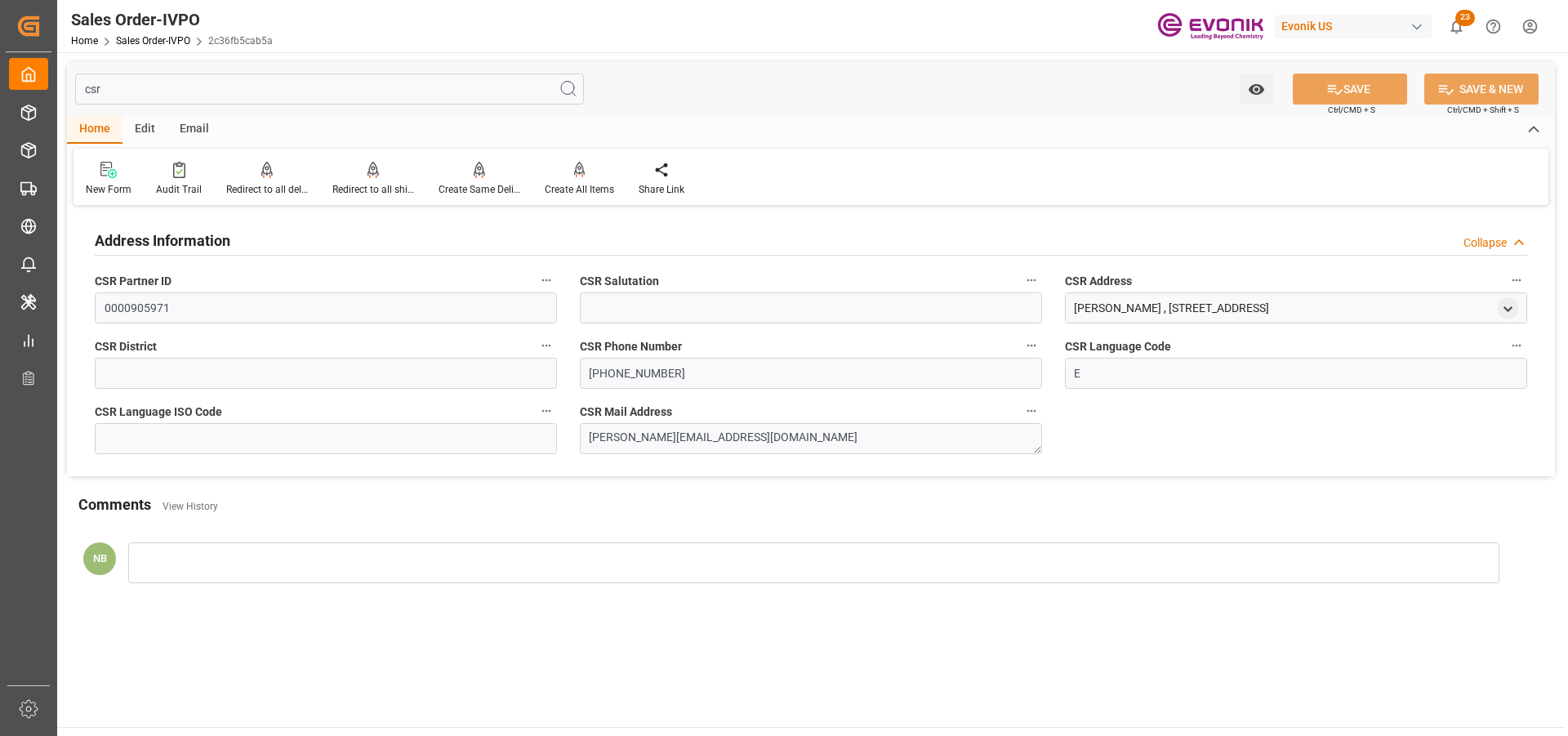
click at [117, 92] on input "csr" at bounding box center [329, 89] width 509 height 31
type input "c"
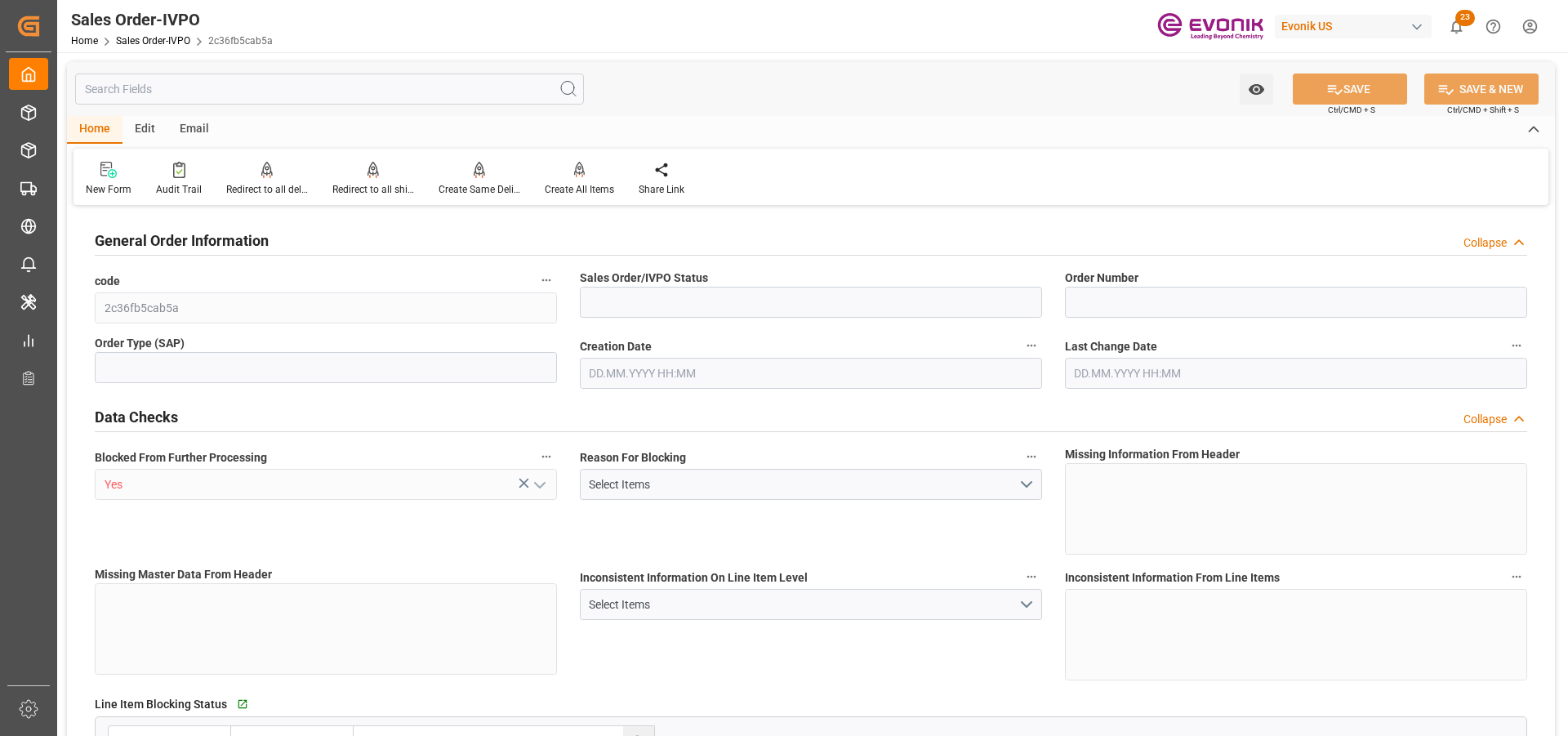
type input "Active"
type input "0046472390"
type input "IV"
type input "P2P"
type input "41"
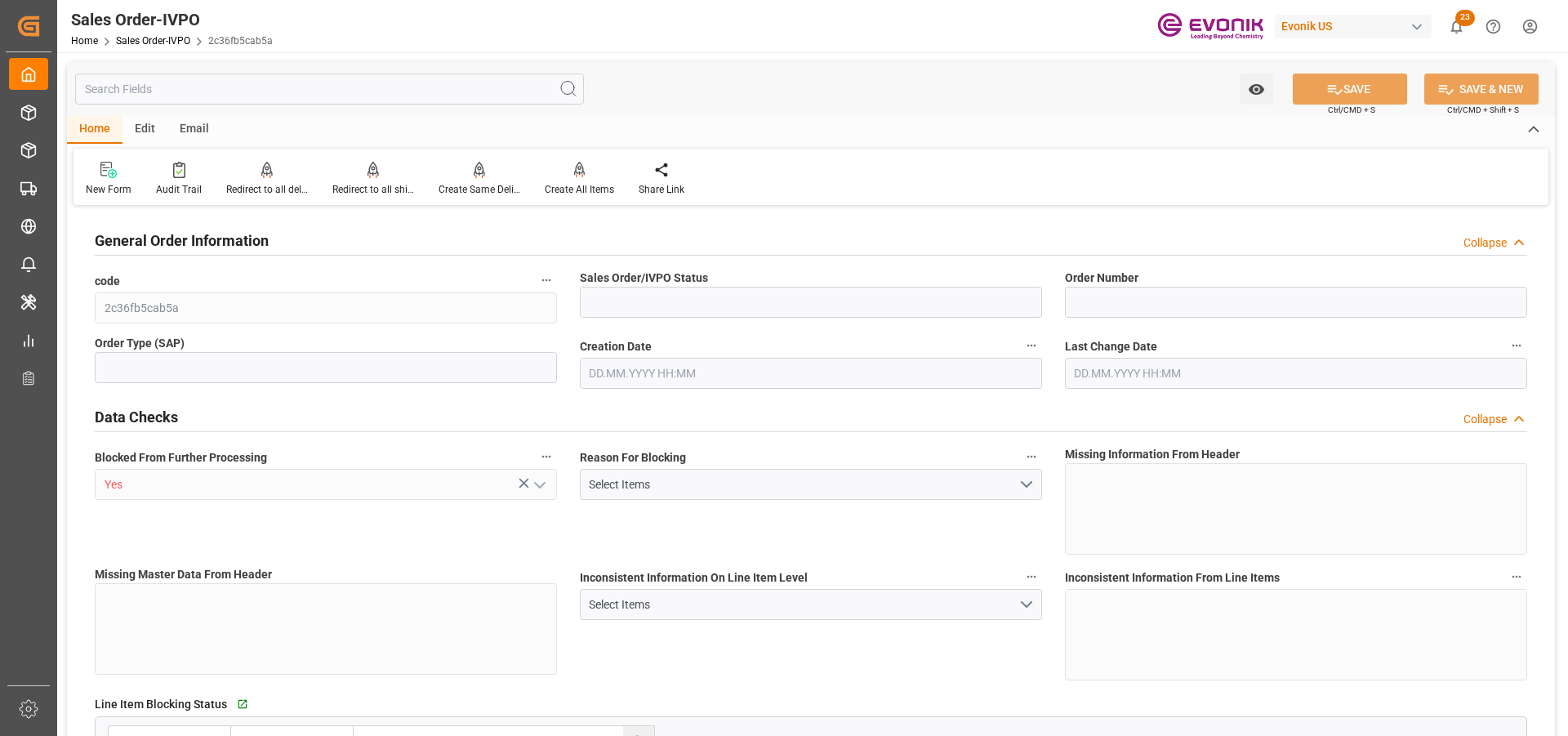
type input "LCL"
type input "0008"
type input "LCL"
type input "SP OI Interf.&Perf."
type input "Specialty Additives"
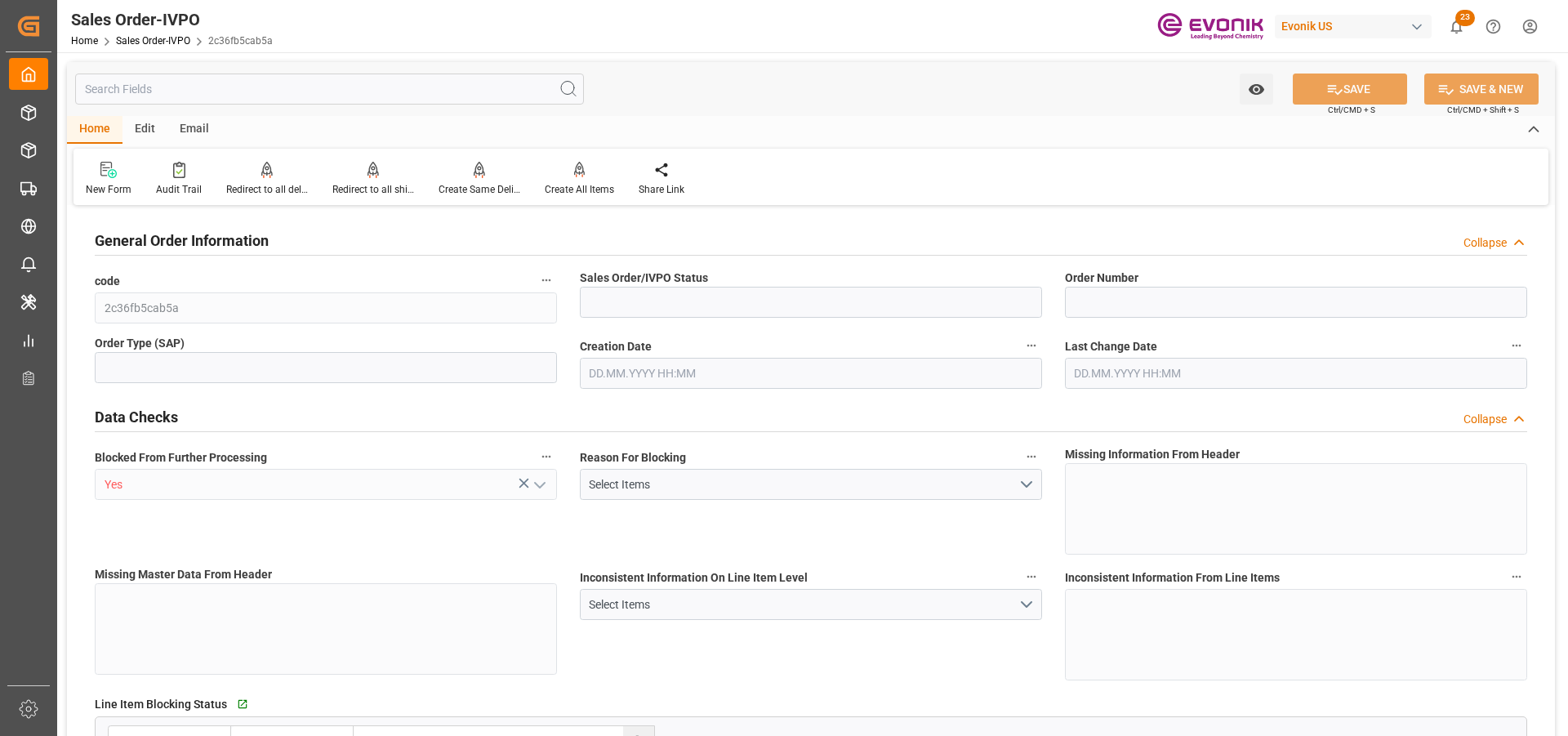
type input "0"
type input "1"
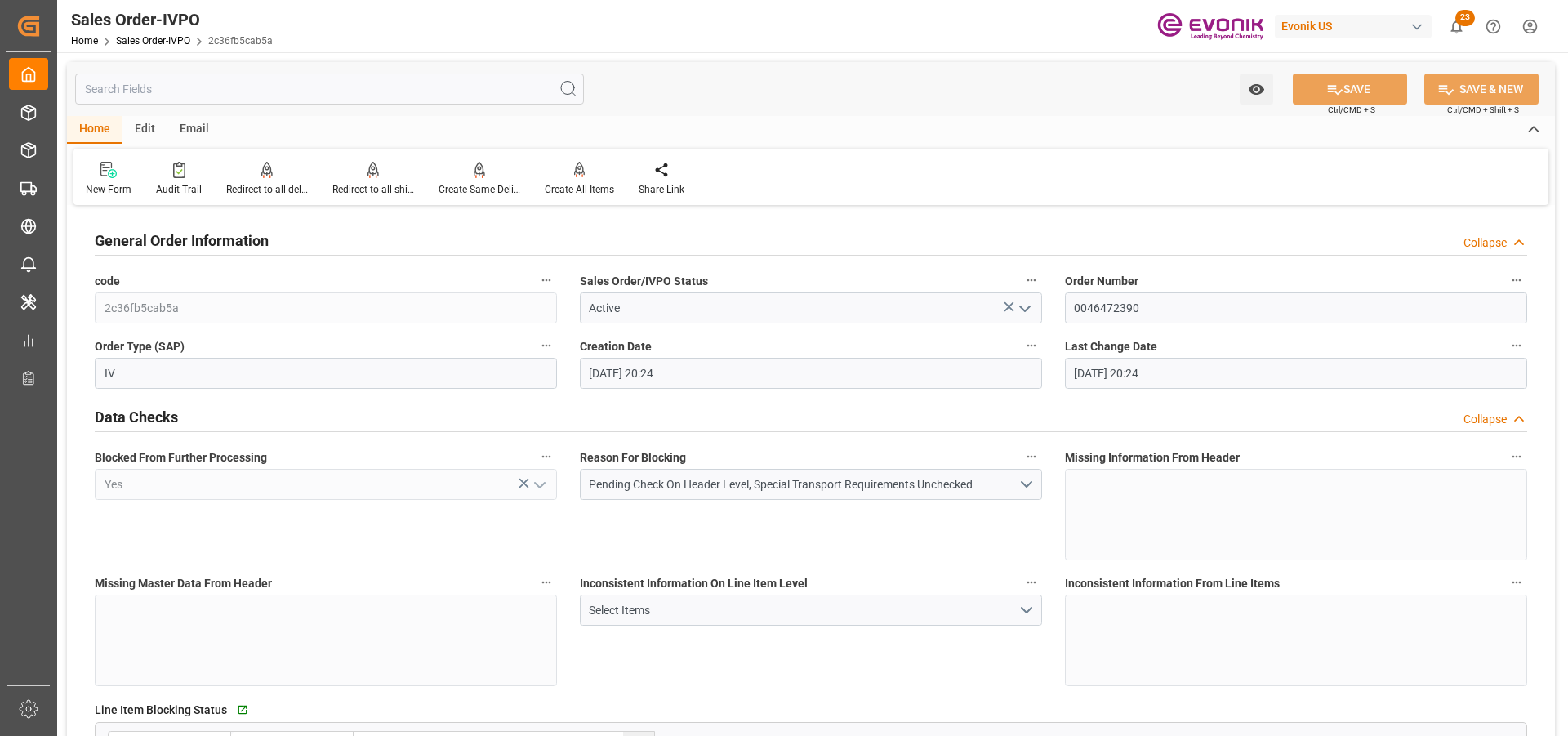
type input "30.09.2025 20:24"
type input "1770.16"
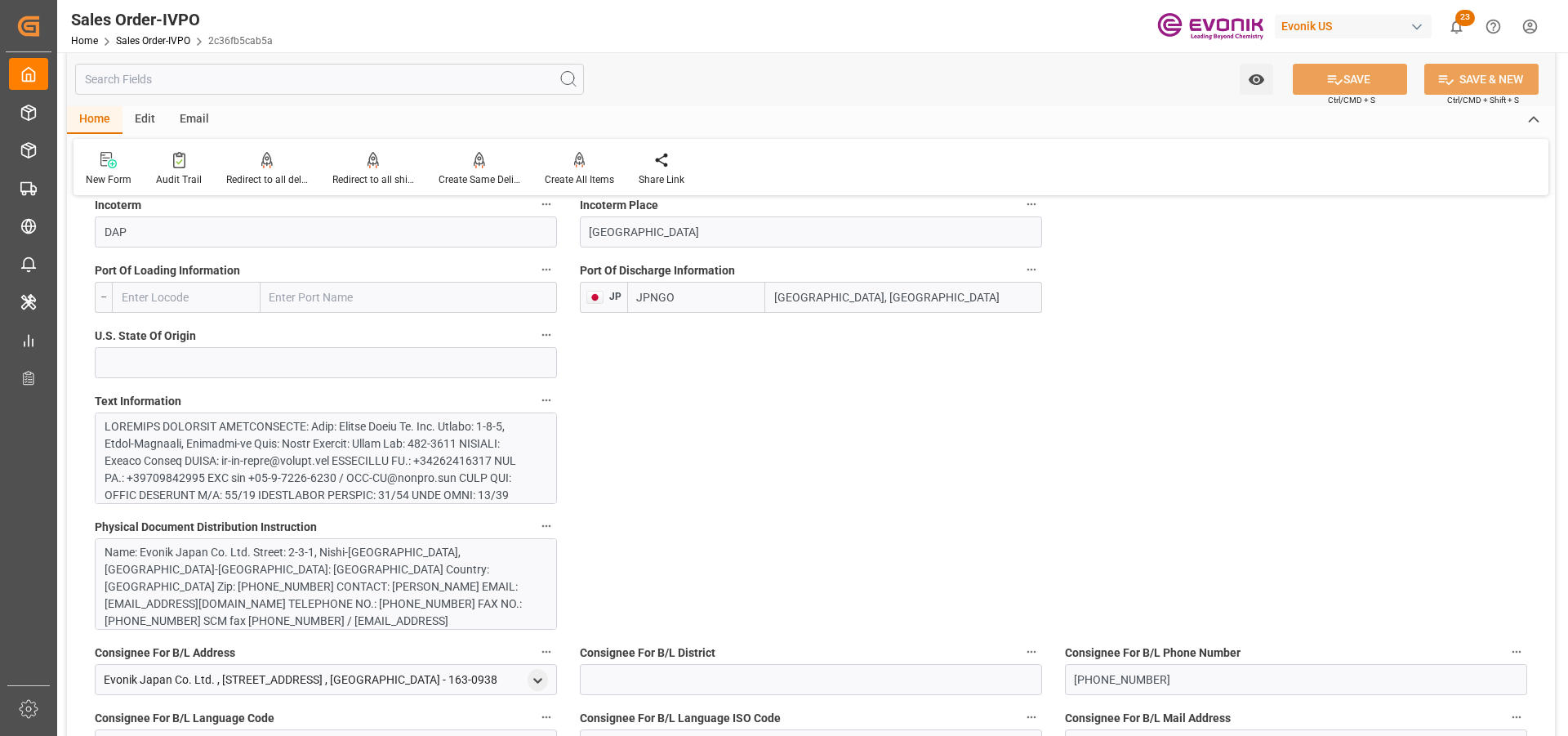
scroll to position [1061, 0]
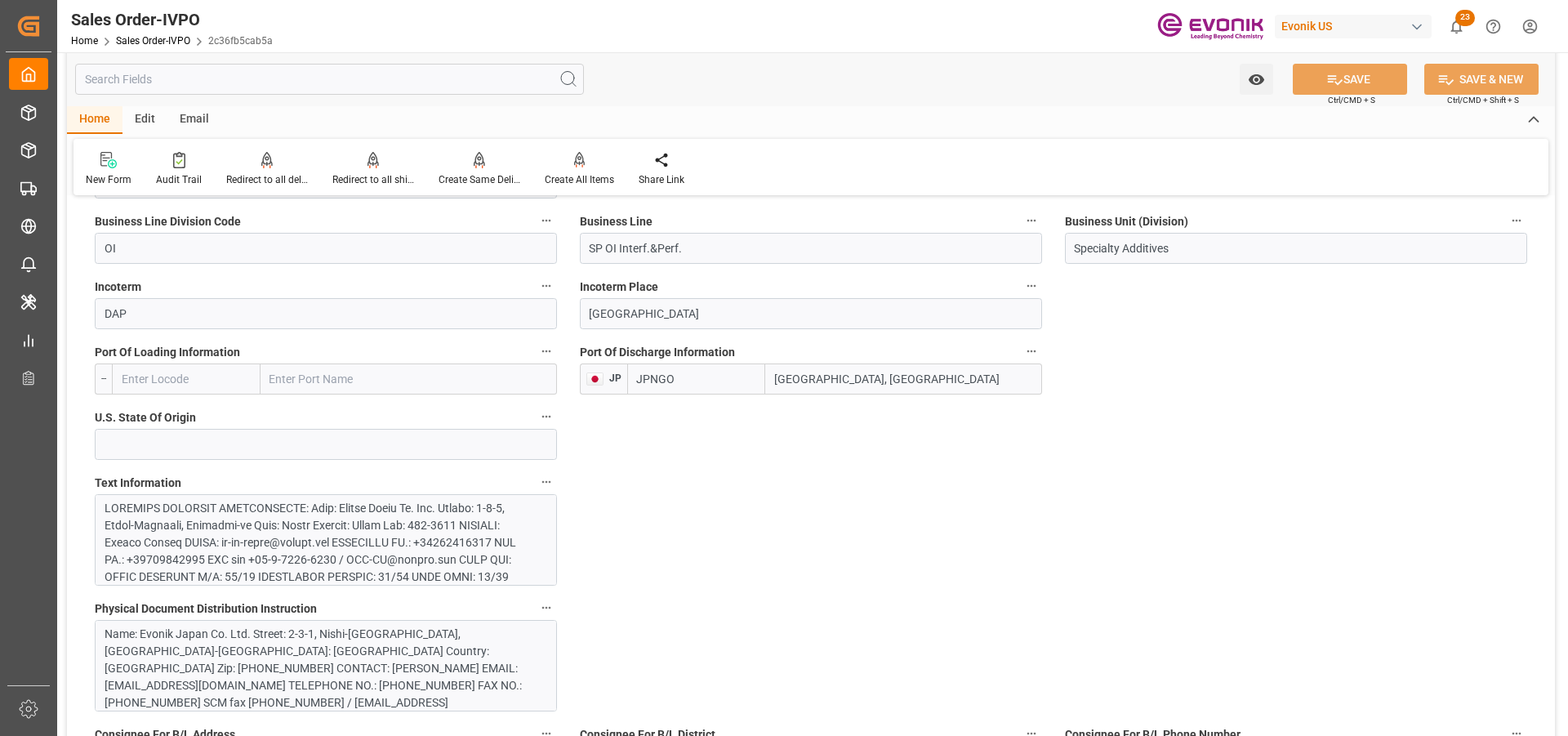
drag, startPoint x: 849, startPoint y: 383, endPoint x: 770, endPoint y: 382, distance: 79.0
click at [770, 382] on input "Nagoya, Aichi" at bounding box center [904, 379] width 277 height 31
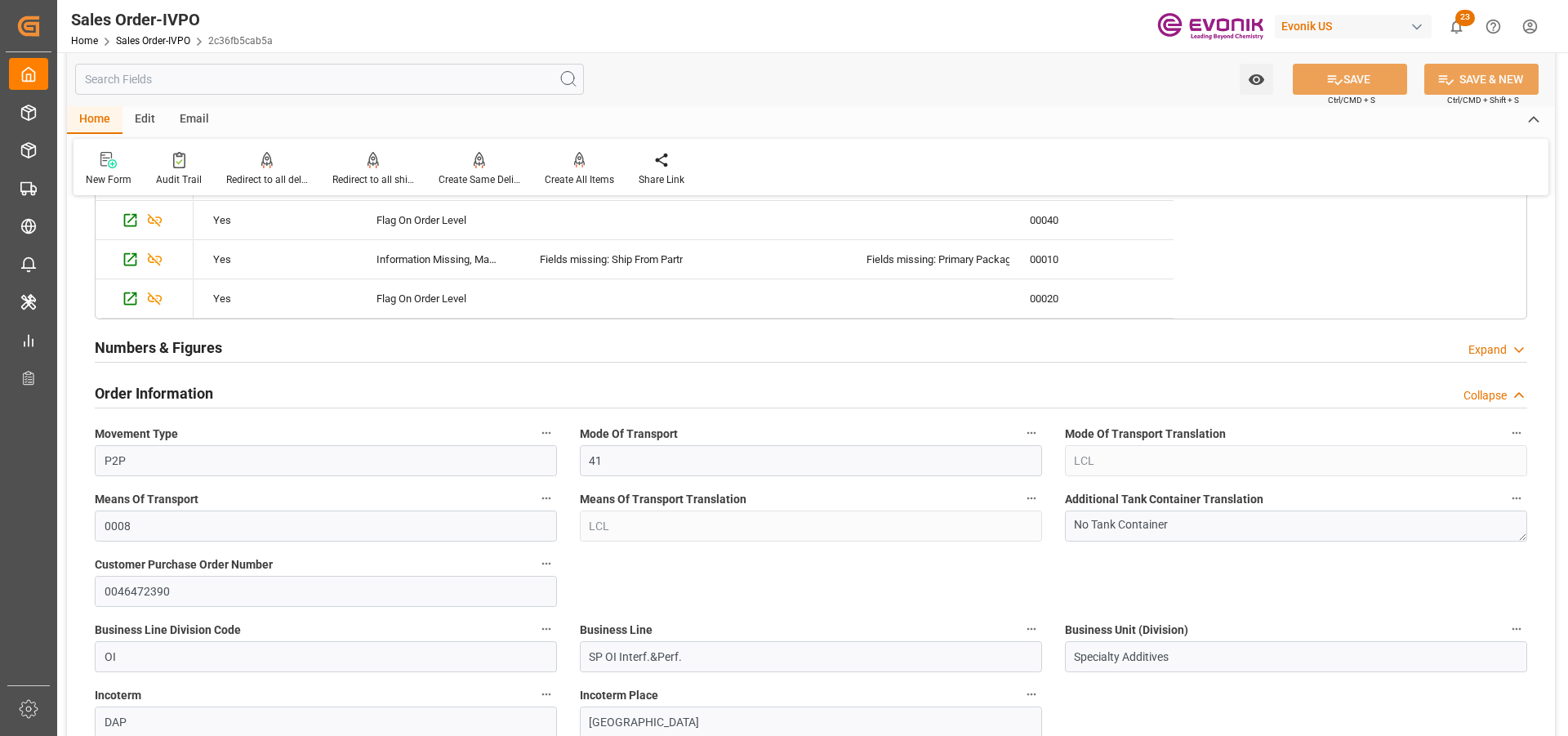
scroll to position [980, 0]
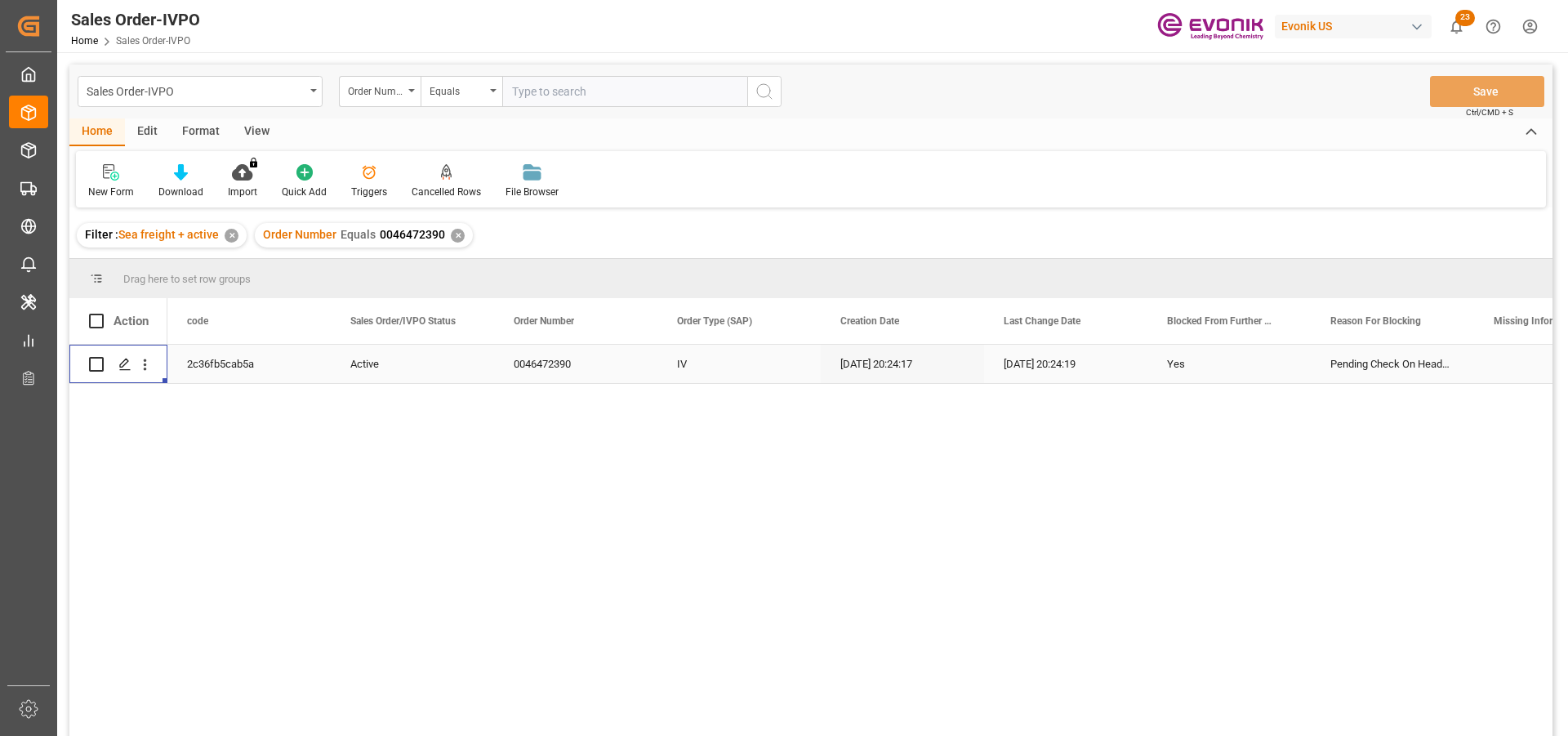
click at [455, 235] on div "✕" at bounding box center [458, 235] width 14 height 14
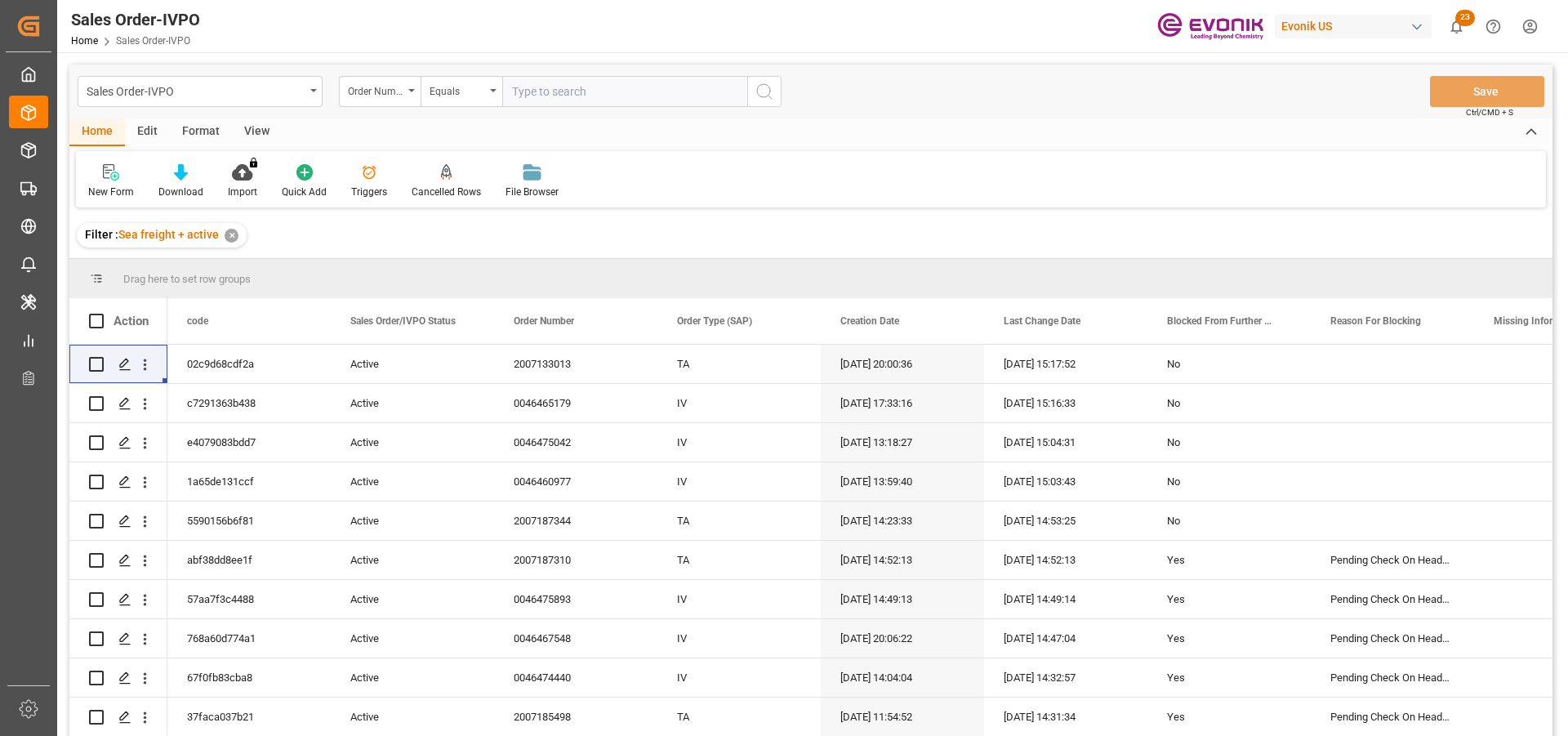
click at [558, 91] on input "text" at bounding box center [624, 92] width 245 height 31
paste input "4006718058"
type input "4006718058"
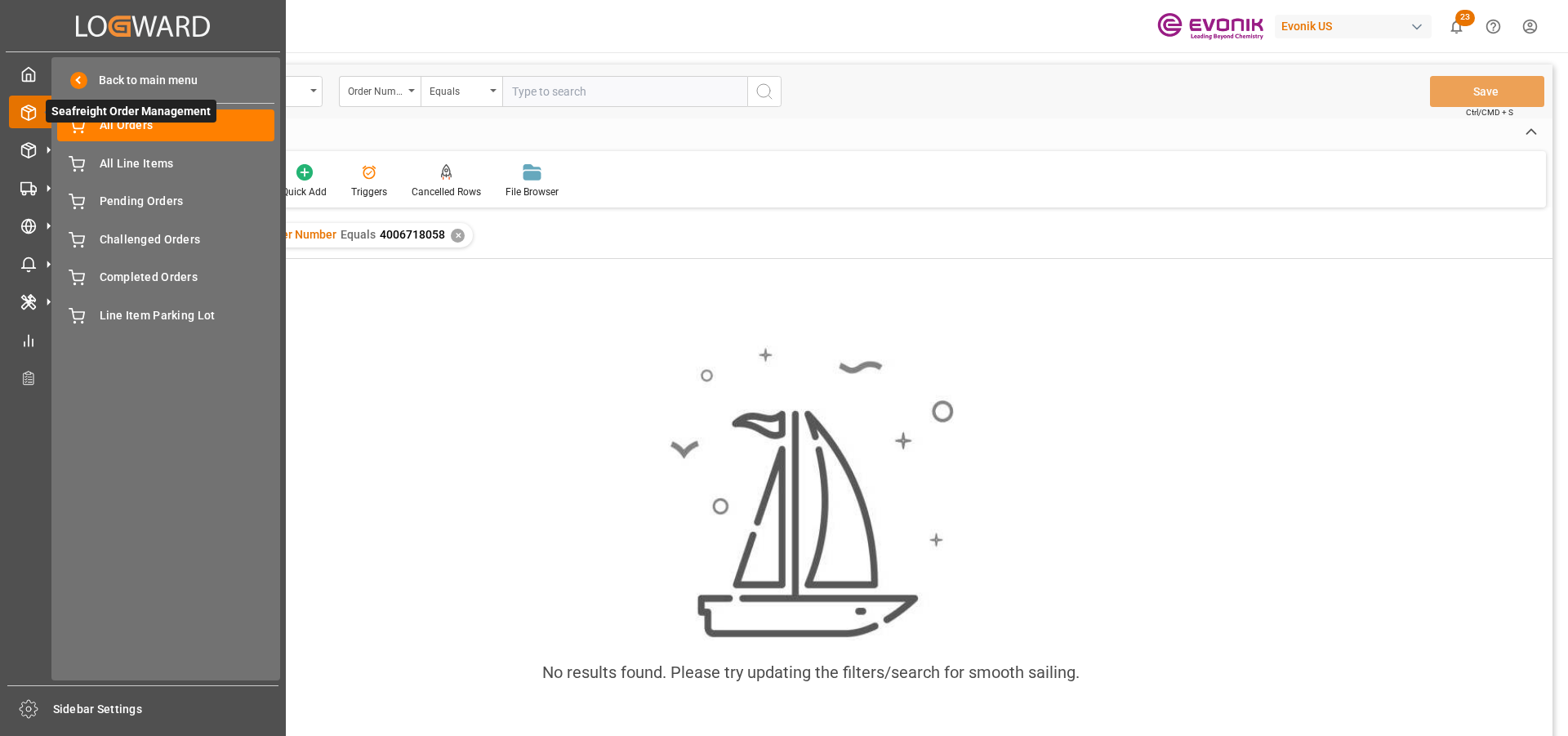
click at [133, 123] on span "Seafreight Order Management" at bounding box center [131, 111] width 171 height 23
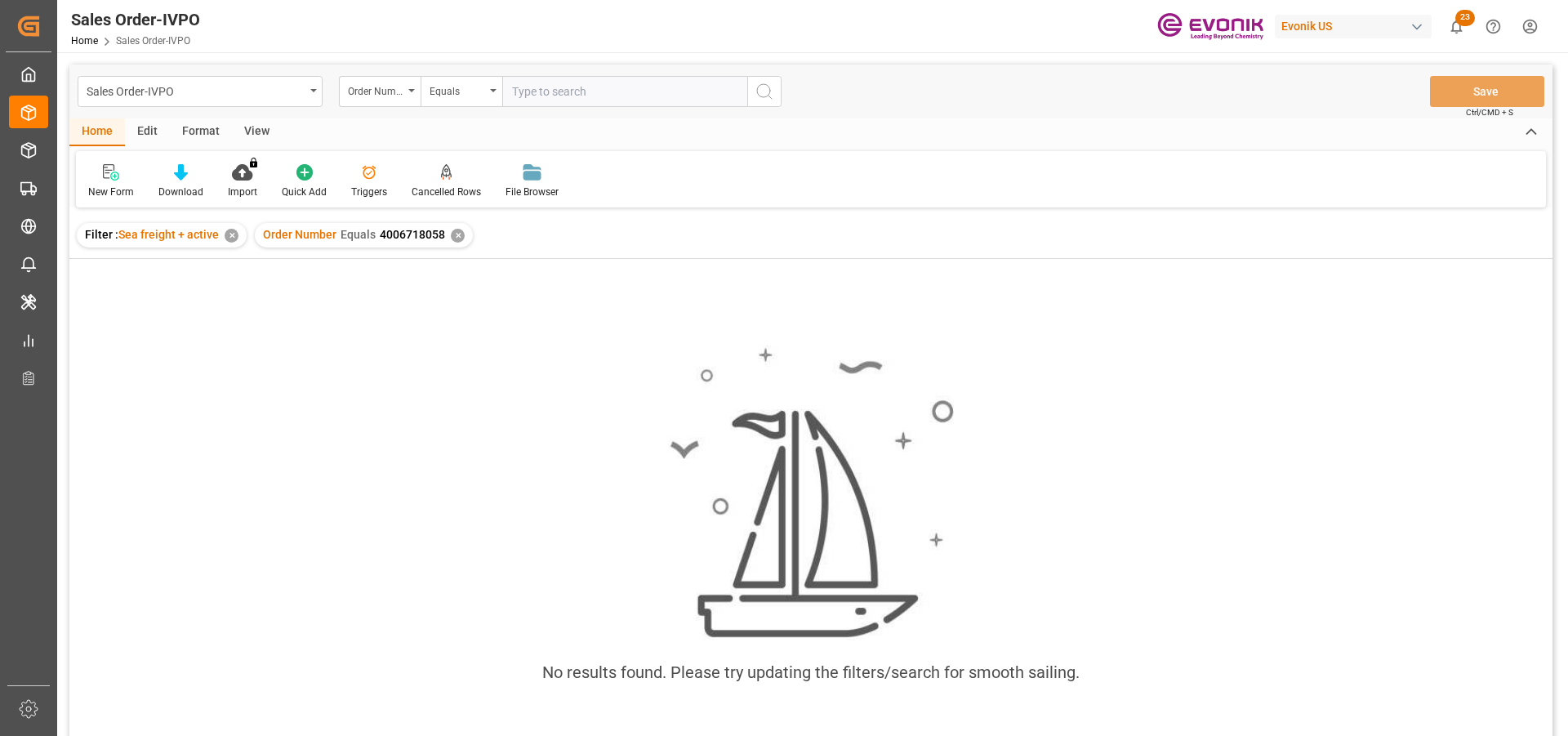
click at [557, 93] on input "text" at bounding box center [624, 92] width 245 height 31
click at [588, 93] on input "text" at bounding box center [624, 92] width 245 height 31
paste input "4006718058"
type input "4006718058"
click at [451, 235] on div "✕" at bounding box center [458, 235] width 14 height 14
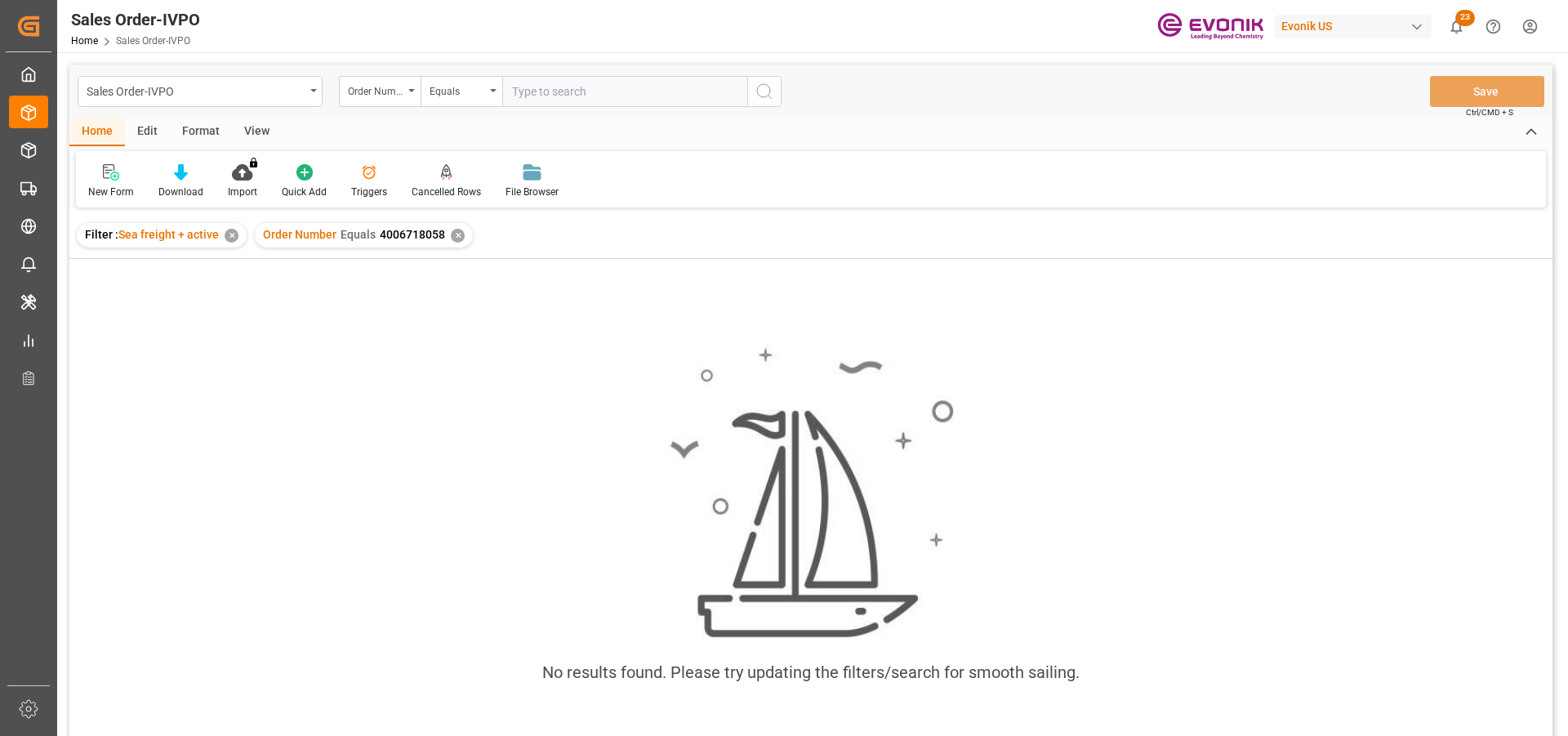
click at [453, 237] on div "✕" at bounding box center [458, 235] width 14 height 14
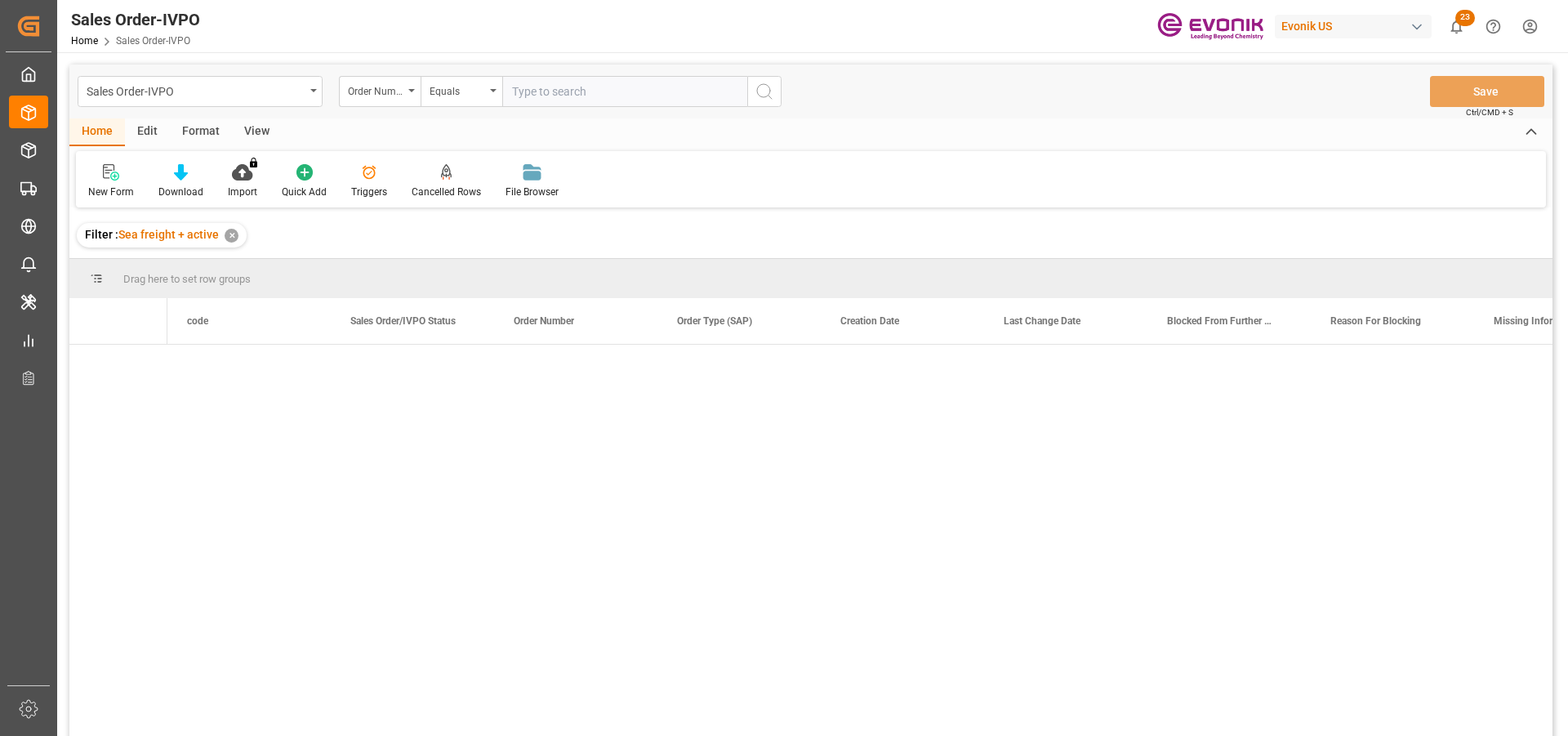
click at [567, 89] on input "text" at bounding box center [624, 92] width 245 height 31
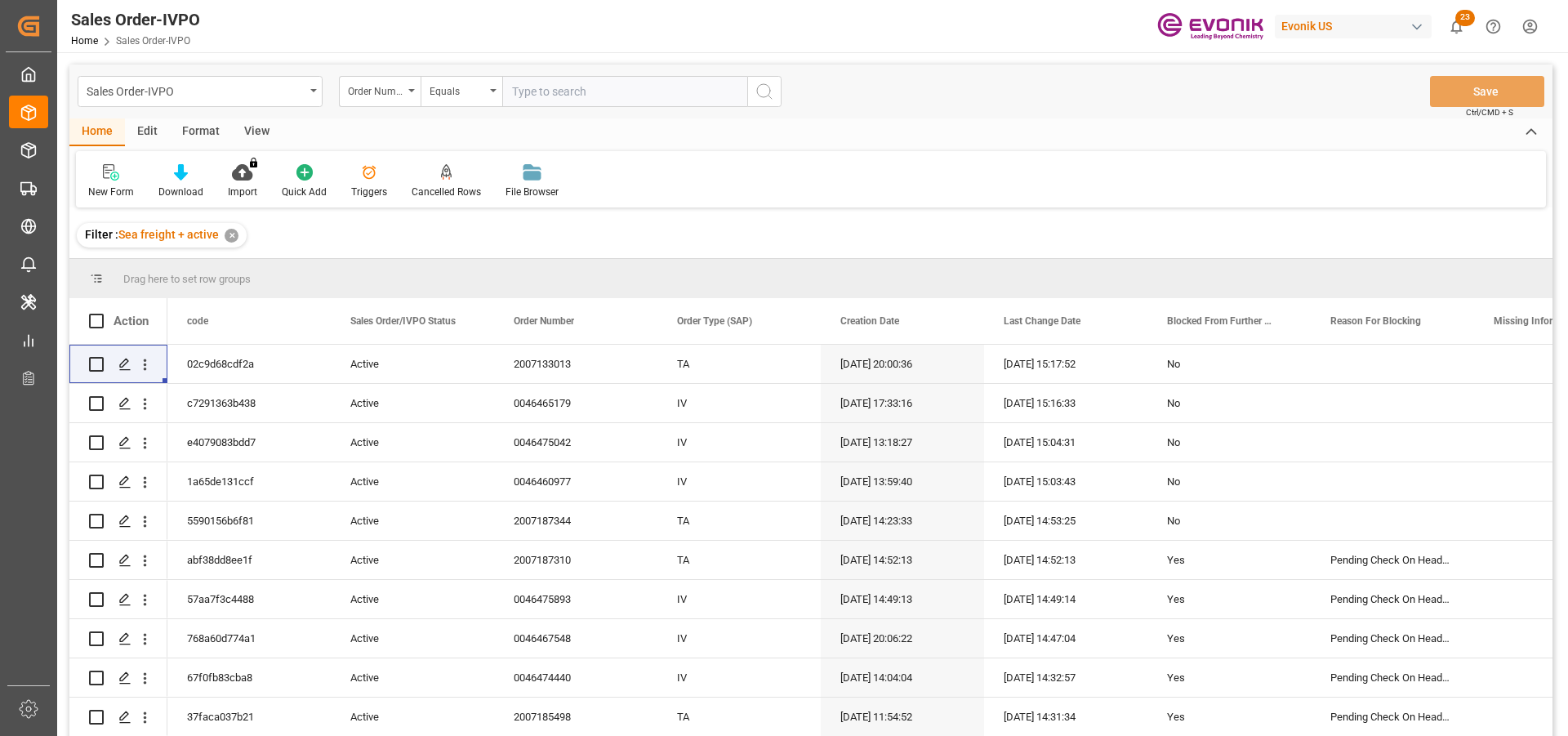
paste input "2007072773"
type input "2007072773"
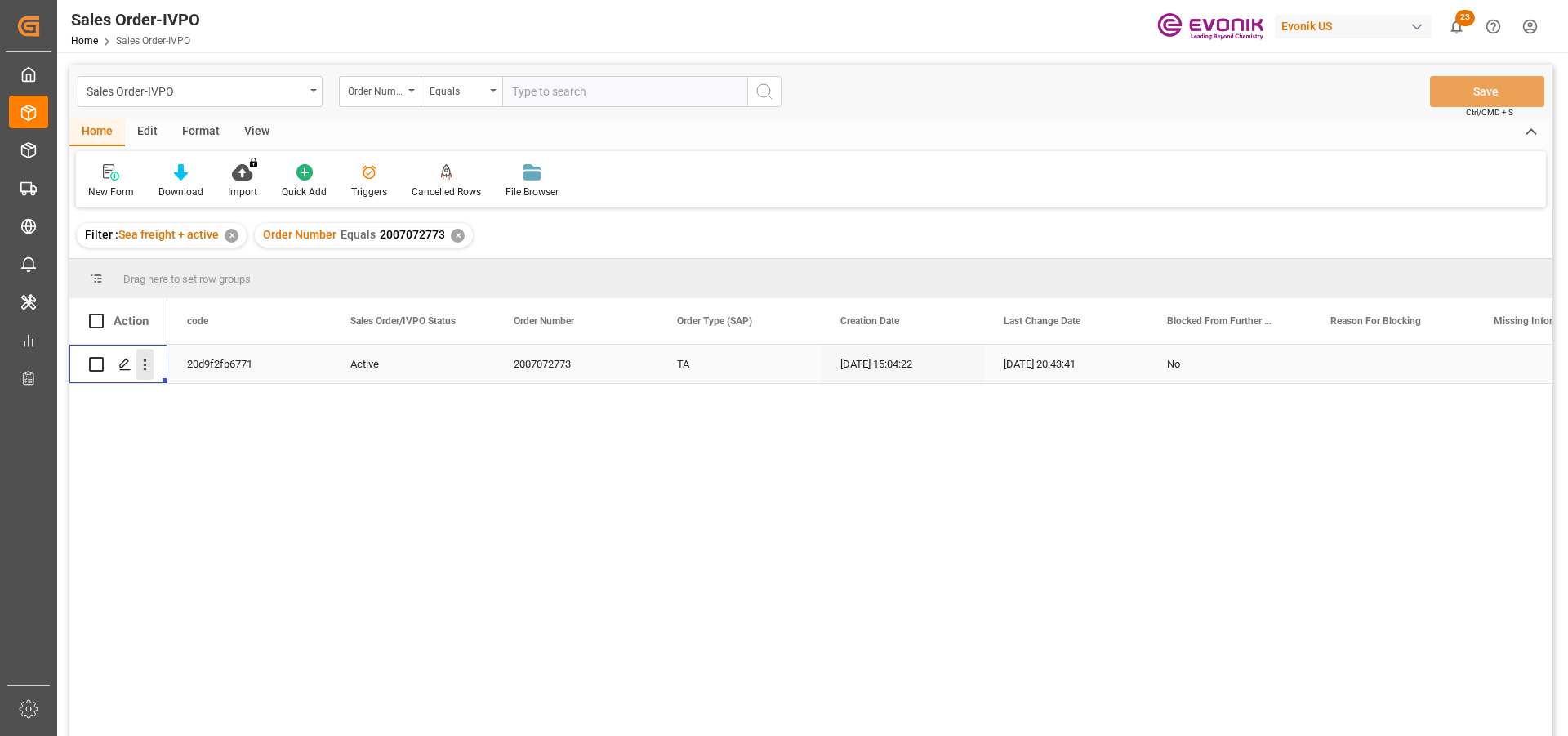
click at [143, 365] on icon "open menu" at bounding box center [145, 364] width 17 height 17
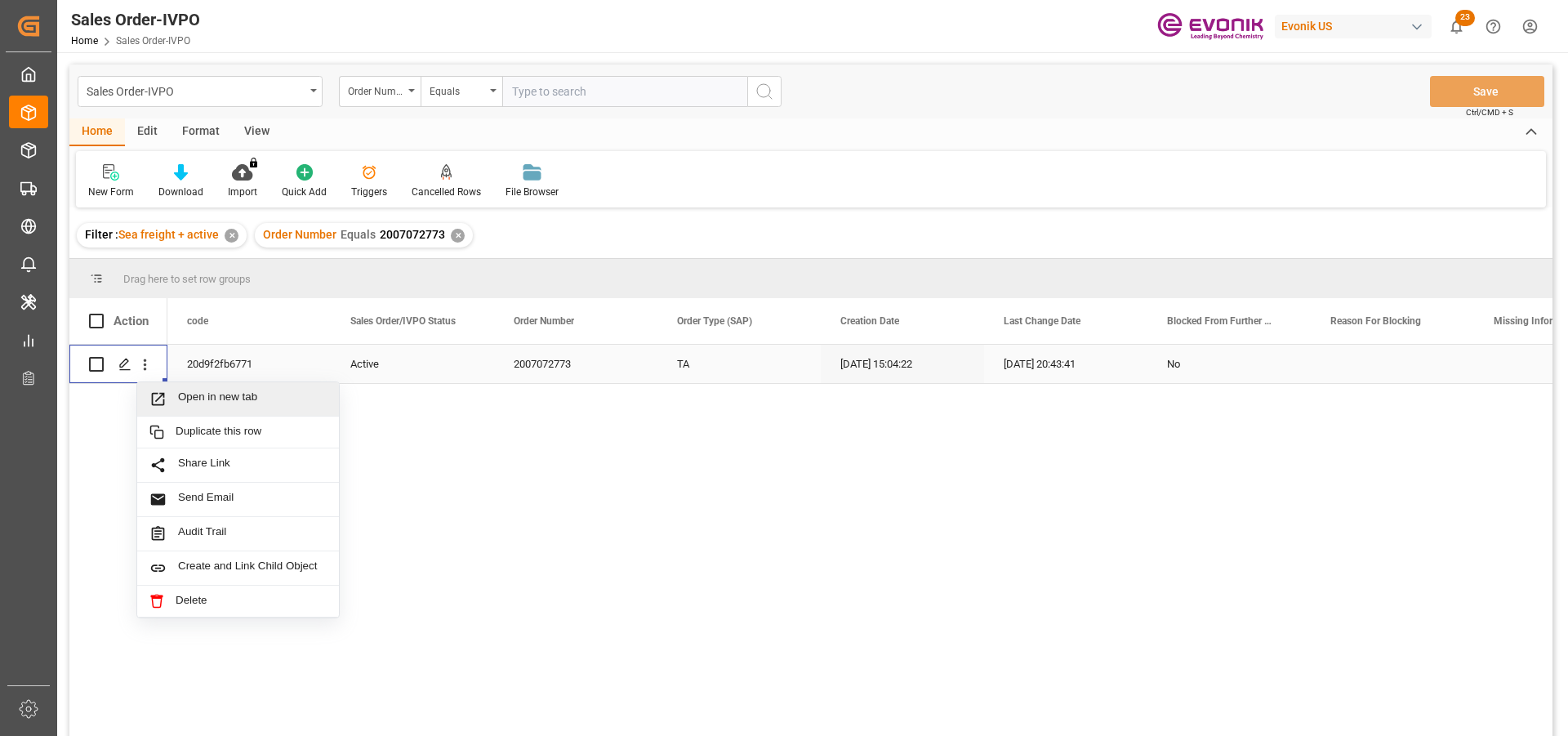
click at [227, 406] on span "Open in new tab" at bounding box center [252, 399] width 149 height 17
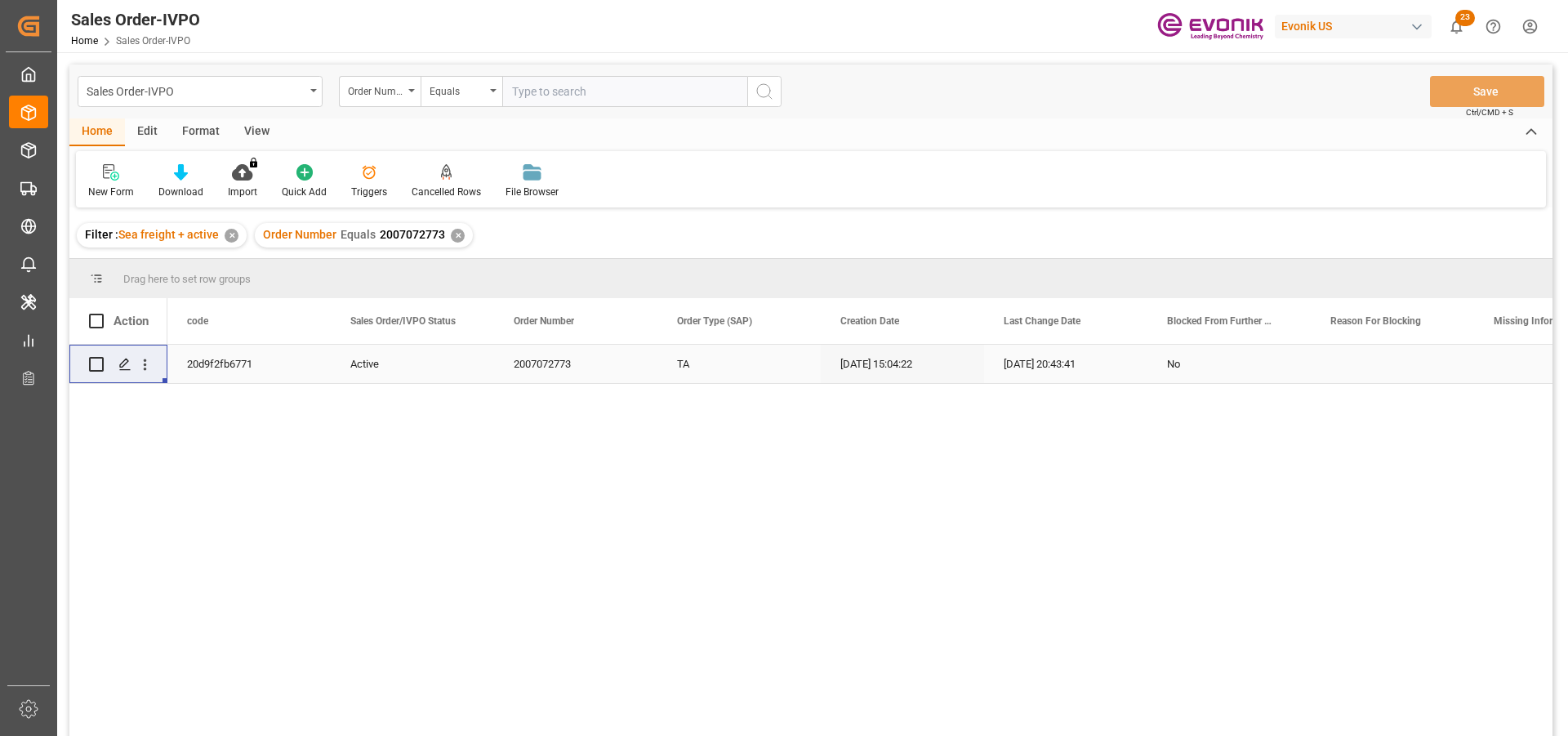
click at [454, 228] on div "✕" at bounding box center [458, 235] width 14 height 14
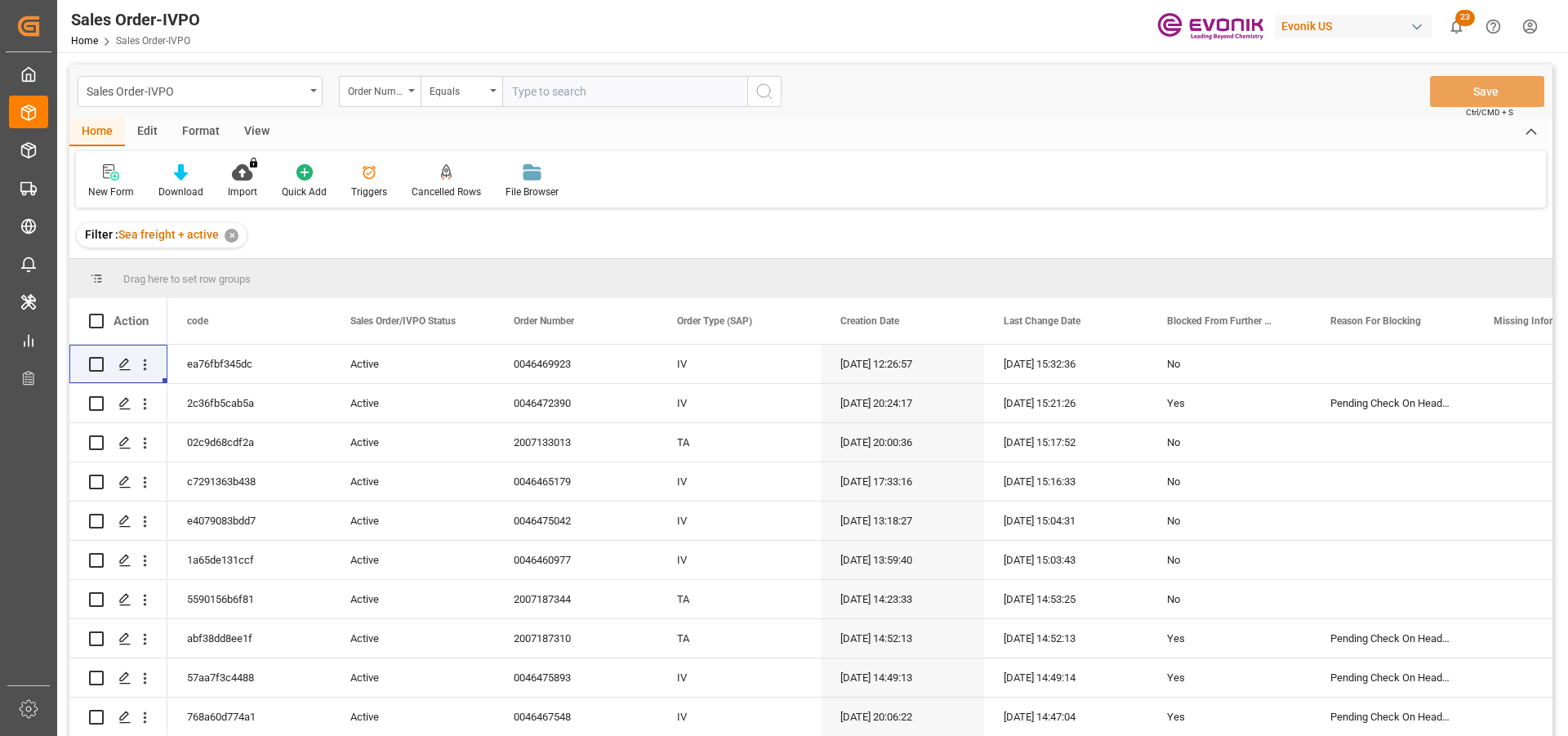
click at [548, 93] on input "text" at bounding box center [624, 92] width 245 height 31
paste input "0046466103"
type input "0046466103"
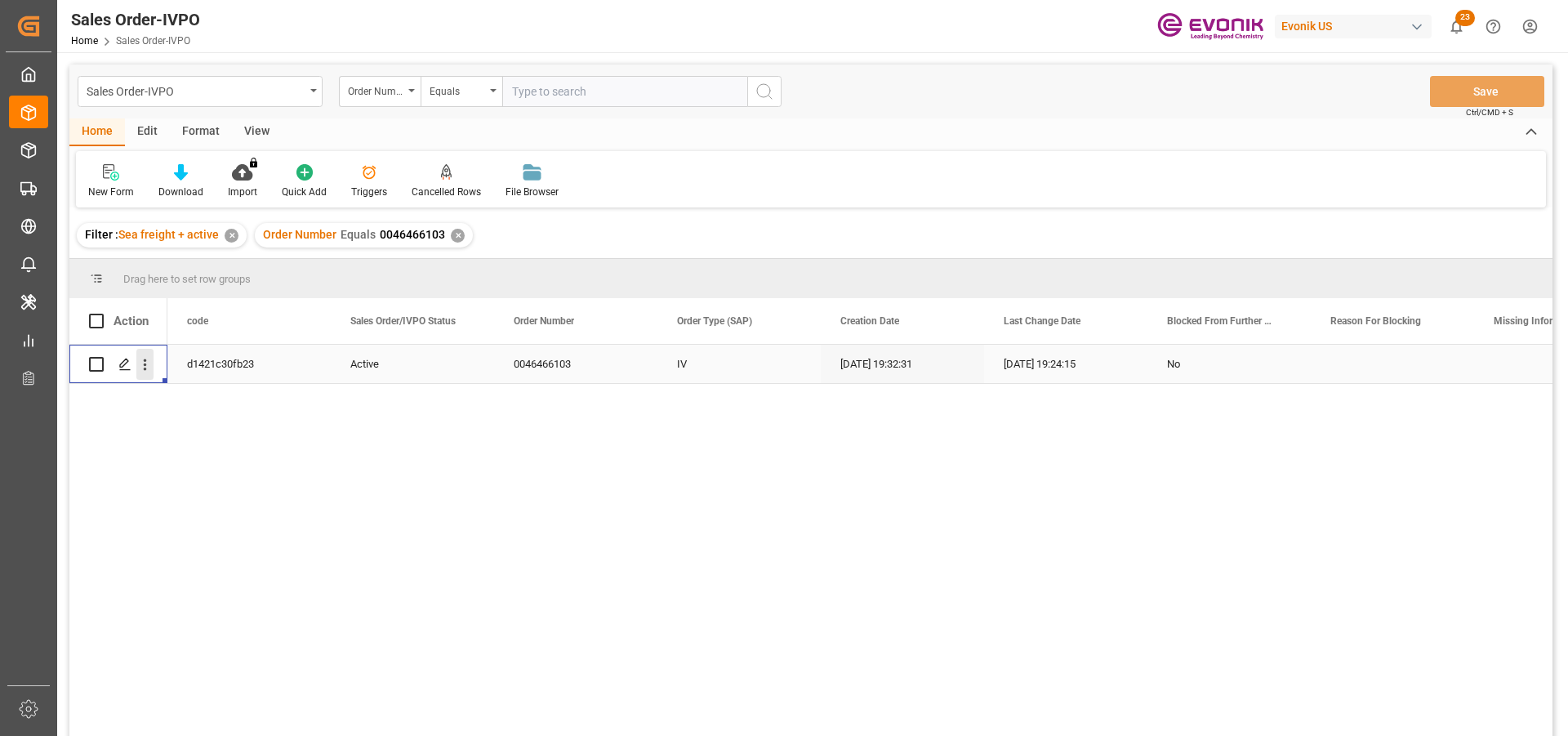
click at [140, 364] on icon "open menu" at bounding box center [145, 364] width 17 height 17
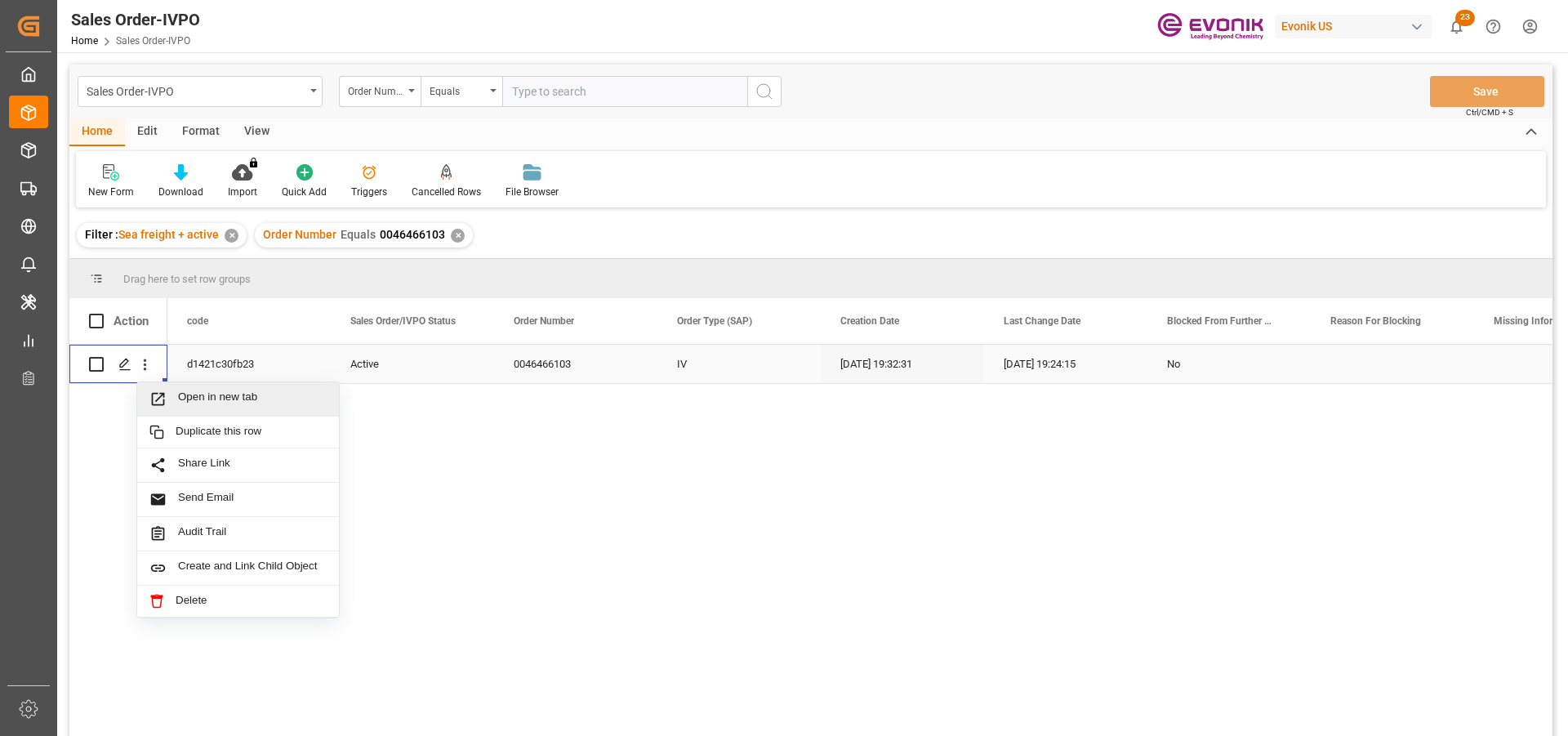
click at [218, 401] on span "Open in new tab" at bounding box center [252, 399] width 149 height 17
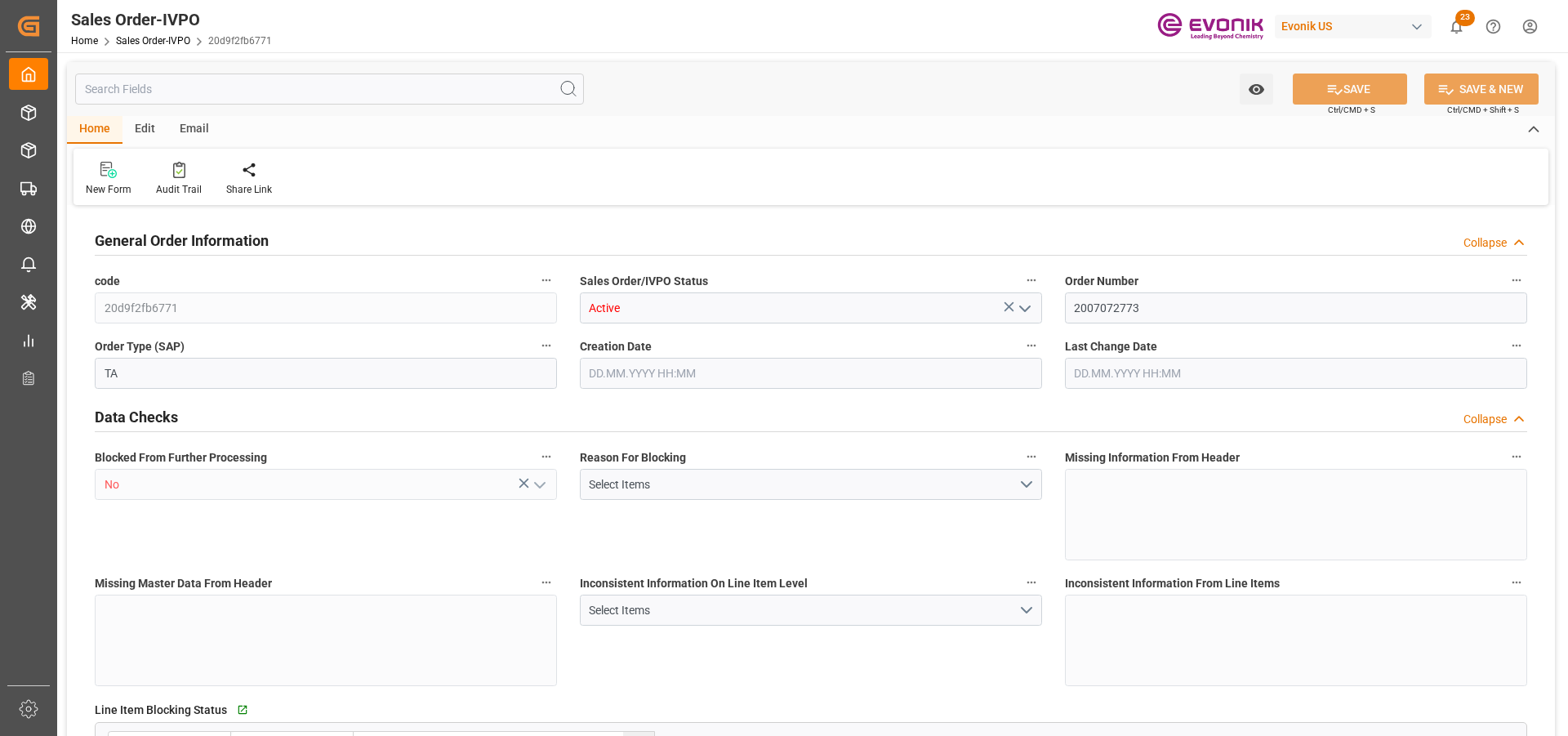
type input "COCTG"
type input "0"
type input "1"
type input "2461.2"
type input "[DATE] 15:04"
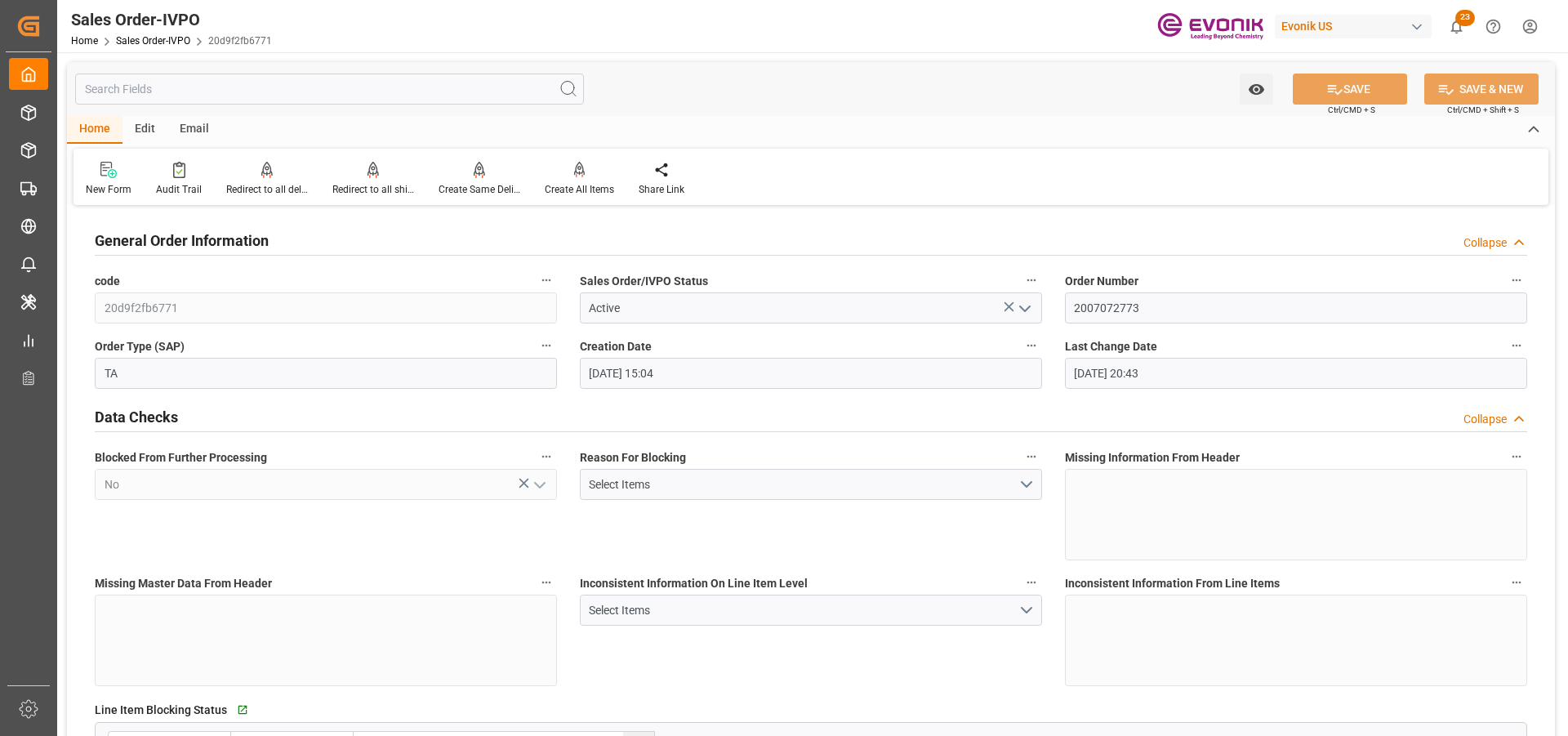
type input "[DATE] 20:43"
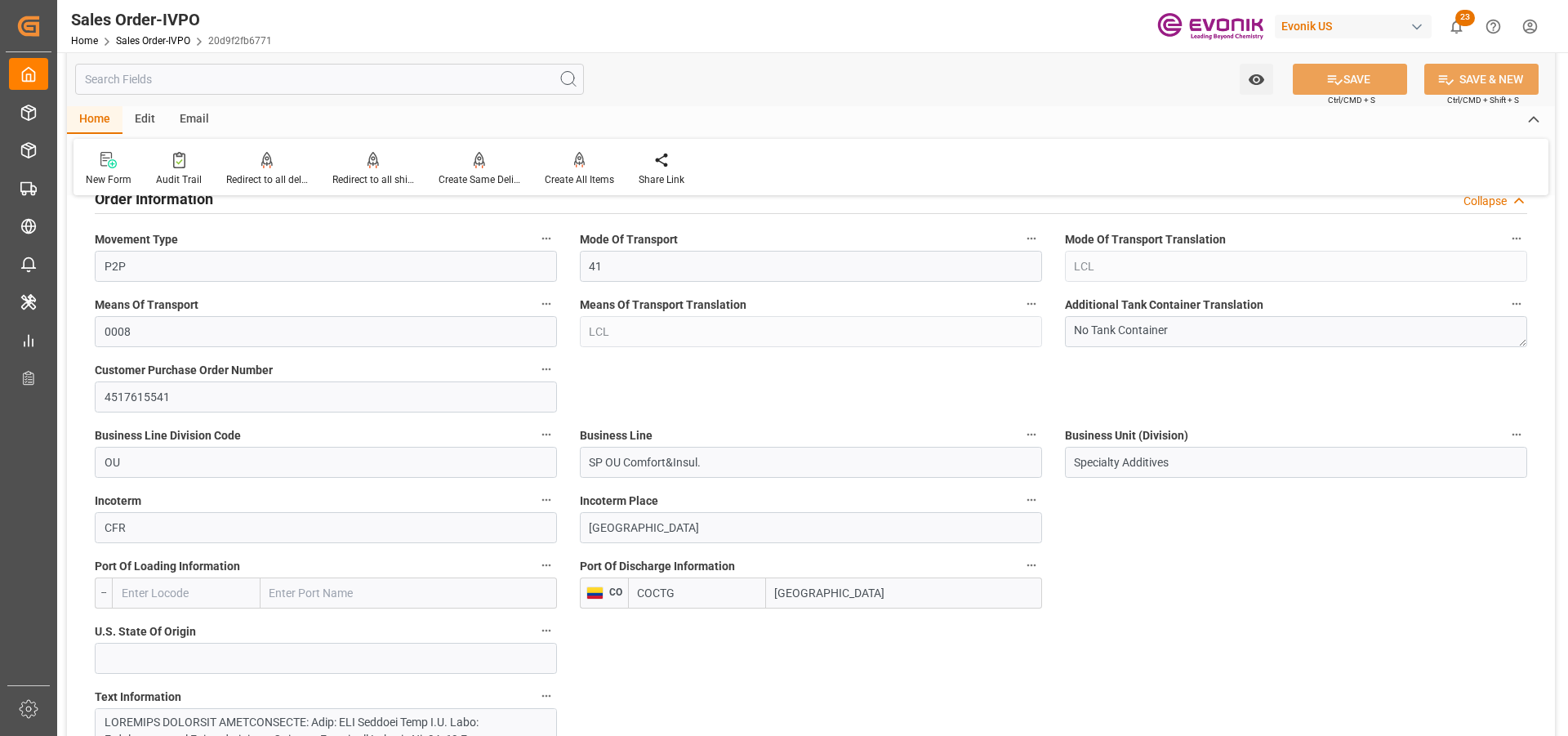
scroll to position [1061, 0]
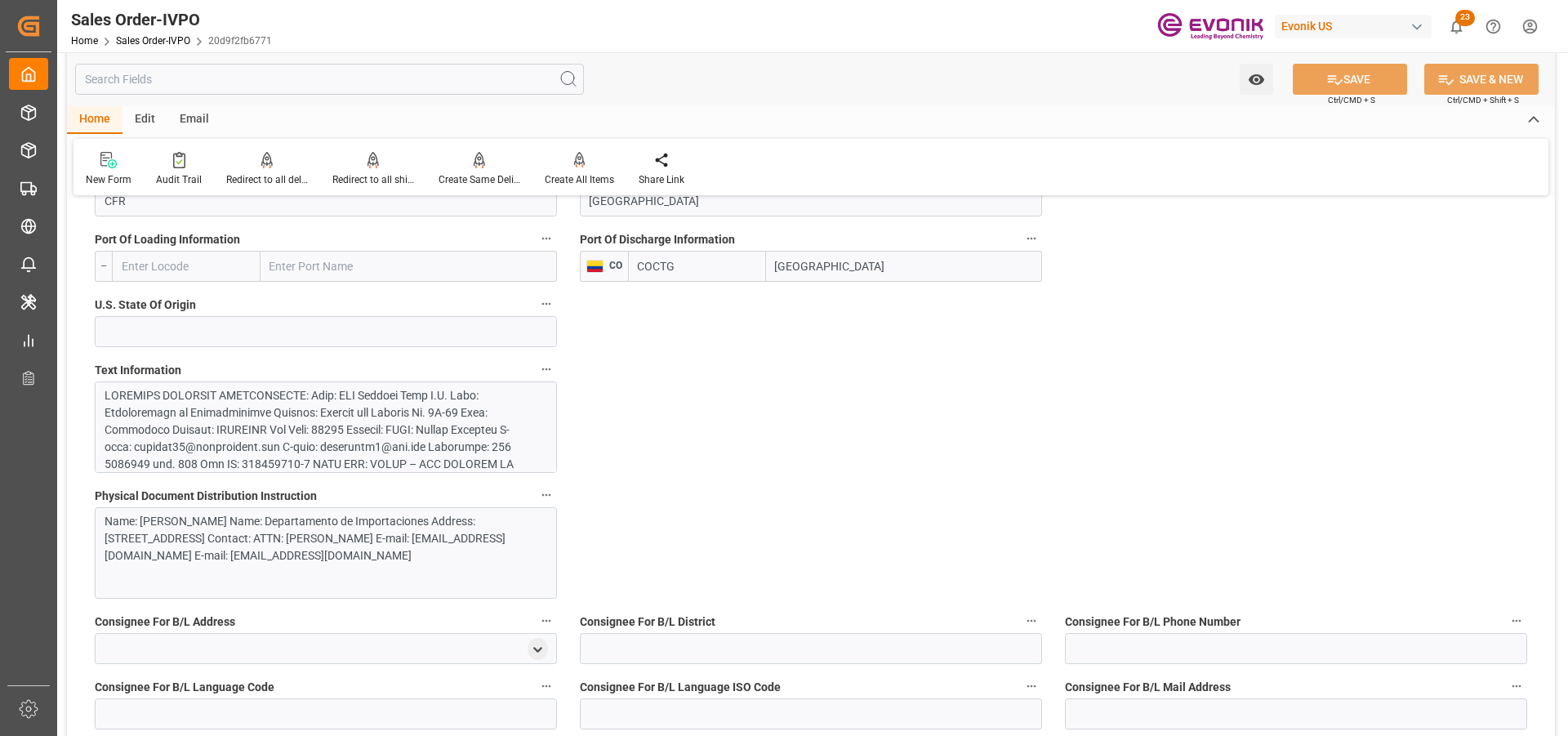
click at [284, 417] on div at bounding box center [319, 643] width 430 height 514
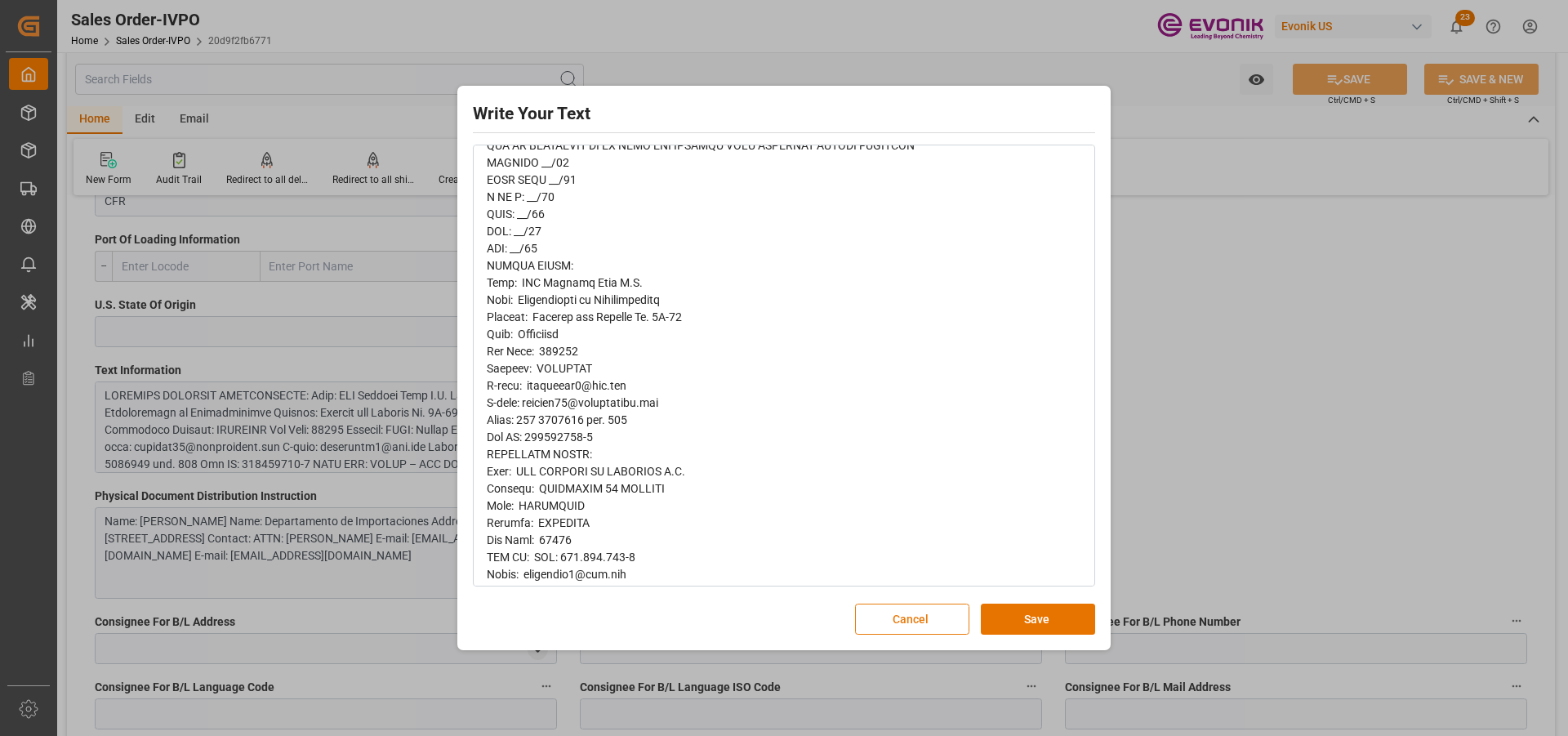
scroll to position [0, 0]
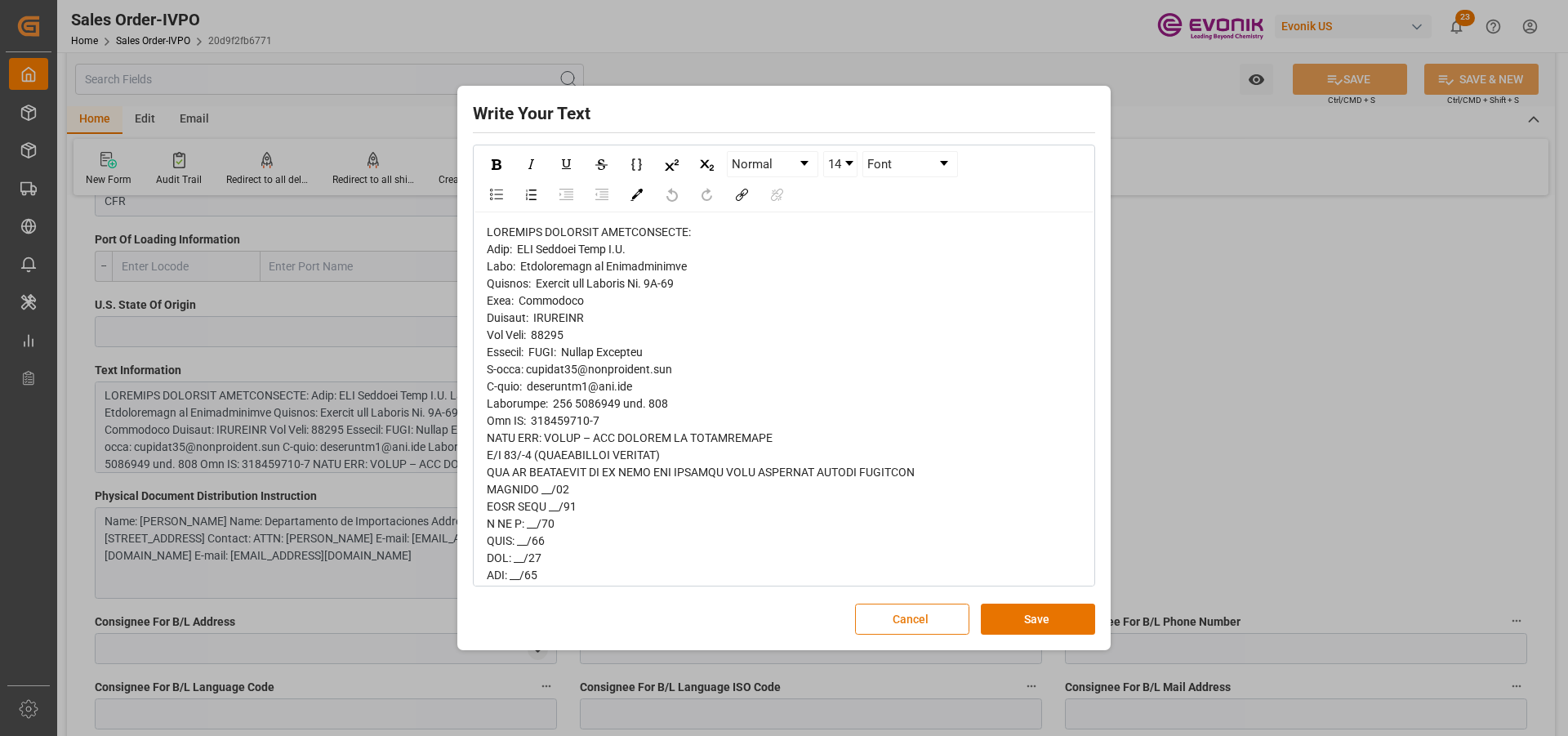
click at [918, 616] on button "Cancel" at bounding box center [912, 619] width 115 height 31
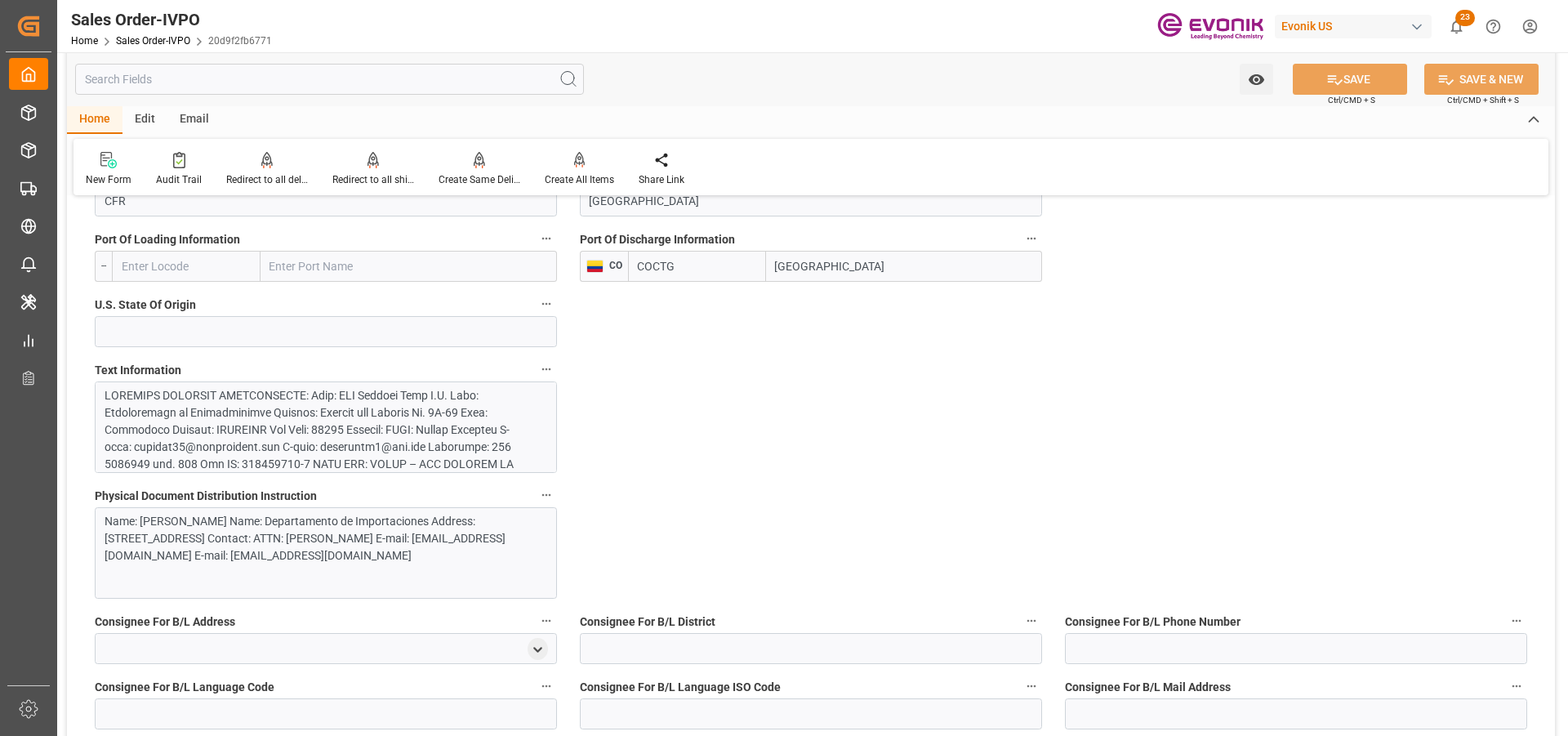
click at [386, 405] on div at bounding box center [319, 643] width 430 height 514
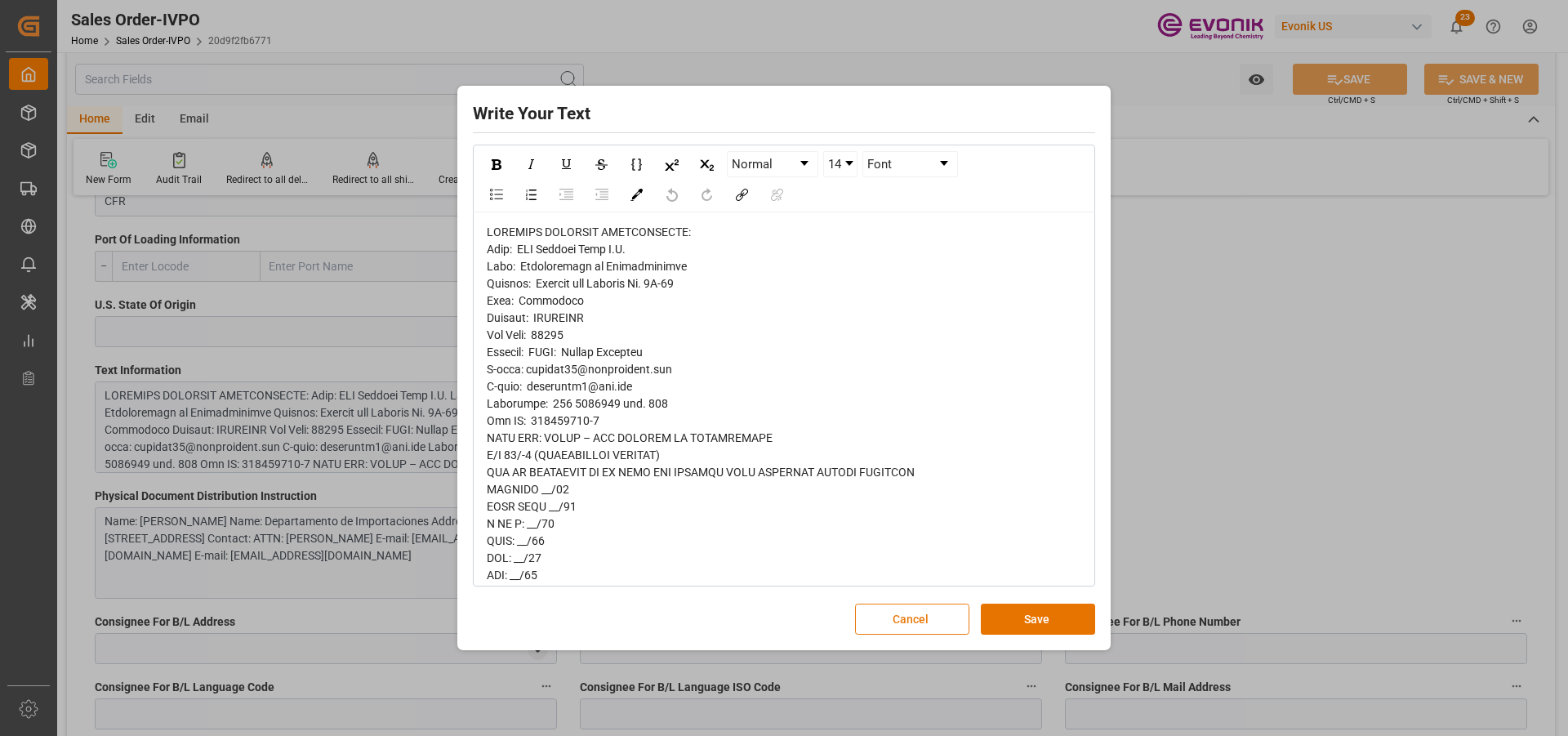
click at [944, 618] on button "Cancel" at bounding box center [912, 619] width 115 height 31
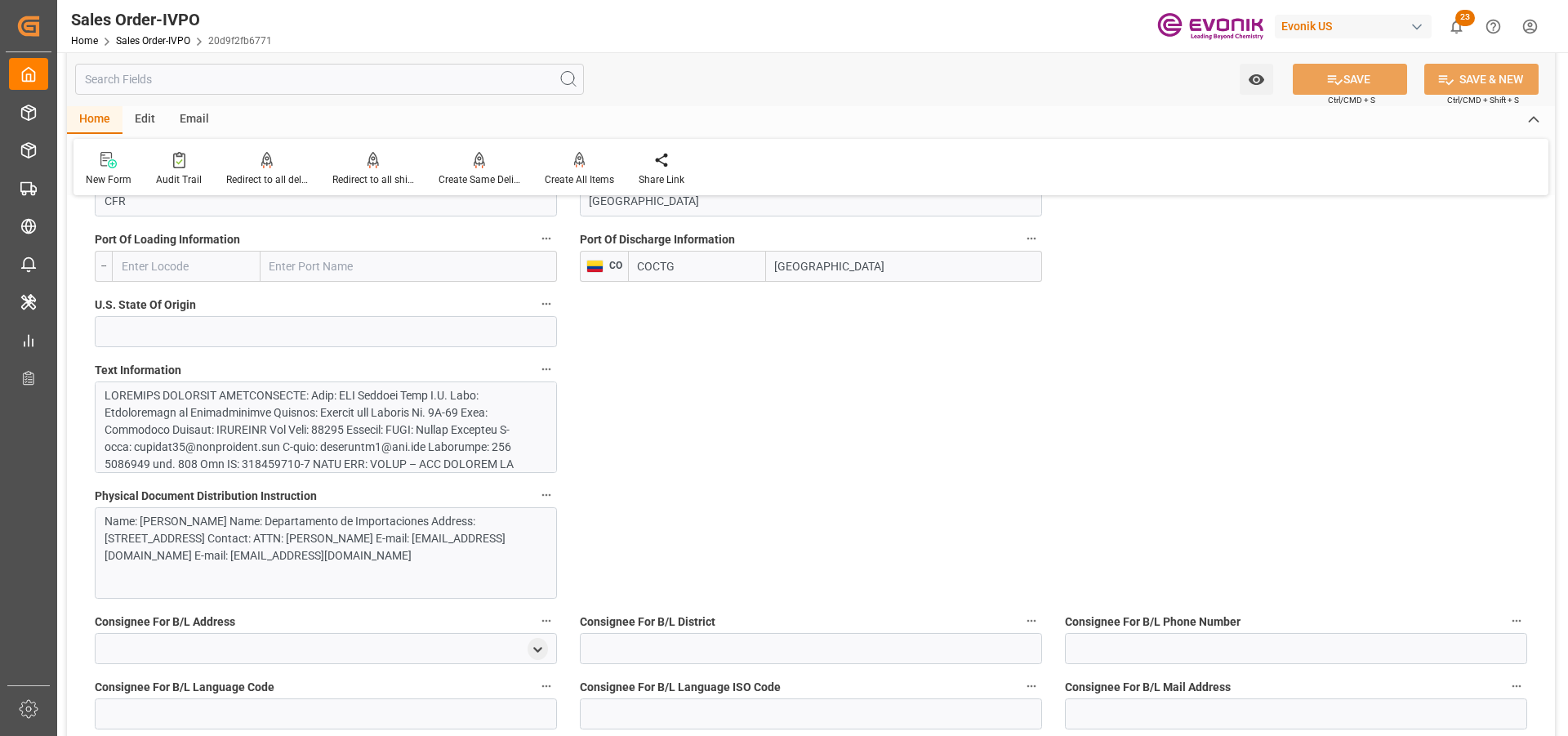
click at [149, 516] on div "Name: SIA Aduanas Gama S.A. Name: Departamento de Importaciones Address: Avenid…" at bounding box center [319, 538] width 430 height 51
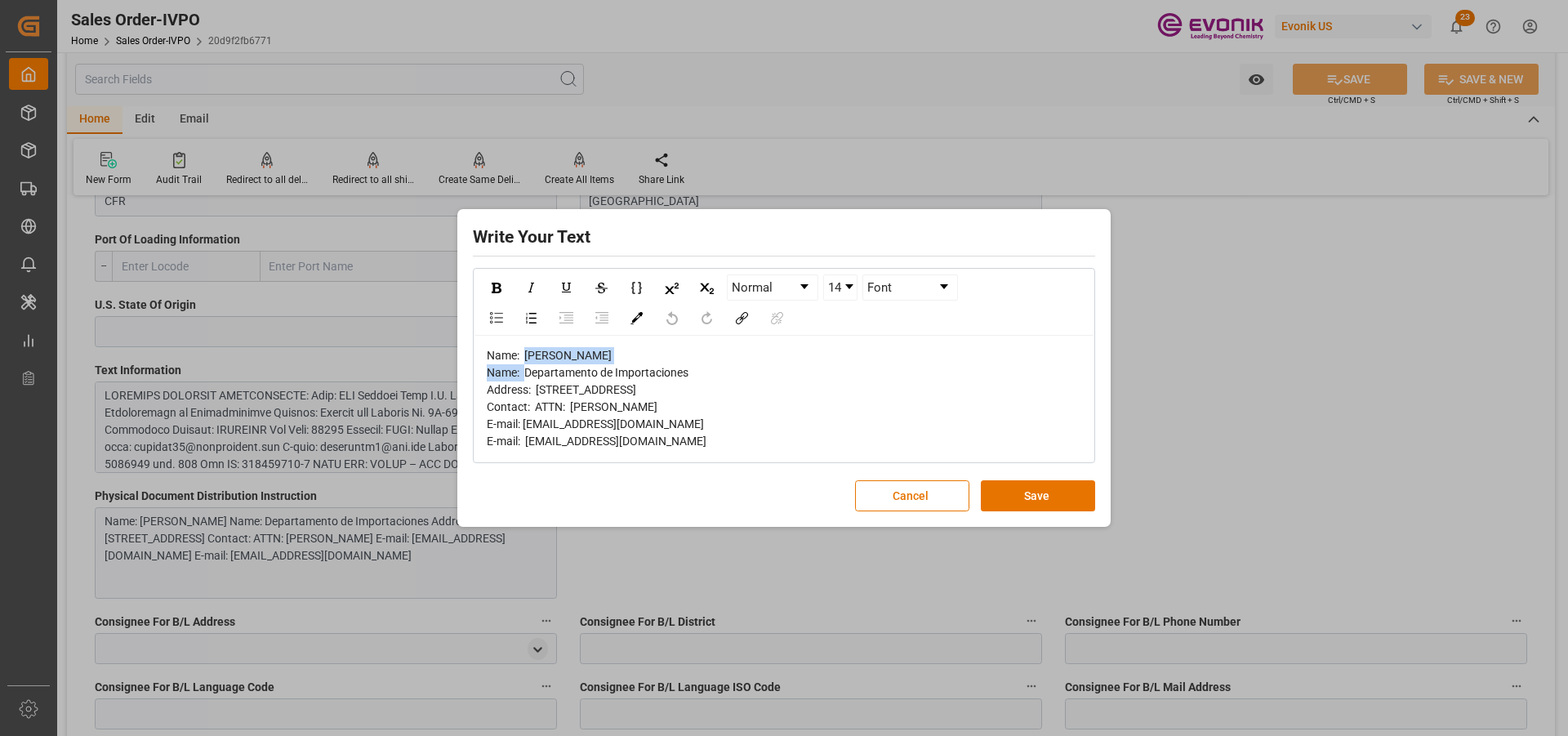
drag, startPoint x: 648, startPoint y: 333, endPoint x: 525, endPoint y: 335, distance: 123.0
click at [525, 347] on div "Name: SIA Aduanas Gama S.A. Name: Departamento de Importaciones Address: Avenid…" at bounding box center [784, 399] width 595 height 103
copy span "SIA Aduanas Gama S.A."
drag, startPoint x: 647, startPoint y: 437, endPoint x: 575, endPoint y: 432, distance: 72.2
click at [575, 432] on div "Name: SIA Aduanas Gama S.A. Name: Departamento de Importaciones Address: Avenid…" at bounding box center [784, 399] width 595 height 103
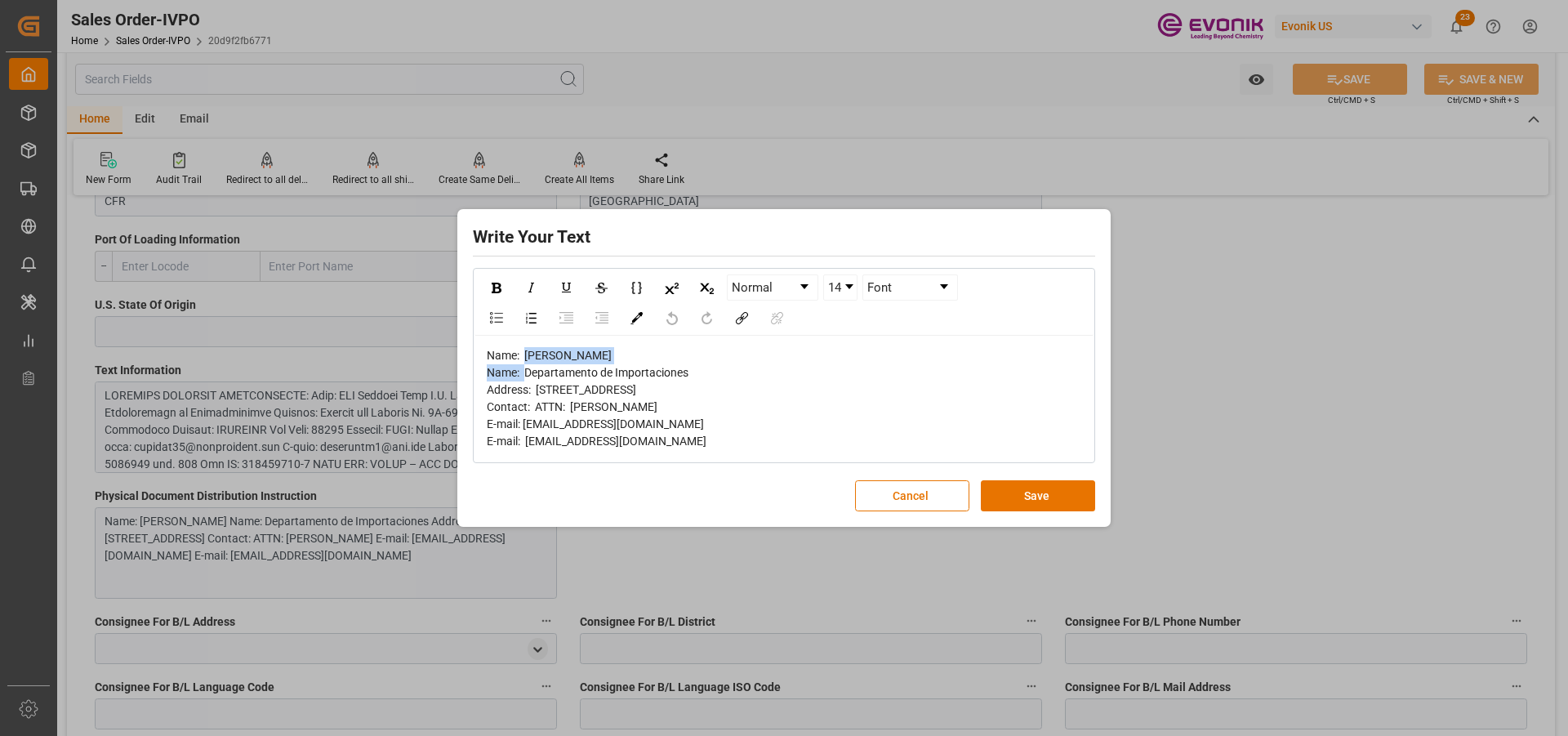
copy span "Anibal Castillo"
drag, startPoint x: 692, startPoint y: 348, endPoint x: 527, endPoint y: 349, distance: 165.0
click at [527, 349] on div "Name: SIA Aduanas Gama S.A. Name: Departamento de Importaciones Address: Avenid…" at bounding box center [784, 399] width 595 height 103
copy span "Departamento de Importaciones"
drag, startPoint x: 690, startPoint y: 364, endPoint x: 539, endPoint y: 360, distance: 151.1
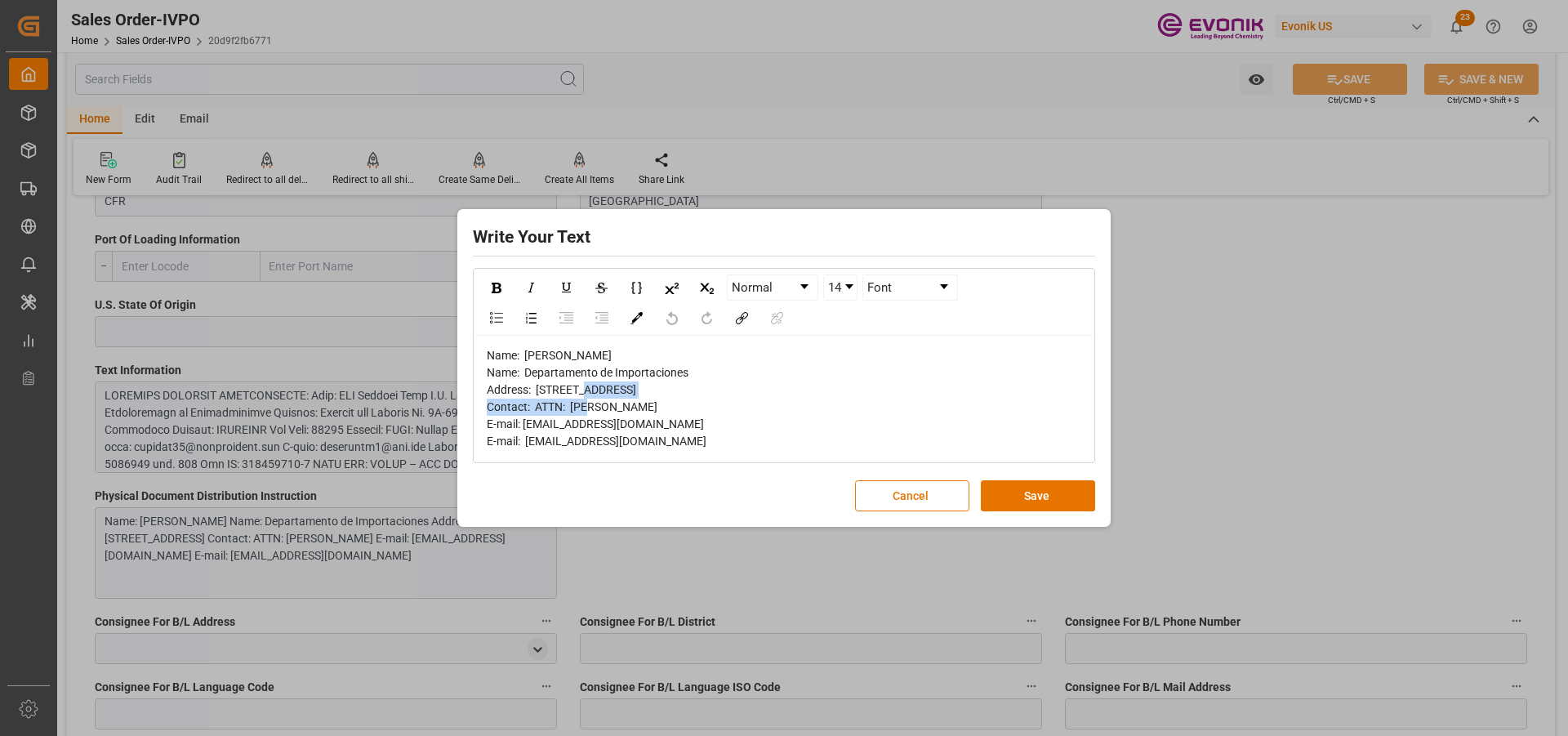
click at [539, 360] on span "Name: SIA Aduanas Gama S.A. Name: Departamento de Importaciones Address: Avenid…" at bounding box center [597, 398] width 220 height 99
copy span "Avenida del Arsenal No. 8B-39"
drag, startPoint x: 701, startPoint y: 348, endPoint x: 525, endPoint y: 353, distance: 176.1
click at [525, 353] on div "Name: SIA Aduanas Gama S.A. Name: Departamento de Importaciones Address: Avenid…" at bounding box center [784, 399] width 595 height 103
copy span "Departamento de Importaciones"
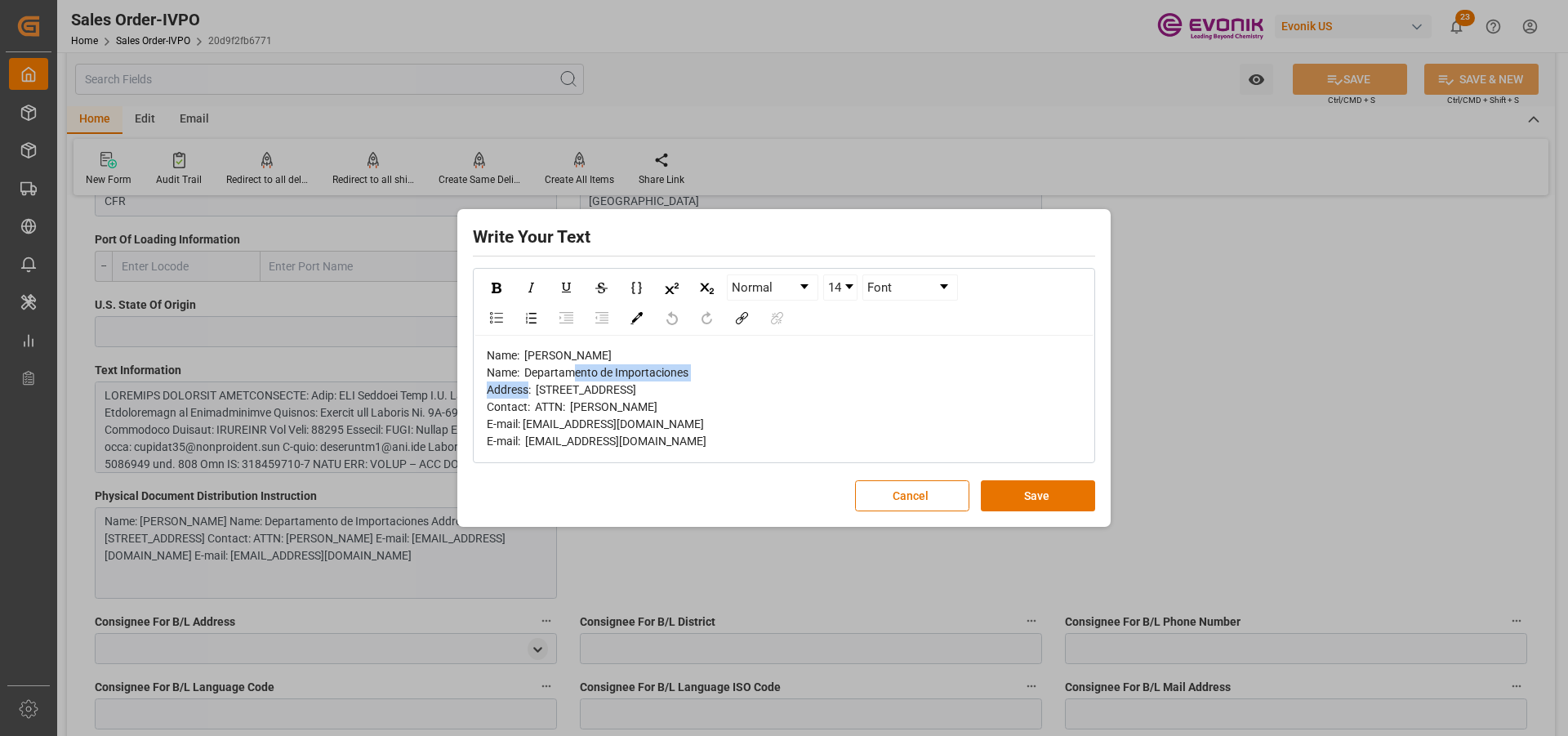
drag, startPoint x: 933, startPoint y: 515, endPoint x: 577, endPoint y: 495, distance: 356.6
click at [930, 511] on button "Cancel" at bounding box center [912, 496] width 115 height 31
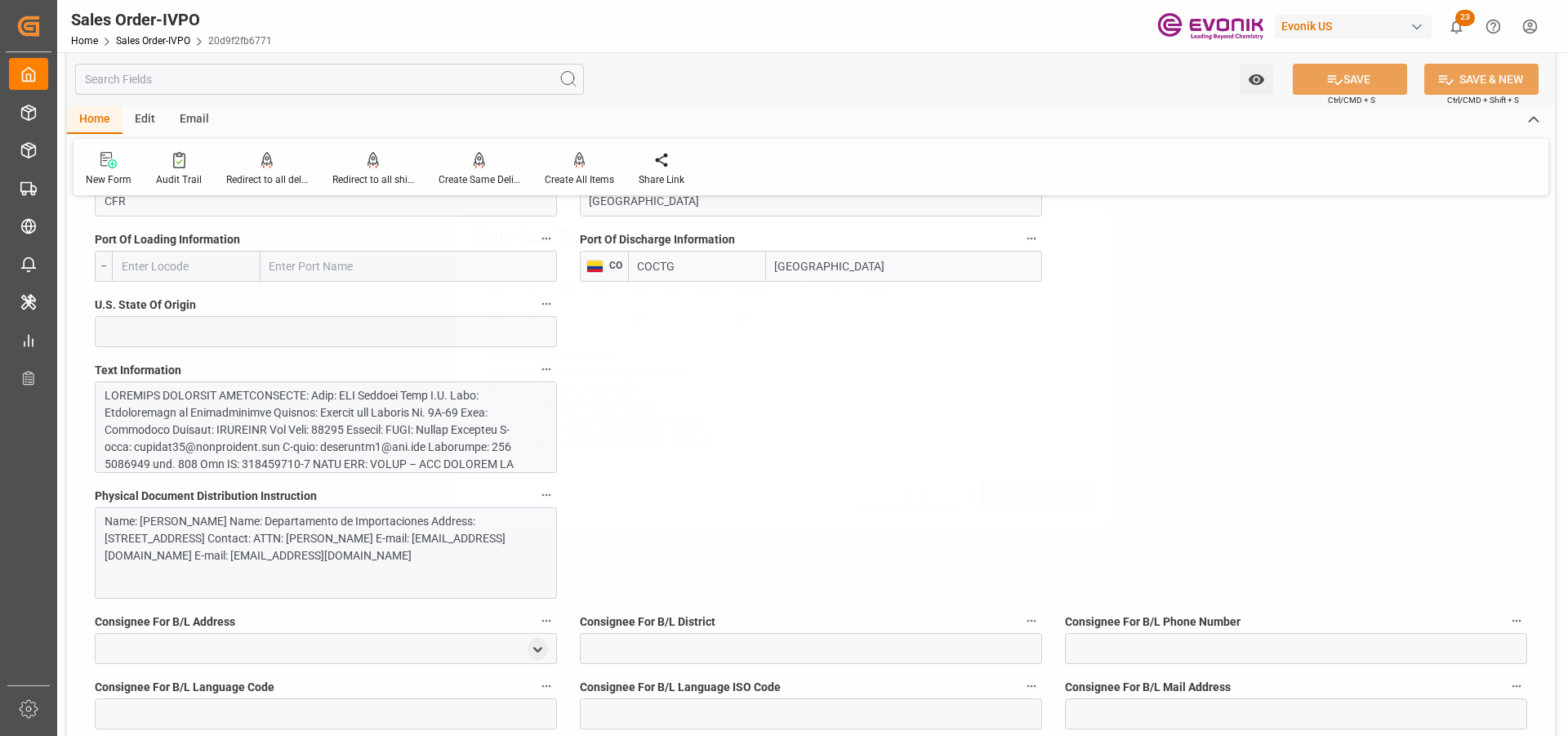
click at [268, 447] on div at bounding box center [319, 643] width 430 height 514
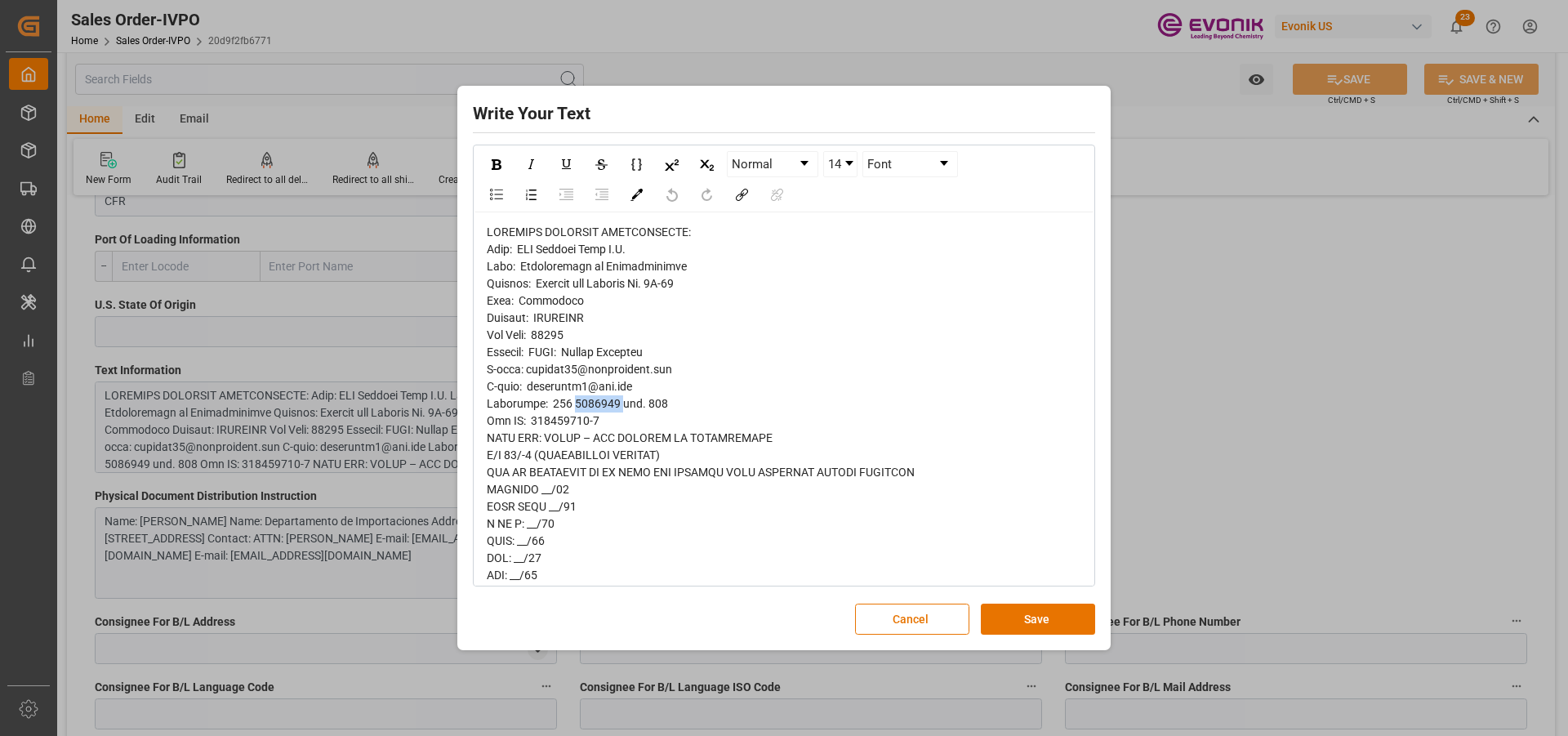
drag, startPoint x: 606, startPoint y: 403, endPoint x: 569, endPoint y: 408, distance: 37.3
click at [935, 622] on button "Cancel" at bounding box center [912, 619] width 115 height 31
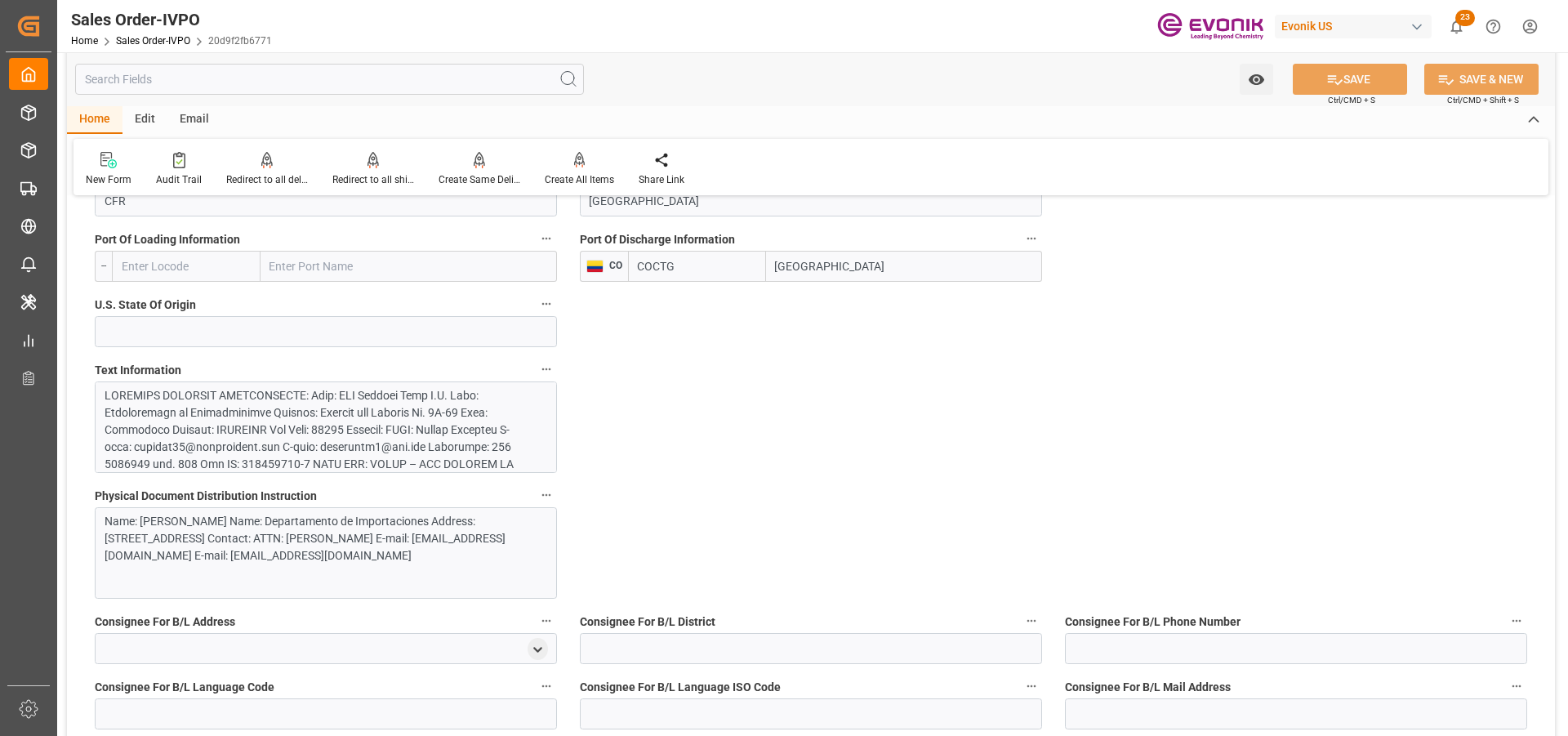
click at [418, 522] on div "Name: SIA Aduanas Gama S.A. Name: Departamento de Importaciones Address: Avenid…" at bounding box center [319, 538] width 430 height 51
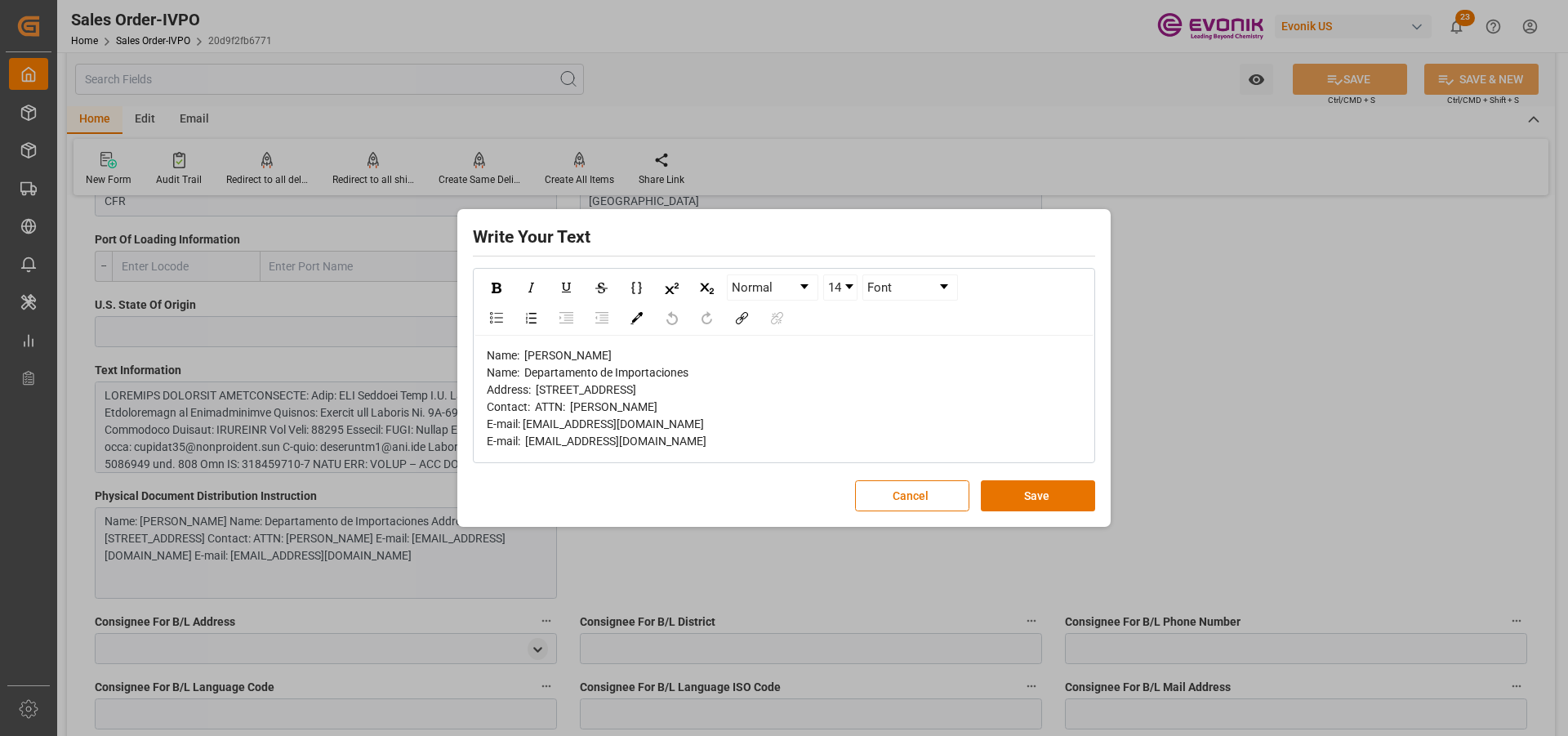
drag, startPoint x: 687, startPoint y: 451, endPoint x: 523, endPoint y: 451, distance: 164.0
click at [523, 447] on span "Name: SIA Aduanas Gama S.A. Name: Departamento de Importaciones Address: Avenid…" at bounding box center [597, 398] width 220 height 99
copy span "impoctg10@aduanasgama.com"
click at [932, 511] on button "Cancel" at bounding box center [912, 496] width 115 height 31
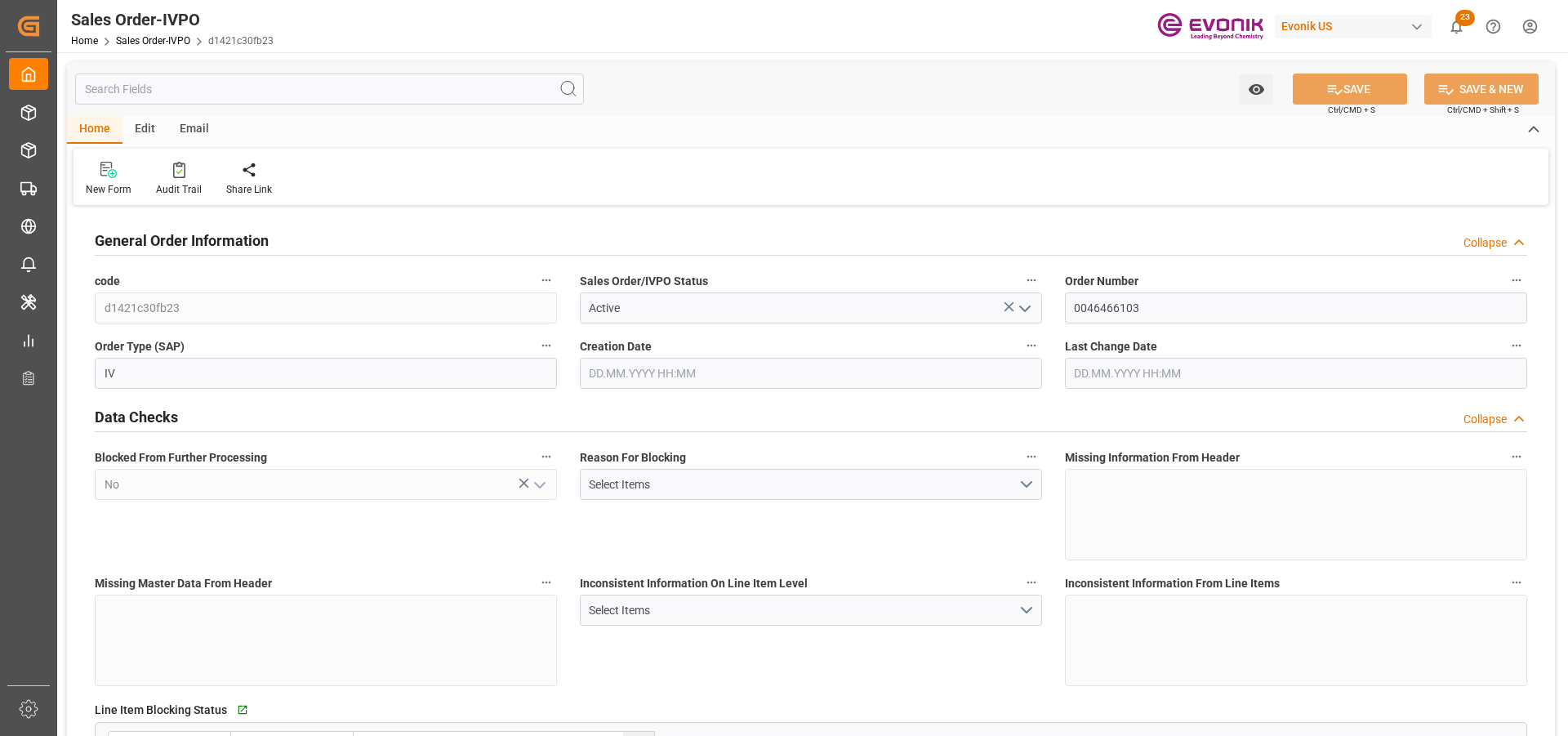
type input "NLRTM"
type input "0"
type input "1"
type input "1059"
type input "[DATE] 19:32"
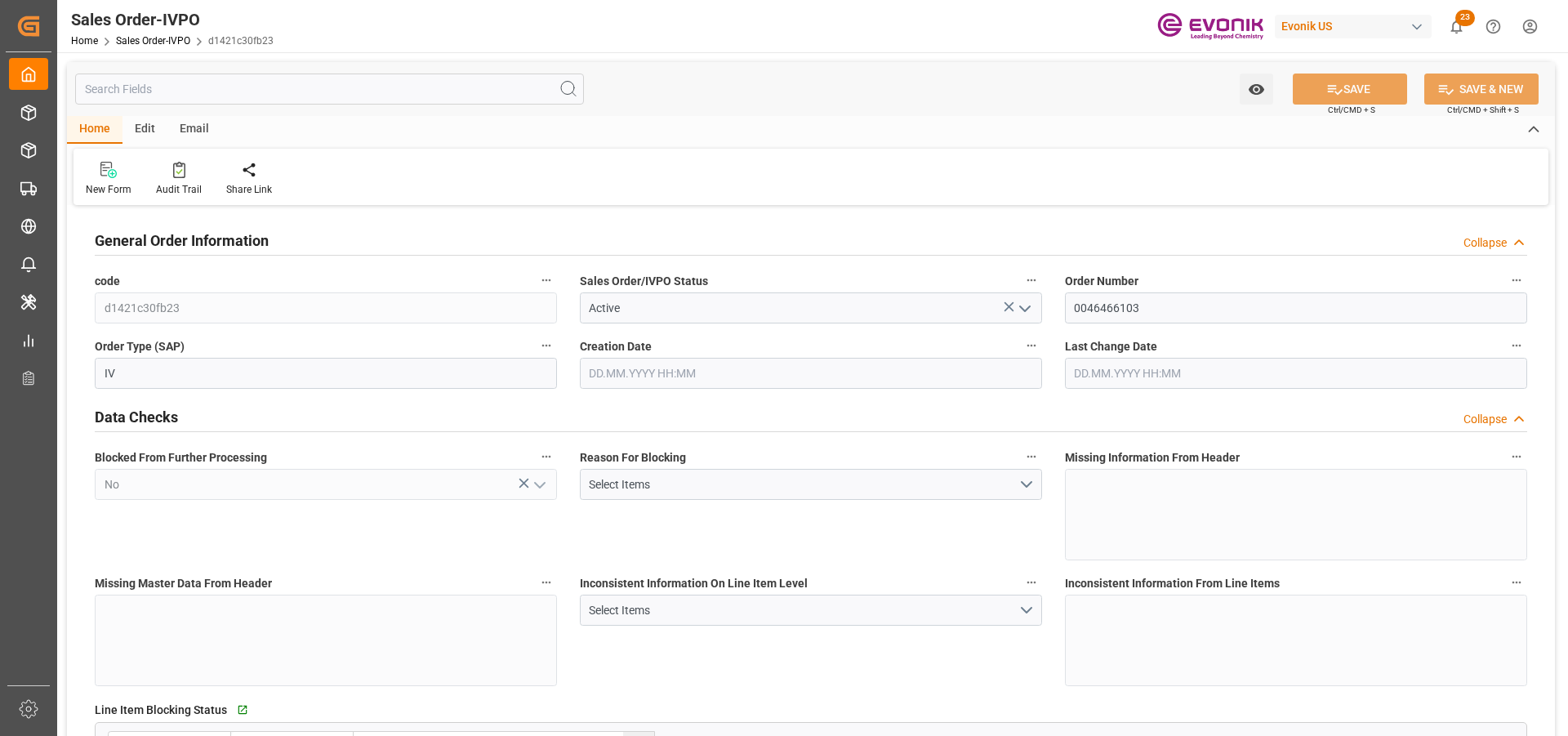
type input "[DATE] 19:24"
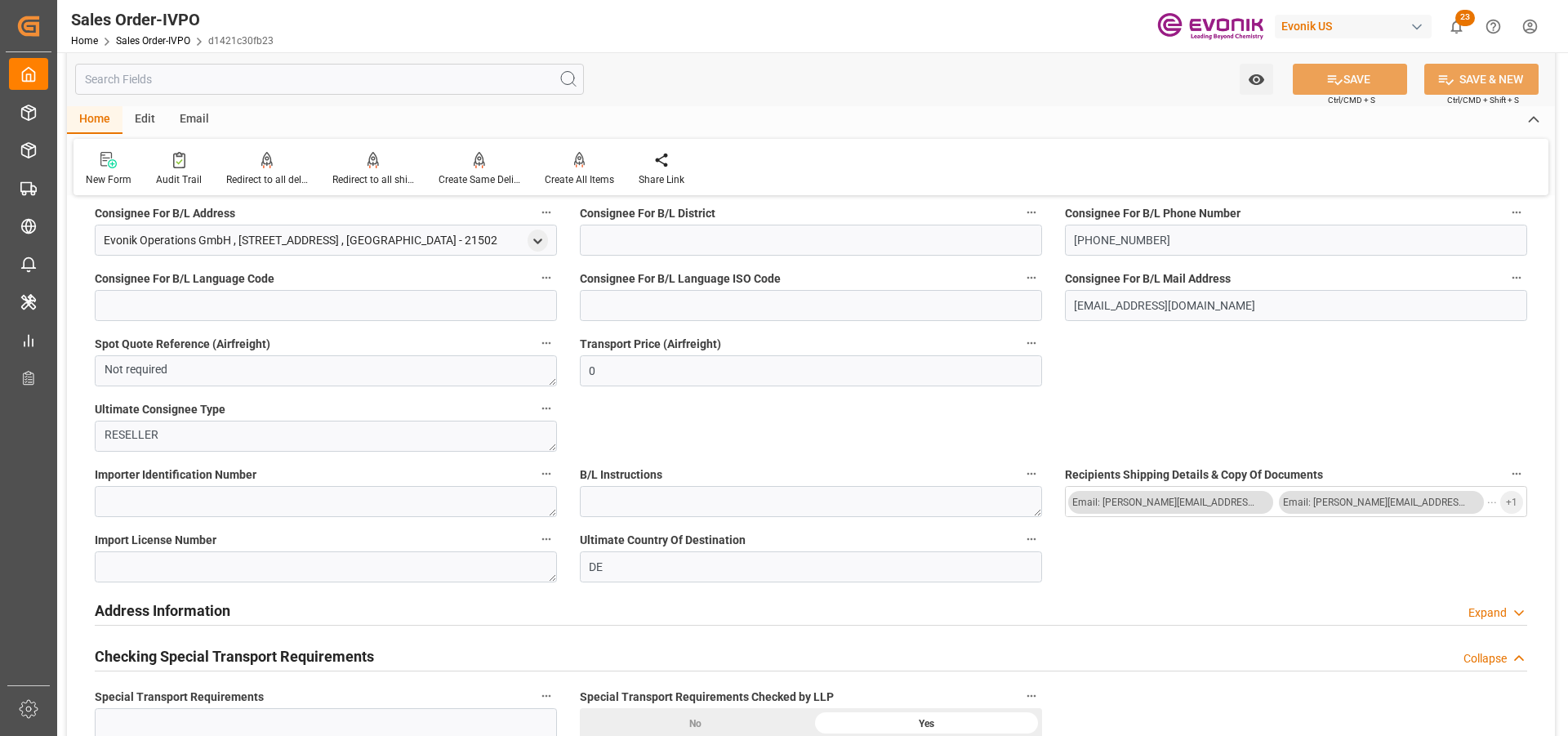
scroll to position [1143, 0]
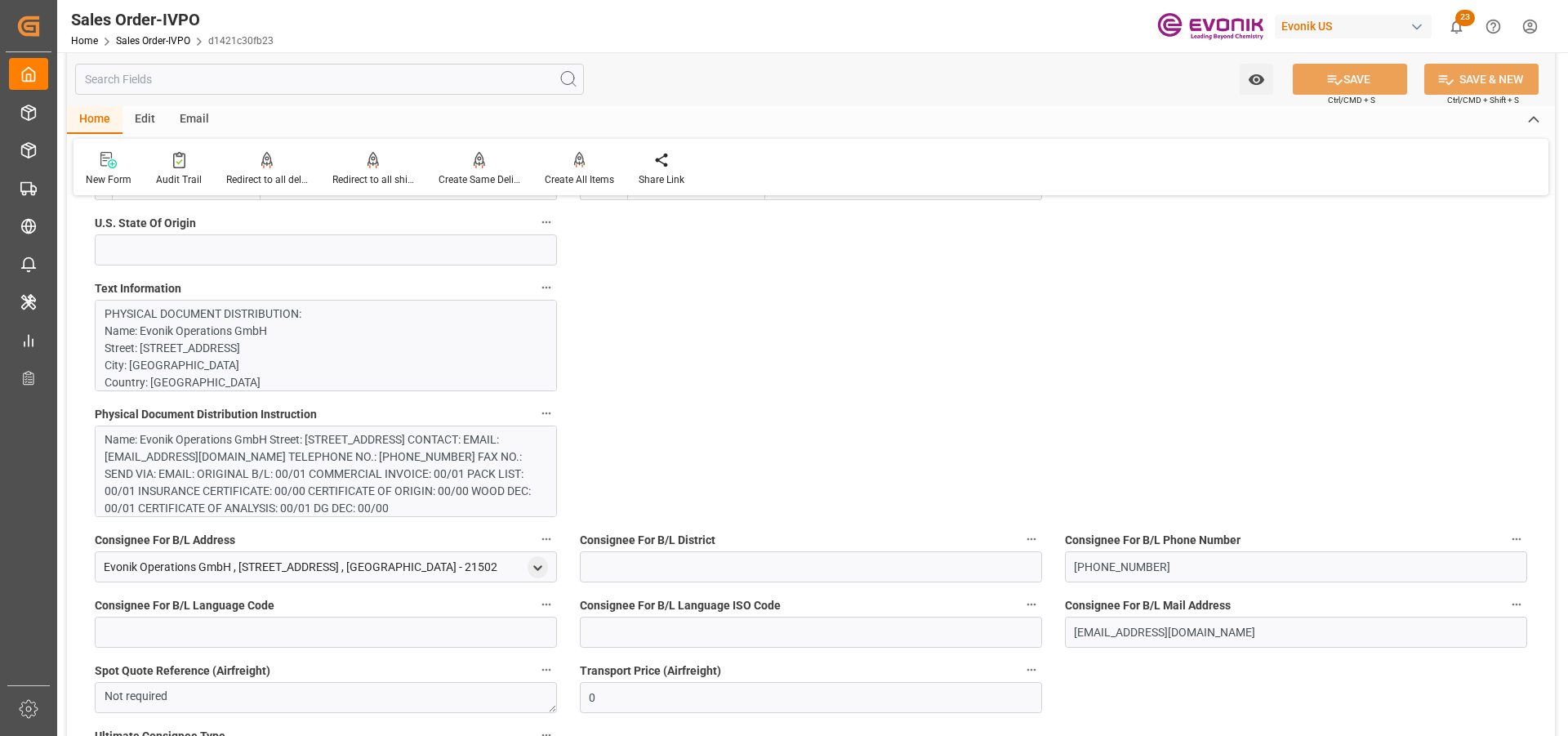
click at [346, 467] on div "Name: Evonik Operations GmbH Street: [STREET_ADDRESS] CONTACT: EMAIL: [EMAIL_AD…" at bounding box center [319, 474] width 430 height 86
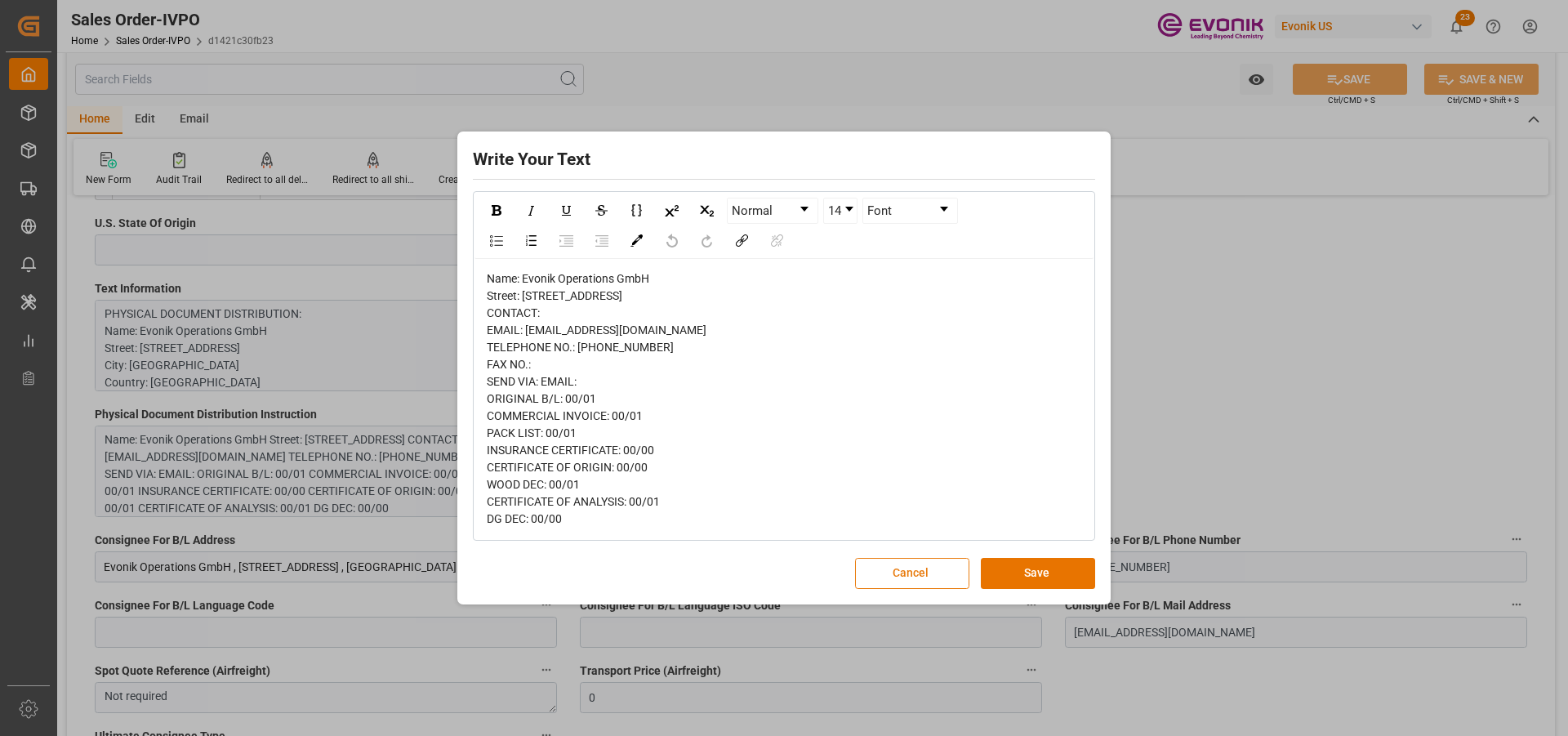
click at [897, 588] on button "Cancel" at bounding box center [912, 573] width 115 height 31
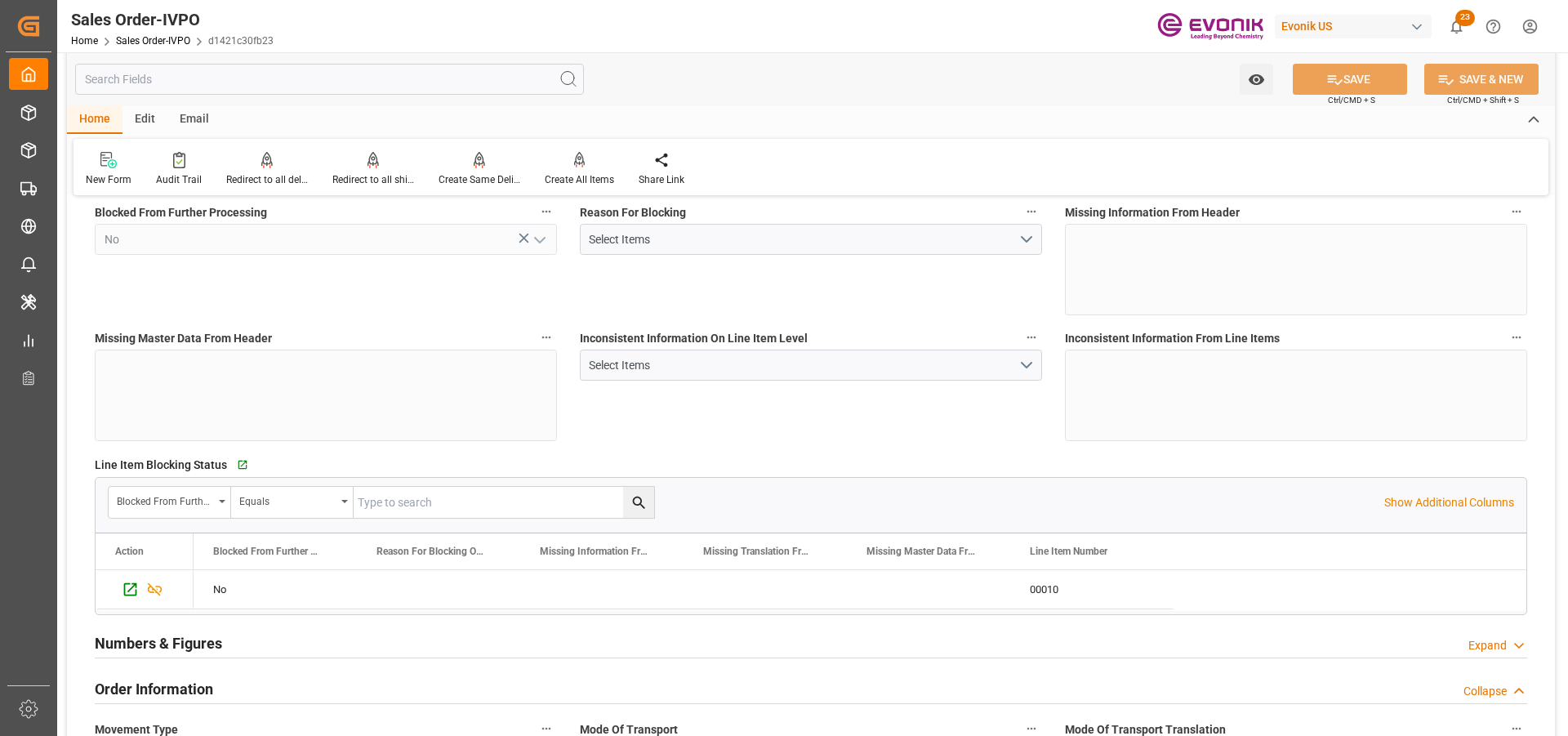
scroll to position [0, 0]
